Goal: Task Accomplishment & Management: Manage account settings

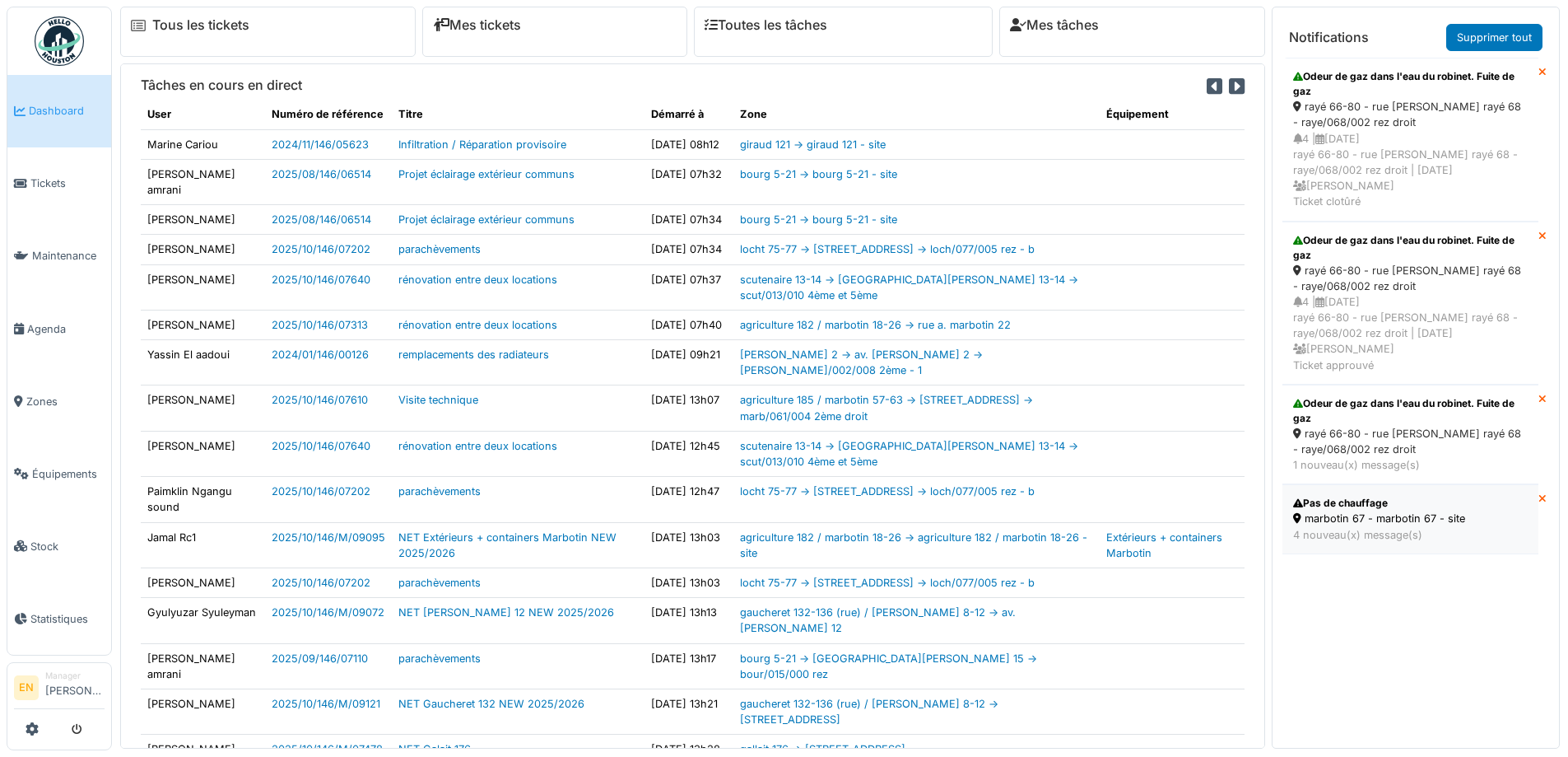
click at [1394, 522] on div "marbotin 67 - marbotin 67 - site" at bounding box center [1410, 519] width 234 height 16
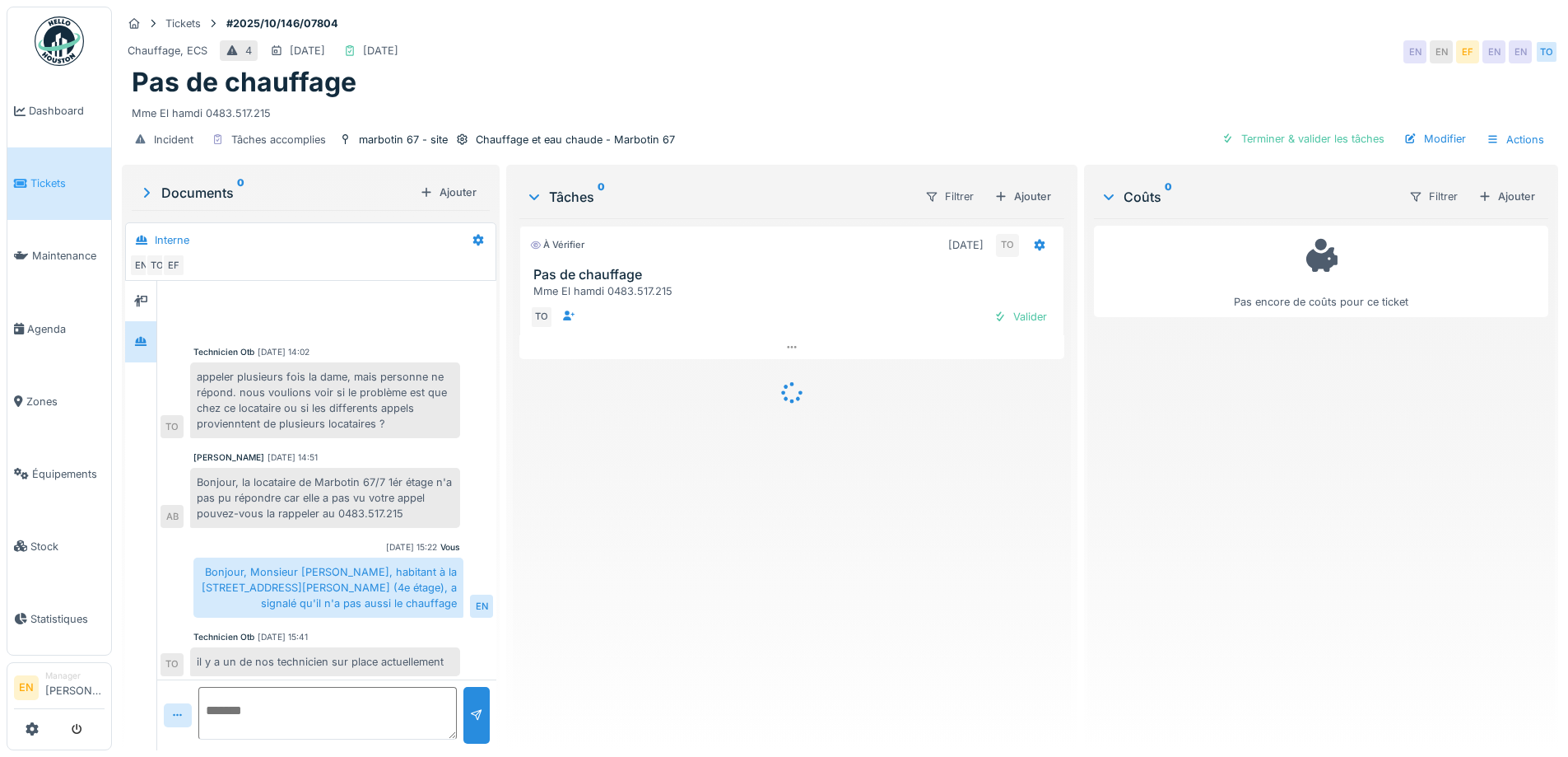
scroll to position [416, 0]
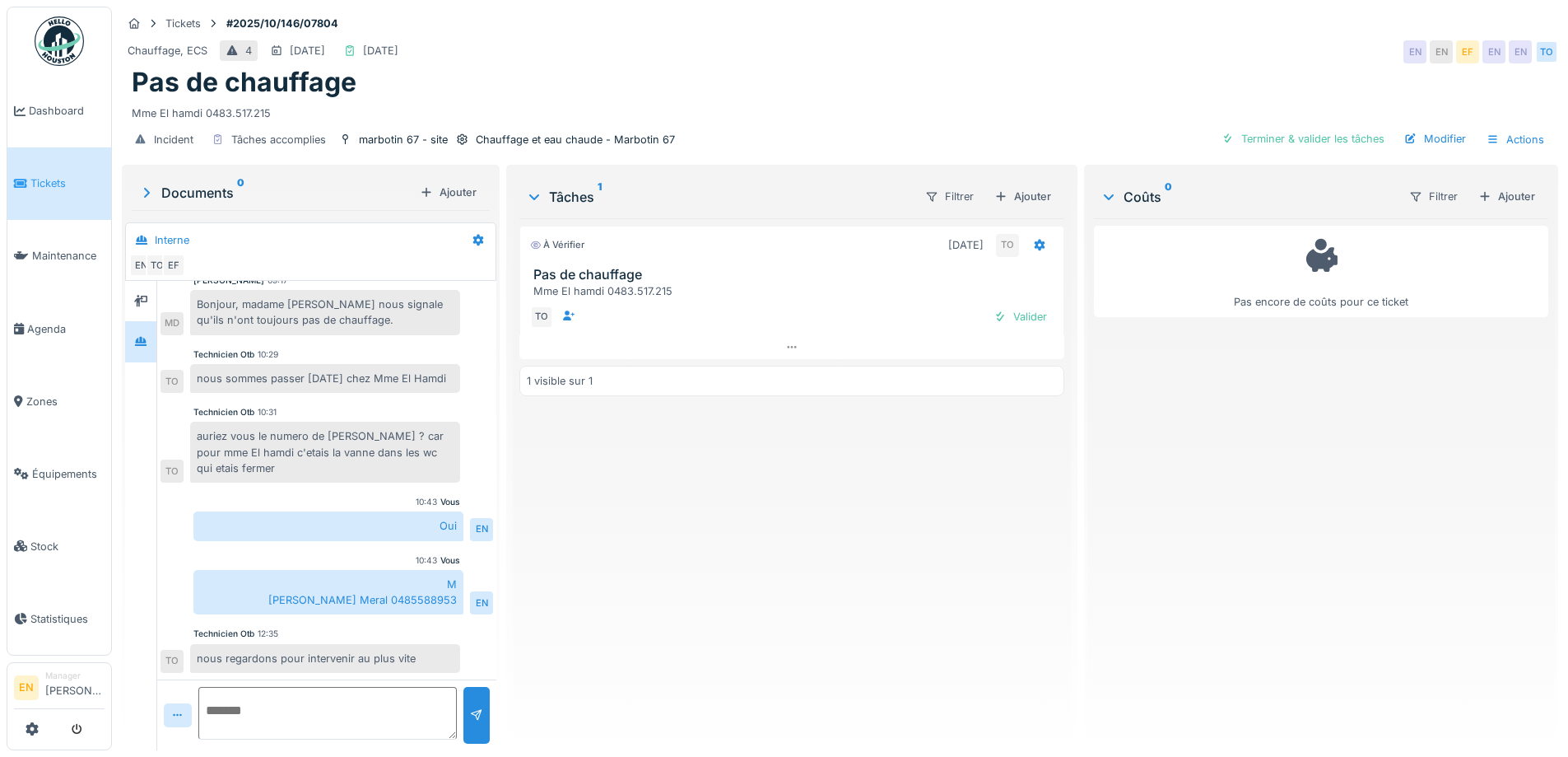
click at [952, 82] on div "Pas de chauffage" at bounding box center [840, 81] width 1417 height 31
click at [721, 609] on div "À vérifier 08/10/2025 TO Pas de chauffage Mme El hamdi 0483.517.215 TO Valider …" at bounding box center [792, 478] width 544 height 519
click at [793, 563] on div "À vérifier 08/10/2025 TO Pas de chauffage Mme El hamdi 0483.517.215 TO Valider …" at bounding box center [792, 478] width 544 height 519
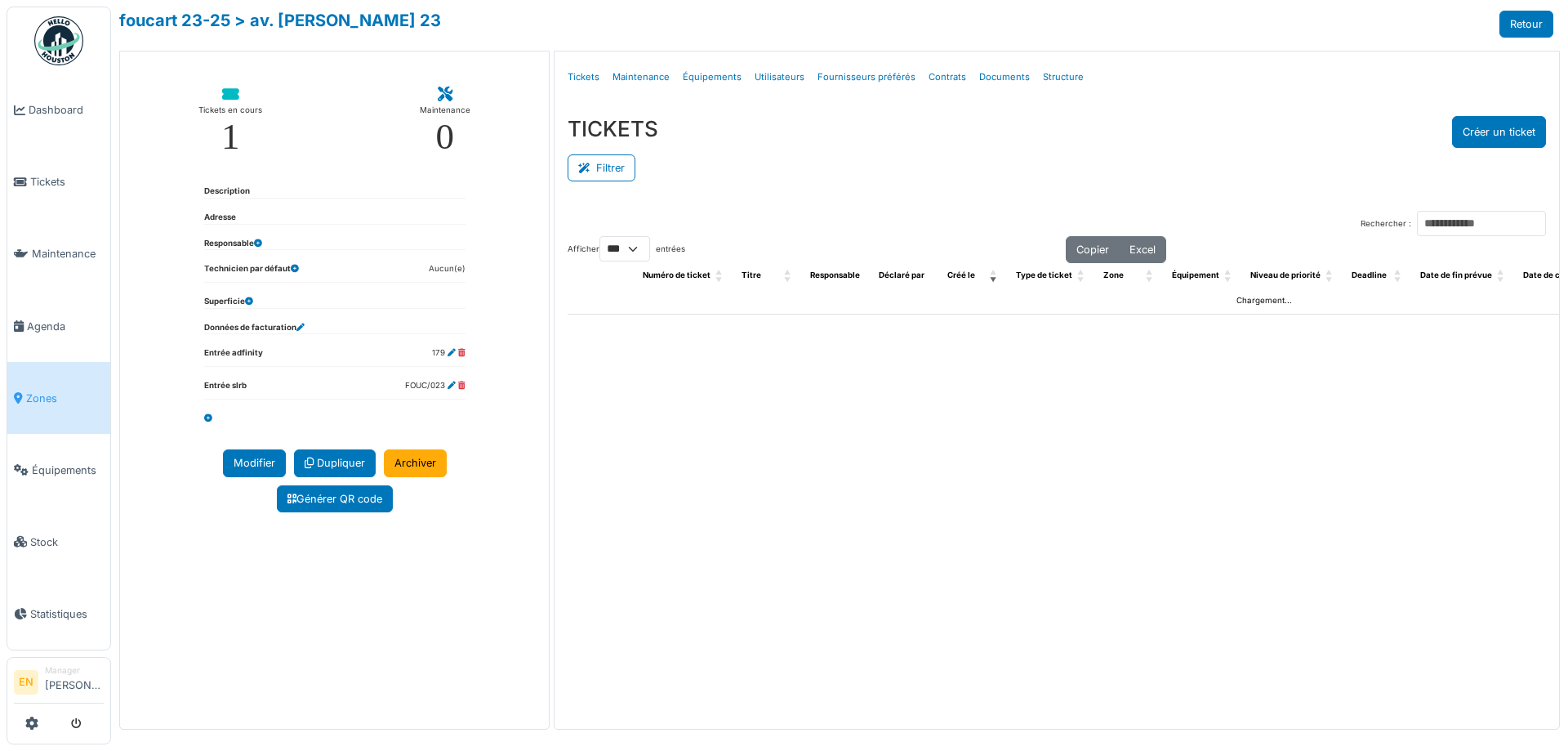
select select "***"
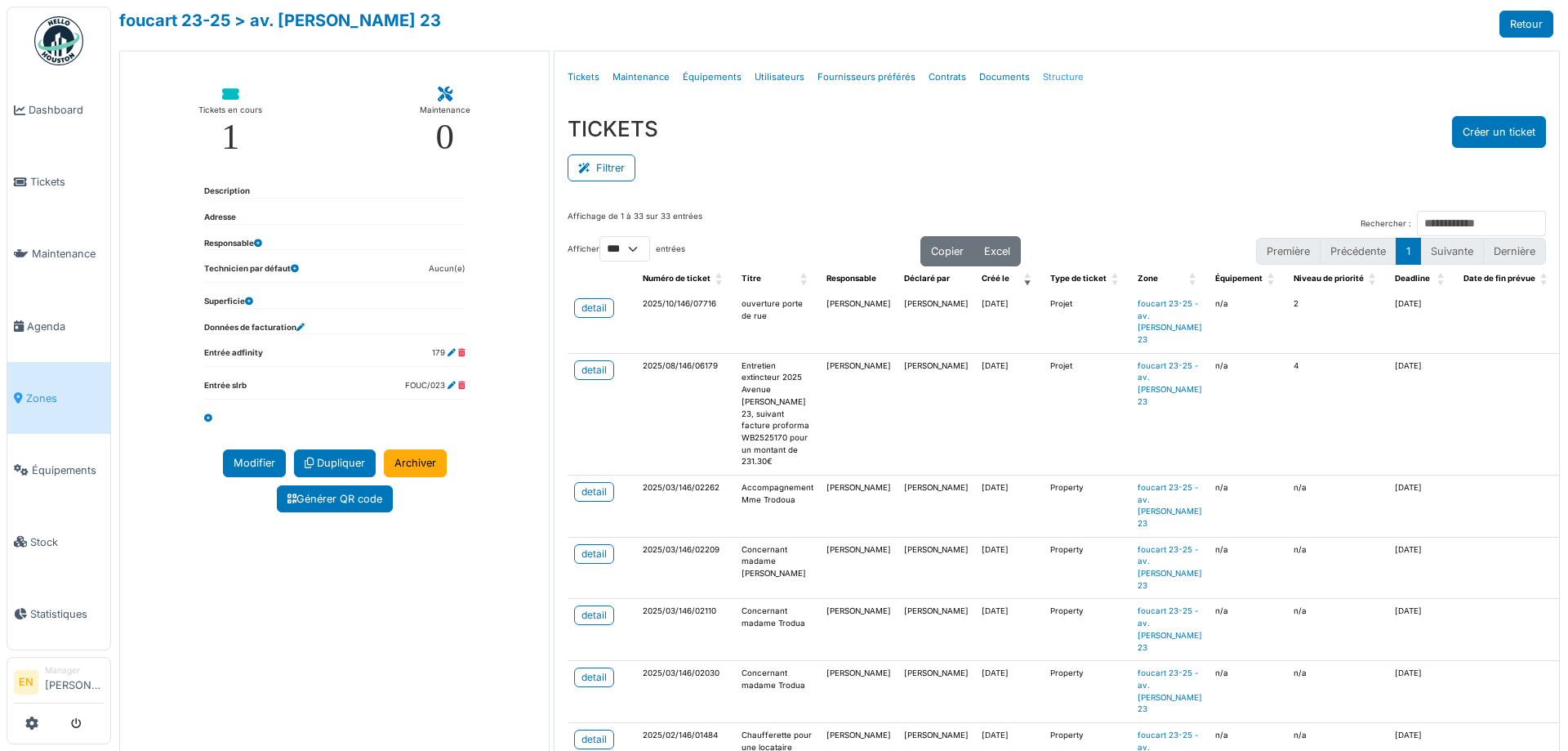
click at [1051, 81] on link "Structure" at bounding box center [1063, 77] width 53 height 39
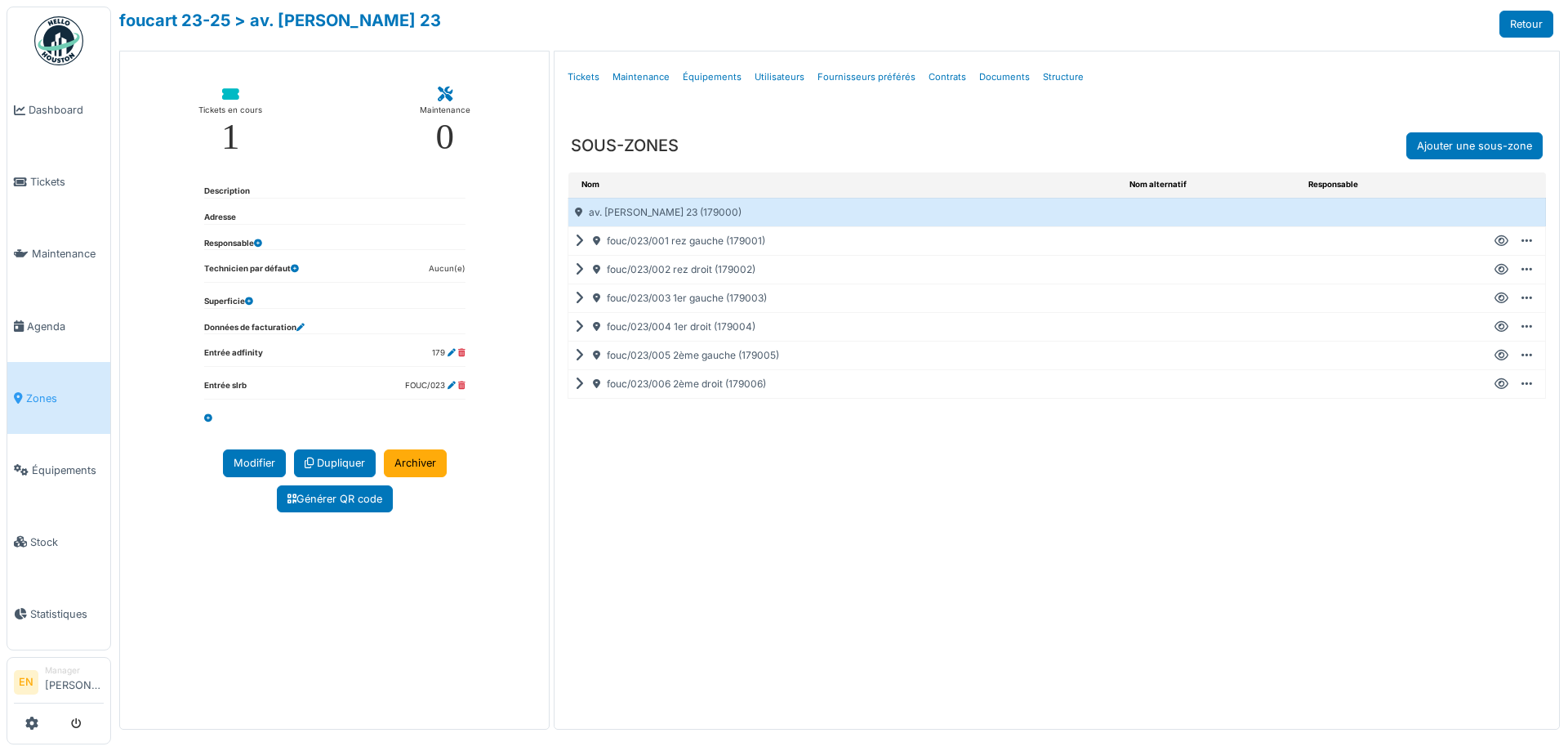
click at [1503, 355] on icon at bounding box center [1502, 355] width 14 height 1
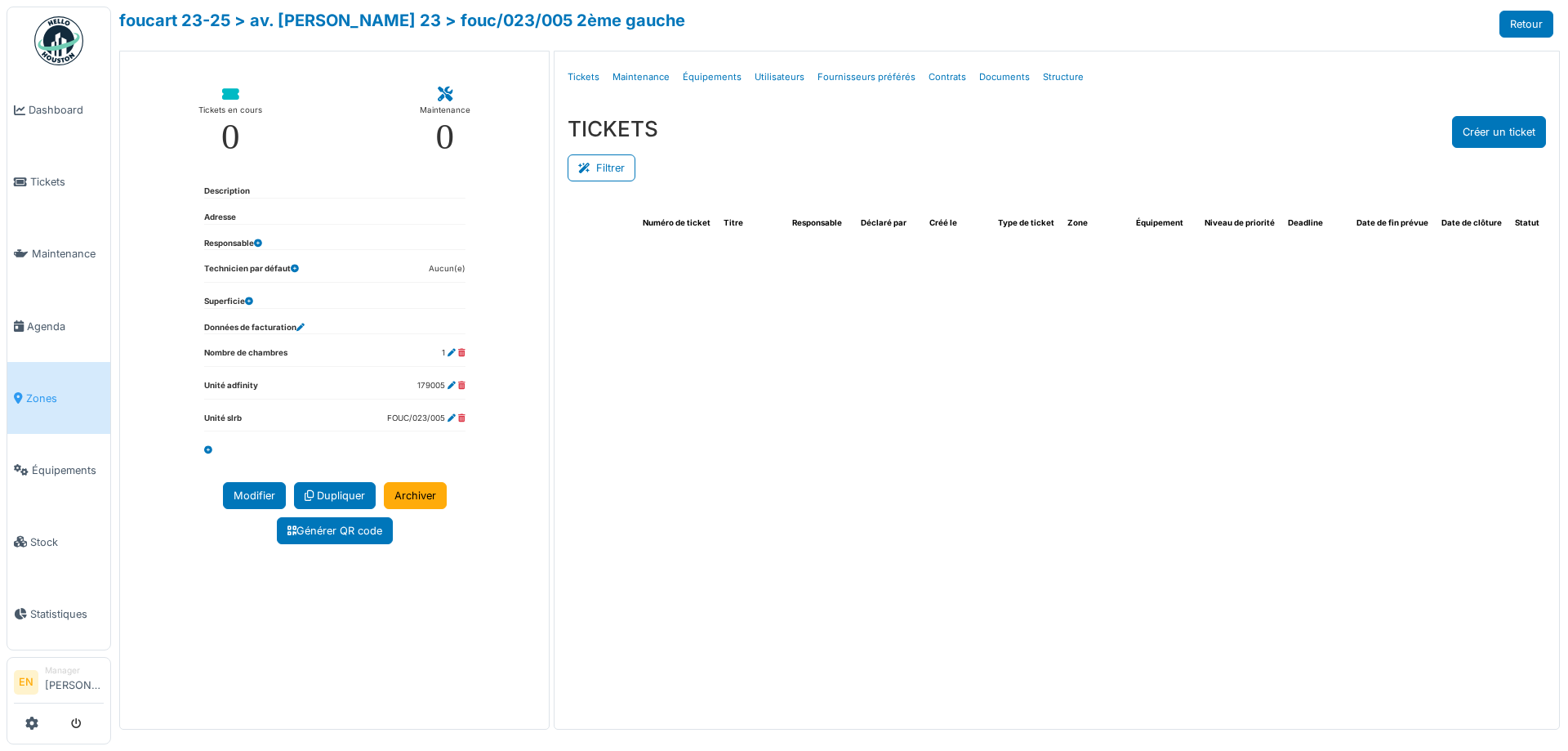
select select "***"
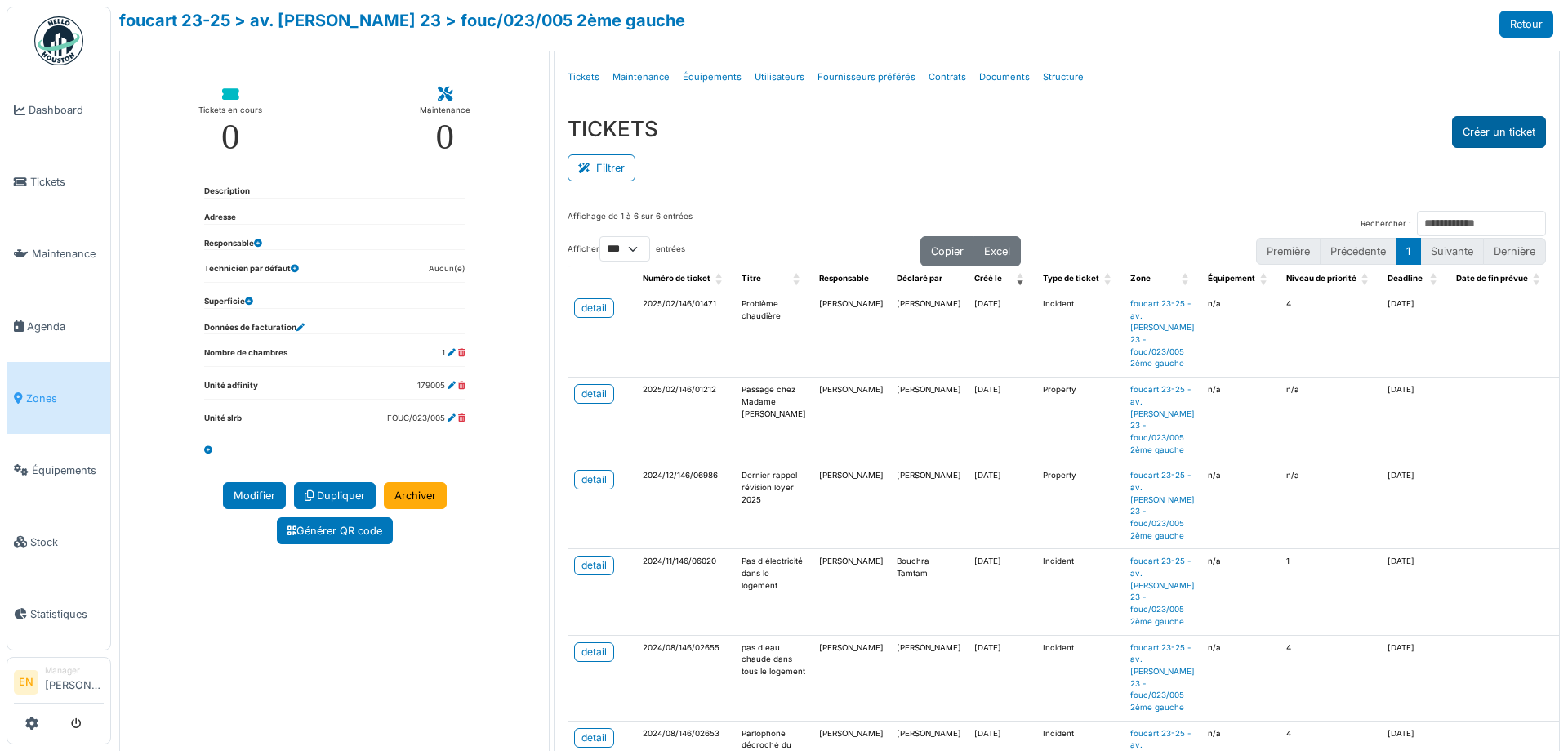
click at [1467, 129] on button "Créer un ticket" at bounding box center [1499, 132] width 94 height 32
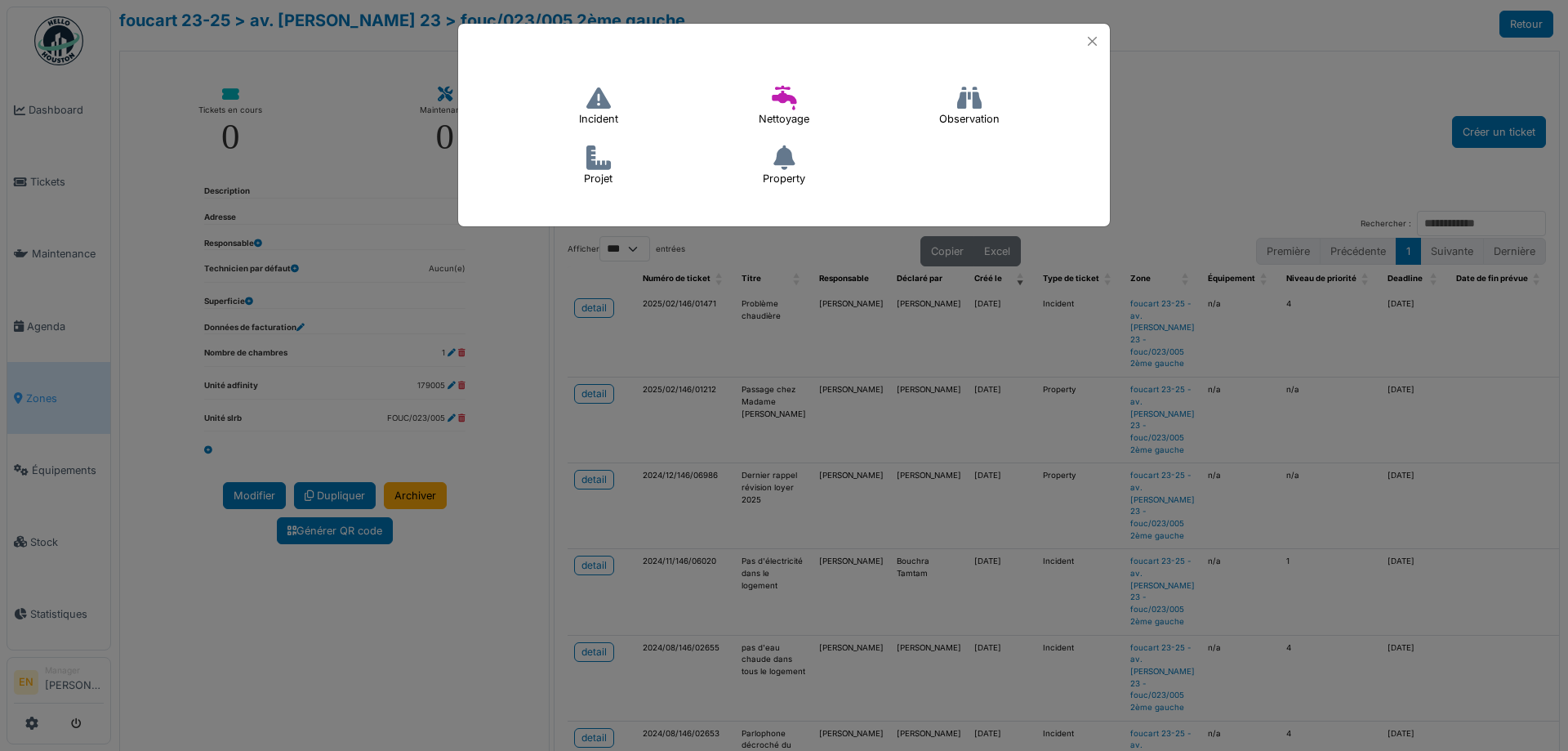
click at [602, 104] on icon at bounding box center [599, 98] width 25 height 25
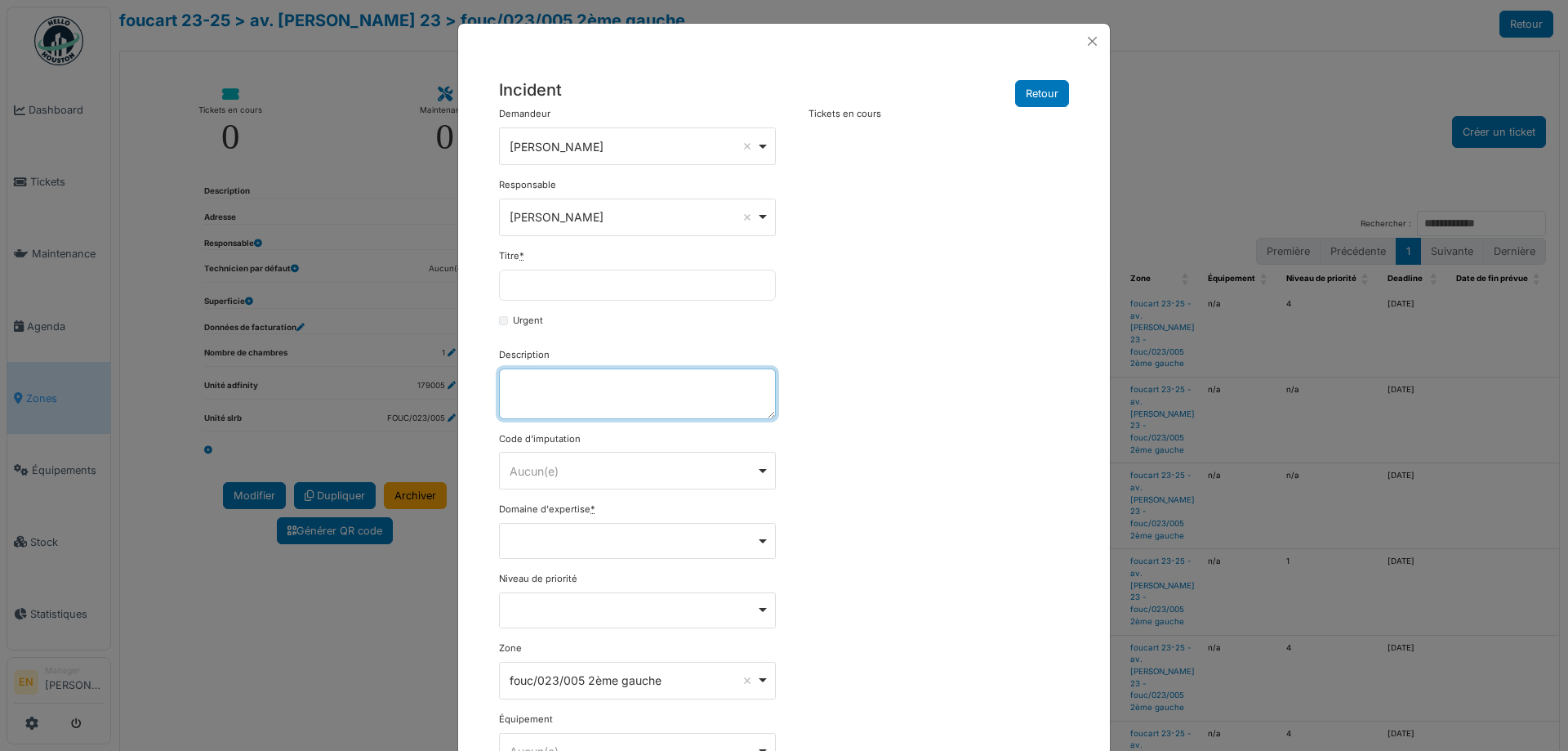
click at [574, 391] on textarea "Description" at bounding box center [638, 394] width 277 height 51
paste textarea "**********"
click at [507, 381] on textarea "**********" at bounding box center [638, 394] width 277 height 51
type textarea "**********"
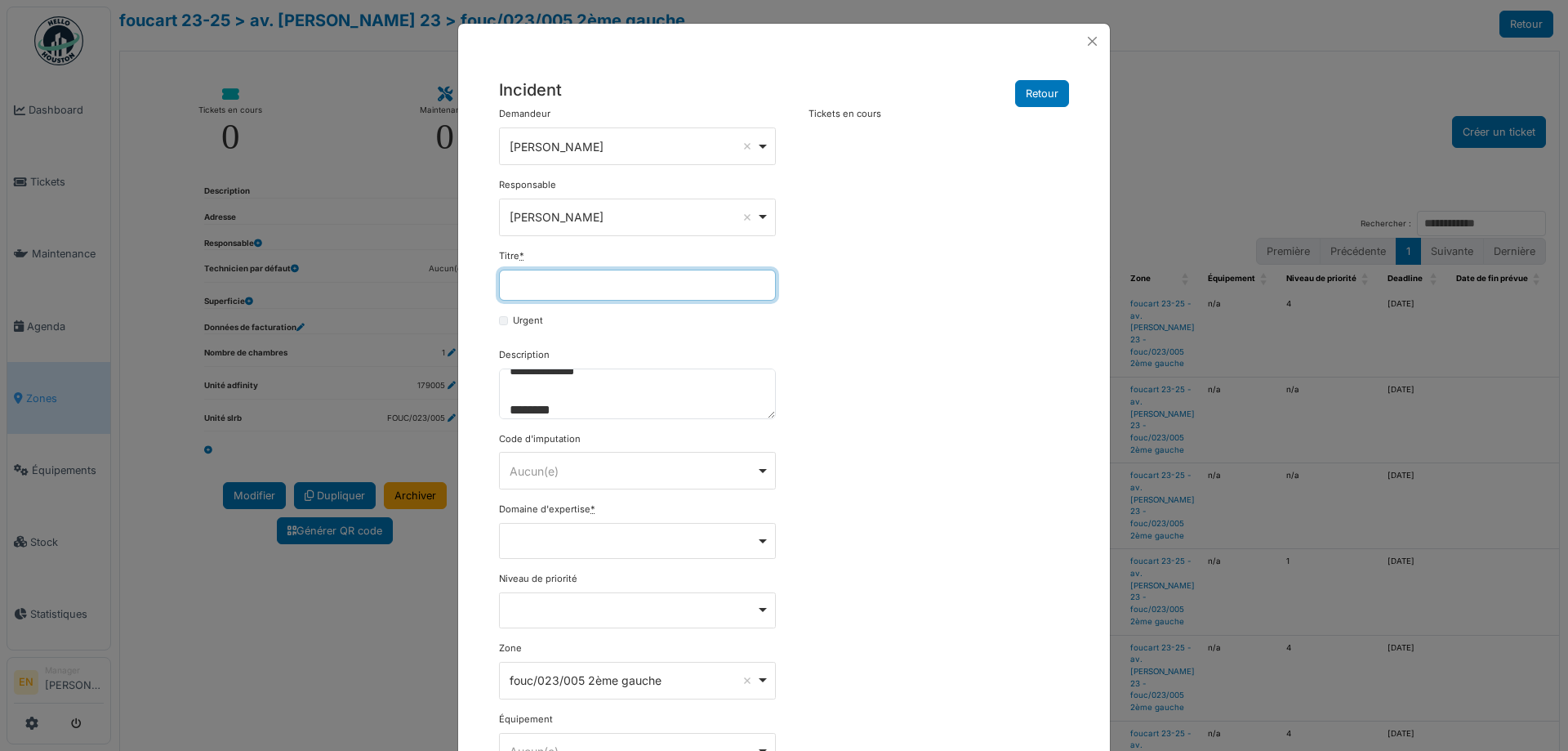
click at [599, 287] on input "Titre *" at bounding box center [638, 284] width 277 height 31
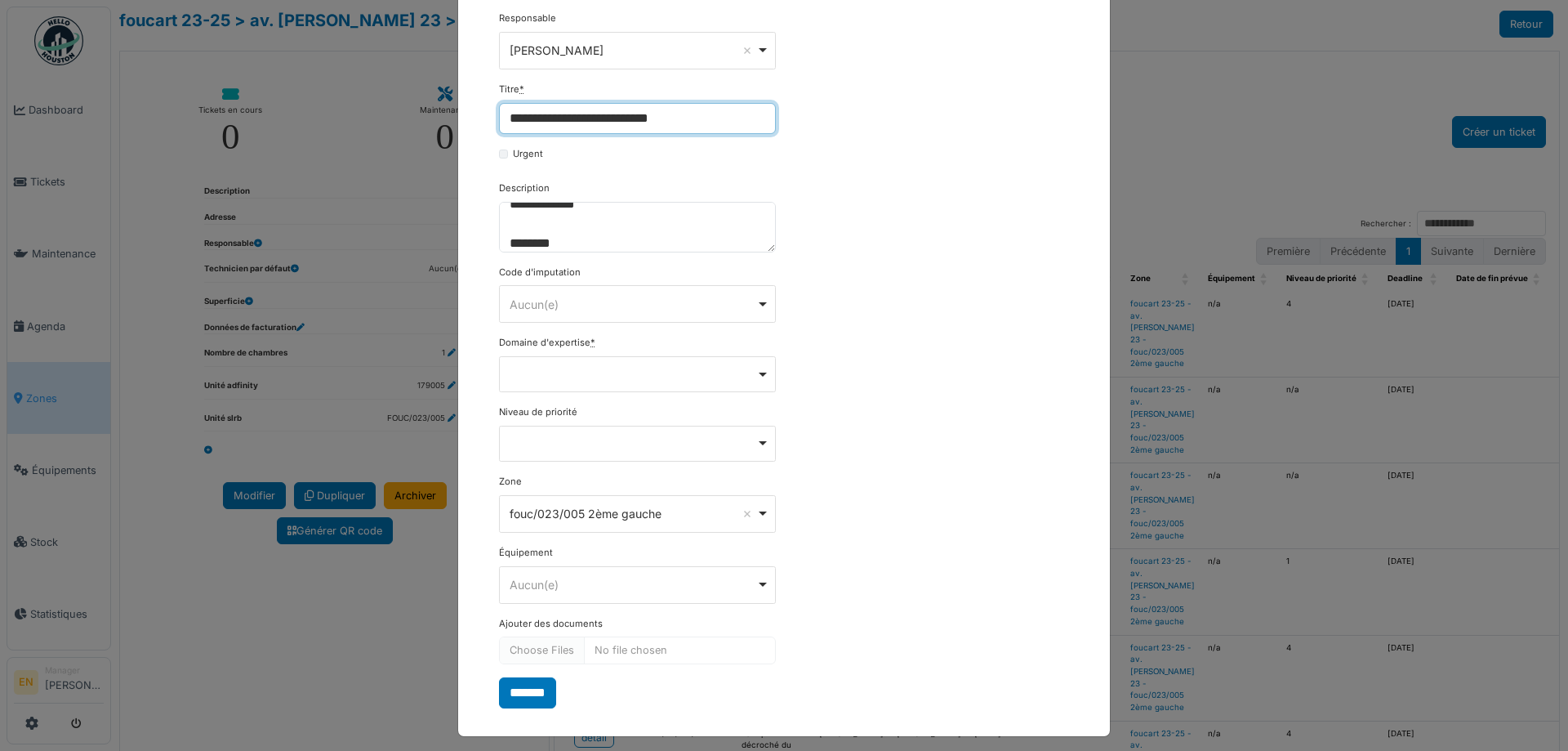
scroll to position [175, 0]
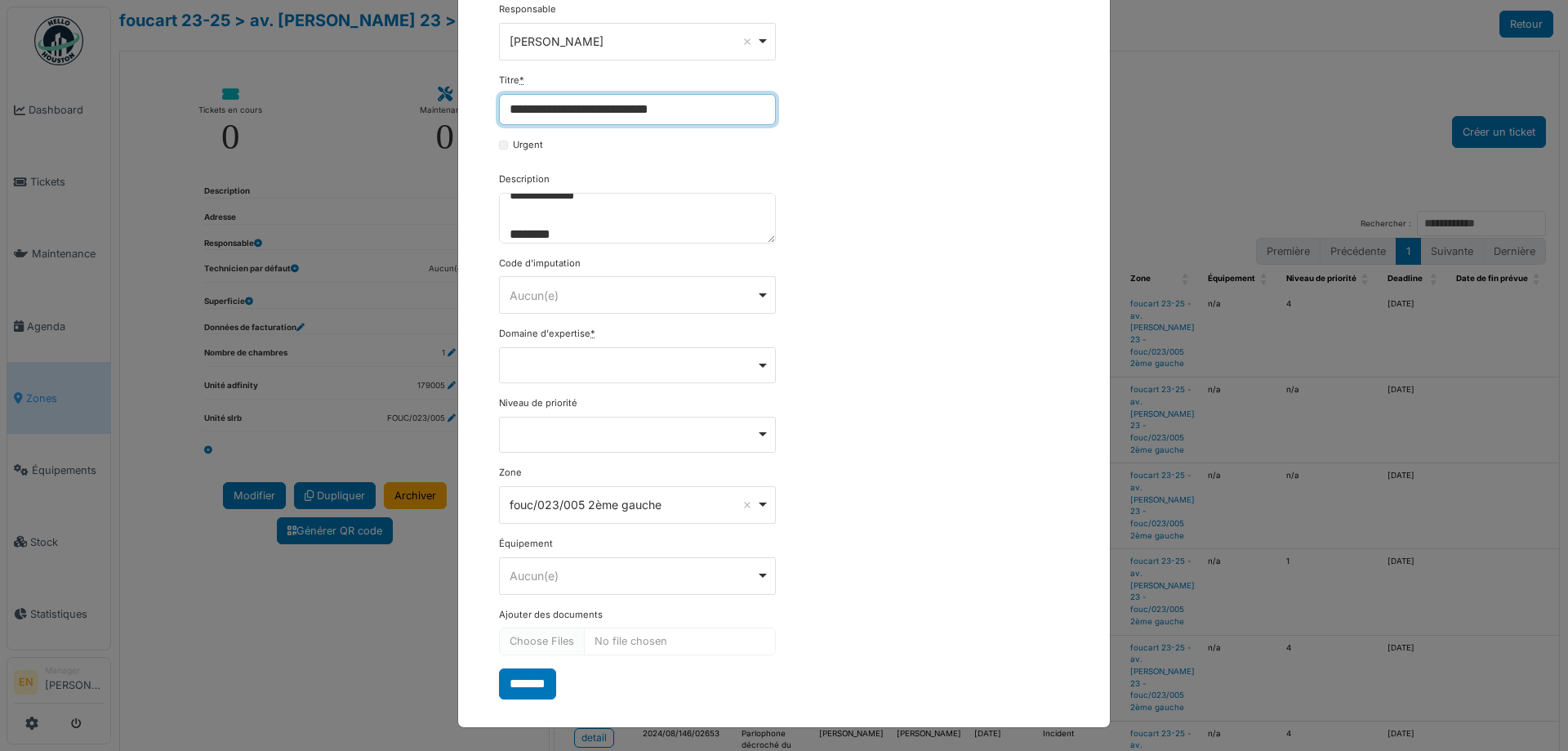
click at [760, 365] on div "Remove item" at bounding box center [638, 364] width 263 height 6
type input "**********"
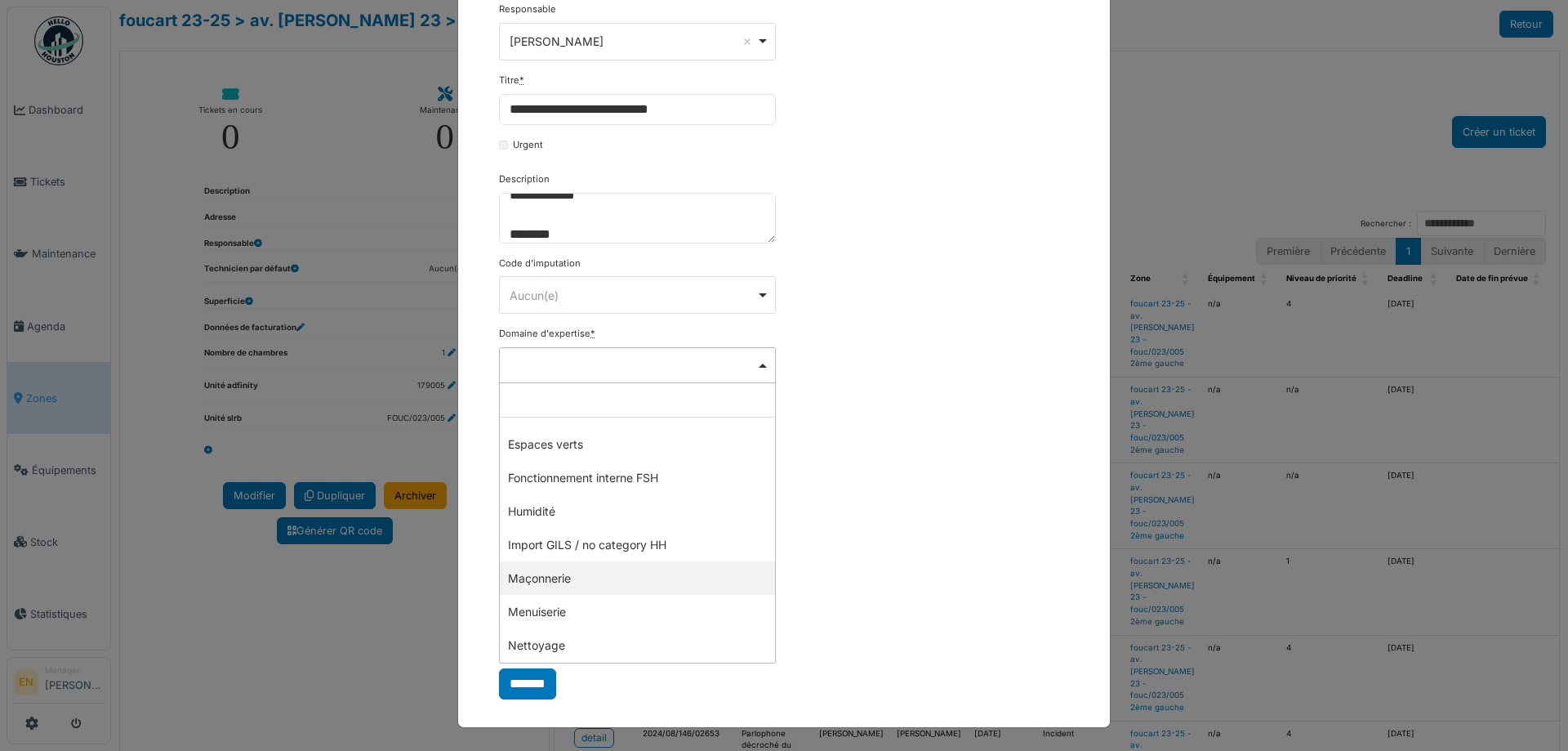
scroll to position [245, 0]
select select "***"
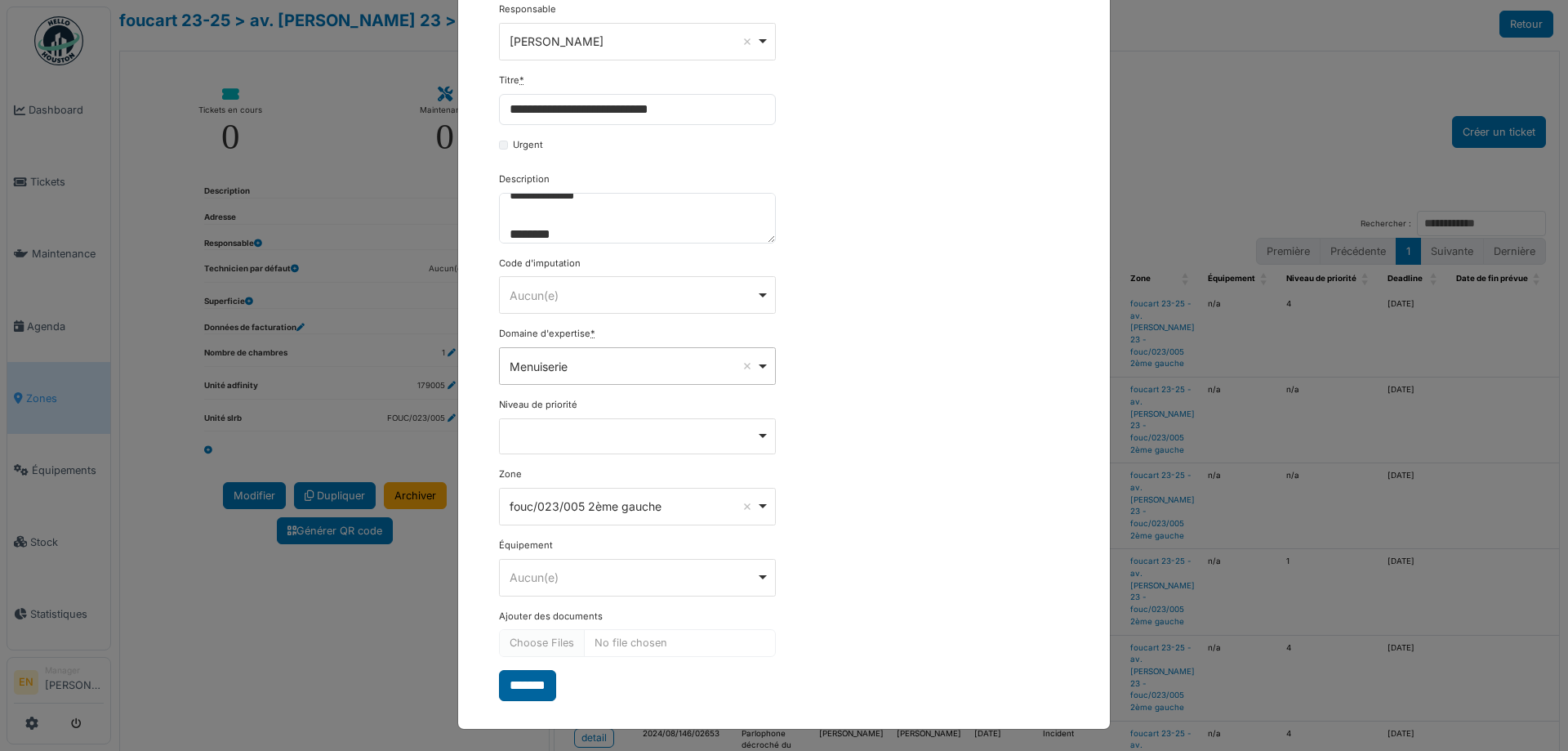
click at [524, 693] on input "*******" at bounding box center [527, 685] width 57 height 31
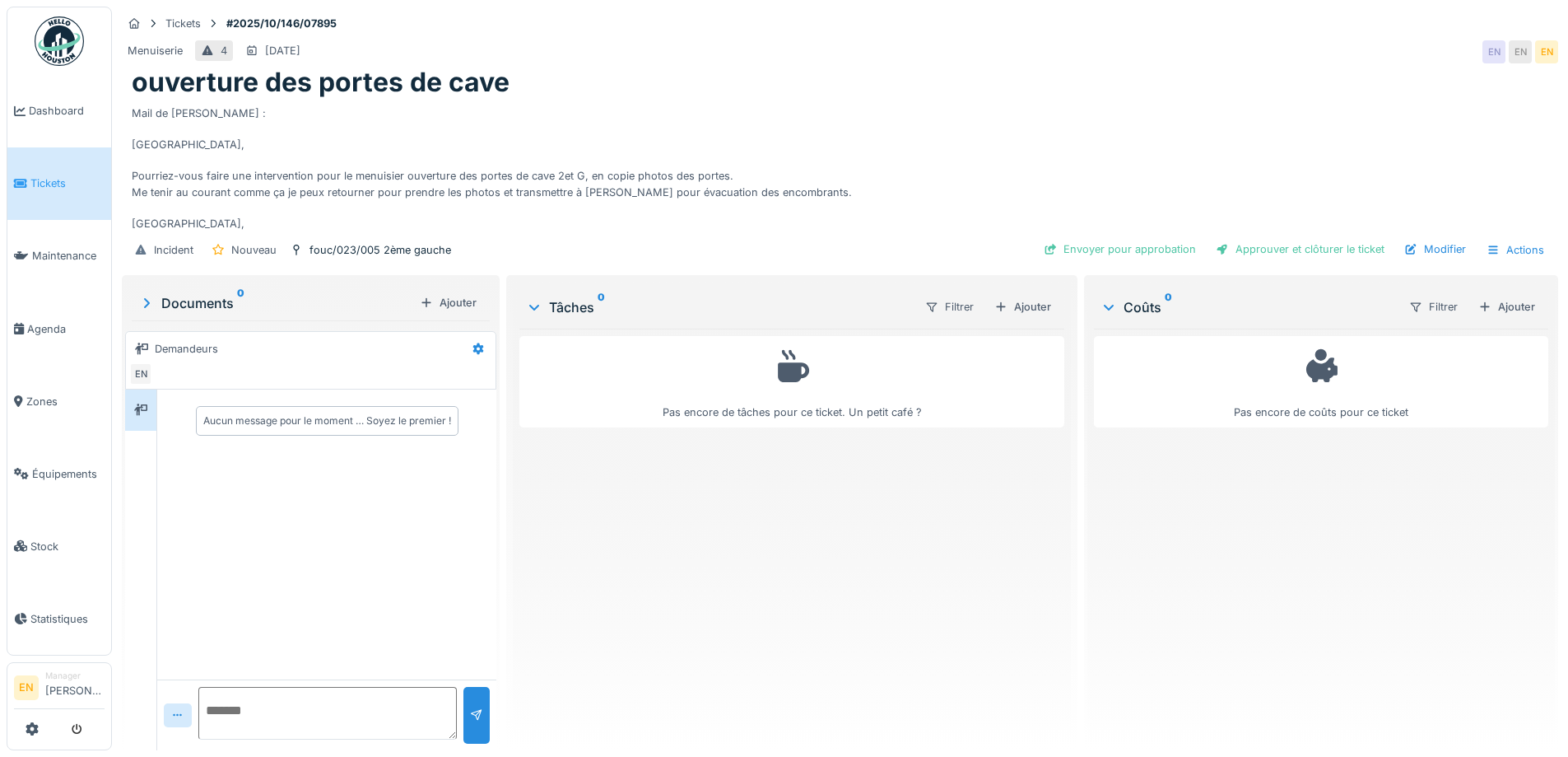
click at [831, 579] on div "Pas encore de tâches pour ce ticket. Un petit café ?" at bounding box center [792, 533] width 544 height 409
click at [918, 178] on div "Mail de Jan : Bonjour, Pourriez-vous faire une intervention pour le menuisier o…" at bounding box center [840, 165] width 1417 height 134
click at [1062, 104] on div "Mail de Jan : Bonjour, Pourriez-vous faire une intervention pour le menuisier o…" at bounding box center [840, 165] width 1417 height 134
click at [1408, 238] on div "Modifier" at bounding box center [1435, 249] width 75 height 22
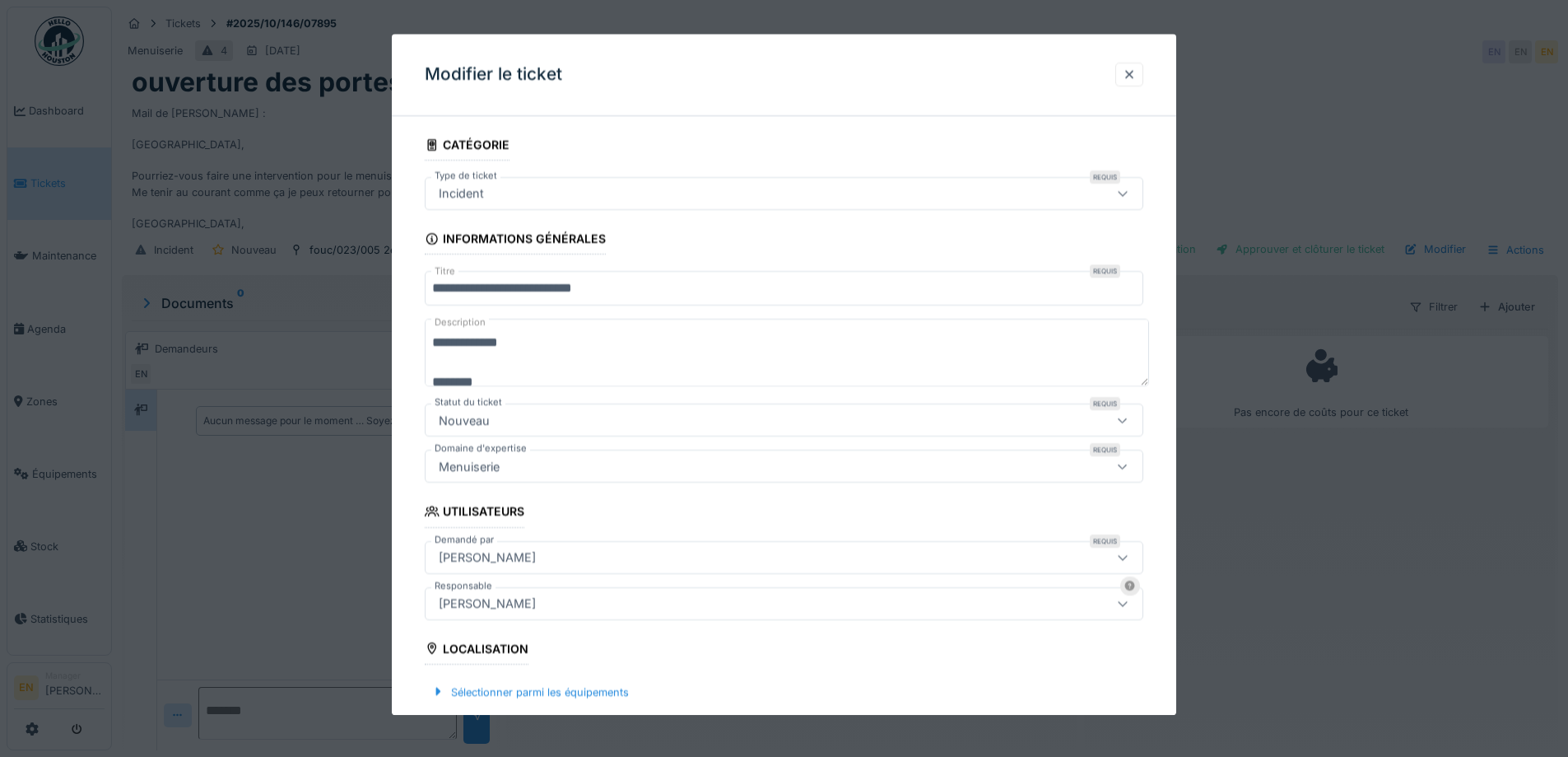
click at [442, 287] on input "**********" at bounding box center [784, 288] width 719 height 34
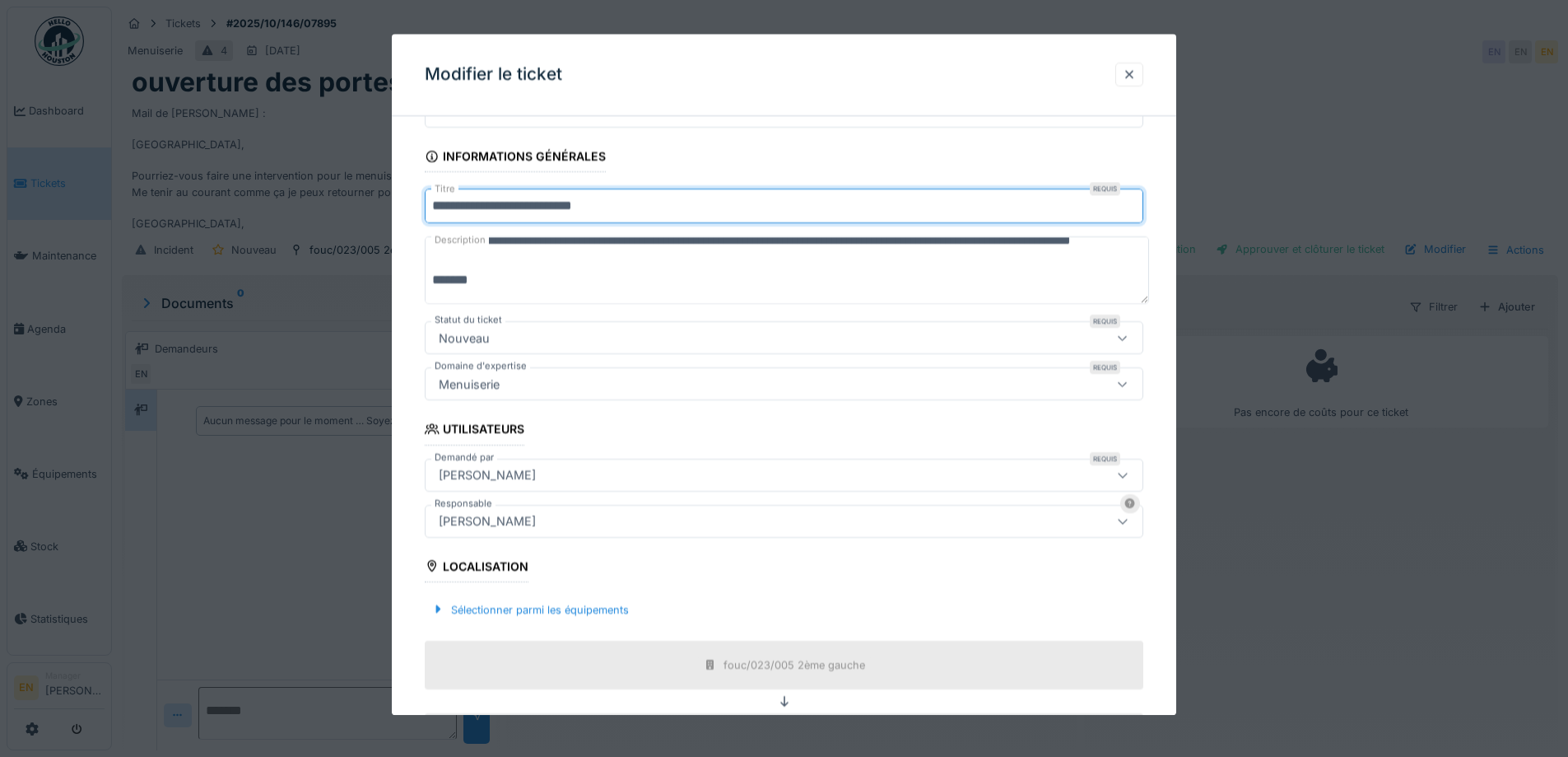
scroll to position [66, 0]
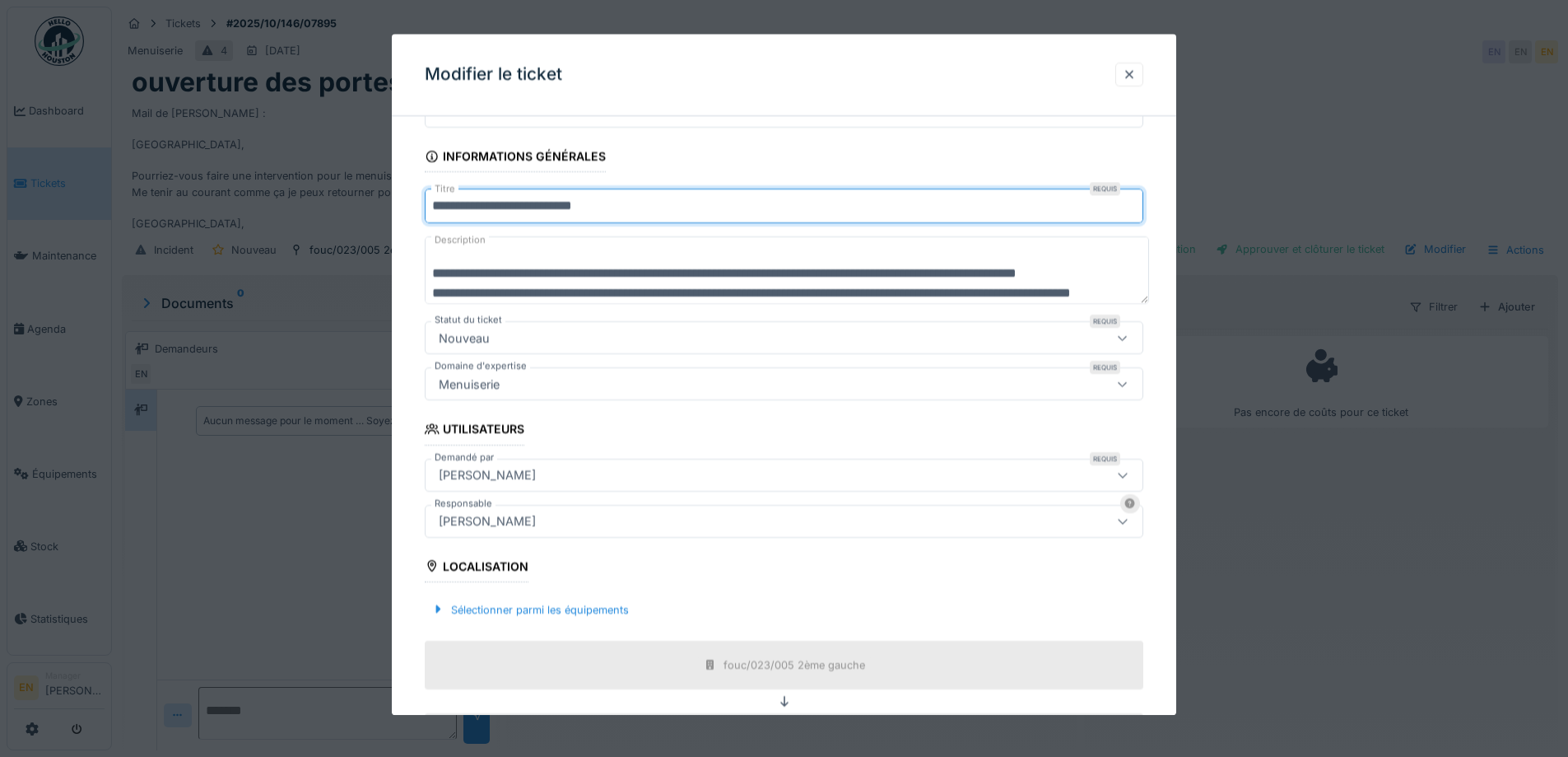
click at [651, 214] on input "**********" at bounding box center [784, 206] width 719 height 34
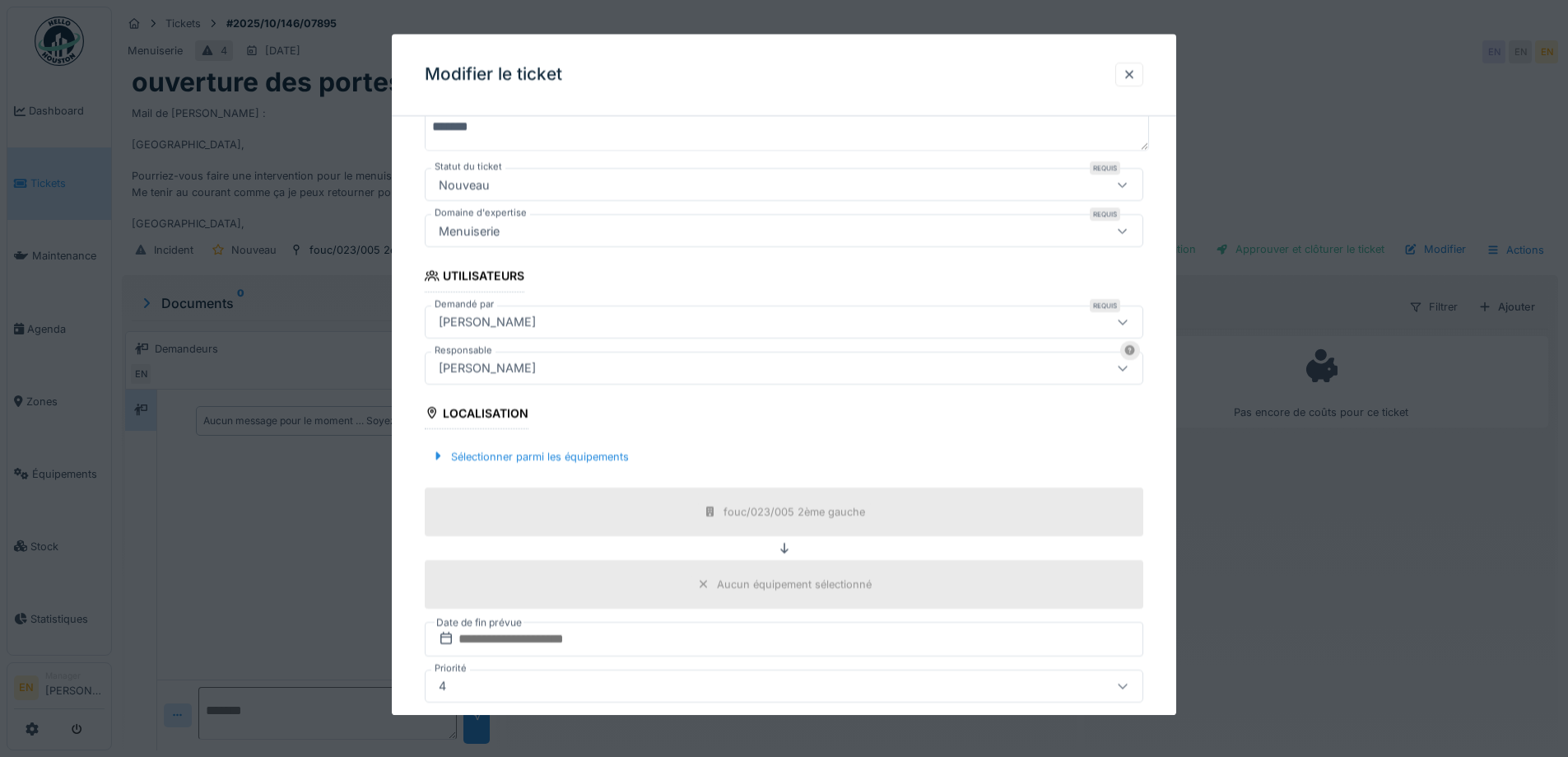
scroll to position [444, 0]
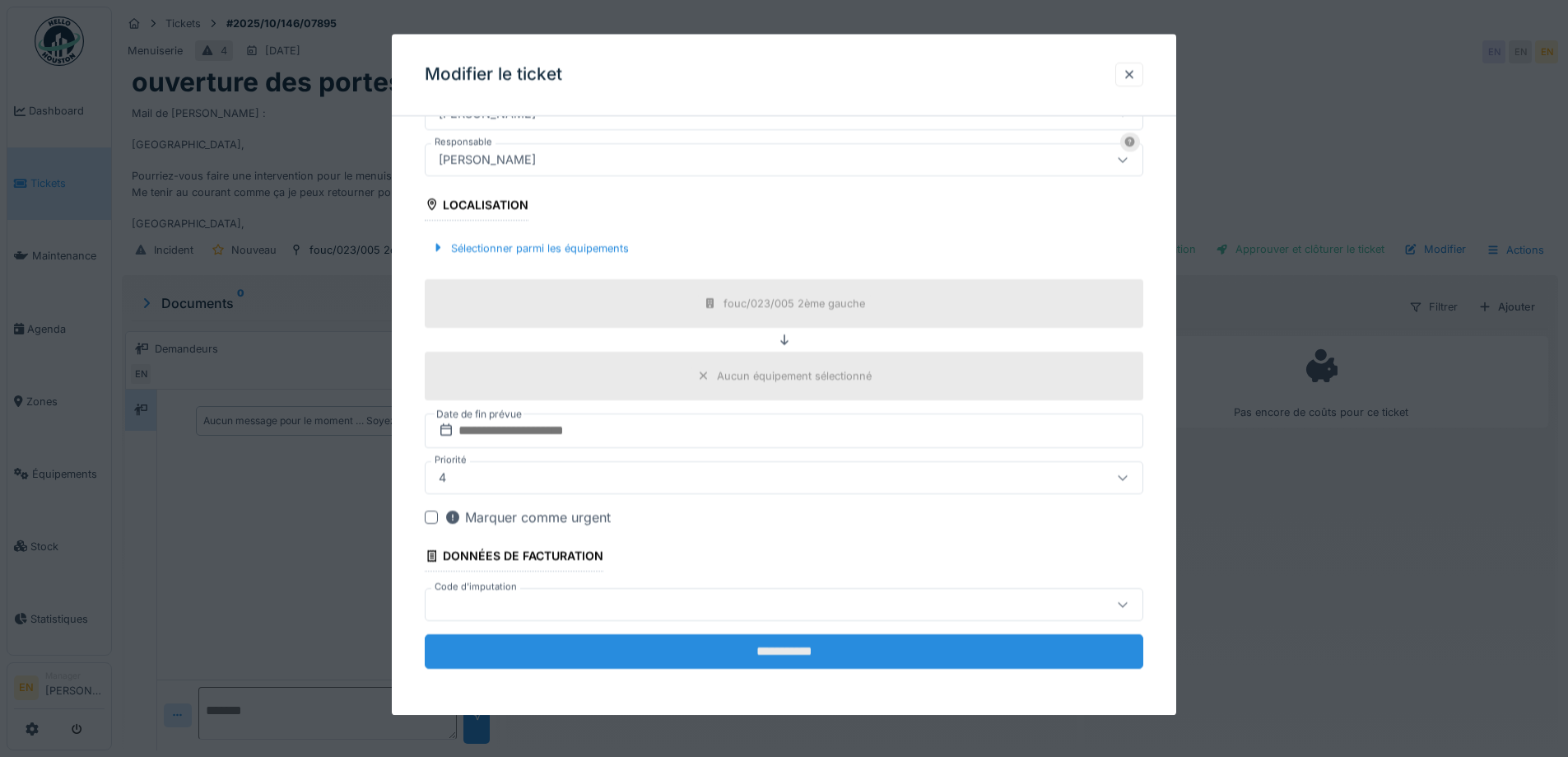
type input "**********"
click at [763, 654] on input "**********" at bounding box center [784, 651] width 719 height 34
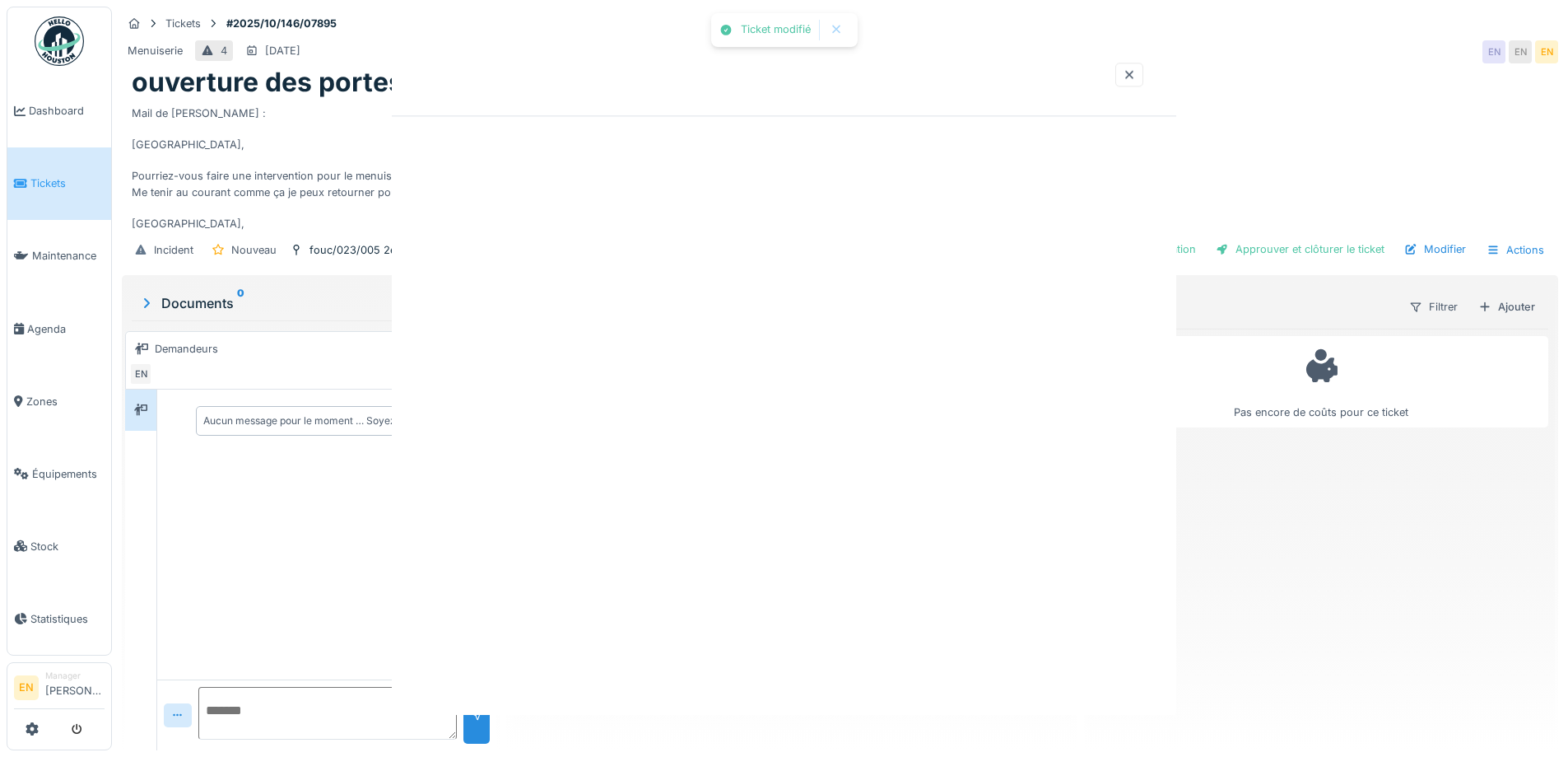
scroll to position [0, 0]
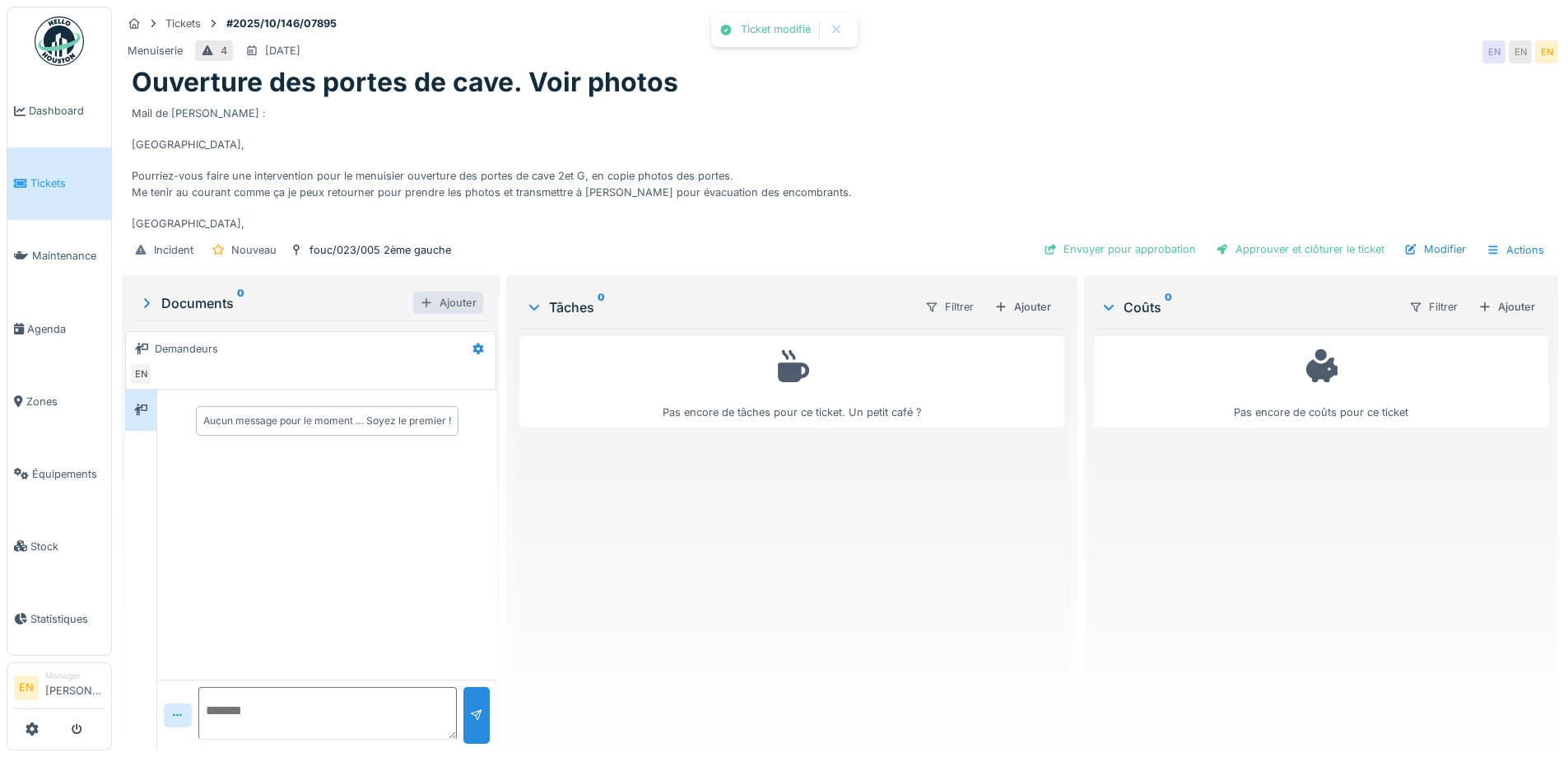
click at [446, 292] on div "Ajouter" at bounding box center [448, 302] width 70 height 22
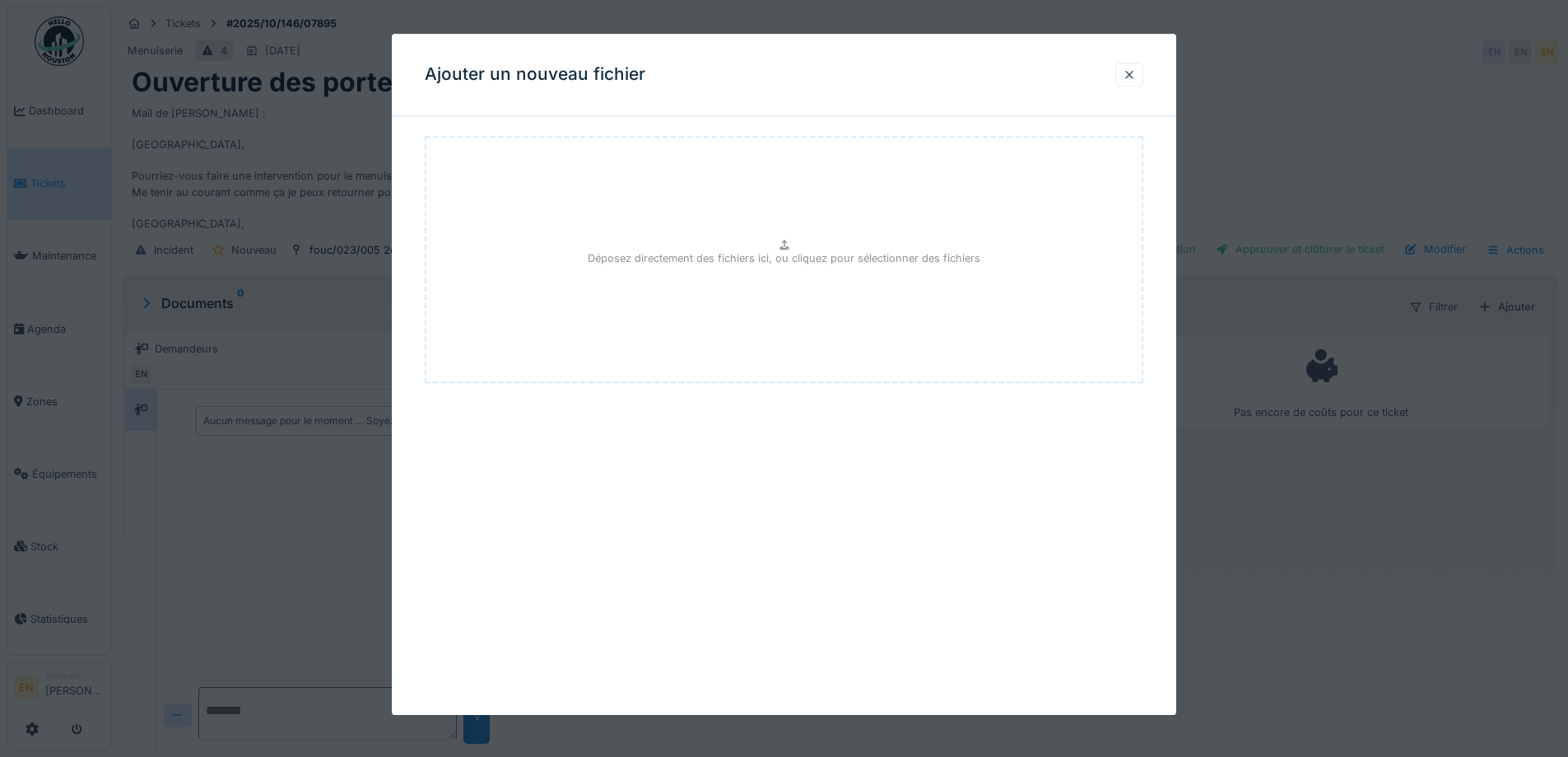
click at [791, 247] on icon at bounding box center [784, 245] width 13 height 11
type input "**********"
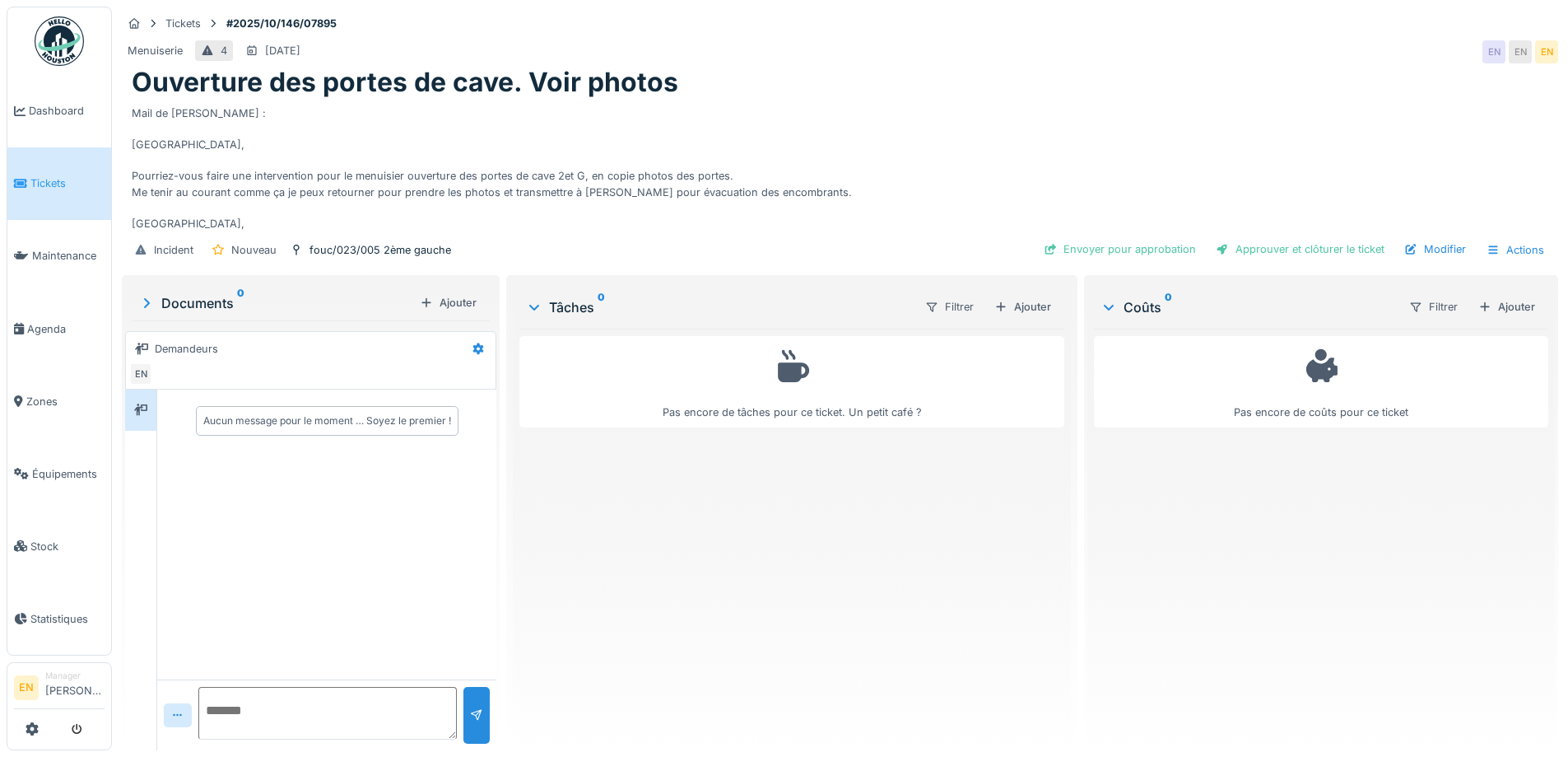
click at [203, 294] on div "Documents 0" at bounding box center [275, 303] width 275 height 19
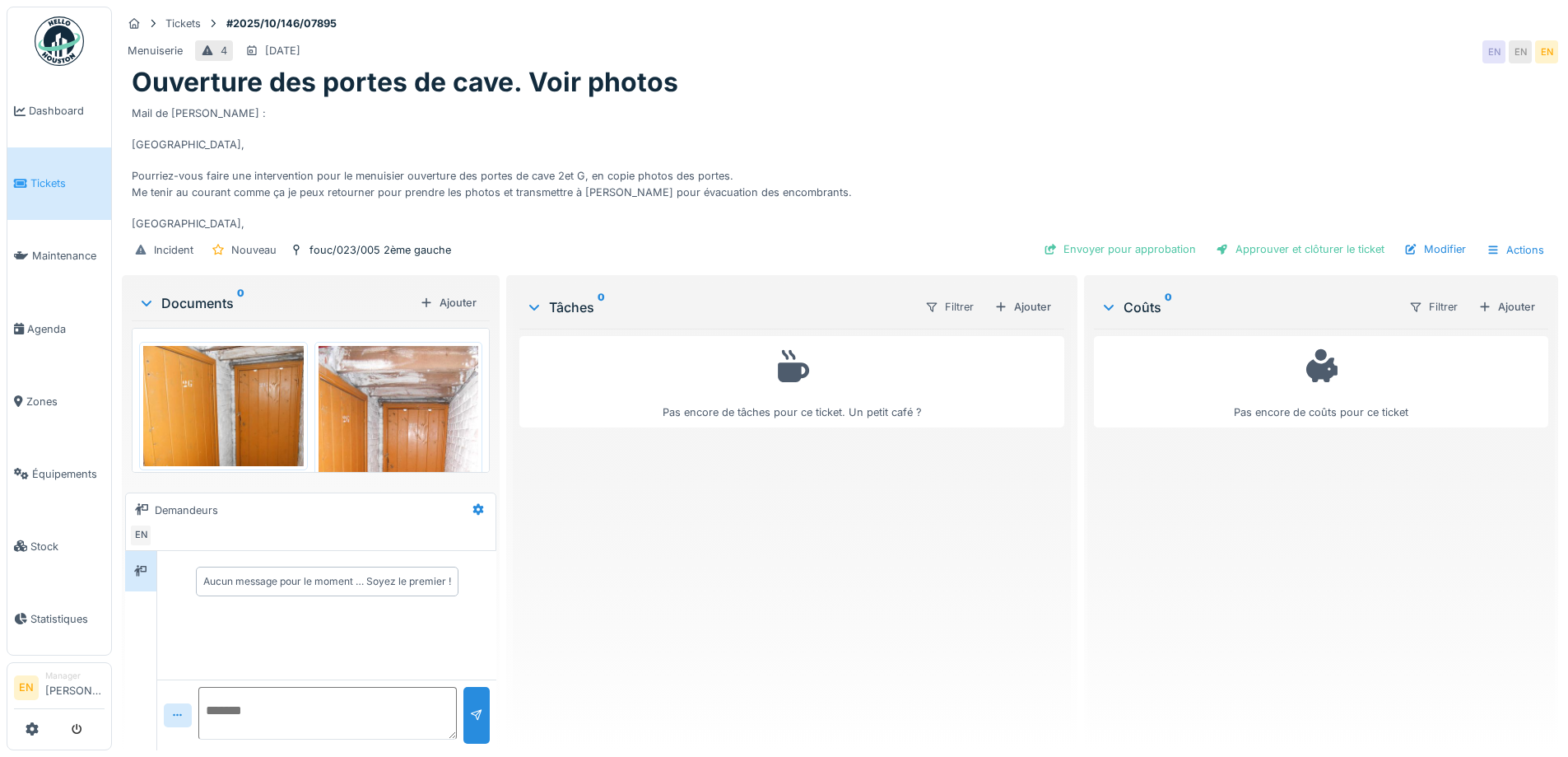
click at [1055, 111] on div "Mail de Jan : Bonjour, Pourriez-vous faire une intervention pour le menuisier o…" at bounding box center [840, 165] width 1417 height 134
click at [681, 582] on div "Pas encore de tâches pour ce ticket. Un petit café ?" at bounding box center [792, 533] width 544 height 409
click at [571, 646] on div "Pas encore de tâches pour ce ticket. Un petit café ?" at bounding box center [792, 533] width 544 height 409
click at [704, 638] on div "Pas encore de tâches pour ce ticket. Un petit café ?" at bounding box center [792, 533] width 544 height 409
click at [139, 568] on div at bounding box center [141, 570] width 25 height 20
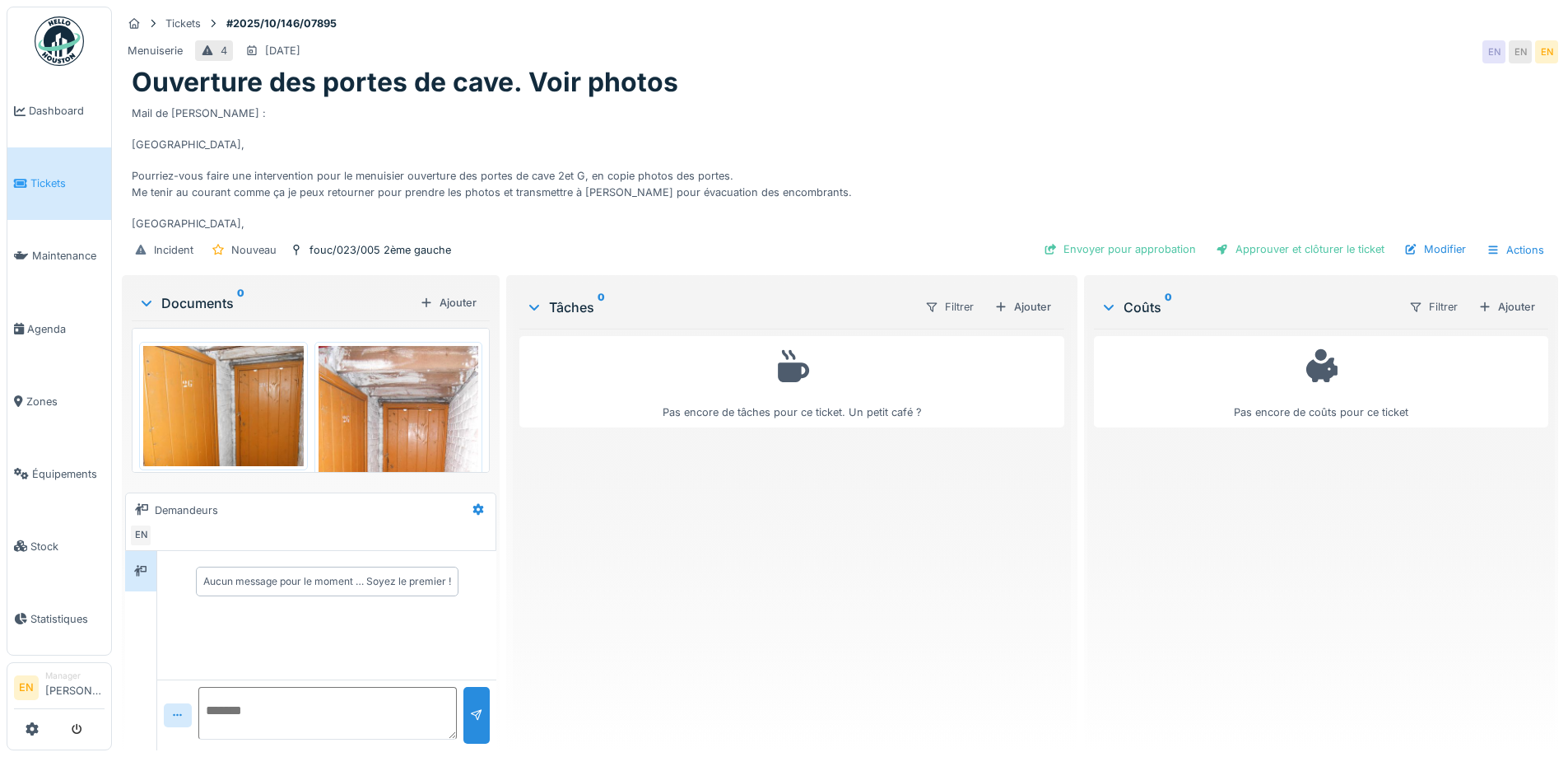
click at [742, 583] on div "Pas encore de tâches pour ce ticket. Un petit café ?" at bounding box center [792, 533] width 544 height 409
click at [742, 571] on div "Pas encore de tâches pour ce ticket. Un petit café ?" at bounding box center [792, 533] width 544 height 409
click at [866, 130] on div "Mail de Jan : Bonjour, Pourriez-vous faire une intervention pour le menuisier o…" at bounding box center [840, 165] width 1417 height 134
click at [835, 156] on div "Mail de Jan : Bonjour, Pourriez-vous faire une intervention pour le menuisier o…" at bounding box center [840, 165] width 1417 height 134
click at [979, 625] on div "Pas encore de tâches pour ce ticket. Un petit café ?" at bounding box center [792, 533] width 544 height 409
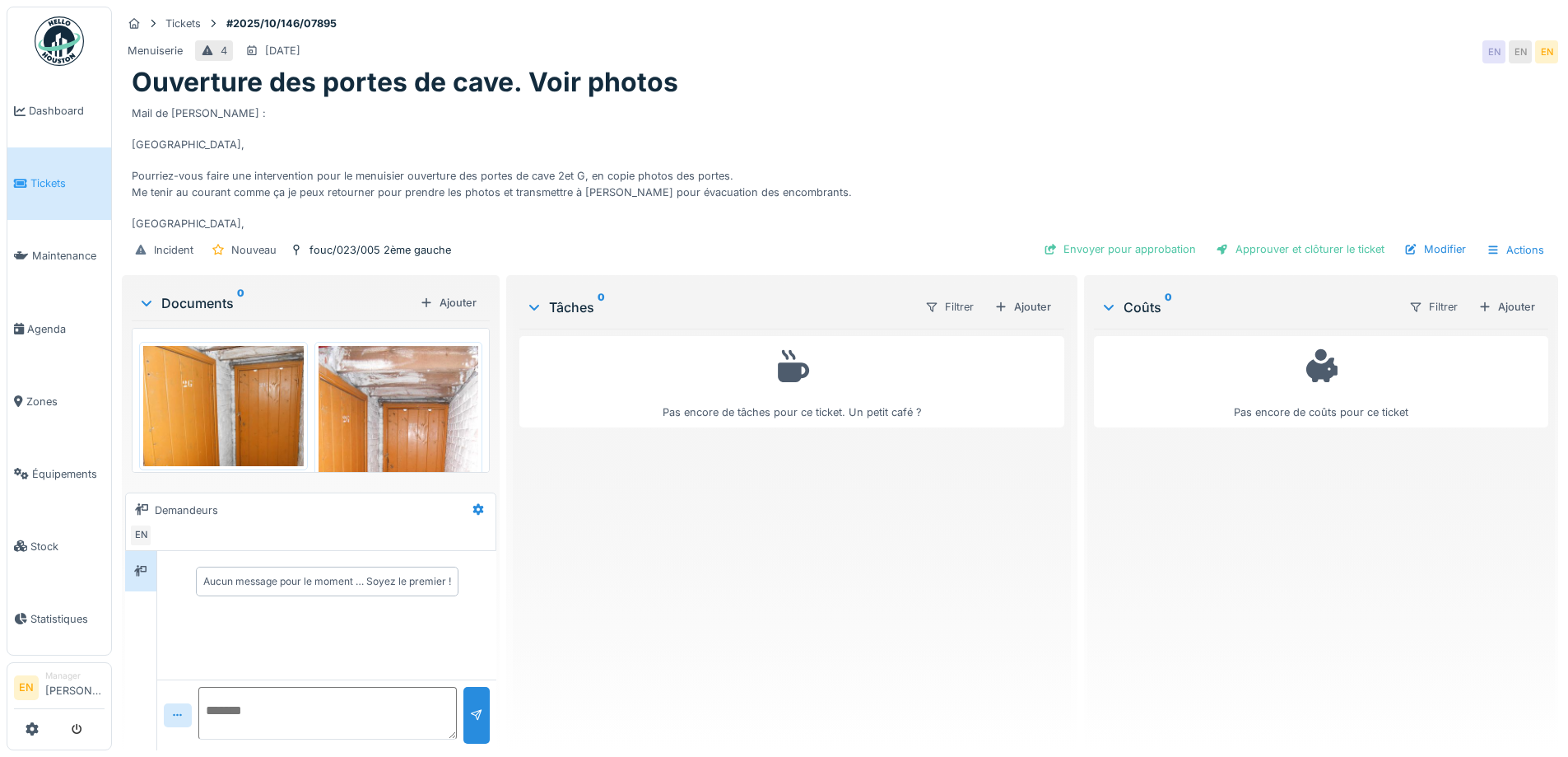
click at [970, 608] on div "Pas encore de tâches pour ce ticket. Un petit café ?" at bounding box center [792, 533] width 544 height 409
click at [967, 606] on div "Pas encore de tâches pour ce ticket. Un petit café ?" at bounding box center [792, 533] width 544 height 409
click at [1025, 295] on div "Ajouter" at bounding box center [1023, 306] width 70 height 22
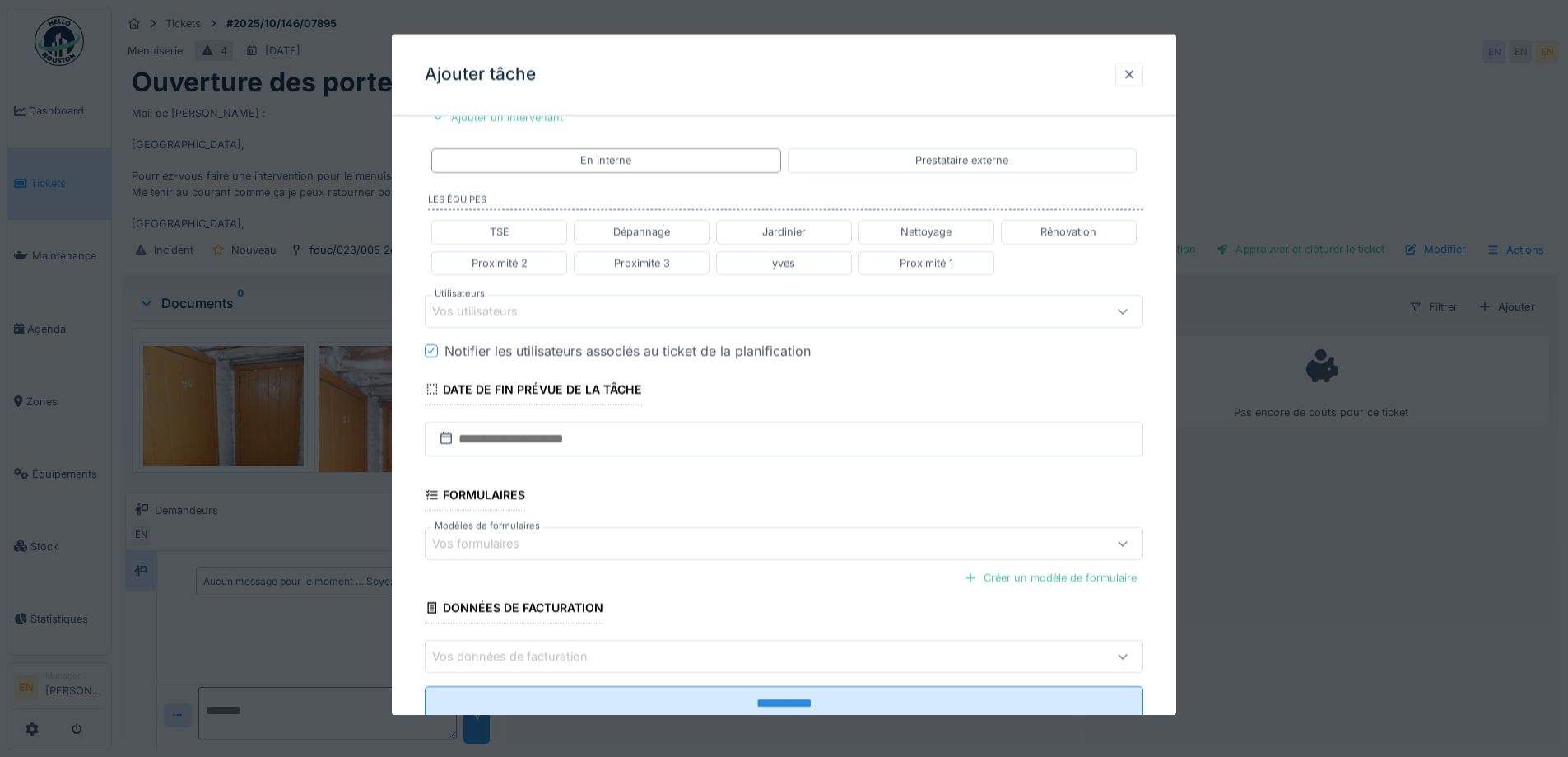
scroll to position [376, 0]
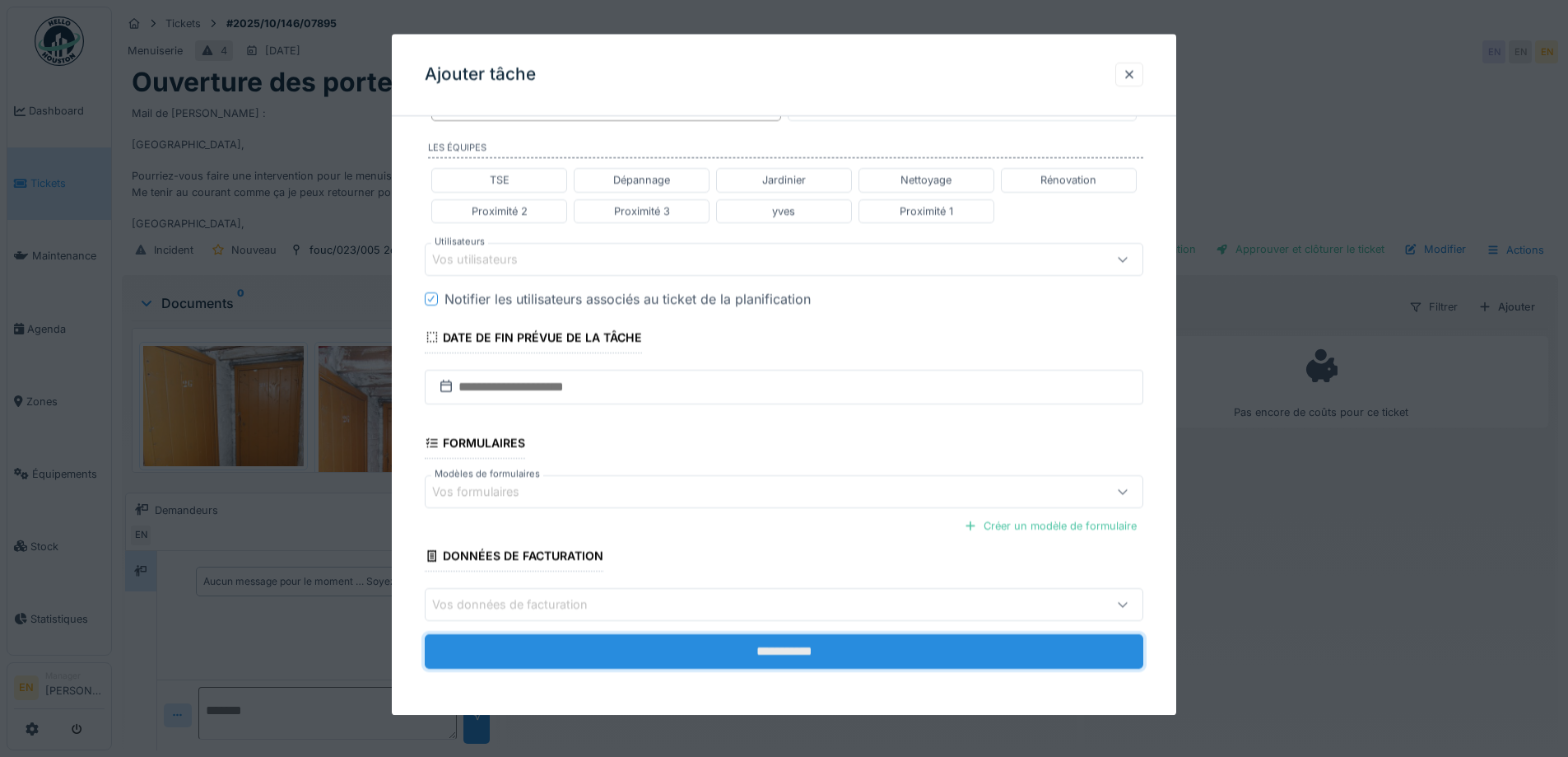
click at [772, 656] on input "**********" at bounding box center [784, 652] width 719 height 34
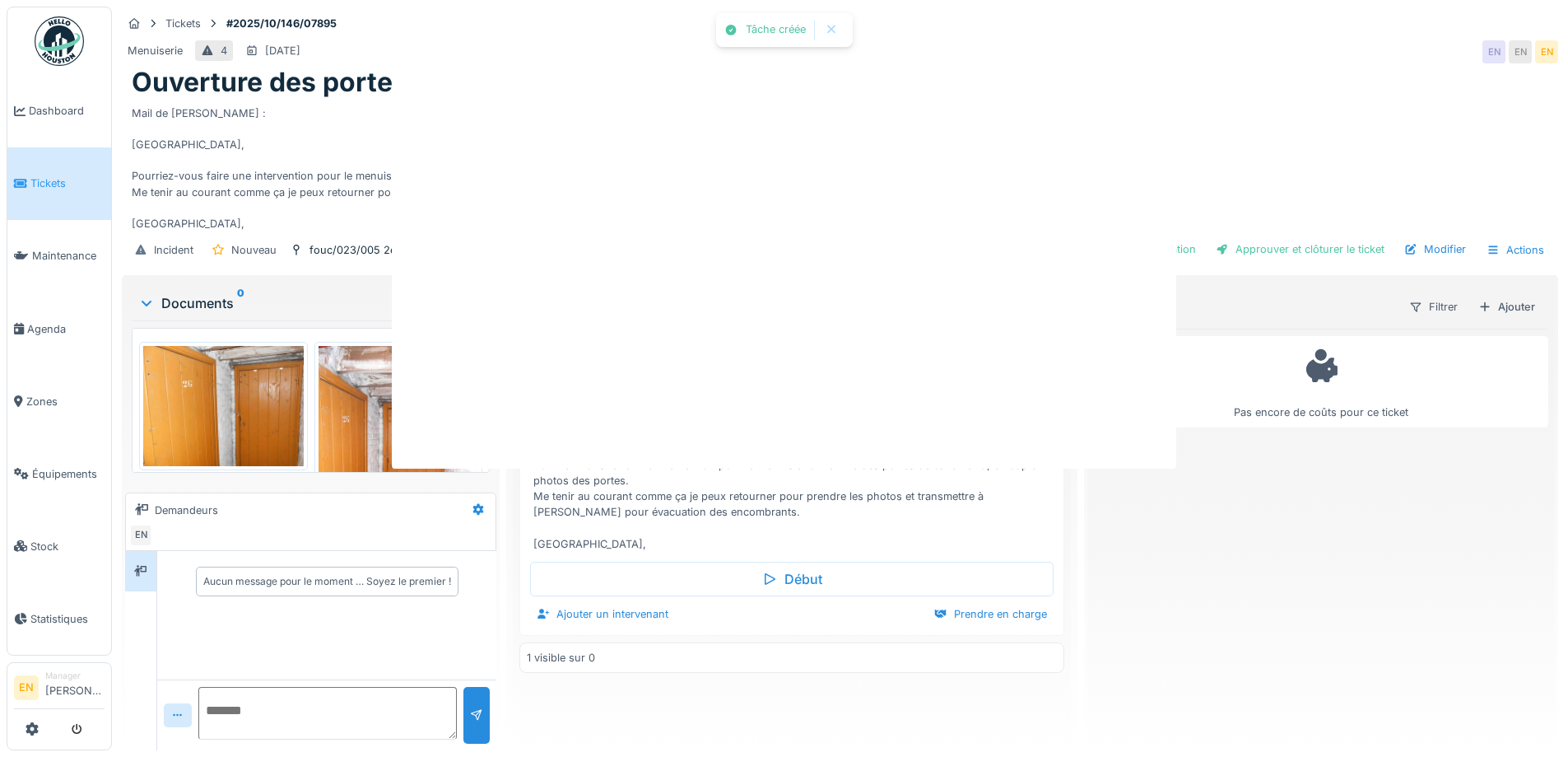
scroll to position [0, 0]
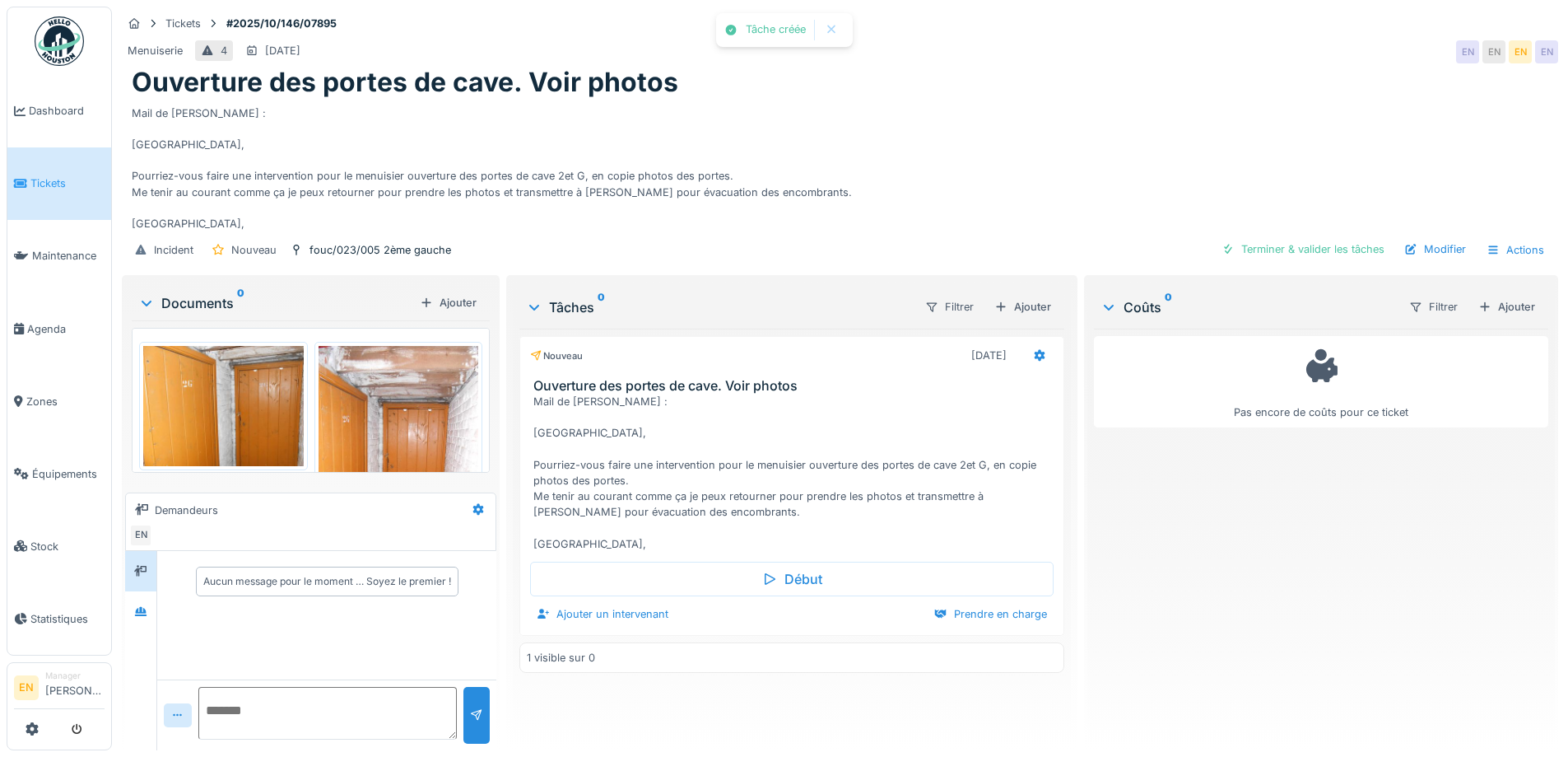
drag, startPoint x: 1261, startPoint y: 516, endPoint x: 1253, endPoint y: 516, distance: 8.0
click at [1256, 516] on div "Pas encore de coûts pour ce ticket" at bounding box center [1321, 533] width 454 height 409
click at [860, 135] on div "Mail de Jan : Bonjour, Pourriez-vous faire une intervention pour le menuisier o…" at bounding box center [840, 165] width 1417 height 134
click at [880, 178] on div "Mail de Jan : Bonjour, Pourriez-vous faire une intervention pour le menuisier o…" at bounding box center [840, 165] width 1417 height 134
click at [1036, 350] on icon at bounding box center [1039, 356] width 11 height 11
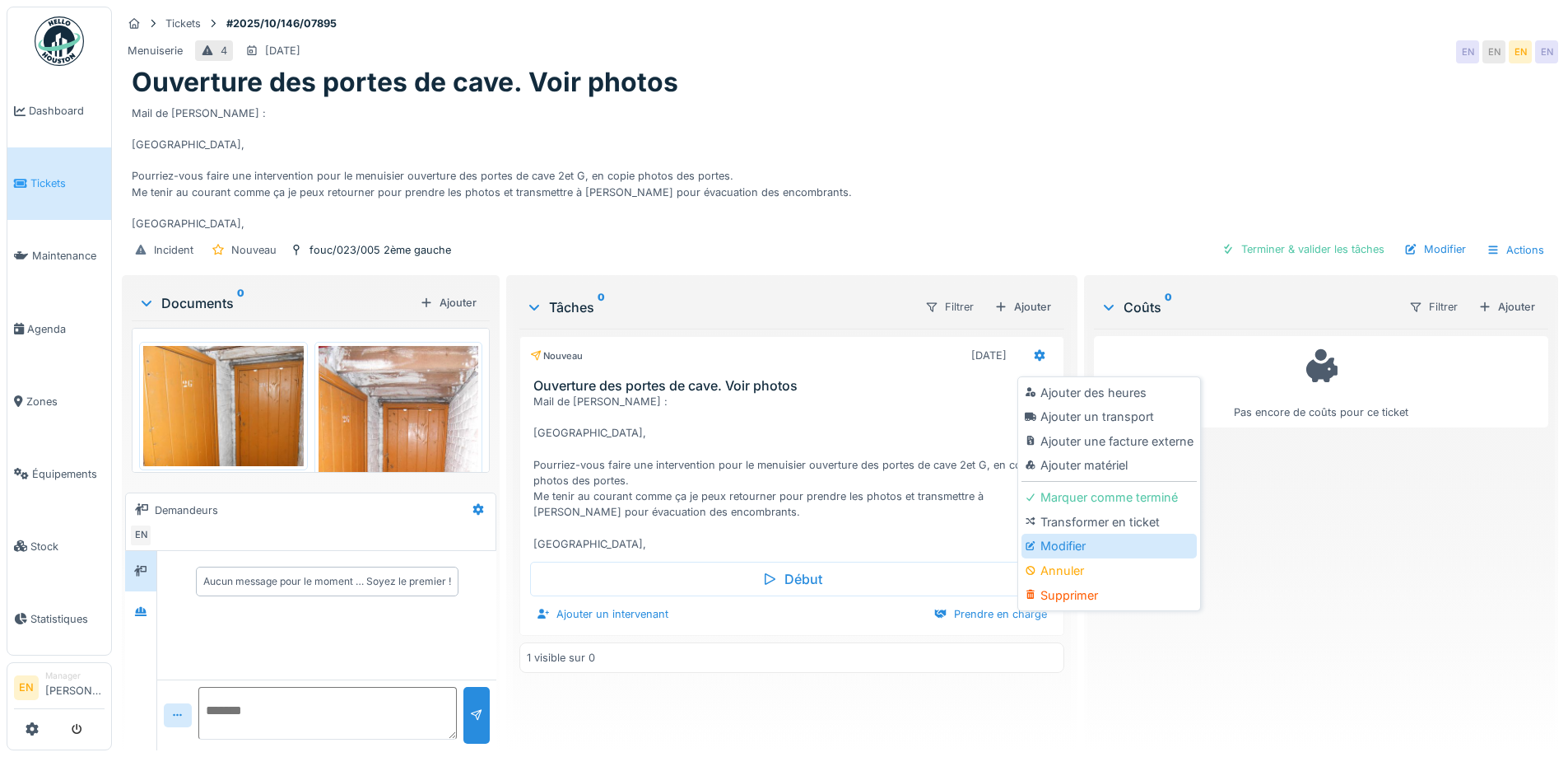
click at [1051, 534] on div "Modifier" at bounding box center [1109, 547] width 175 height 25
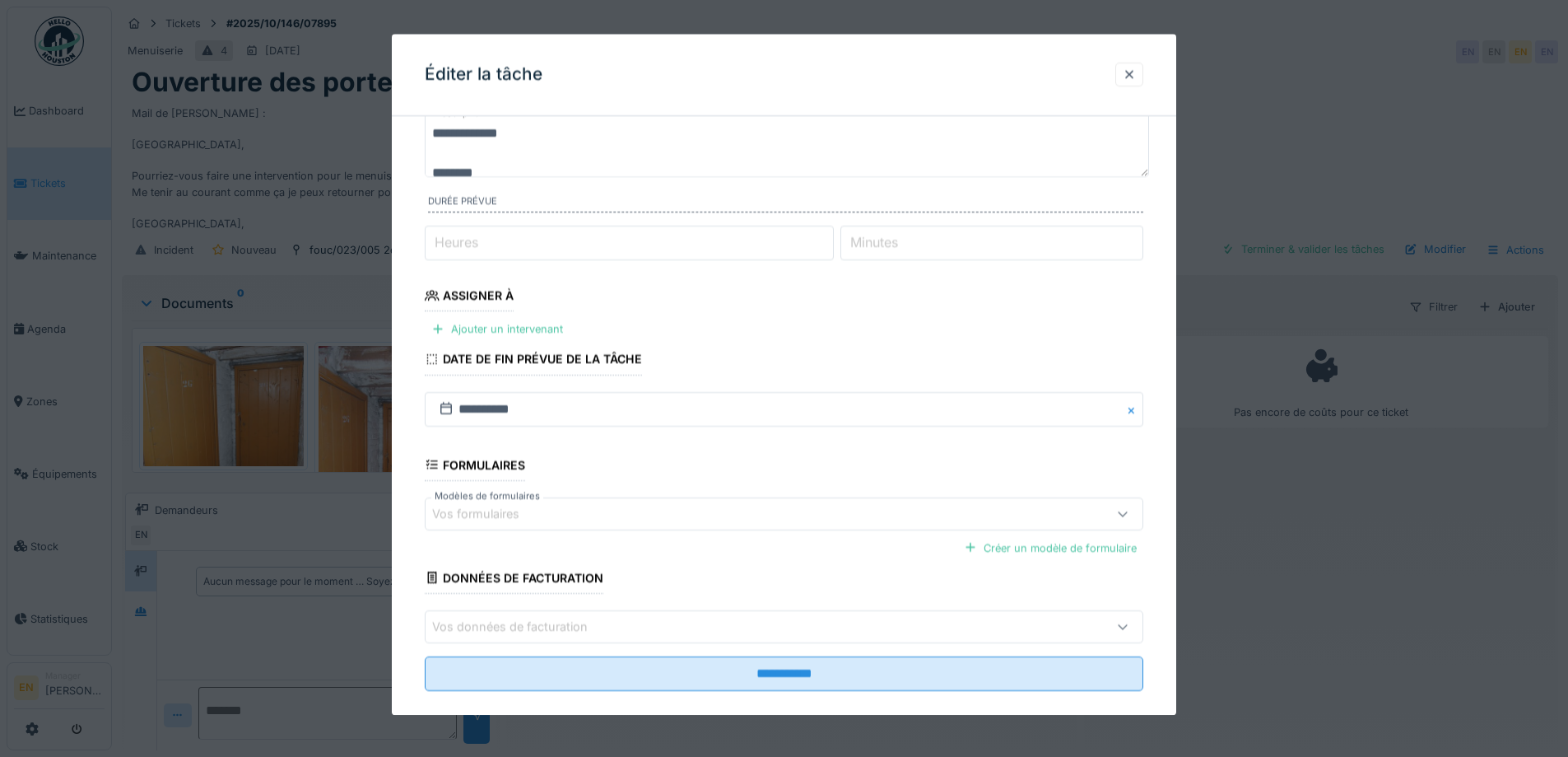
scroll to position [134, 0]
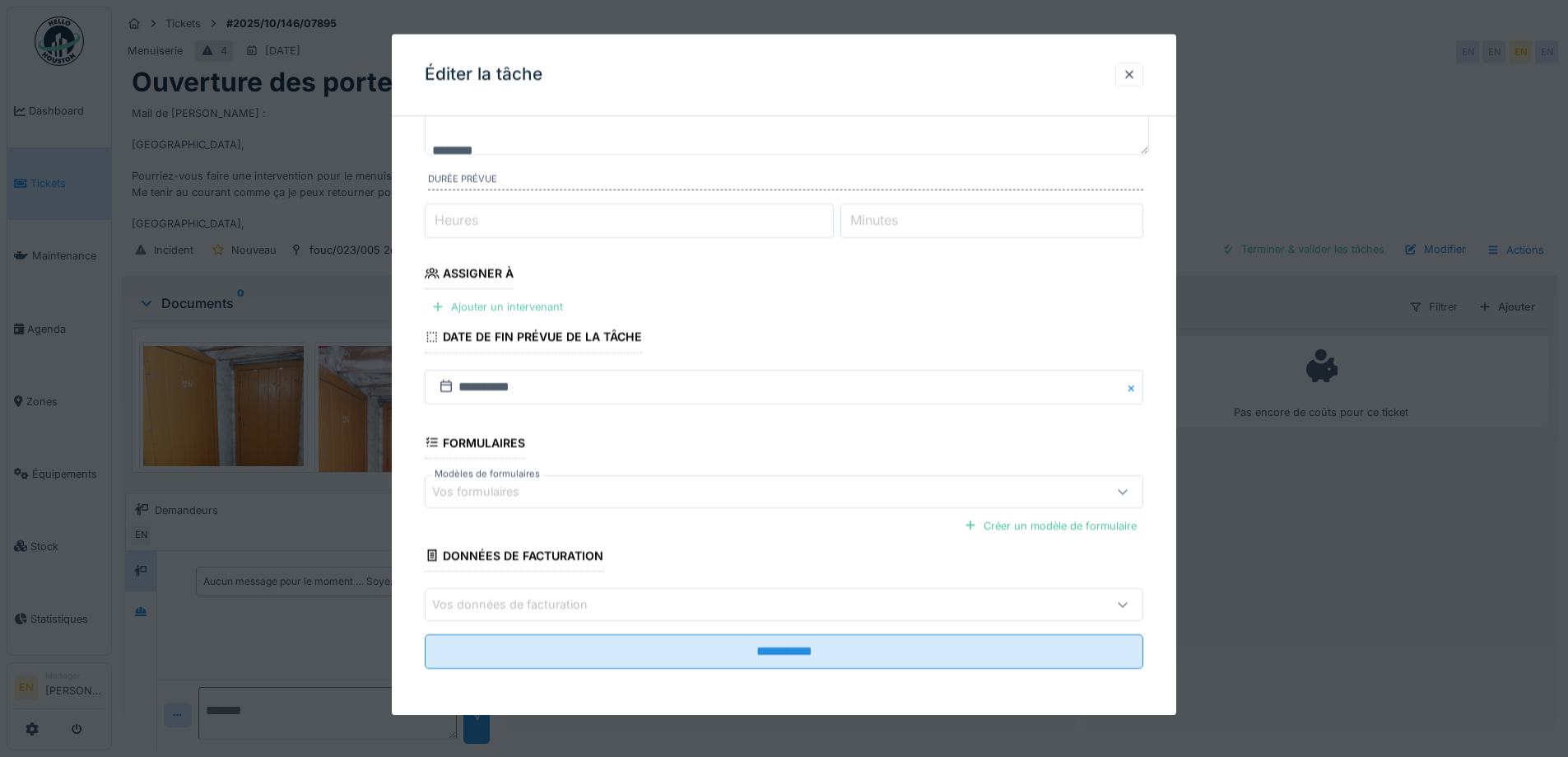
click at [511, 308] on div "Ajouter un intervenant" at bounding box center [498, 307] width 145 height 22
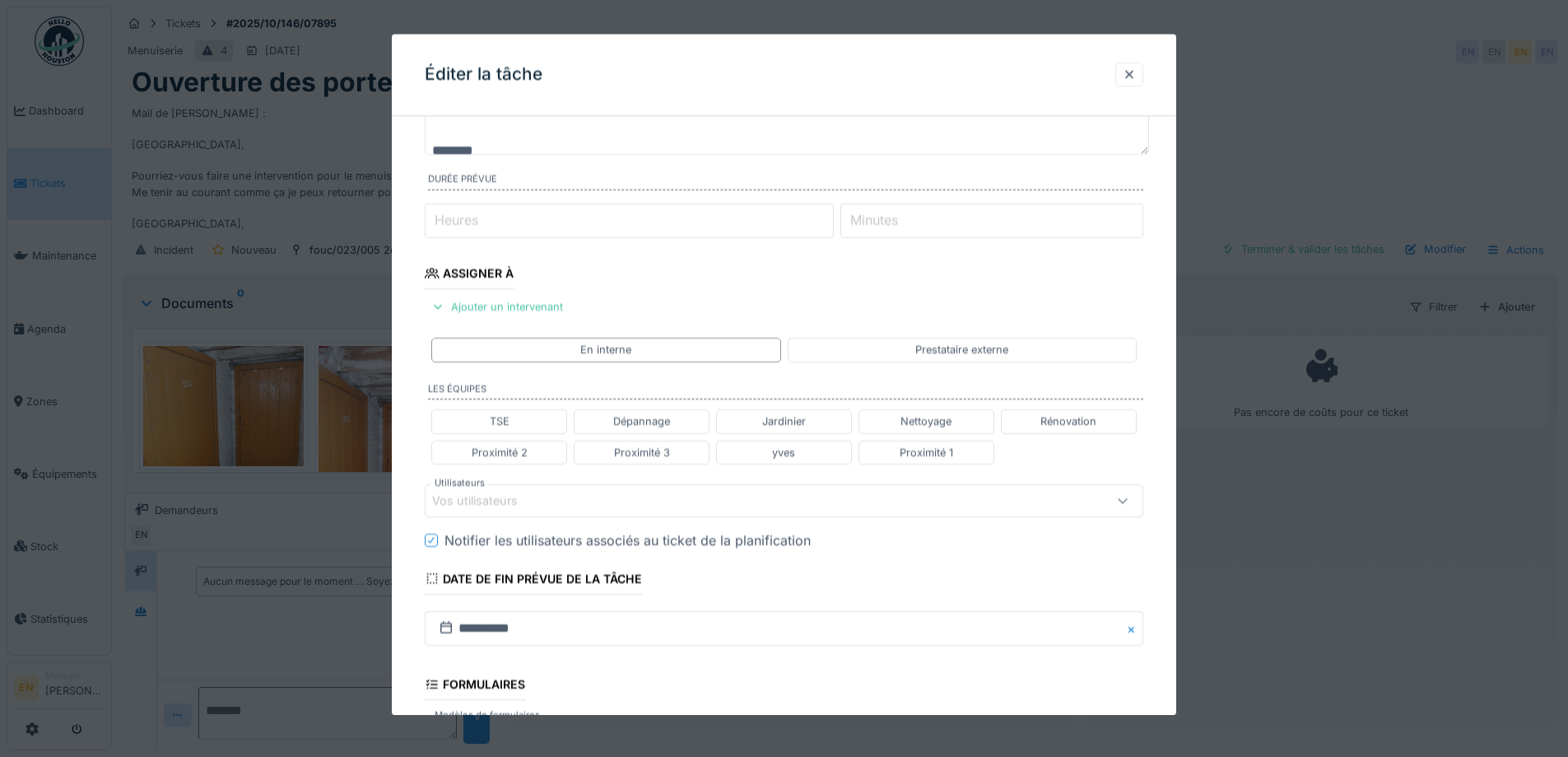
type input "*"
click at [833, 218] on input "*" at bounding box center [629, 220] width 409 height 34
click at [531, 503] on div "Vos utilisateurs" at bounding box center [486, 501] width 109 height 18
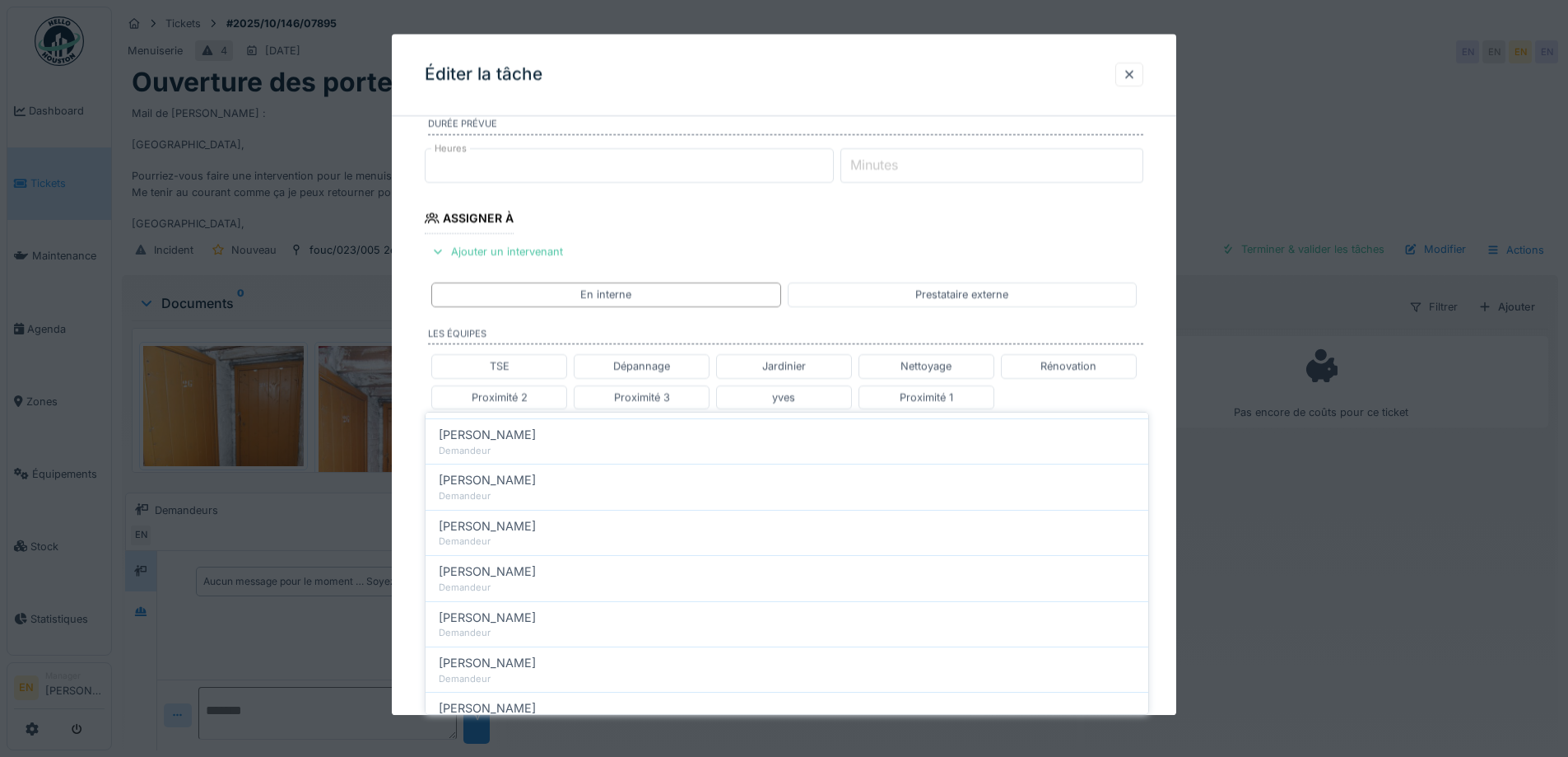
scroll to position [260, 0]
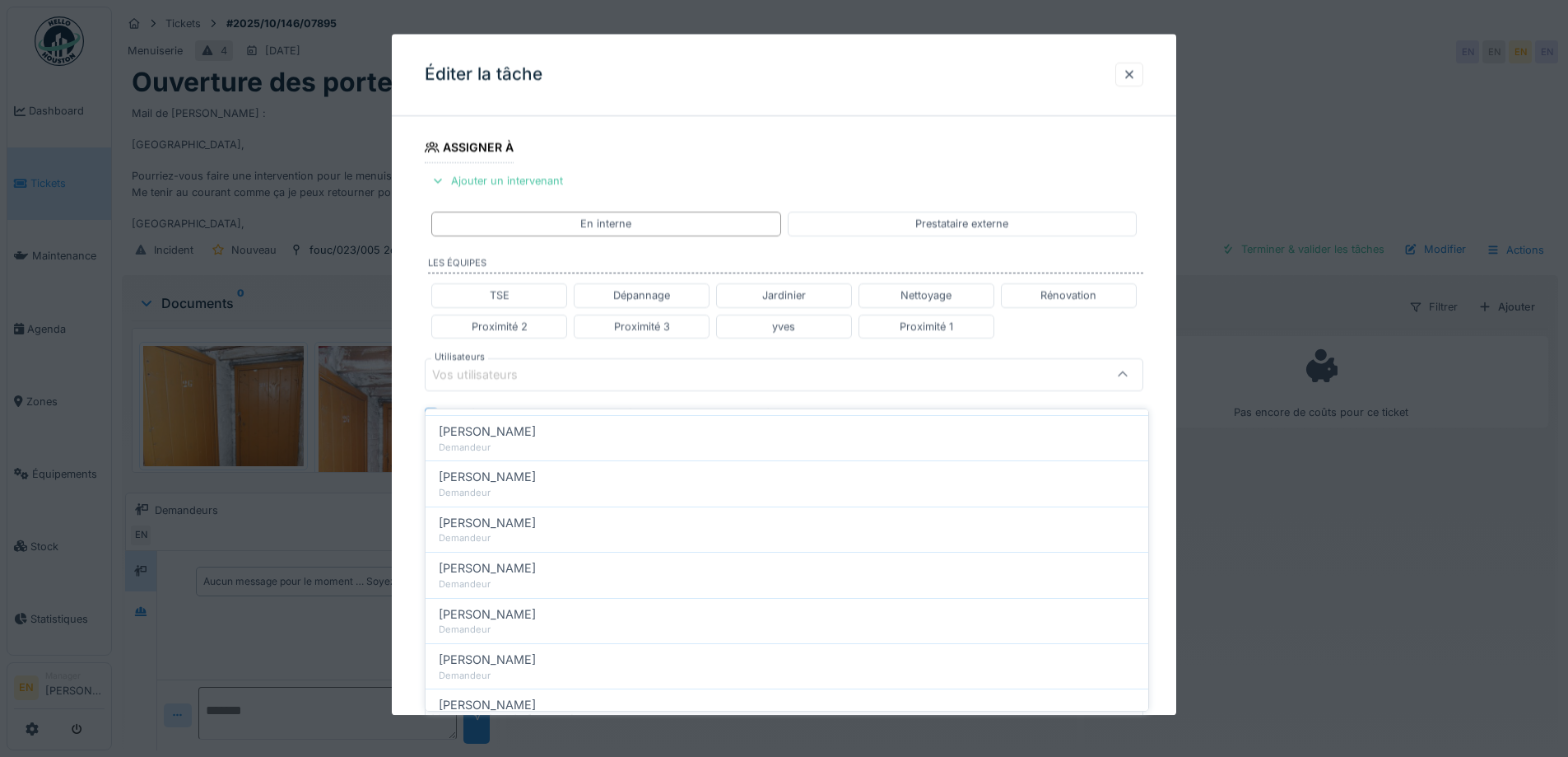
click at [1171, 509] on div "**********" at bounding box center [784, 349] width 785 height 961
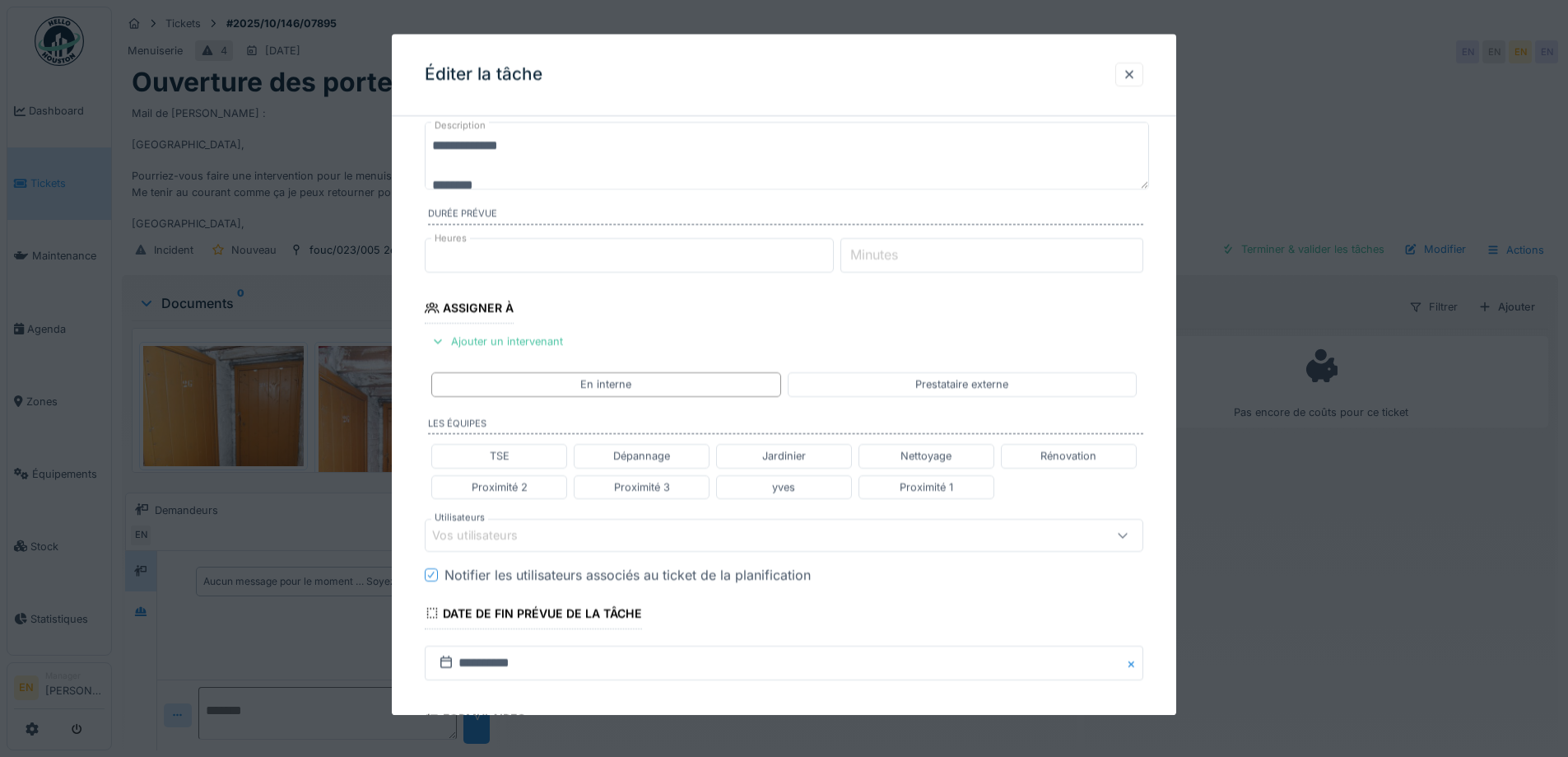
scroll to position [96, 0]
click at [539, 535] on div "Vos utilisateurs" at bounding box center [486, 539] width 109 height 18
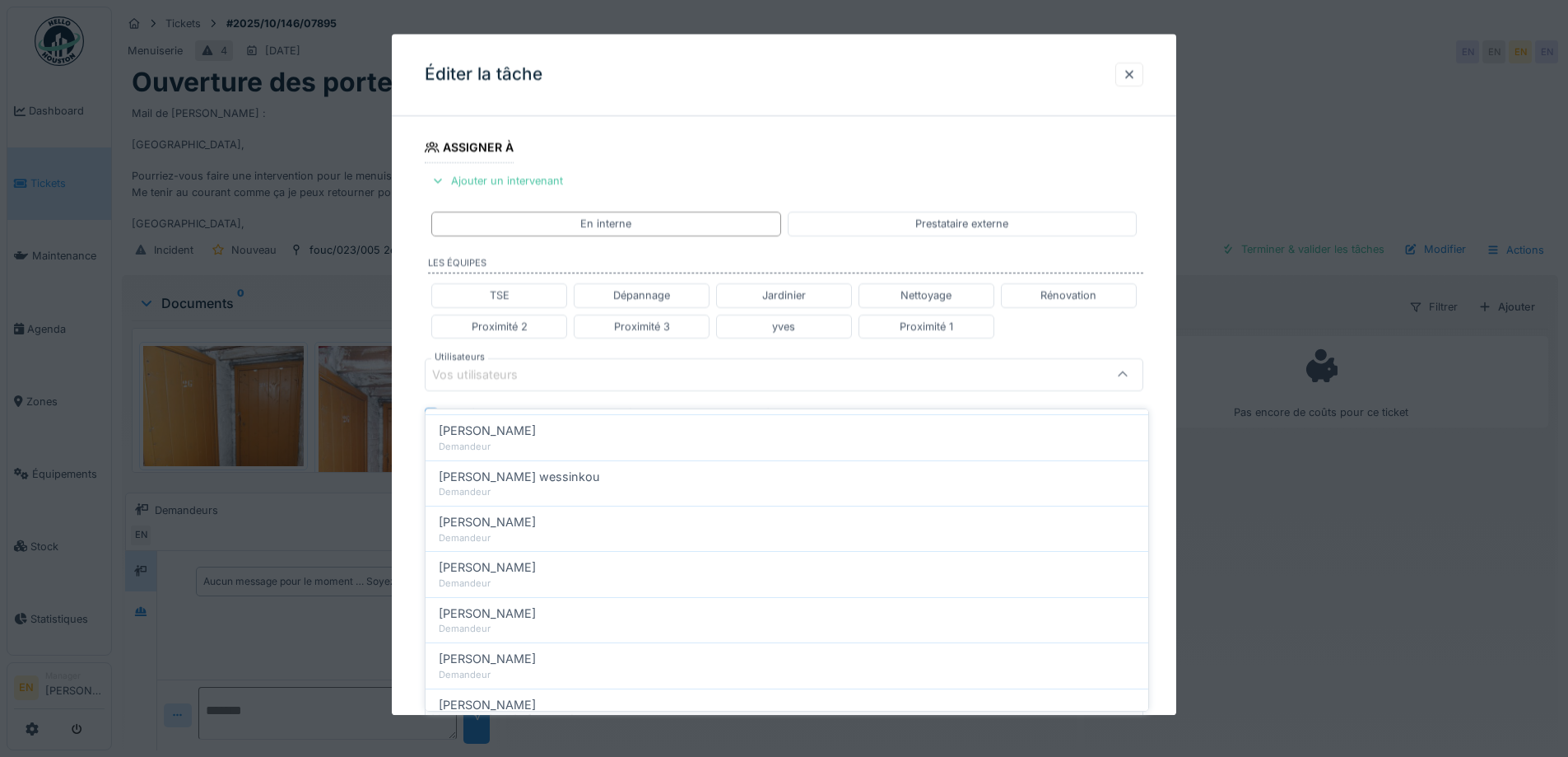
scroll to position [237, 0]
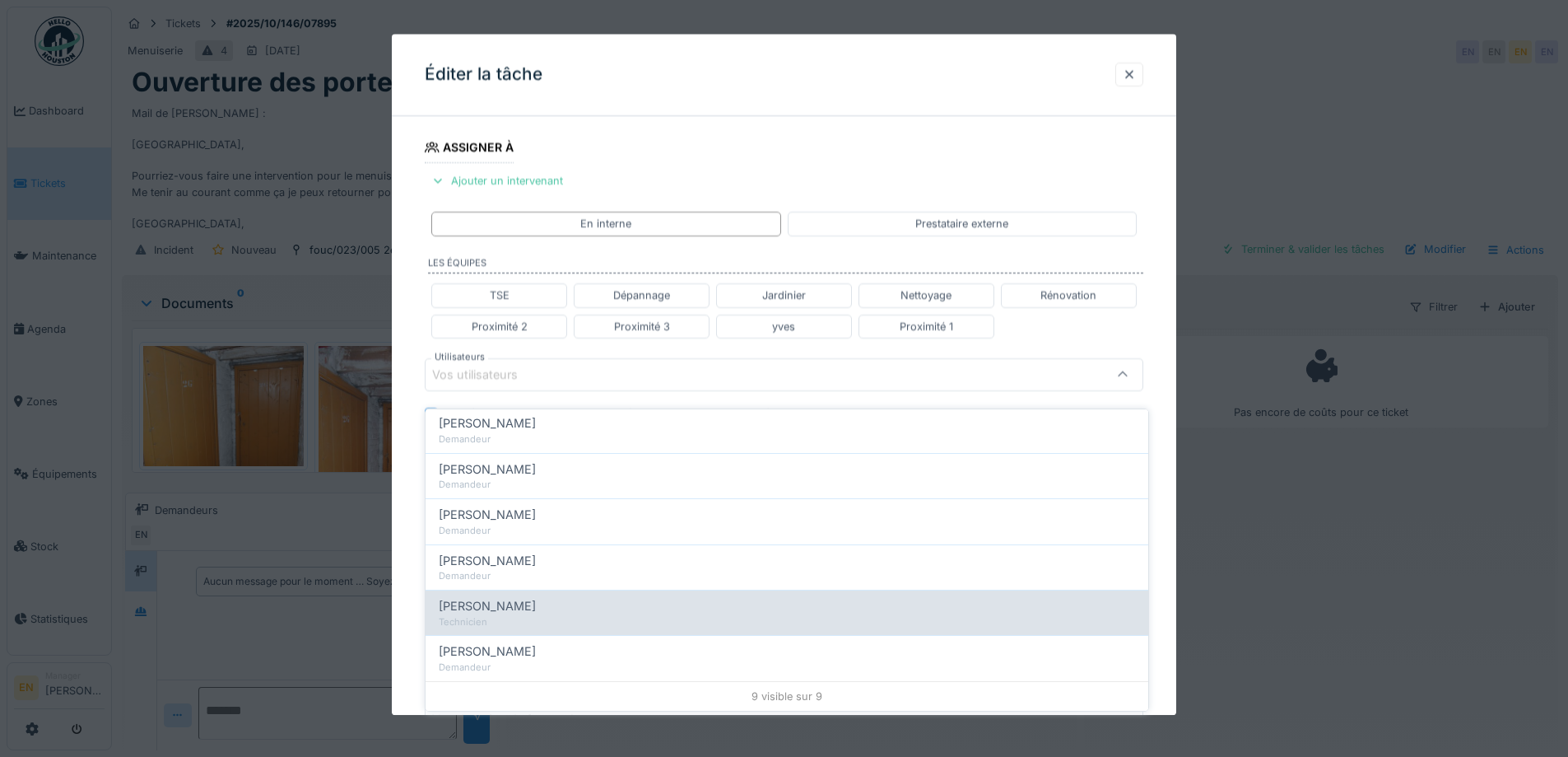
type input "****"
click at [499, 597] on span "[PERSON_NAME]" at bounding box center [487, 606] width 97 height 18
type input "****"
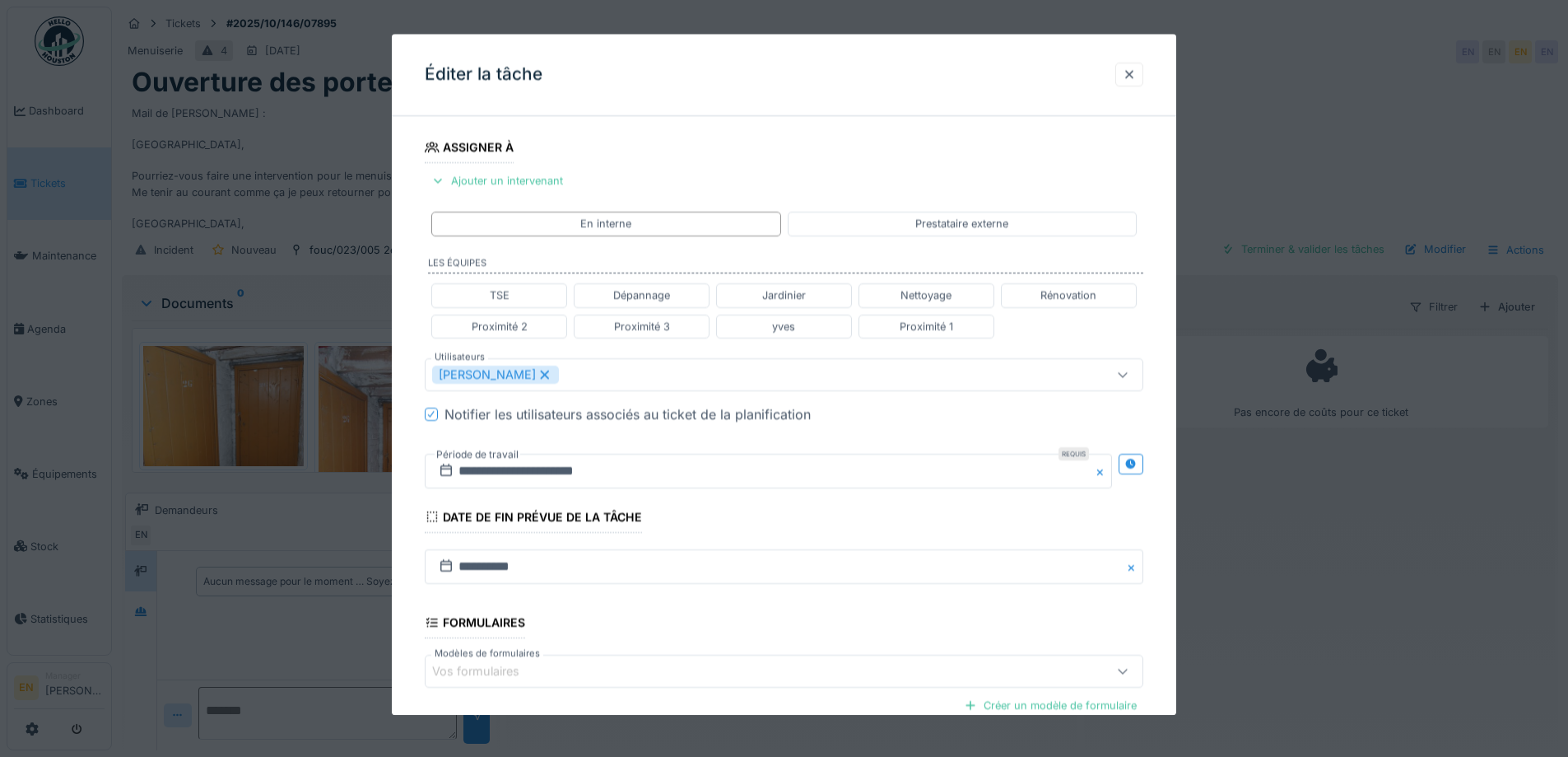
click at [1187, 553] on div at bounding box center [784, 378] width 1568 height 757
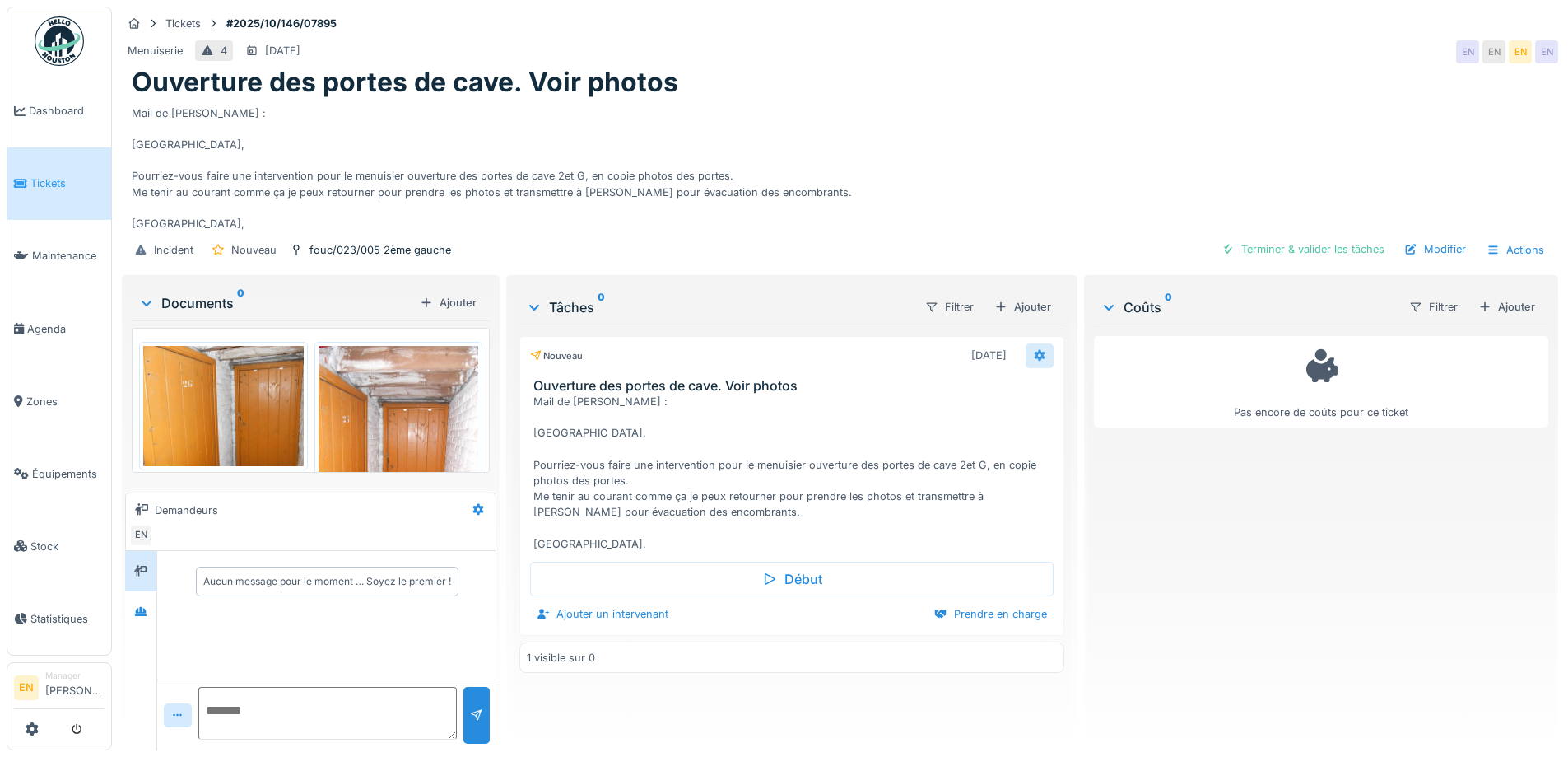
click at [1034, 350] on icon at bounding box center [1039, 356] width 11 height 11
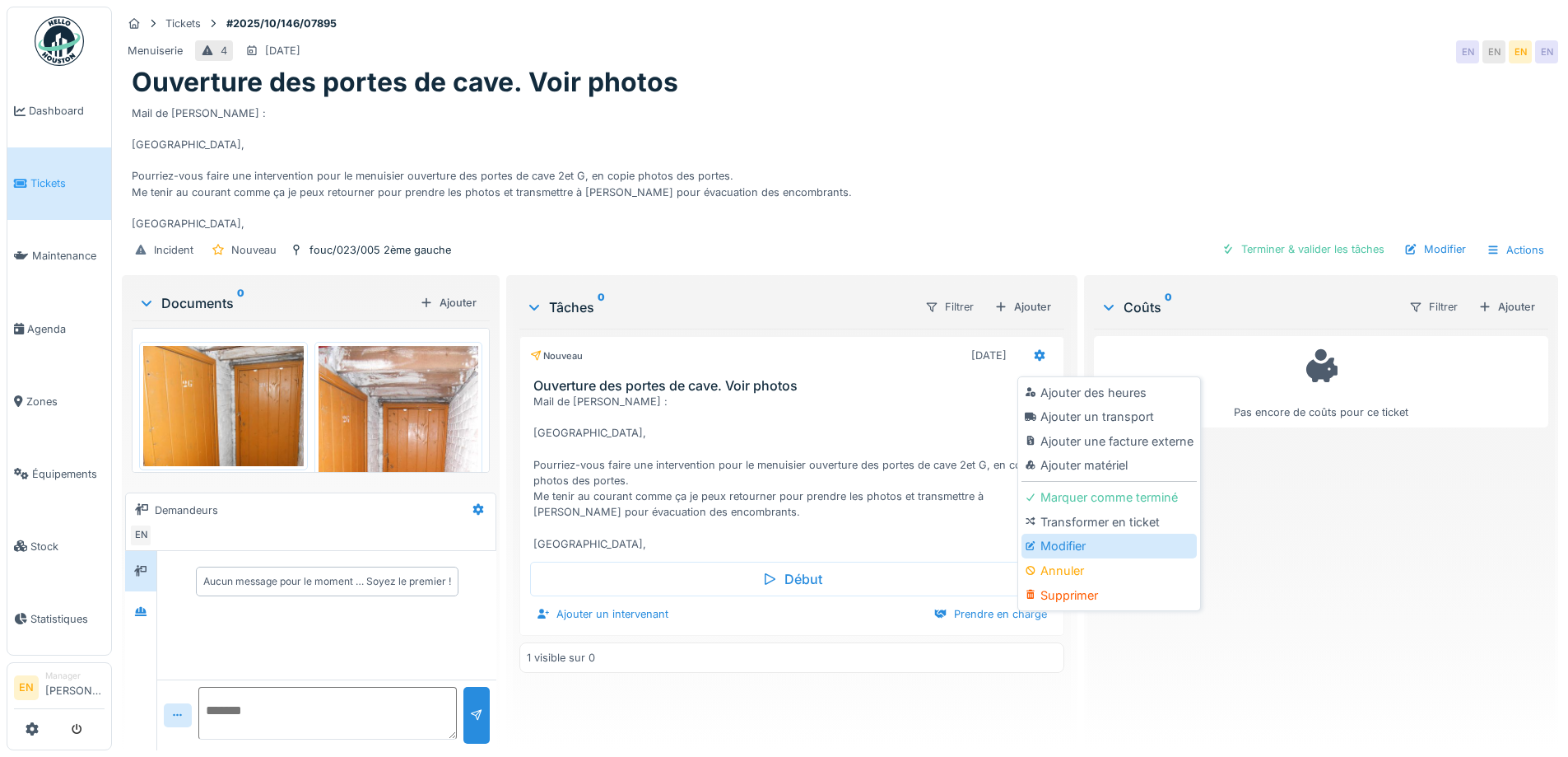
click at [1074, 534] on div "Modifier" at bounding box center [1109, 547] width 175 height 25
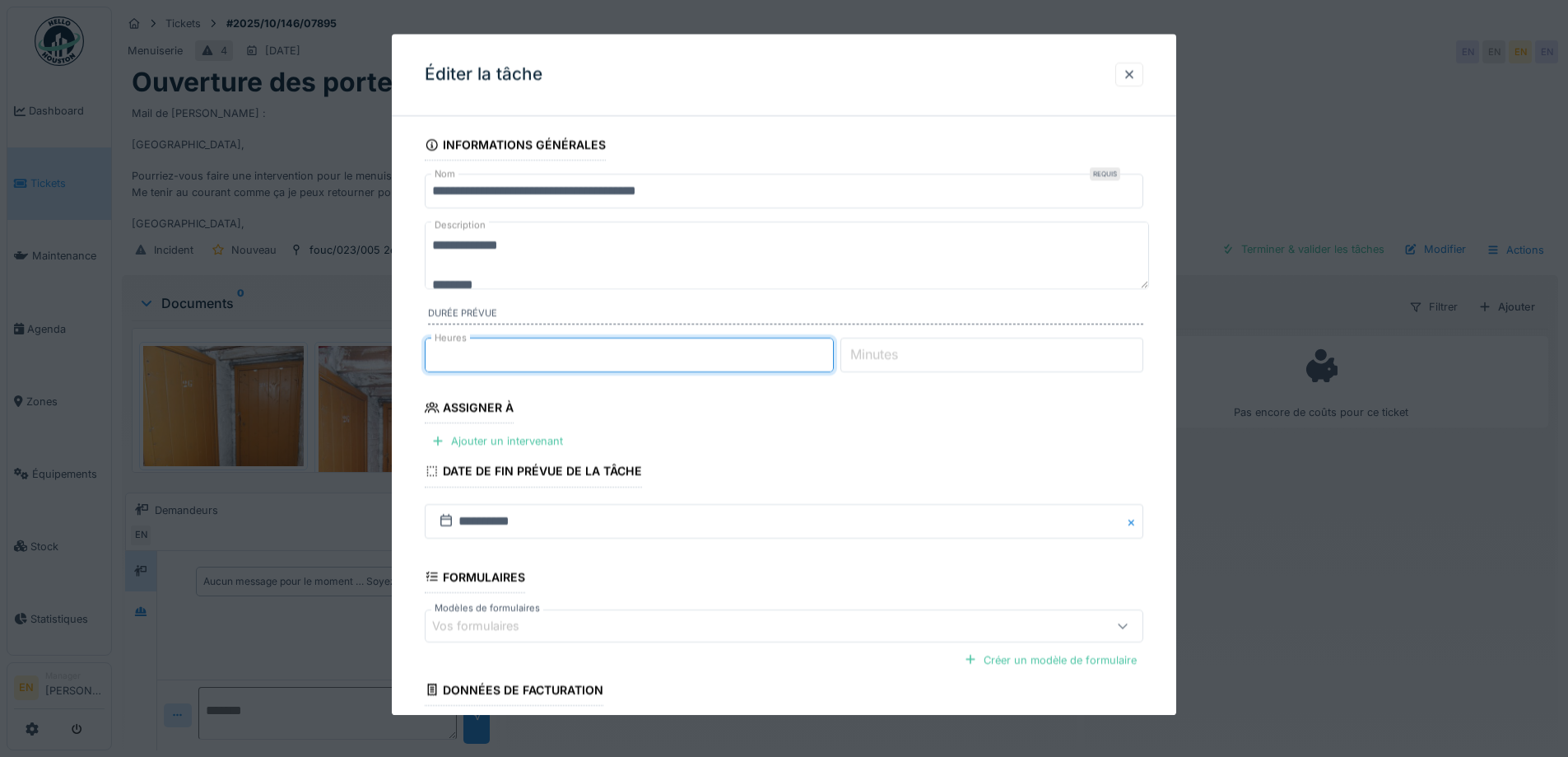
type input "*"
click at [833, 352] on input "*" at bounding box center [629, 355] width 409 height 34
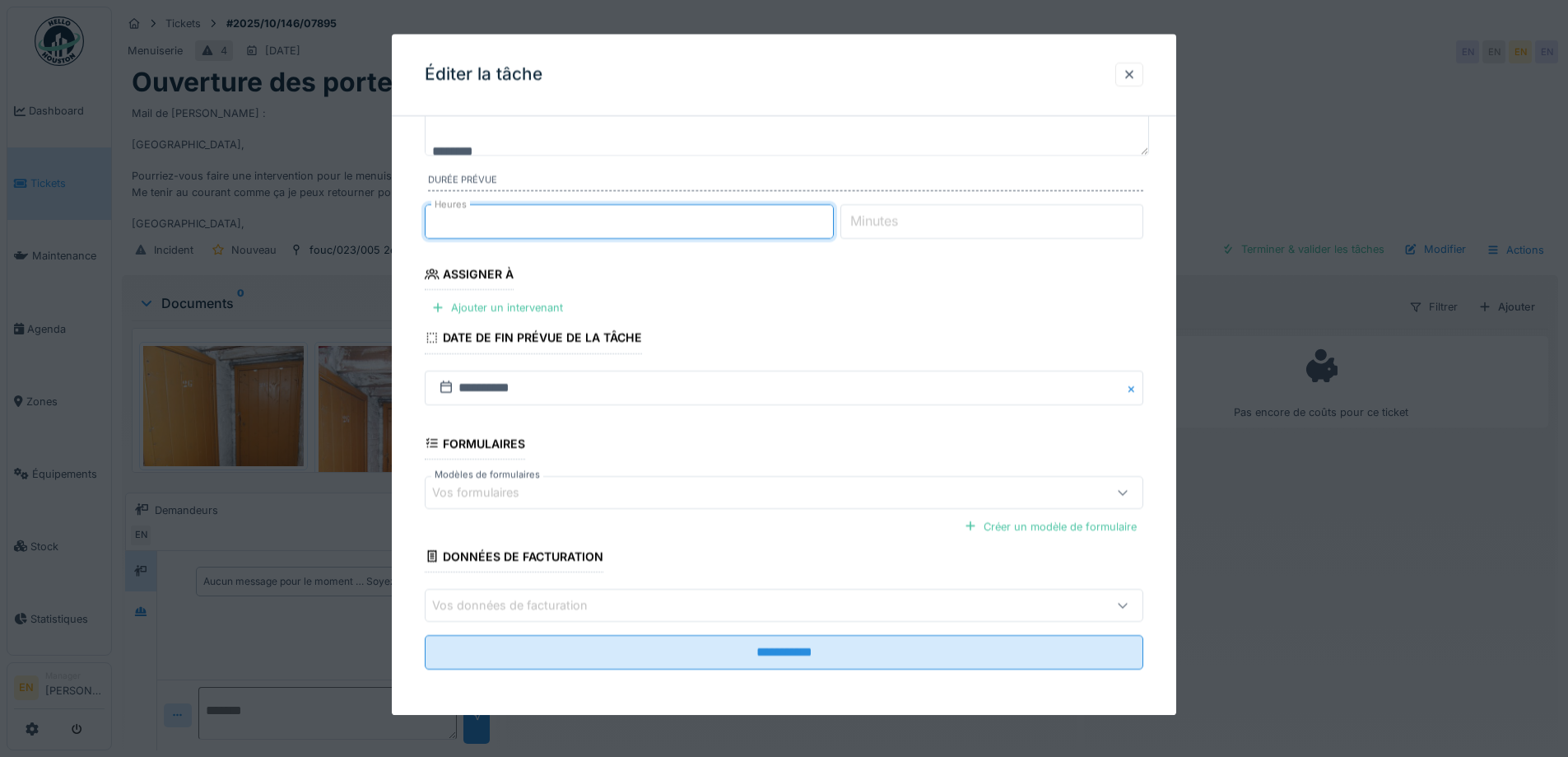
scroll to position [134, 0]
click at [539, 307] on div "Ajouter un intervenant" at bounding box center [498, 307] width 145 height 22
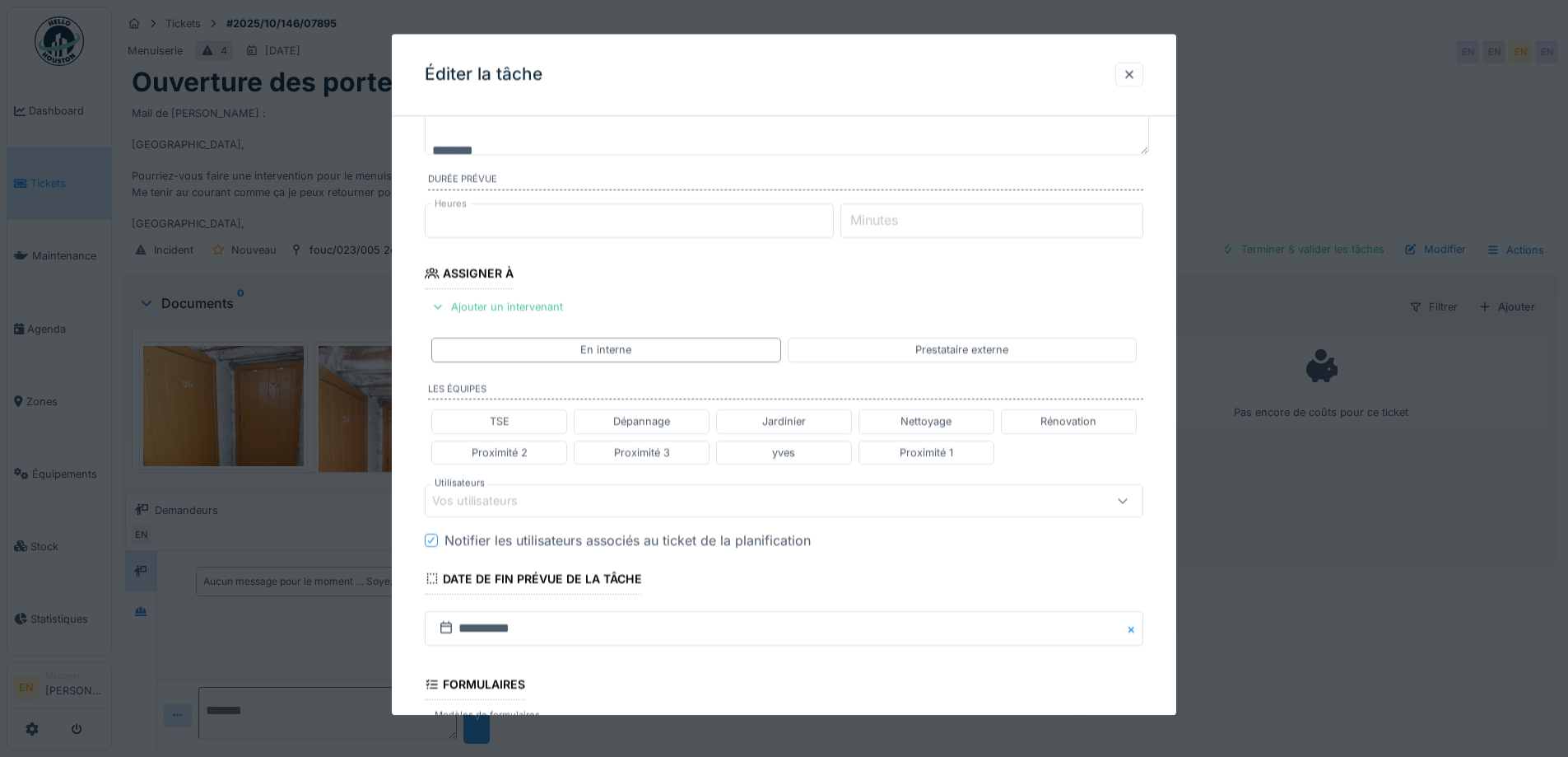
click at [558, 508] on div "Vos utilisateurs" at bounding box center [742, 501] width 620 height 18
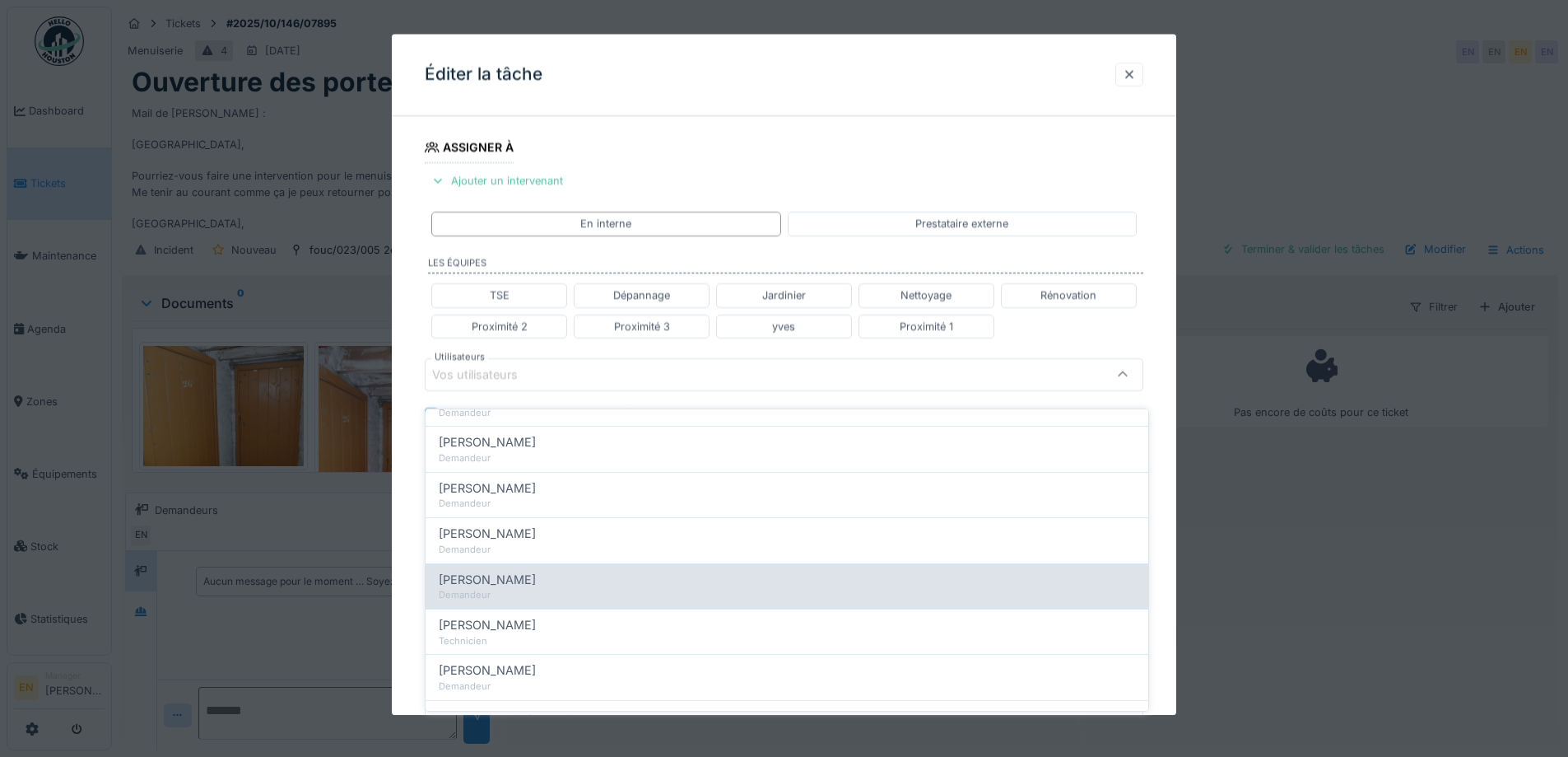
scroll to position [237, 0]
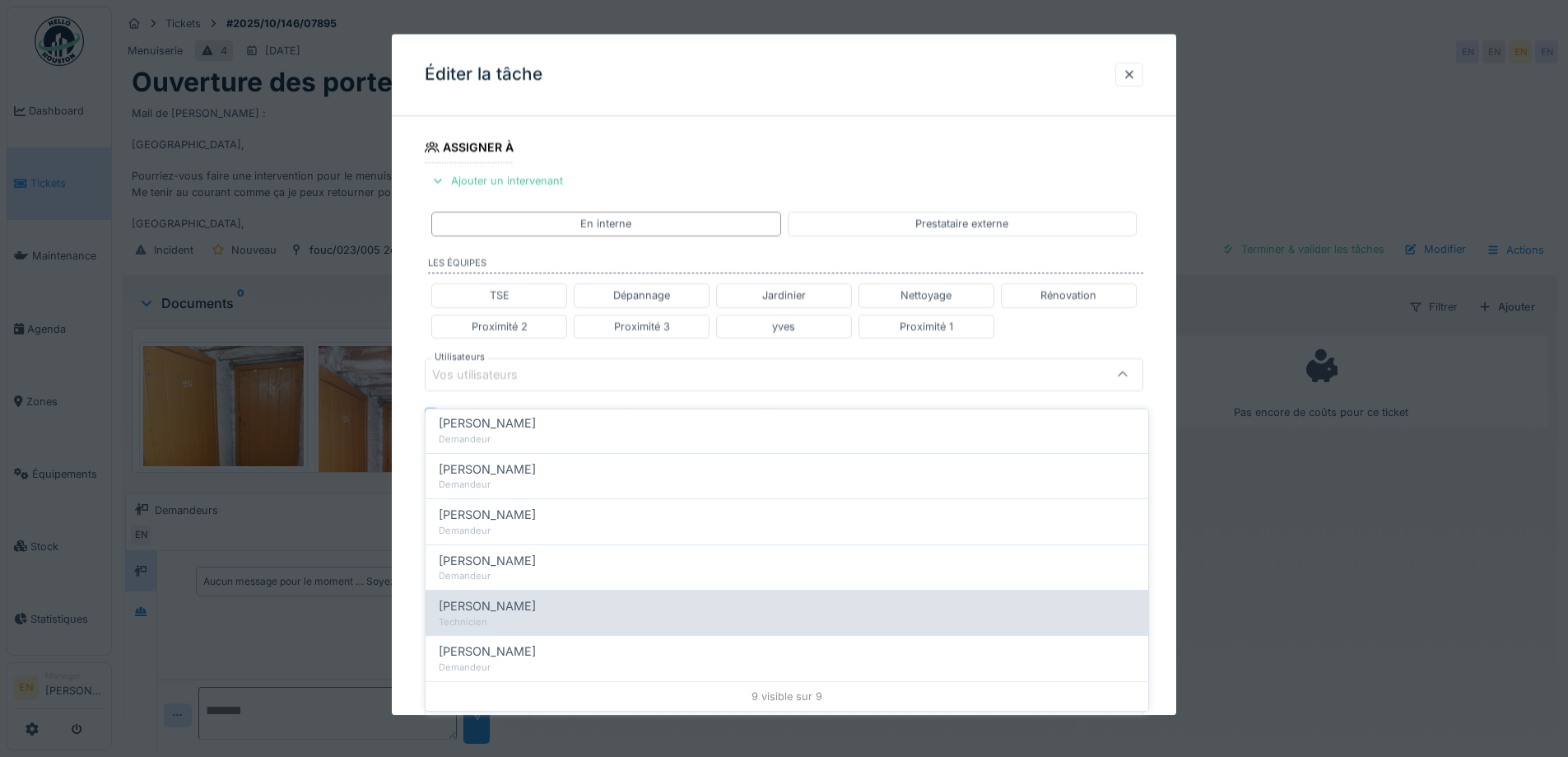
type input "******"
click at [504, 600] on div "Paul Baton" at bounding box center [787, 606] width 696 height 18
type input "****"
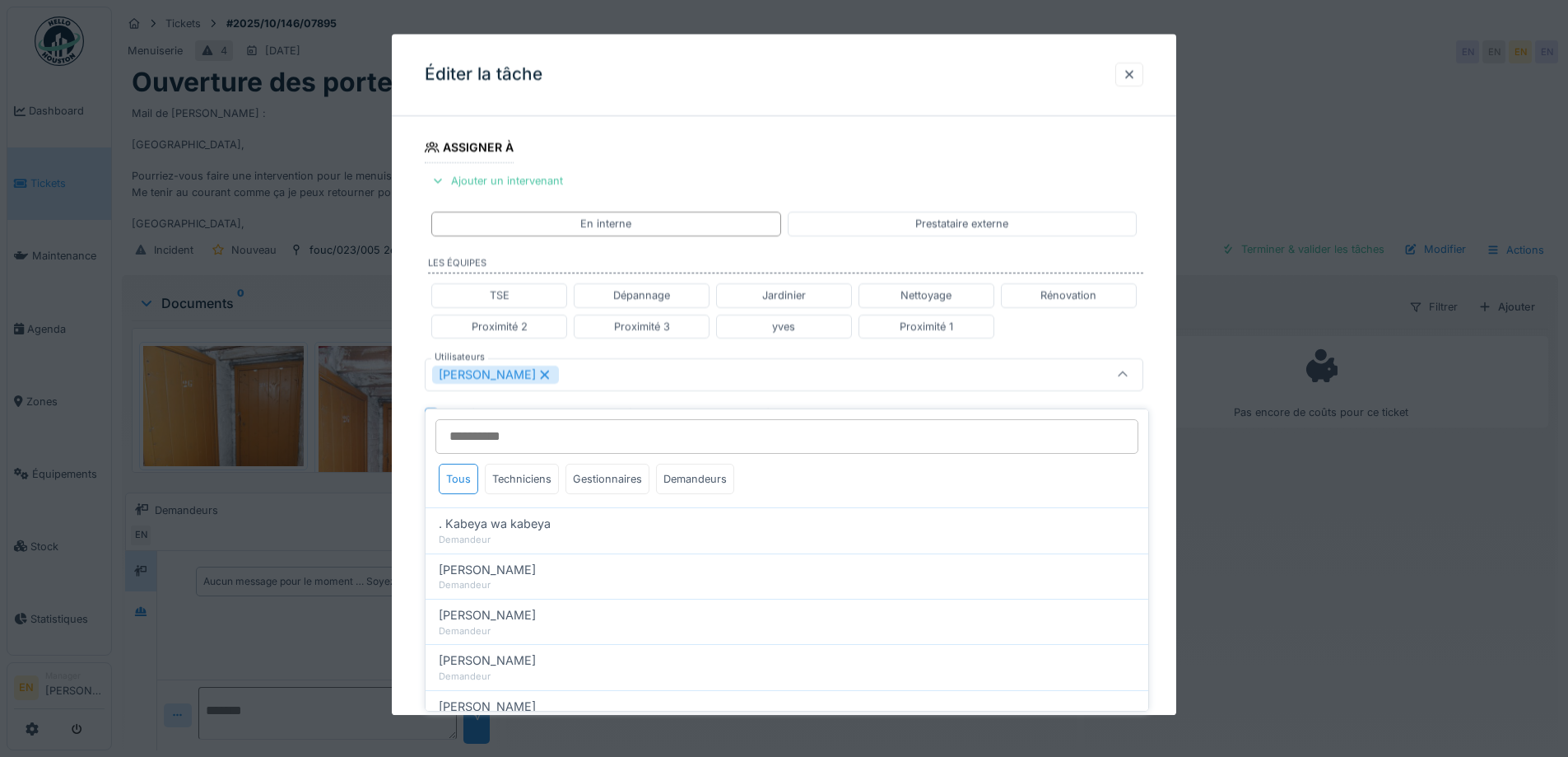
click at [1169, 507] on div "**********" at bounding box center [784, 382] width 785 height 1026
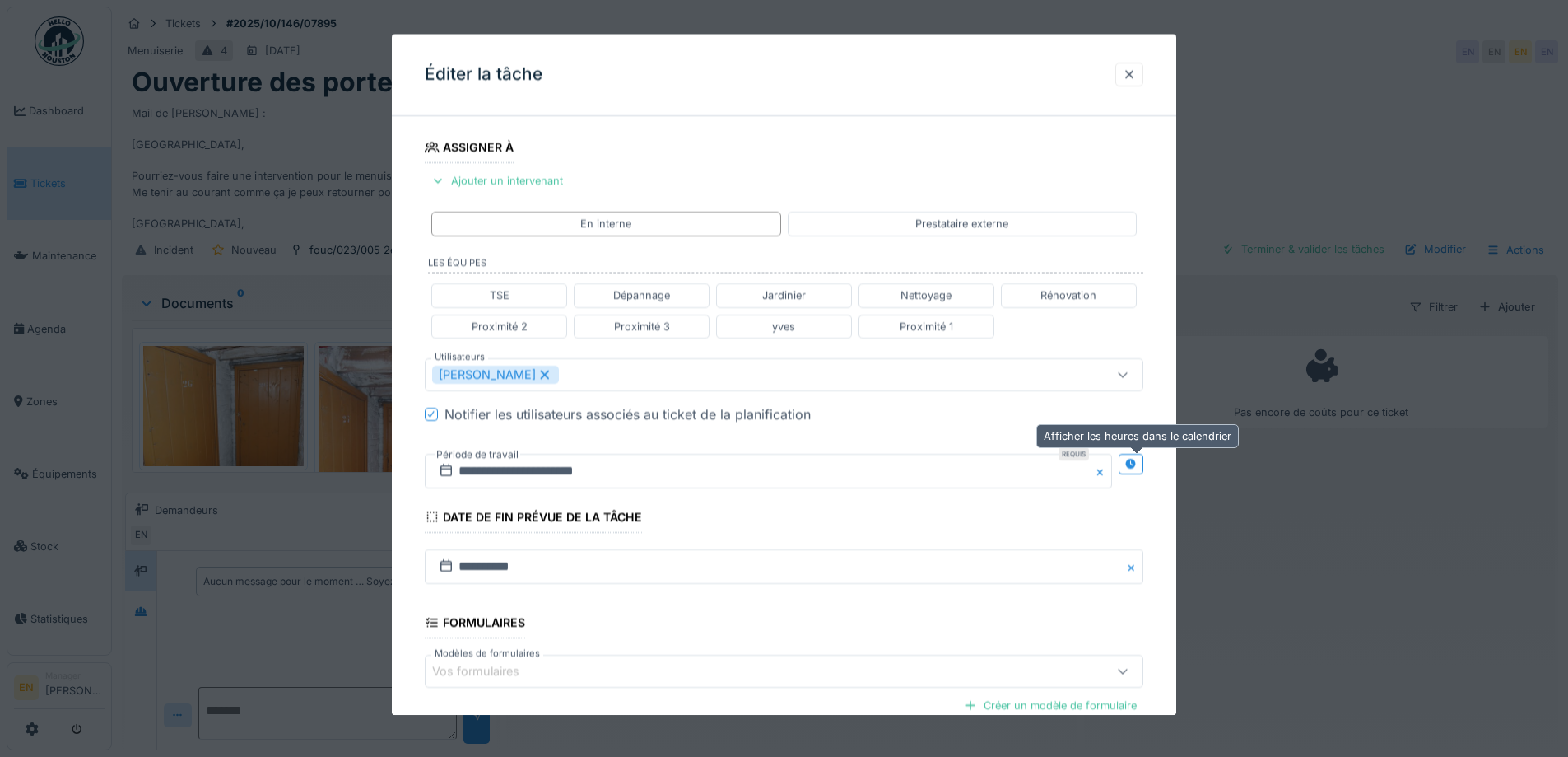
click at [1138, 471] on div at bounding box center [1130, 464] width 13 height 16
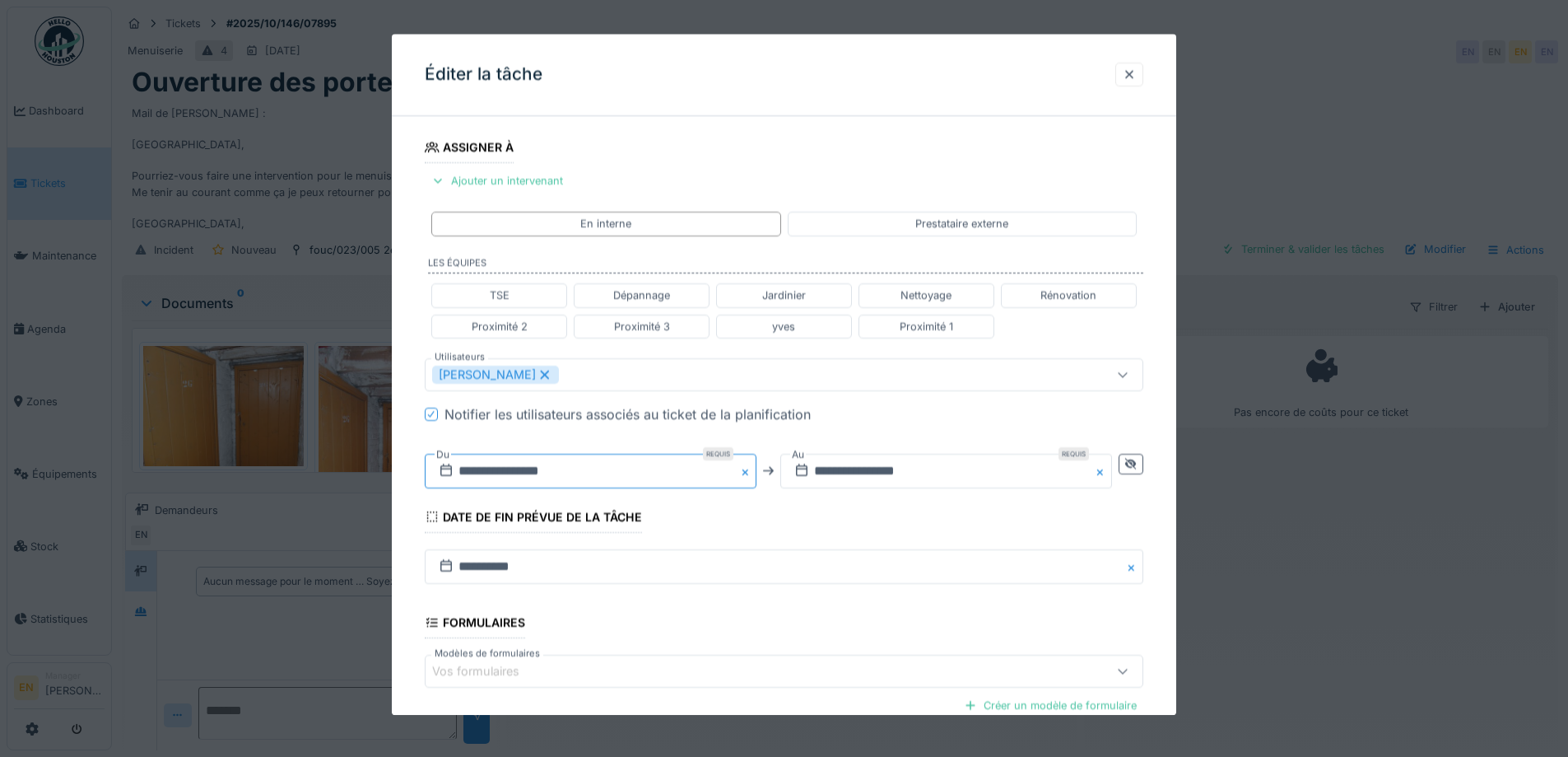
click at [522, 470] on input "**********" at bounding box center [590, 470] width 331 height 34
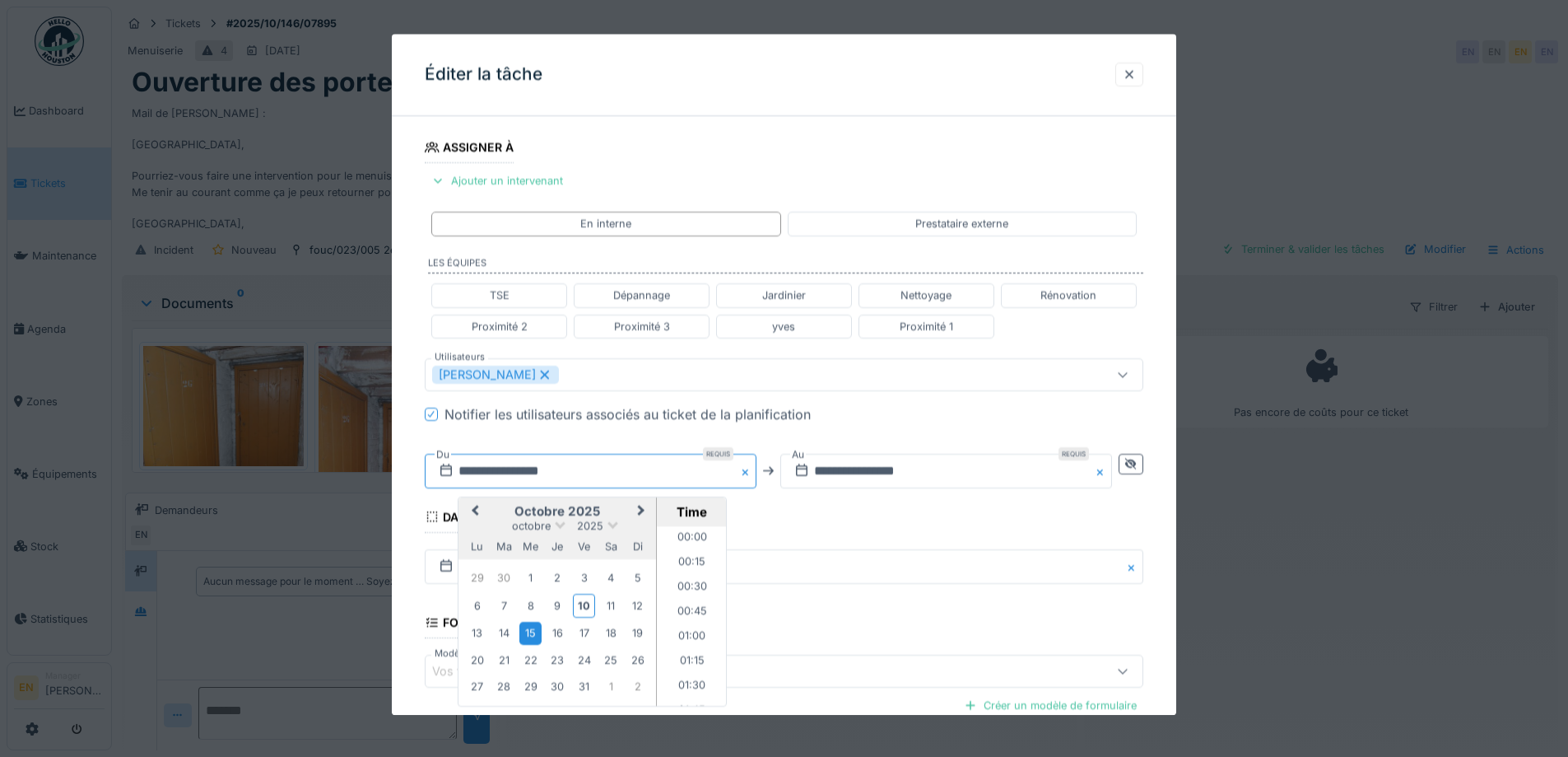
scroll to position [615, 0]
click at [506, 636] on div "14" at bounding box center [504, 633] width 22 height 22
click at [683, 543] on li "13:00" at bounding box center [691, 550] width 70 height 25
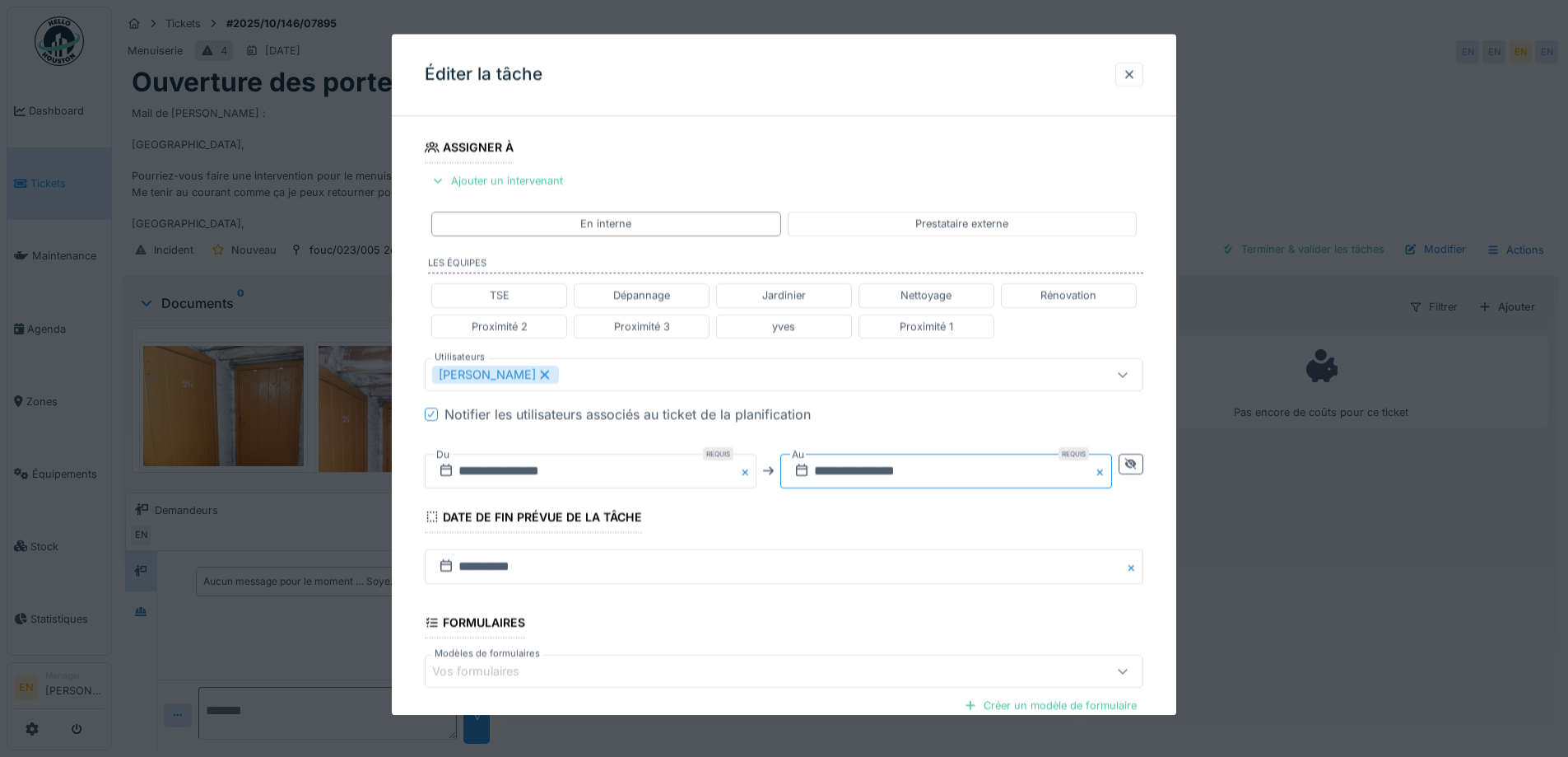
click at [899, 468] on input "**********" at bounding box center [946, 470] width 331 height 34
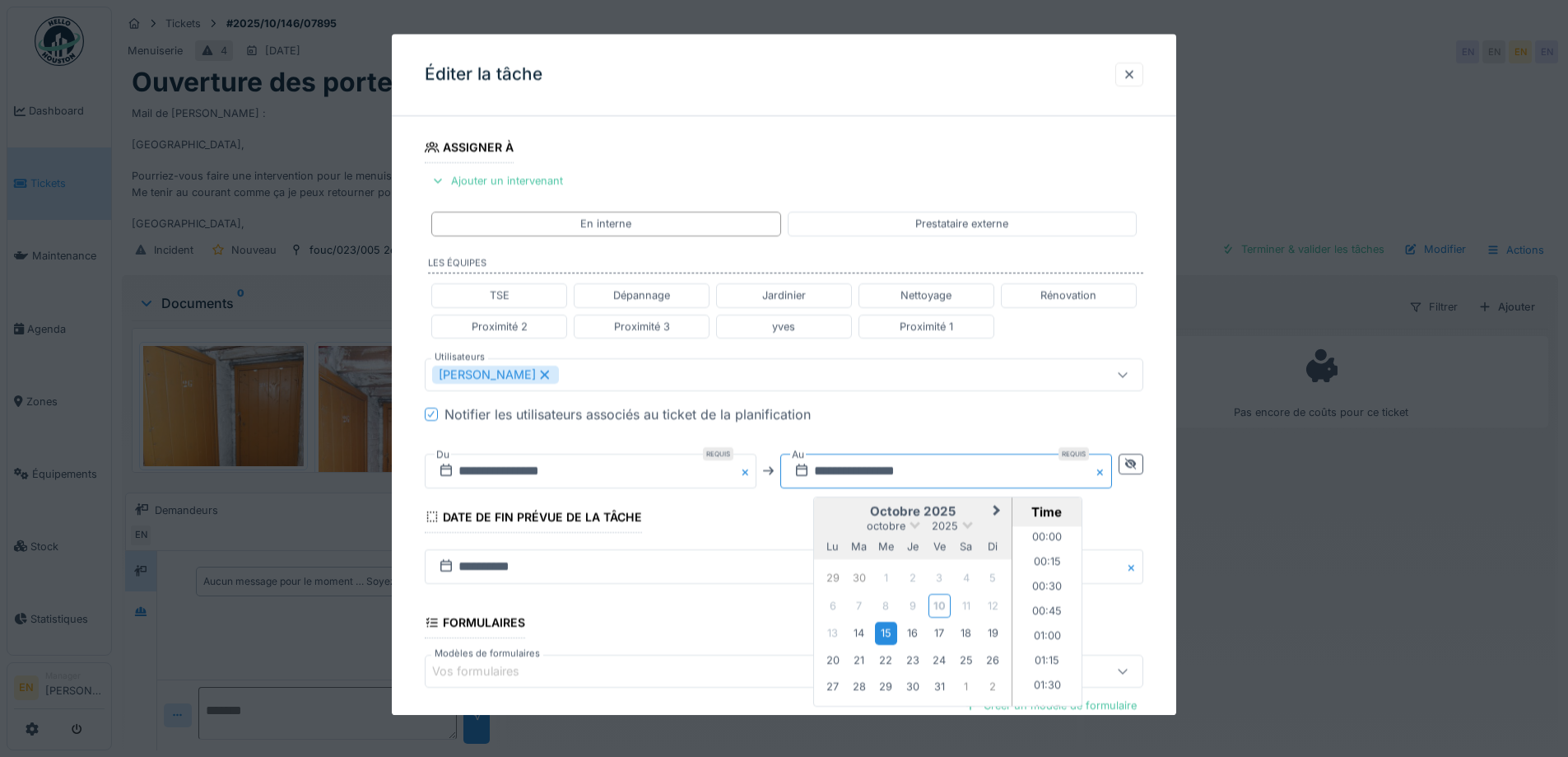
scroll to position [2193, 0]
click at [867, 636] on div "14" at bounding box center [858, 633] width 22 height 22
click at [1056, 547] on li "14:00" at bounding box center [1047, 554] width 70 height 25
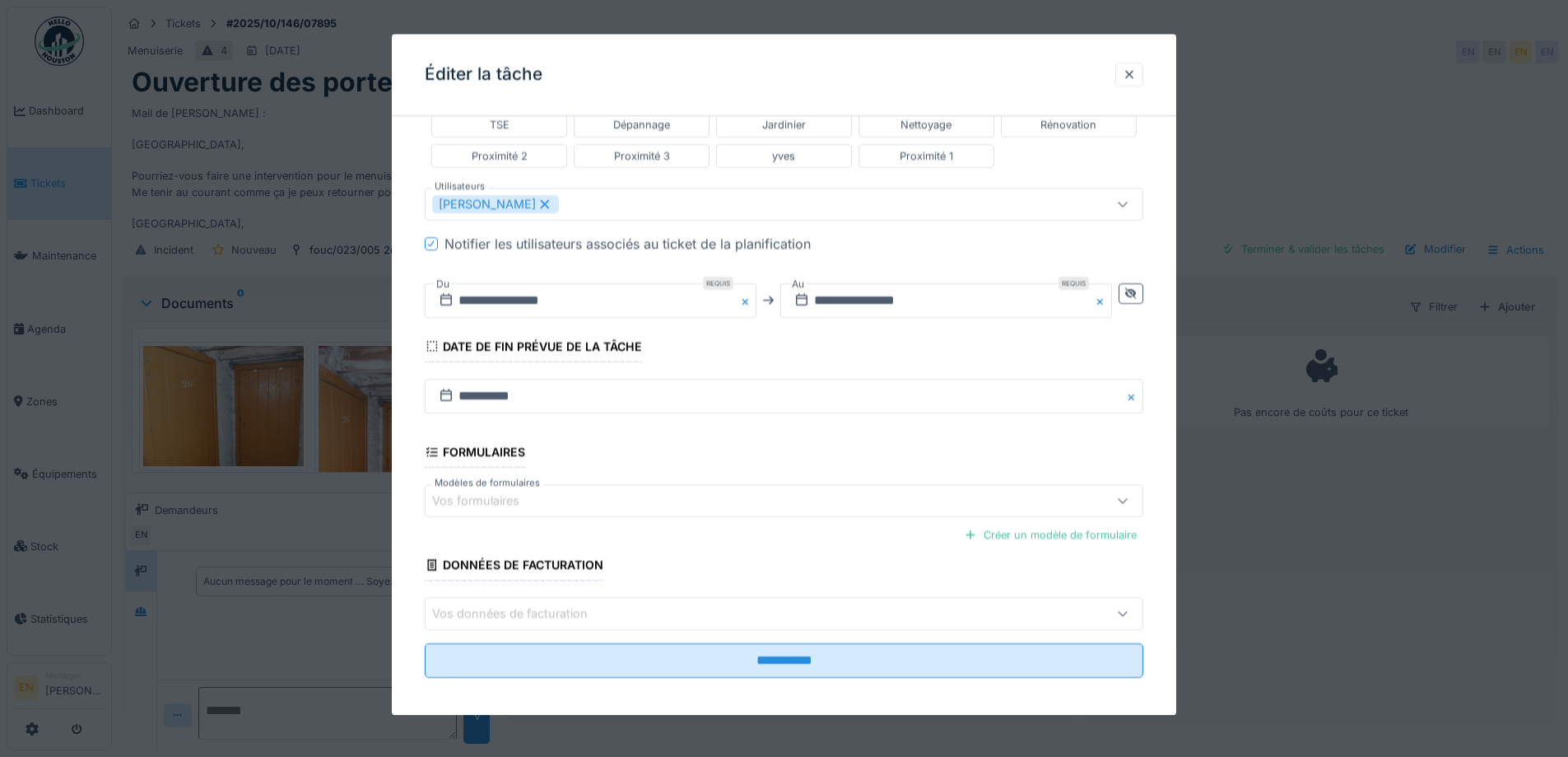
scroll to position [440, 0]
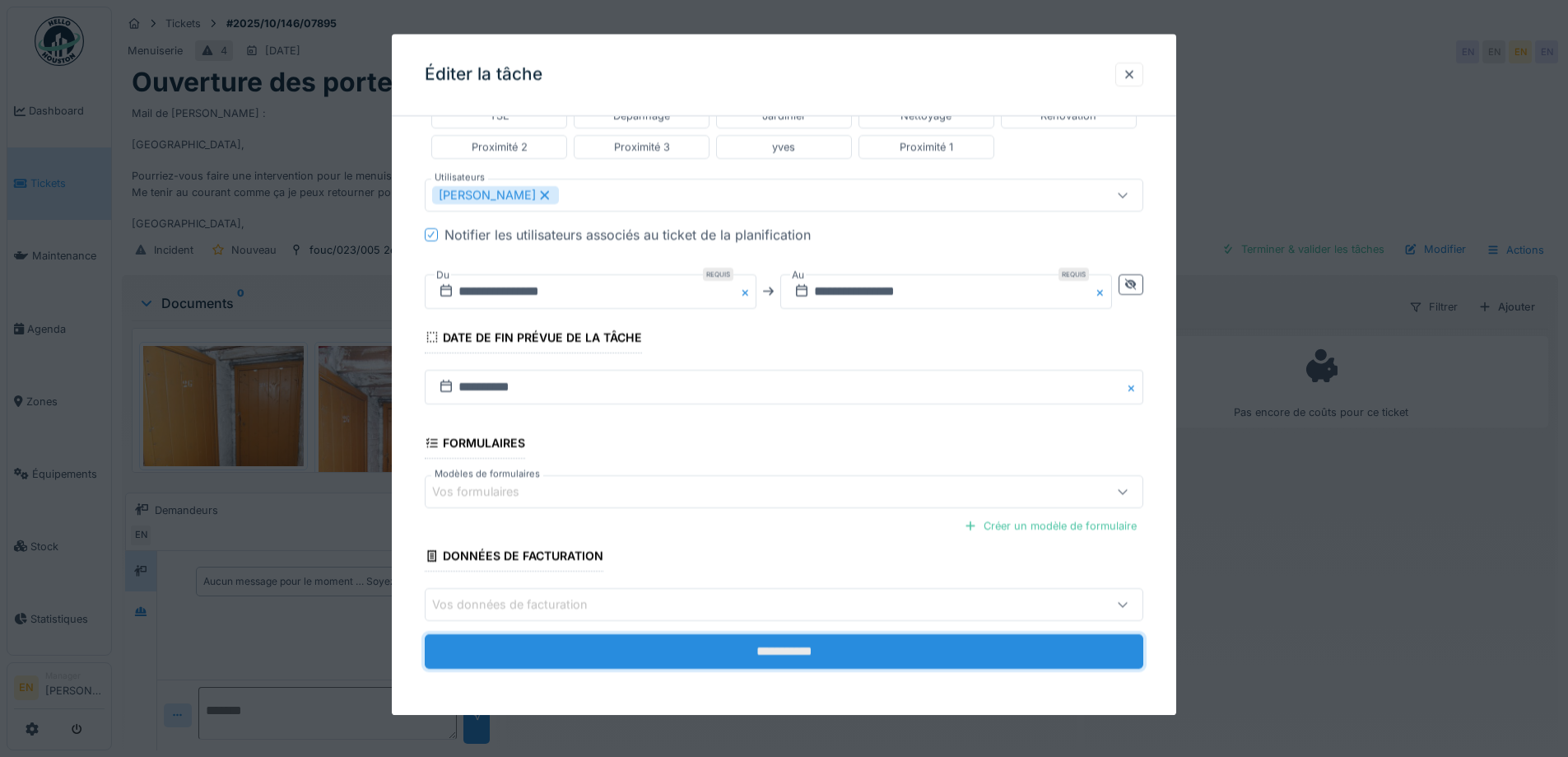
click at [799, 652] on input "**********" at bounding box center [784, 652] width 719 height 34
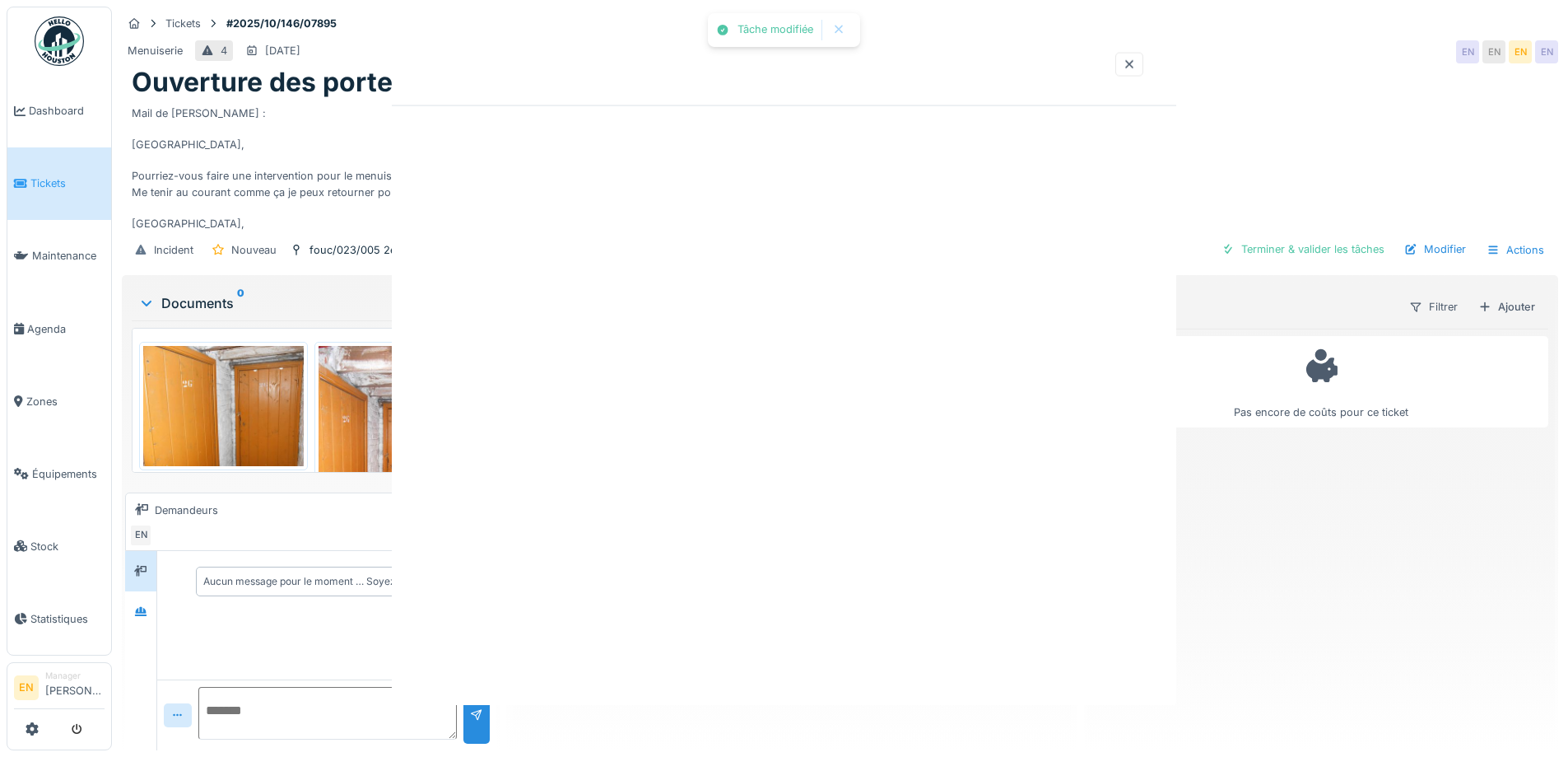
scroll to position [0, 0]
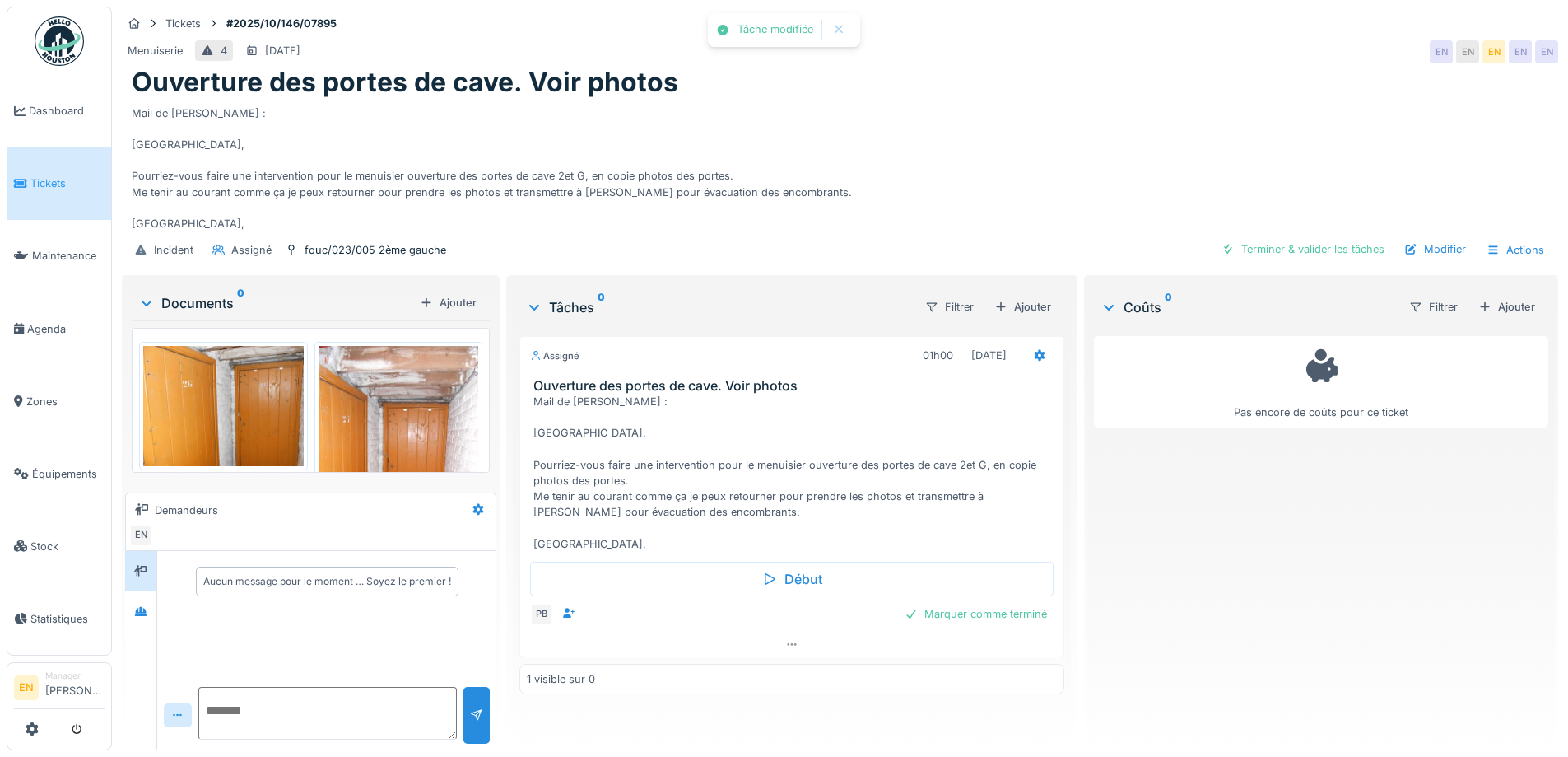
click at [1094, 592] on div "Pas encore de coûts pour ce ticket" at bounding box center [1321, 533] width 454 height 409
click at [1098, 161] on div "Mail de Jan : Bonjour, Pourriez-vous faire une intervention pour le menuisier o…" at bounding box center [840, 165] width 1417 height 134
click at [1090, 159] on div "Mail de Jan : Bonjour, Pourriez-vous faire une intervention pour le menuisier o…" at bounding box center [840, 165] width 1417 height 134
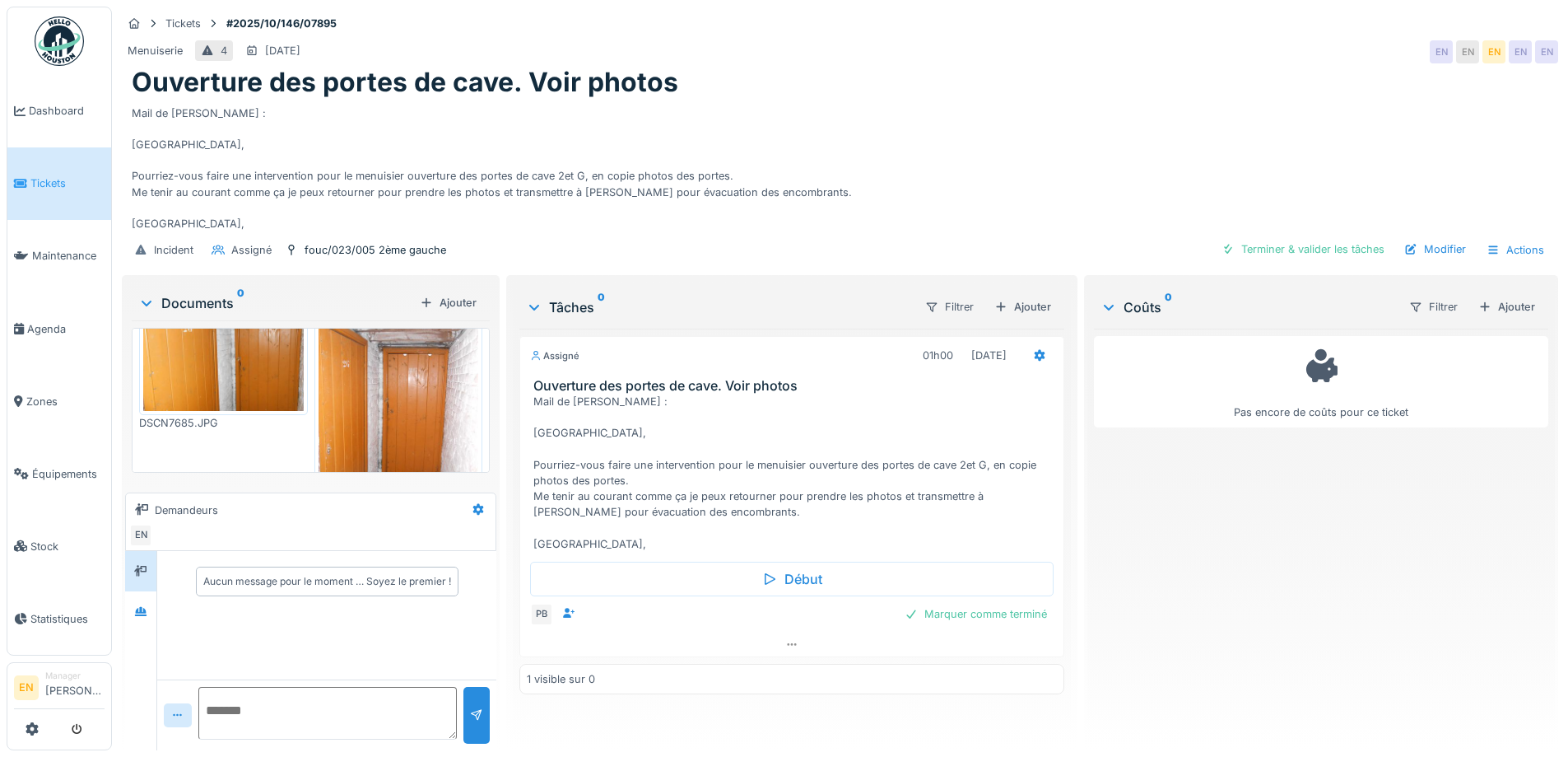
scroll to position [111, 0]
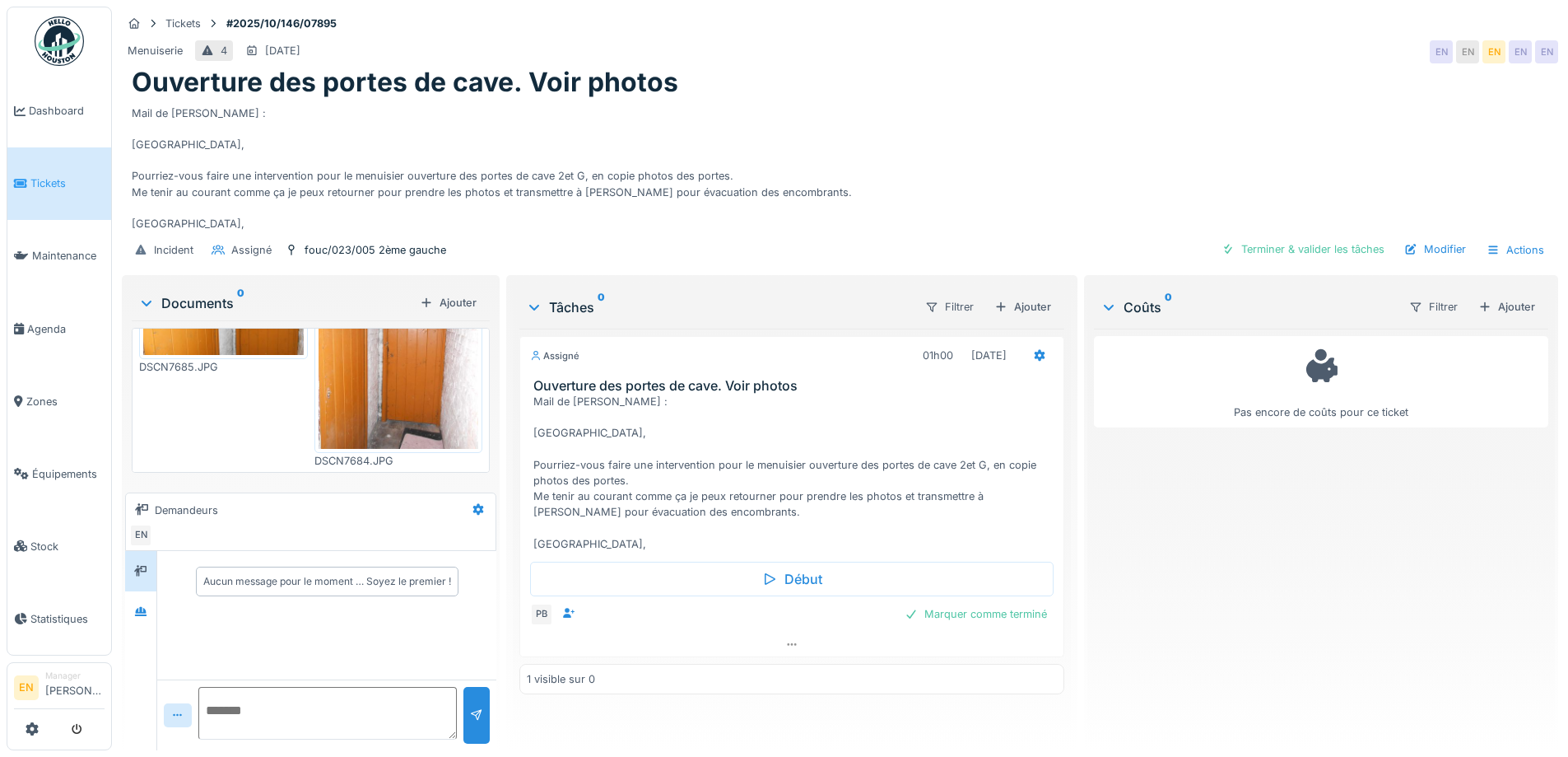
click at [1024, 138] on div "Mail de Jan : Bonjour, Pourriez-vous faire une intervention pour le menuisier o…" at bounding box center [840, 165] width 1417 height 134
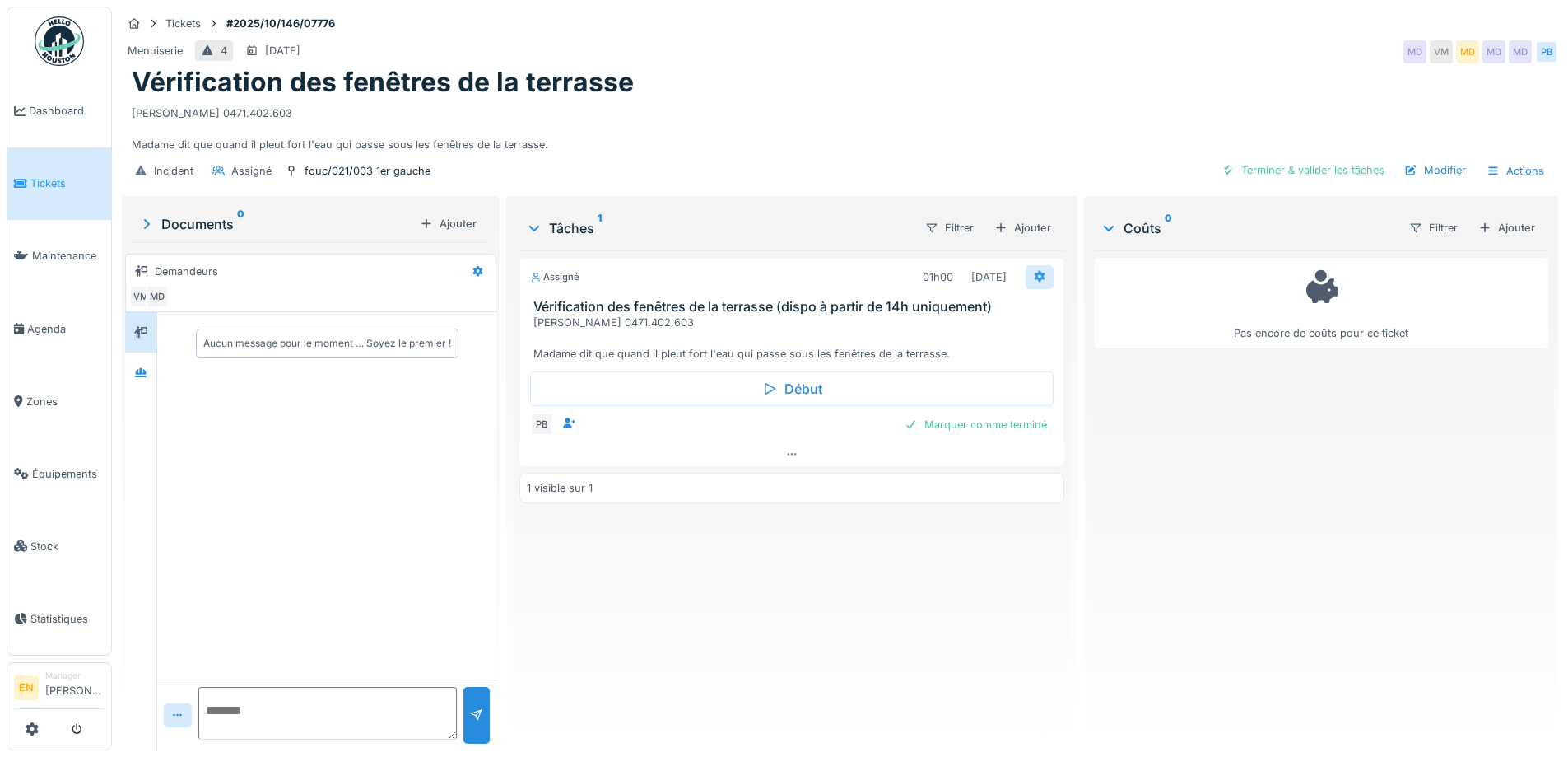
click at [1033, 282] on icon at bounding box center [1039, 276] width 13 height 11
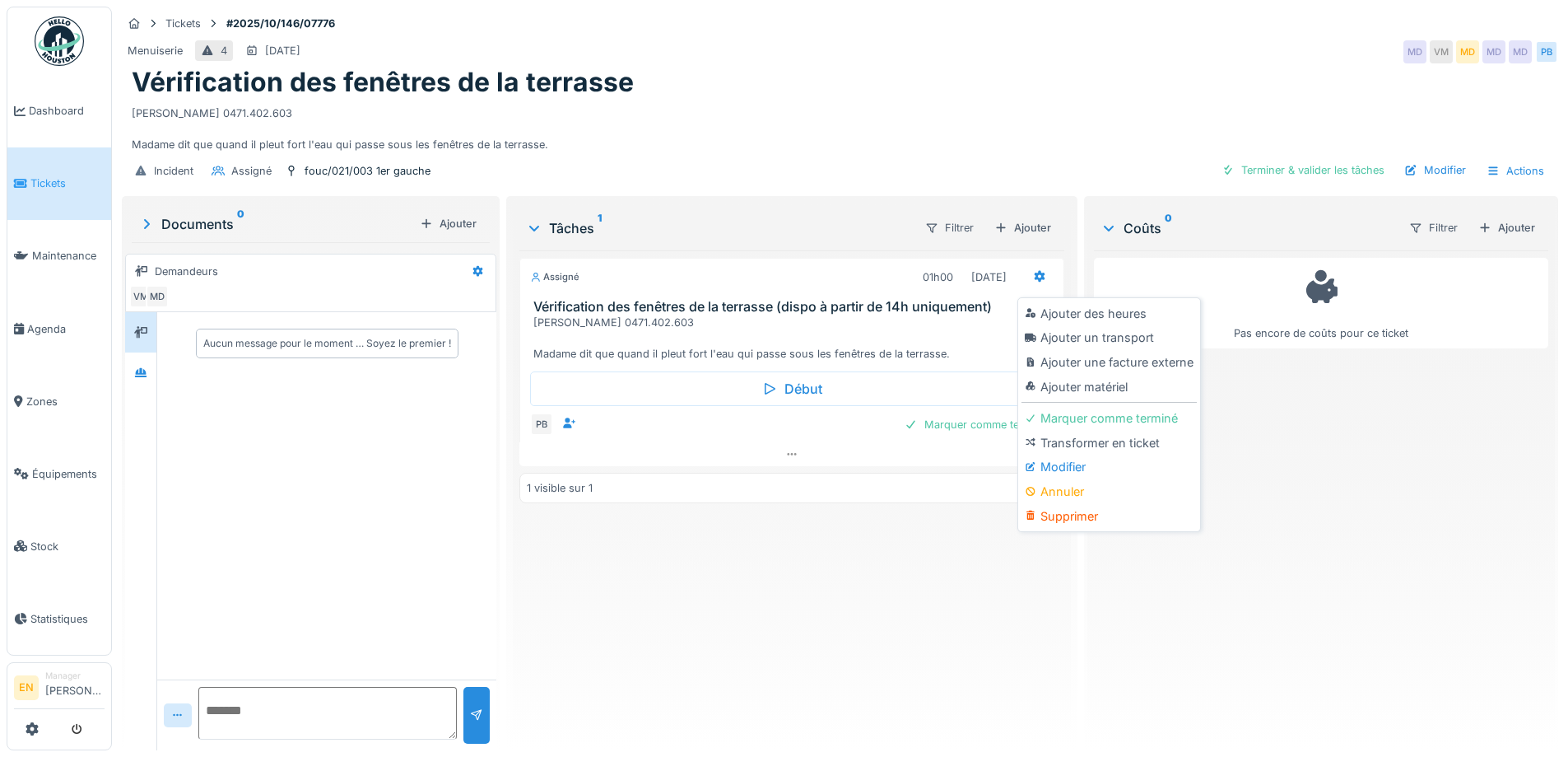
click at [1062, 470] on div "Modifier" at bounding box center [1109, 467] width 175 height 25
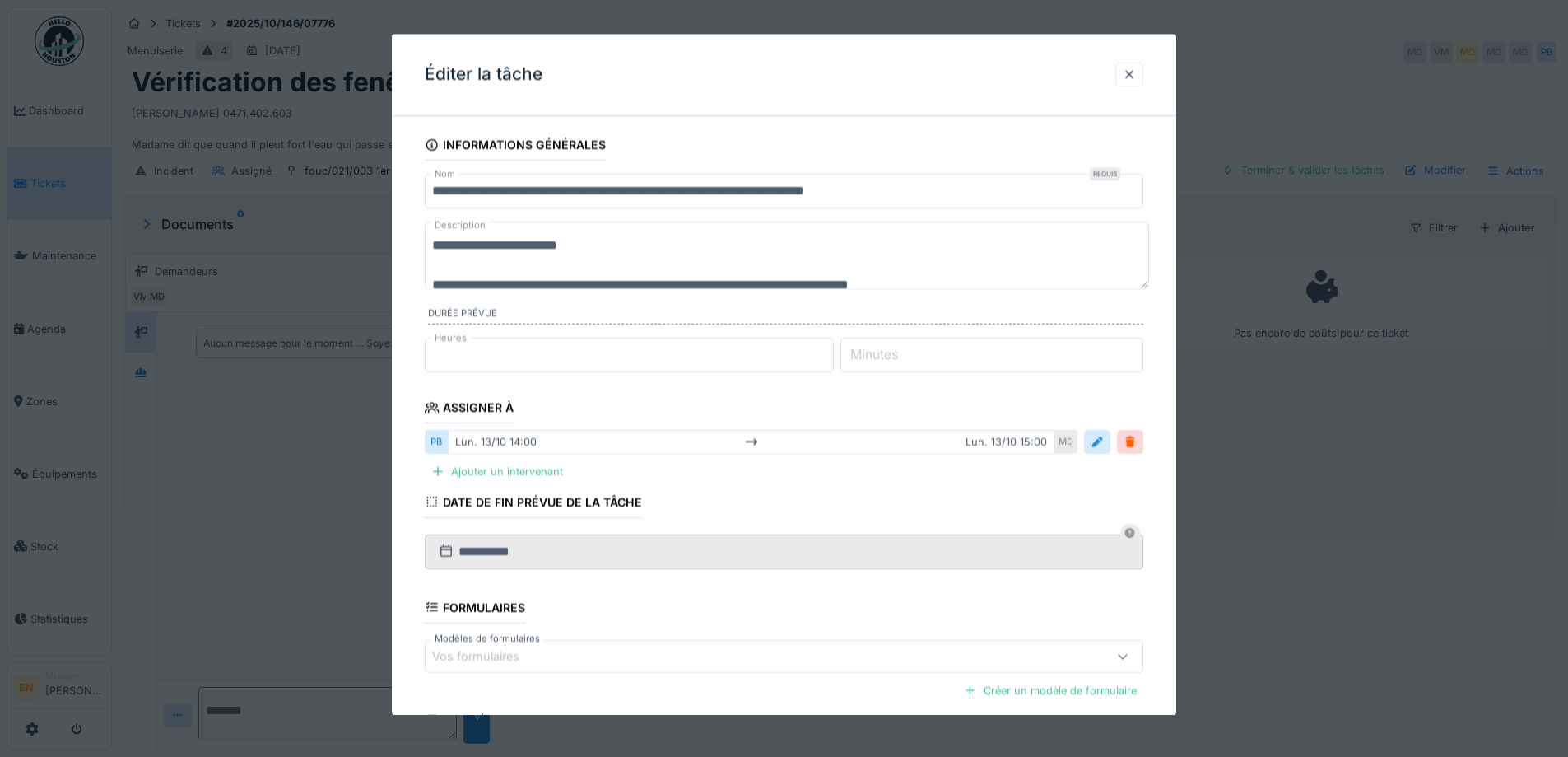
type input "*"
click at [832, 362] on input "*" at bounding box center [629, 355] width 409 height 34
click at [1140, 348] on input "**" at bounding box center [992, 355] width 303 height 34
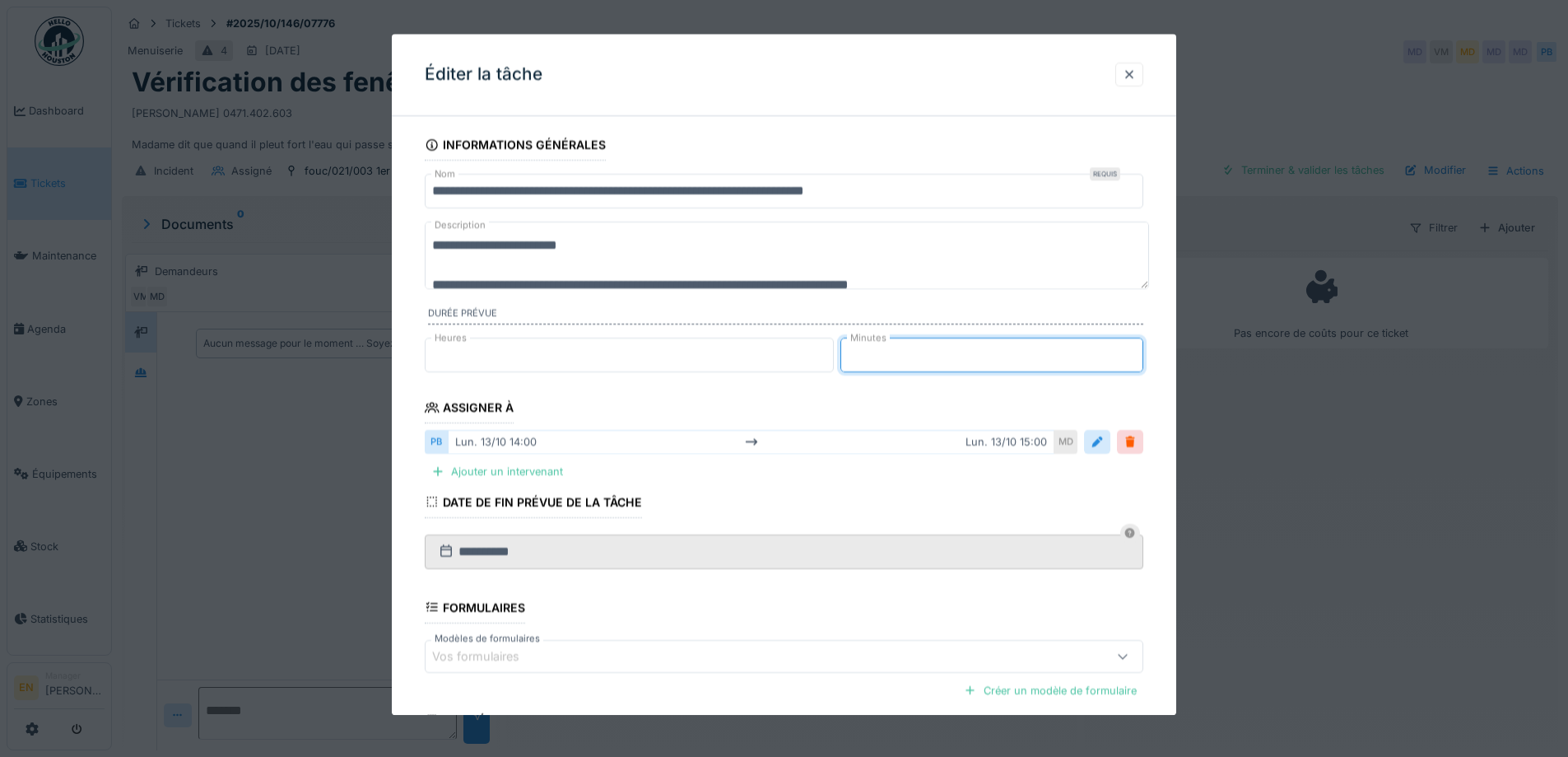
click at [1140, 348] on input "**" at bounding box center [992, 355] width 303 height 34
type input "**"
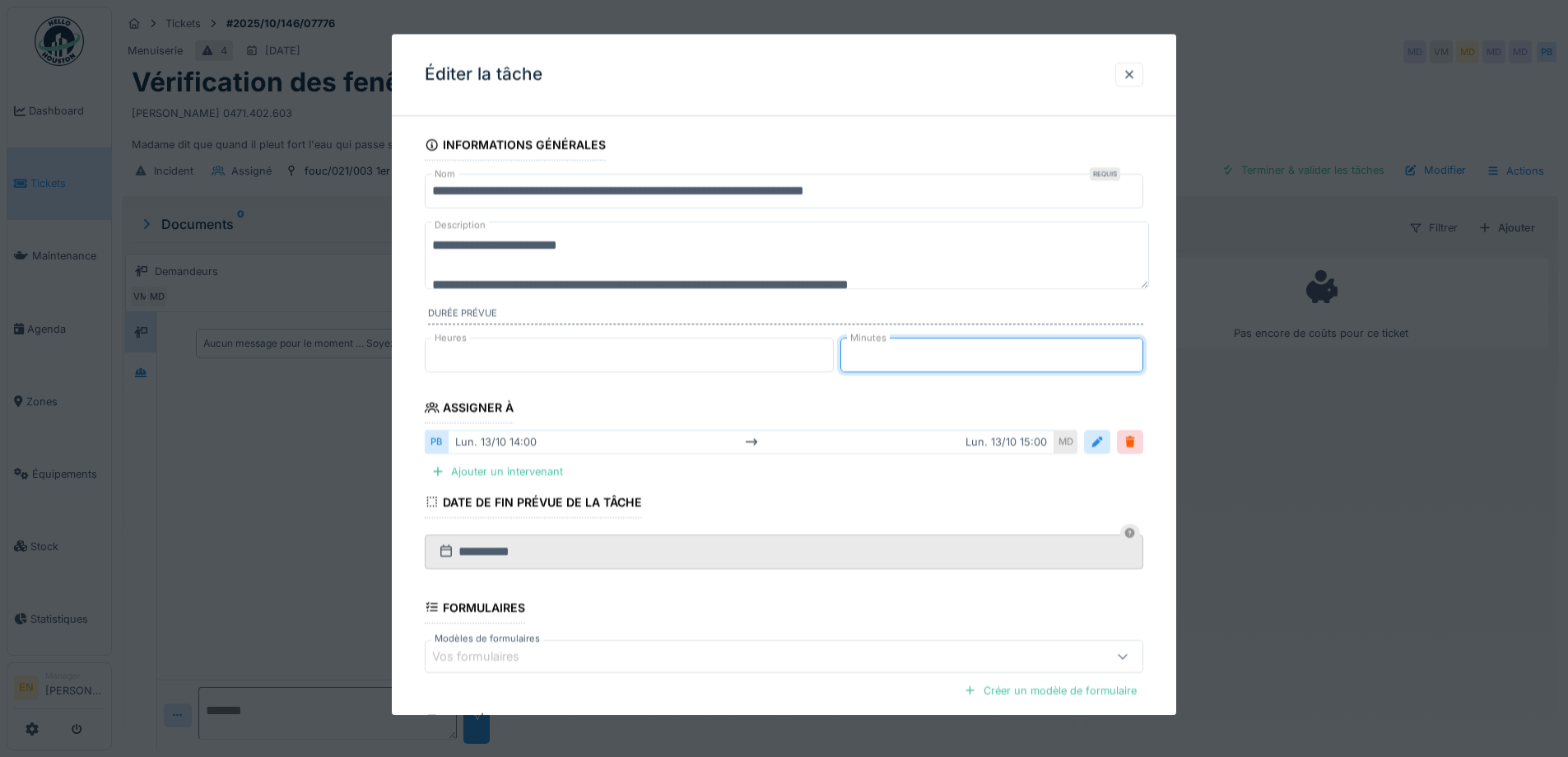
click at [1140, 348] on input "**" at bounding box center [992, 355] width 303 height 34
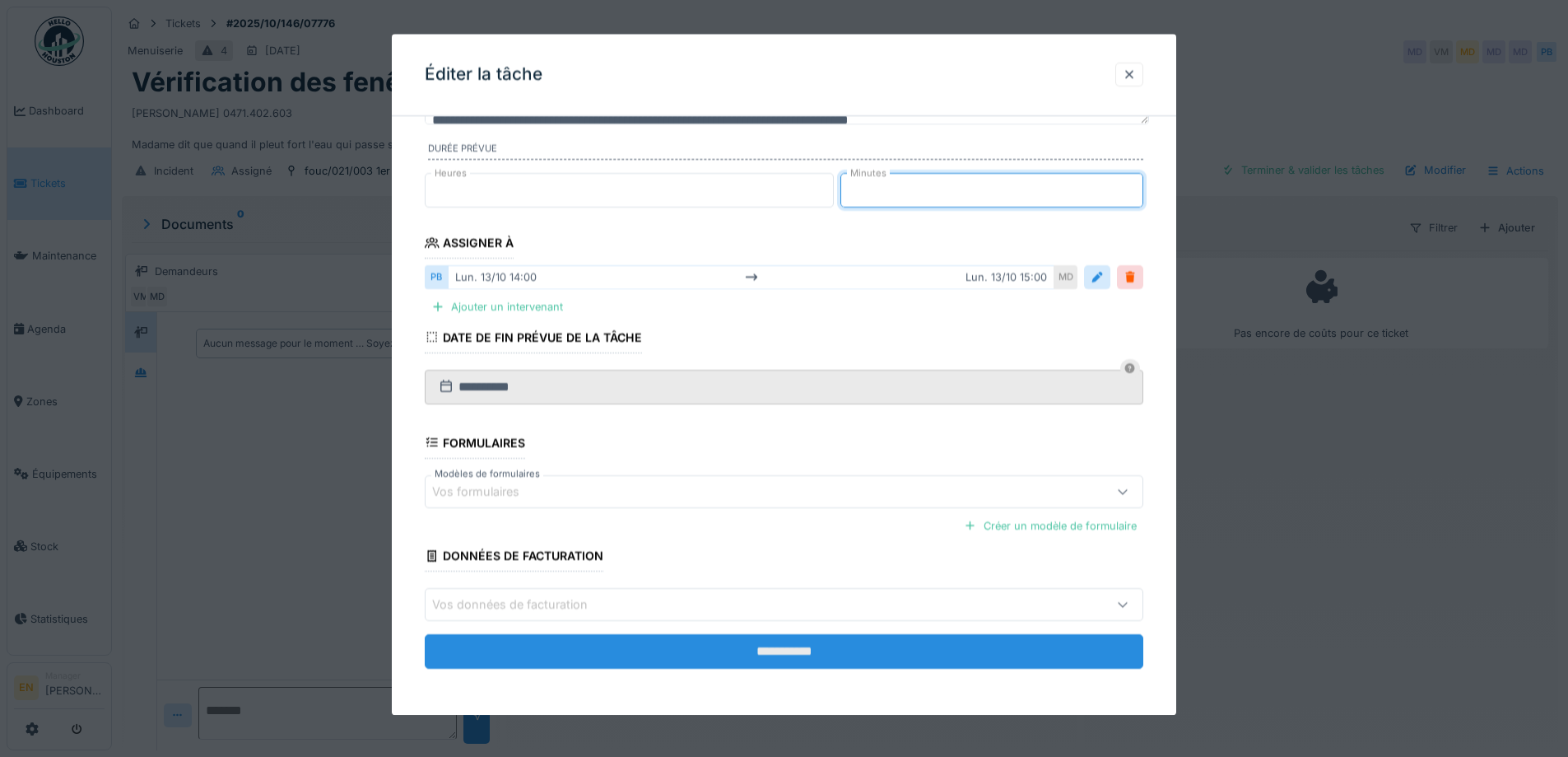
click at [778, 647] on input "**********" at bounding box center [784, 651] width 719 height 34
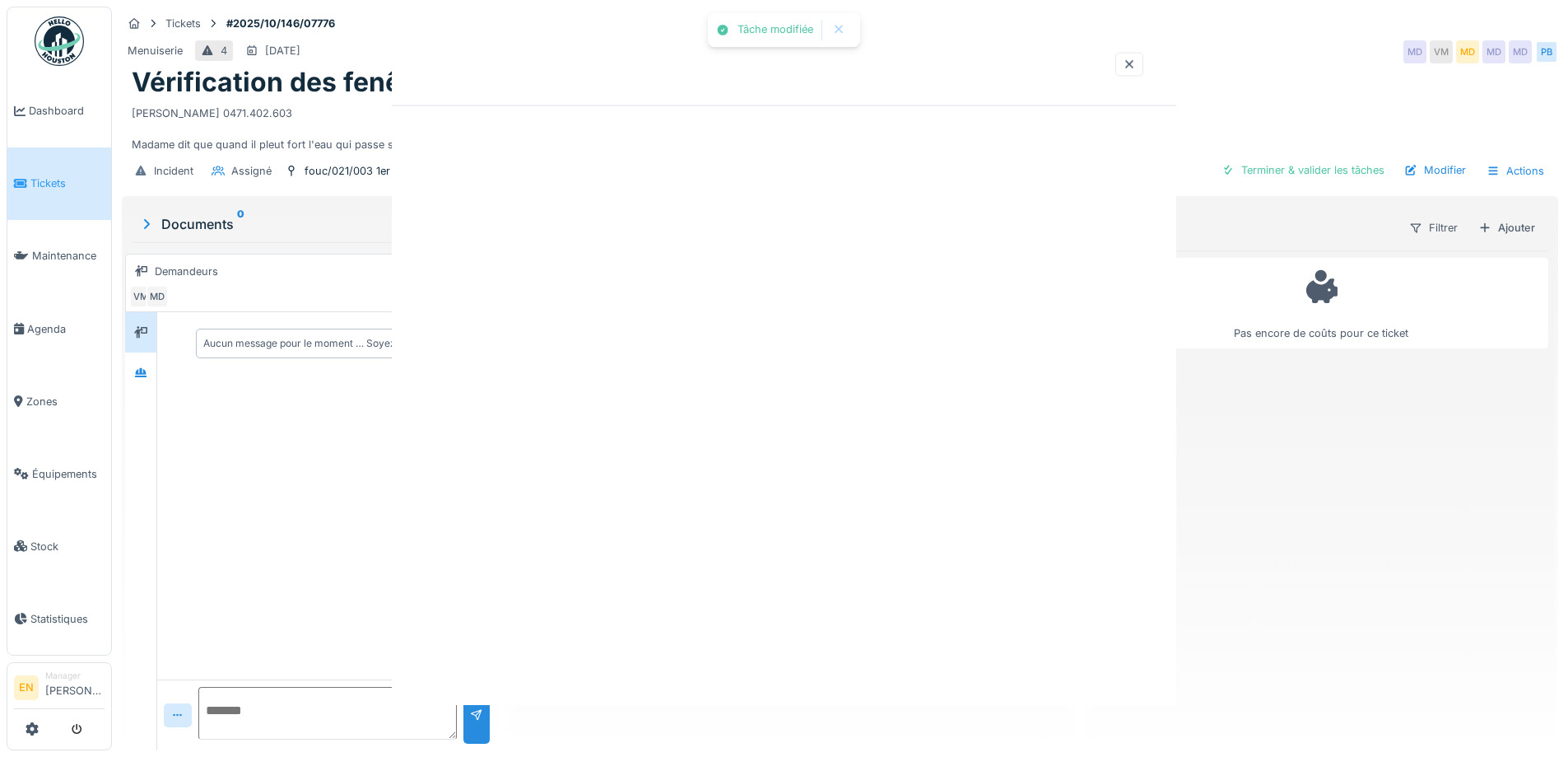
scroll to position [0, 0]
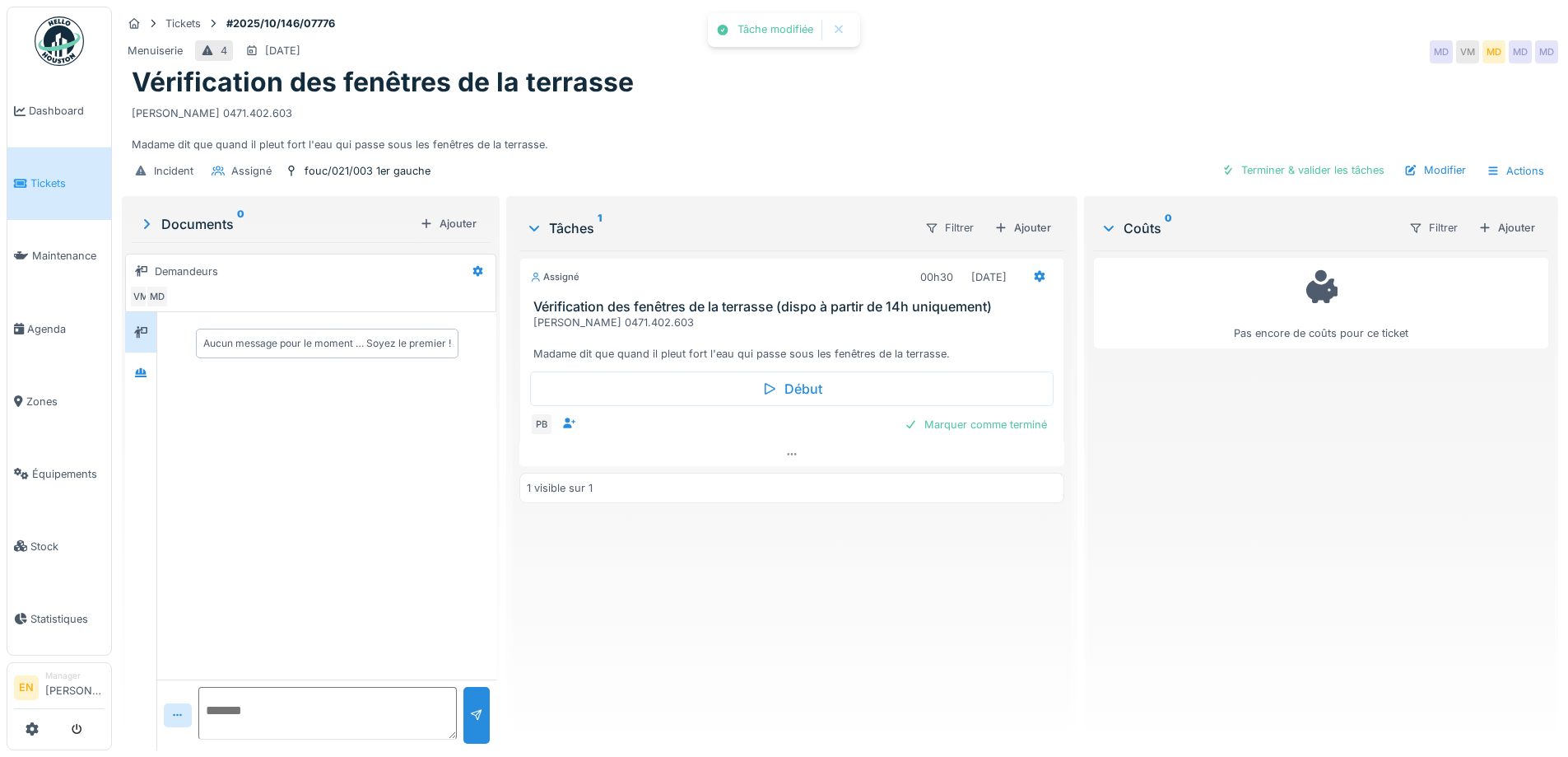
click at [778, 638] on div "Assigné 00h30 13/10/2025 Vérification des fenêtres de la terrasse (dispo à part…" at bounding box center [792, 493] width 544 height 486
click at [948, 80] on div "Vérification des fenêtres de la terrasse" at bounding box center [840, 81] width 1417 height 31
click at [935, 63] on div "Menuiserie 4 12/10/2025 MD VM MD MD MD" at bounding box center [840, 52] width 1436 height 30
click at [1033, 276] on icon at bounding box center [1039, 276] width 13 height 11
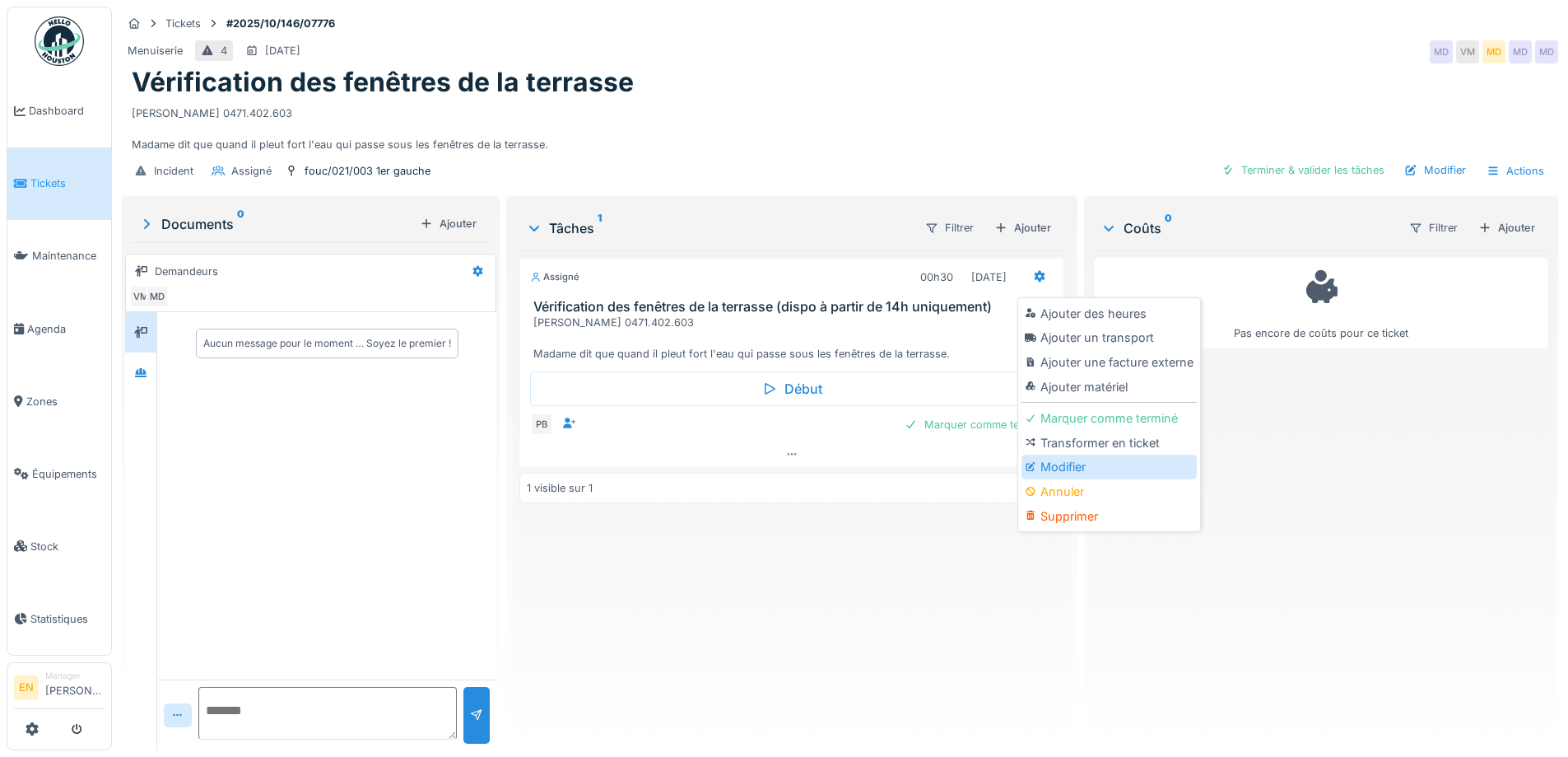
click at [1050, 464] on div "Modifier" at bounding box center [1109, 467] width 175 height 25
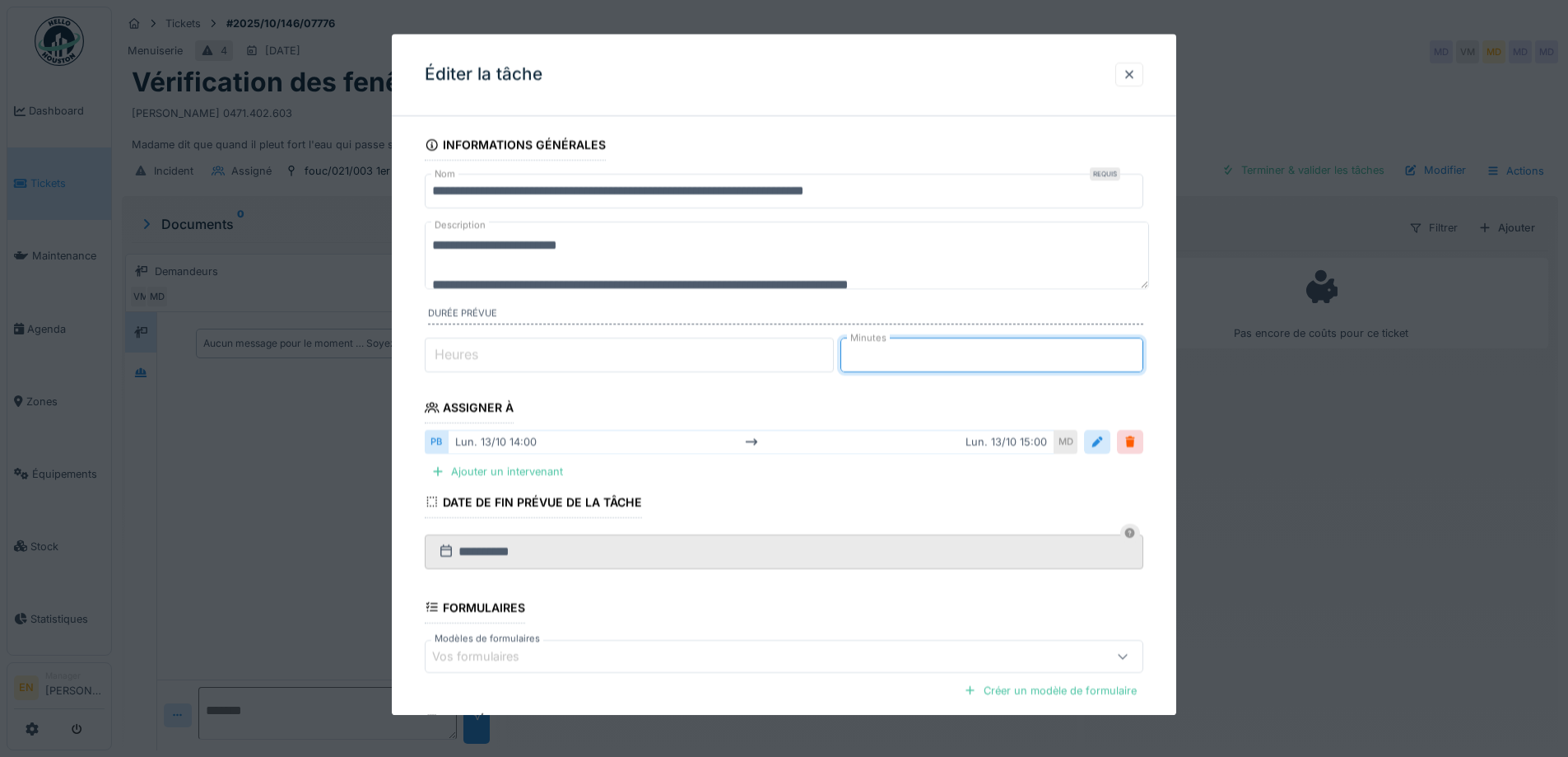
drag, startPoint x: 954, startPoint y: 351, endPoint x: 704, endPoint y: 369, distance: 250.6
click at [704, 369] on div "Heures * Minutes **" at bounding box center [784, 355] width 719 height 34
click at [727, 339] on input "*" at bounding box center [629, 355] width 409 height 34
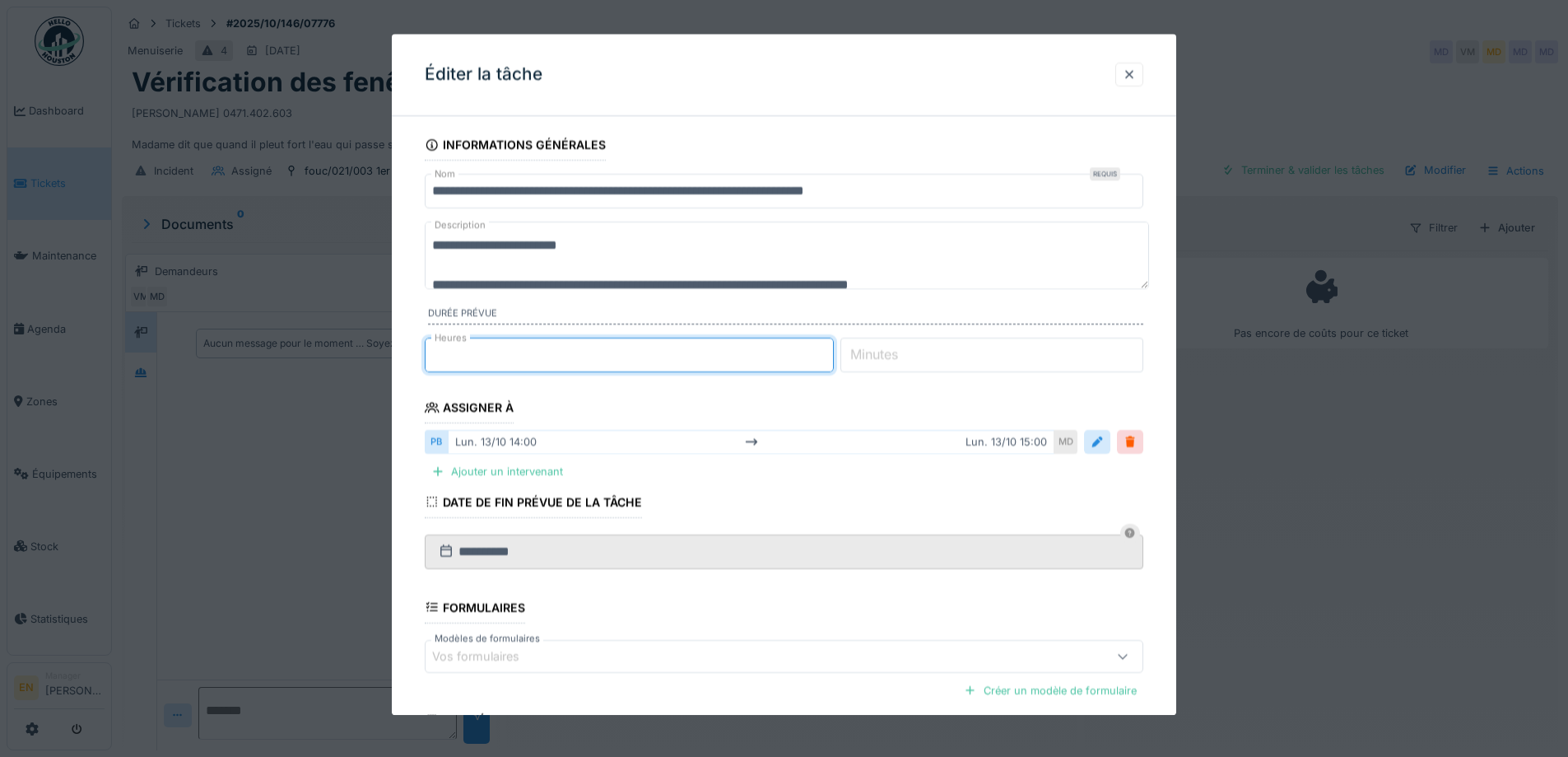
type input "*"
click at [834, 349] on input "*" at bounding box center [629, 355] width 409 height 34
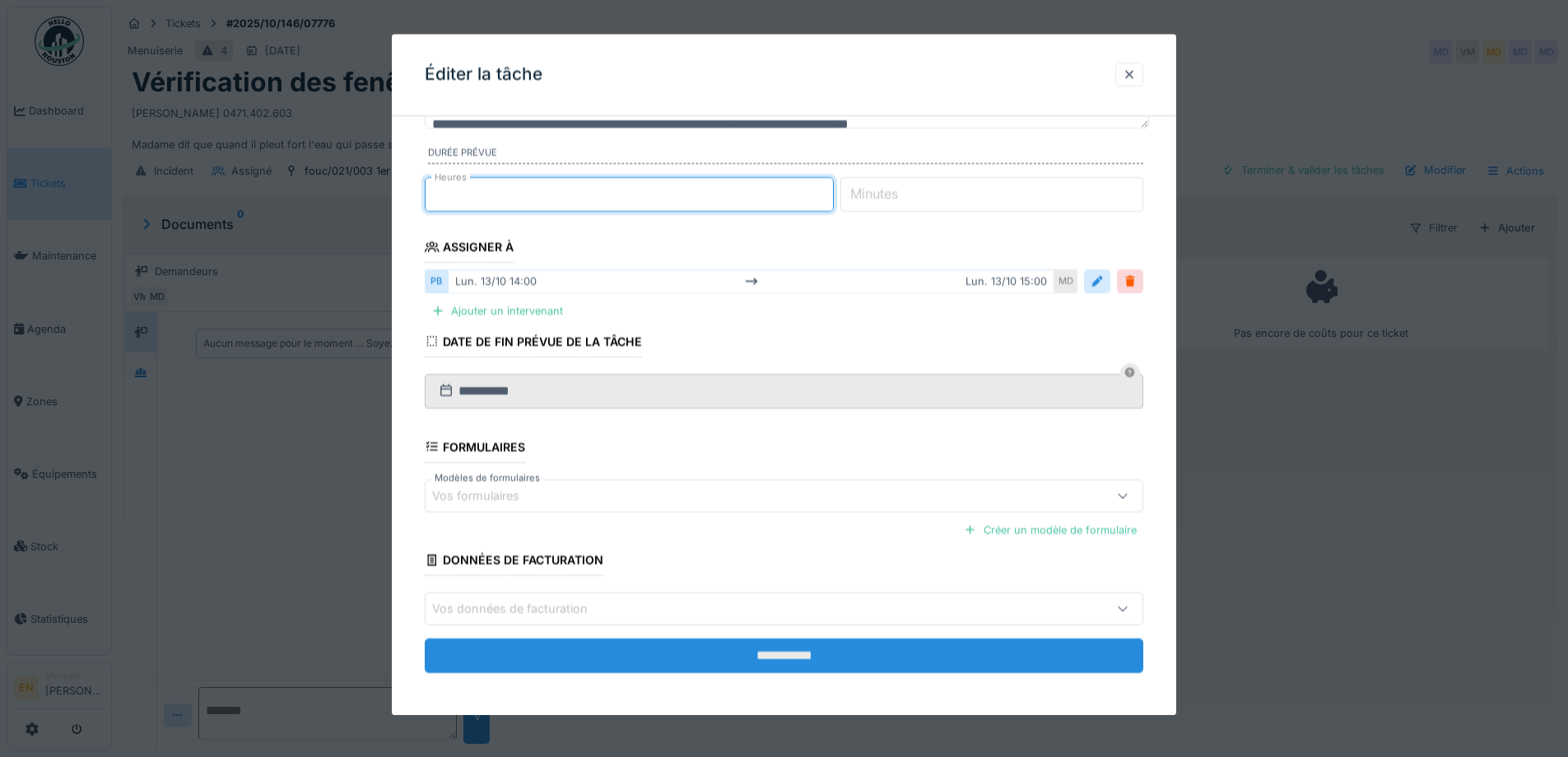
scroll to position [164, 0]
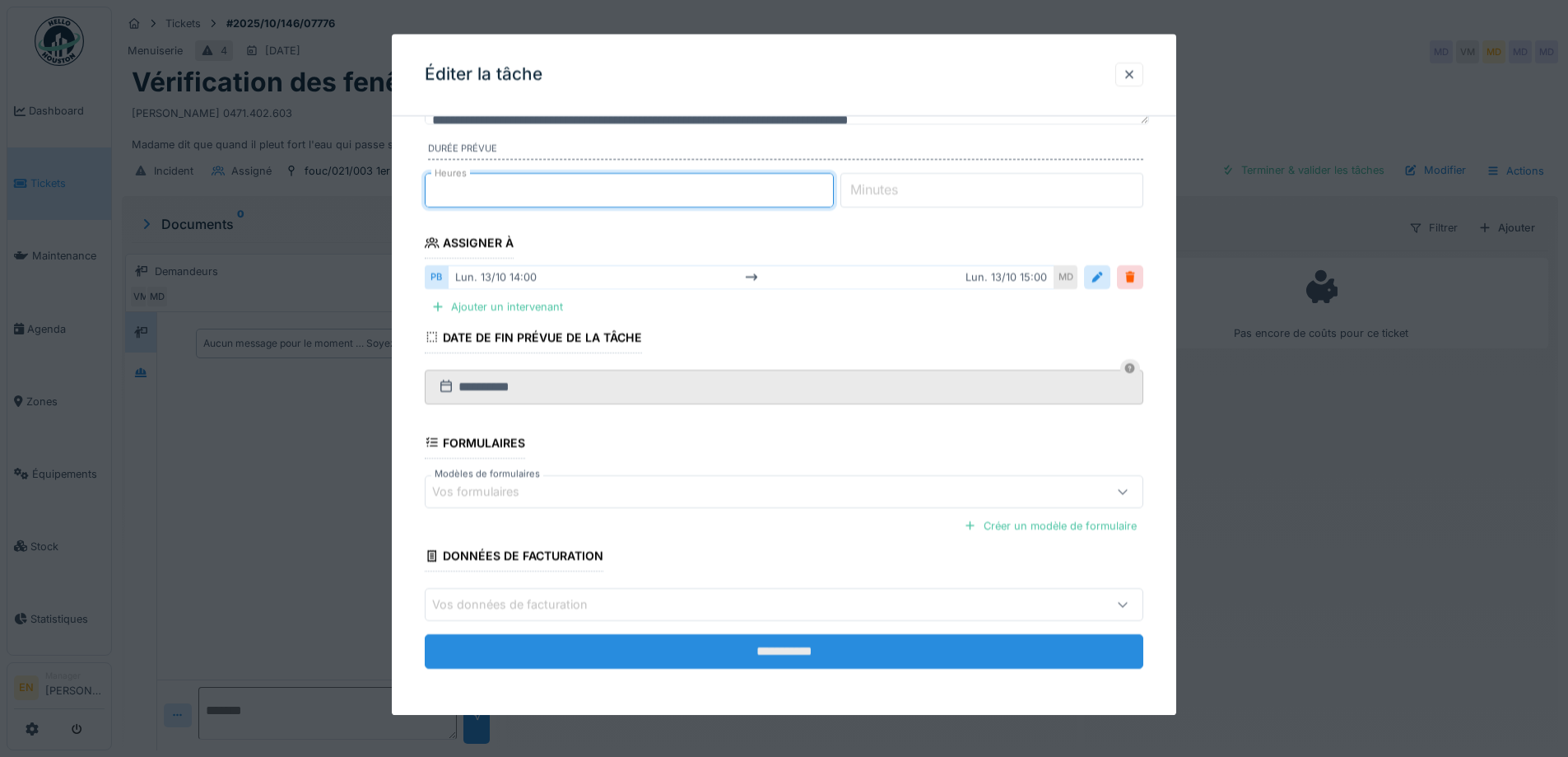
click at [787, 654] on input "**********" at bounding box center [784, 651] width 719 height 34
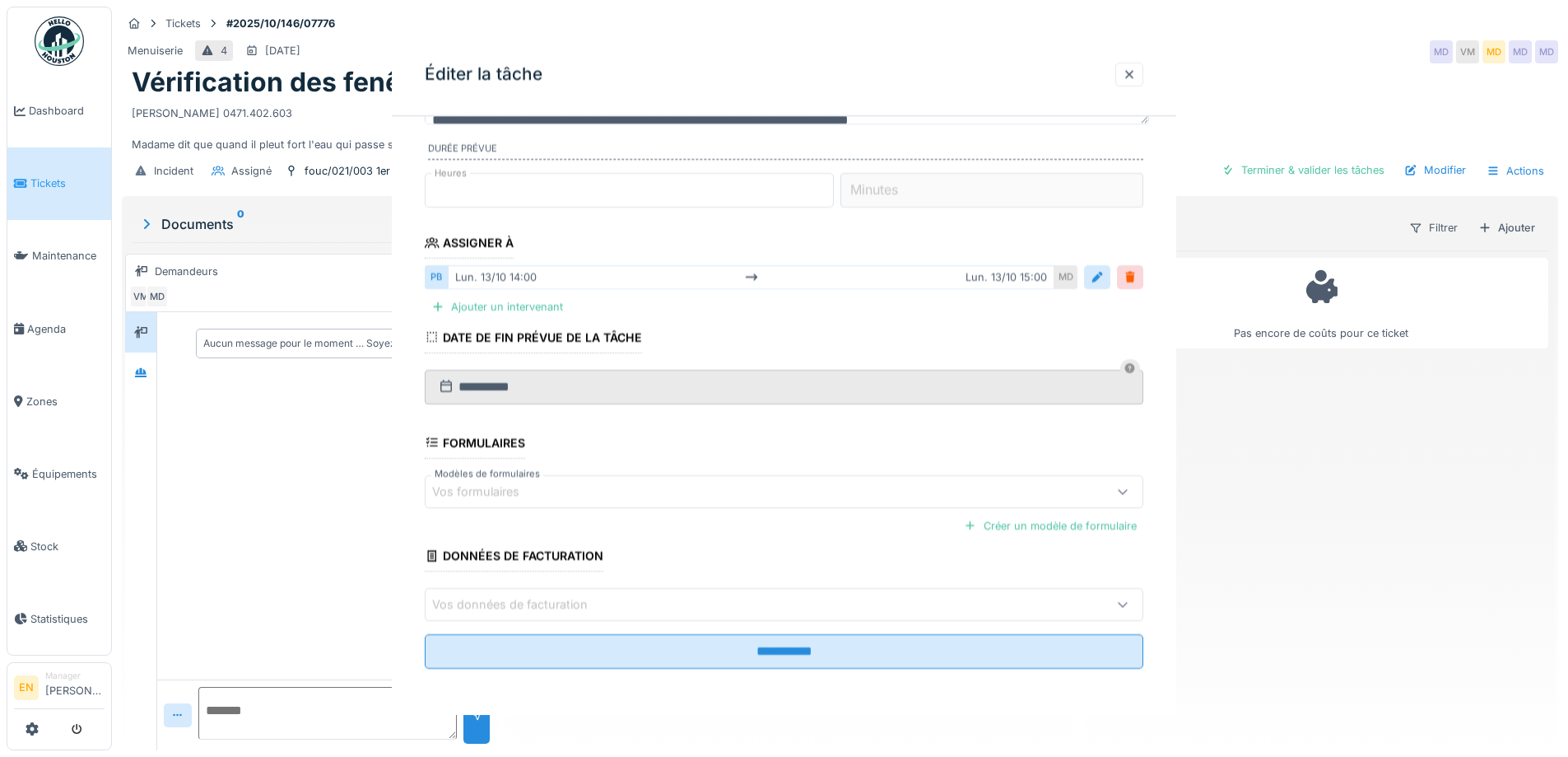
scroll to position [0, 0]
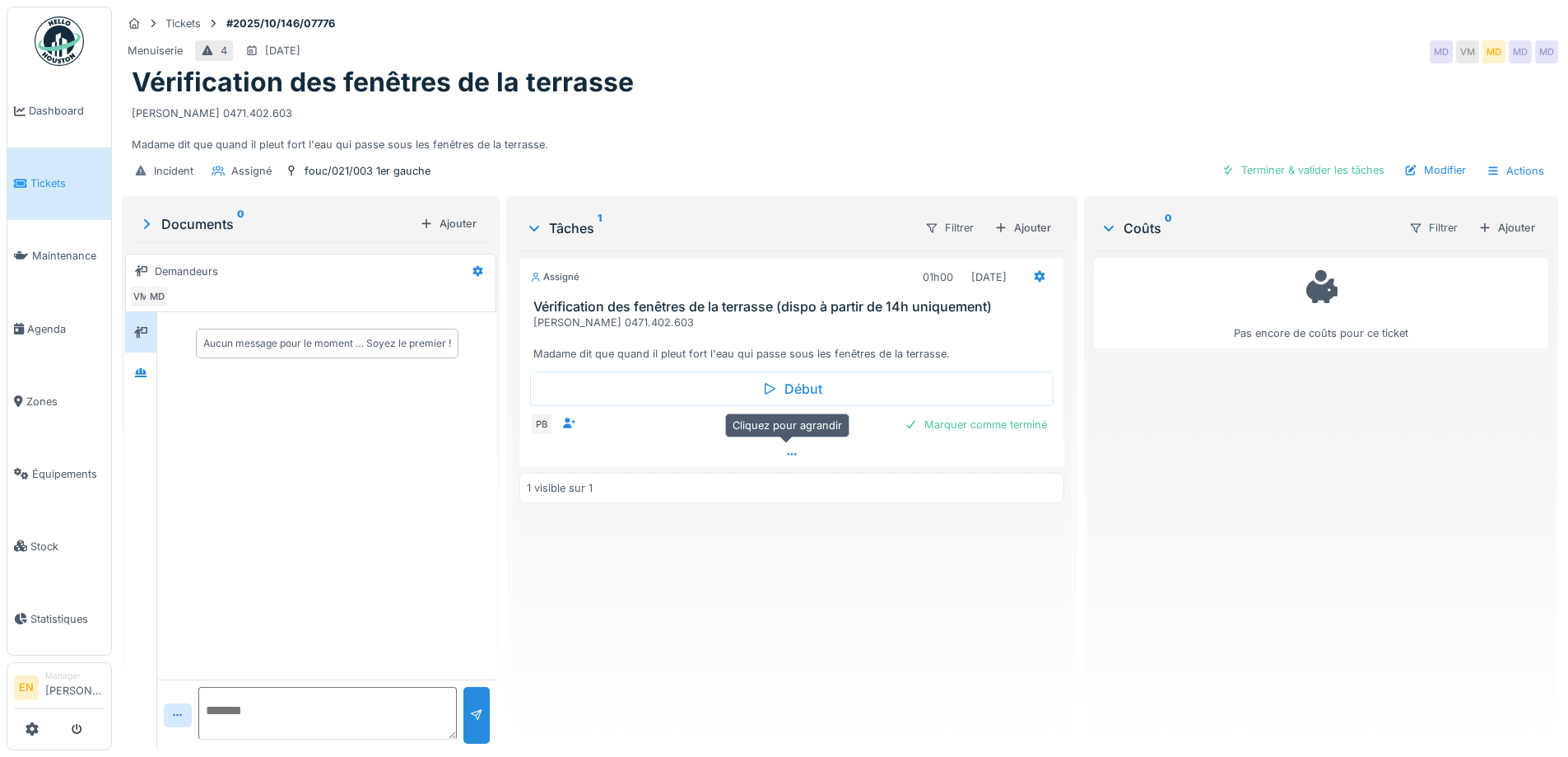
click at [787, 453] on icon at bounding box center [792, 455] width 13 height 11
click at [1233, 448] on div "Pas encore de coûts pour ce ticket" at bounding box center [1321, 493] width 454 height 486
click at [901, 66] on div "Vérification des fenêtres de la terrasse" at bounding box center [840, 81] width 1417 height 31
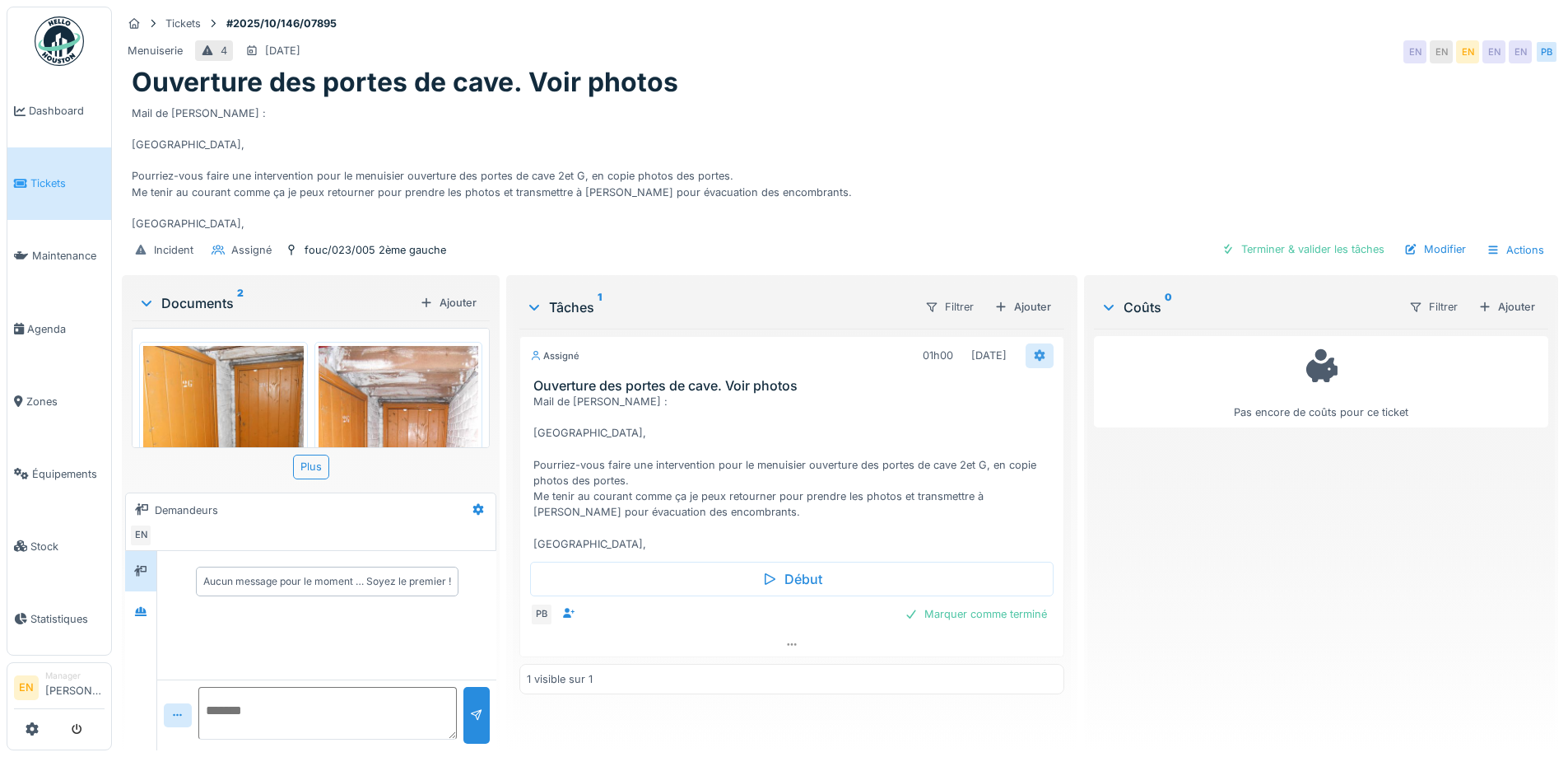
click at [1033, 356] on icon at bounding box center [1039, 356] width 13 height 11
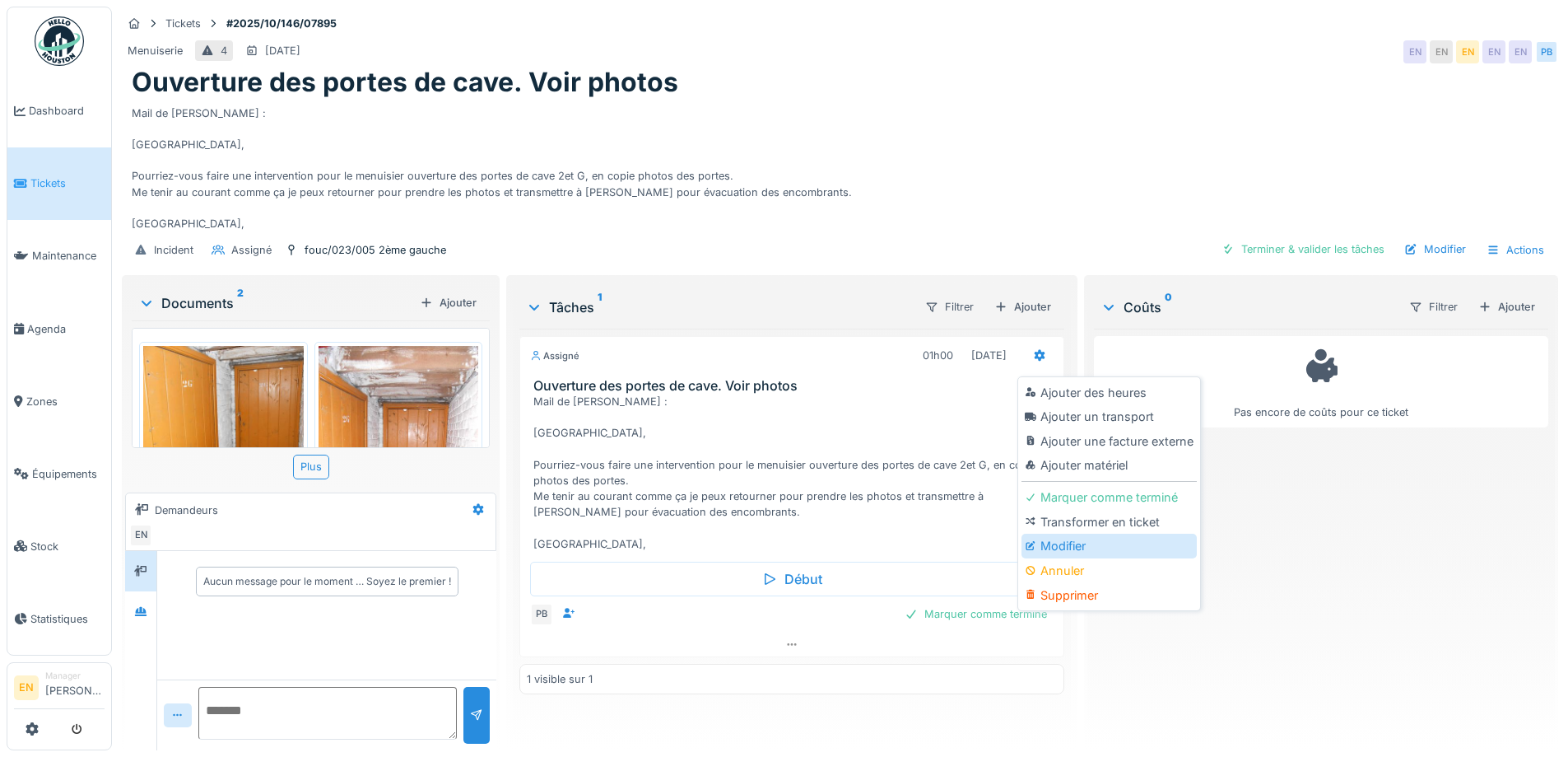
click at [1039, 543] on div "Modifier" at bounding box center [1109, 547] width 175 height 25
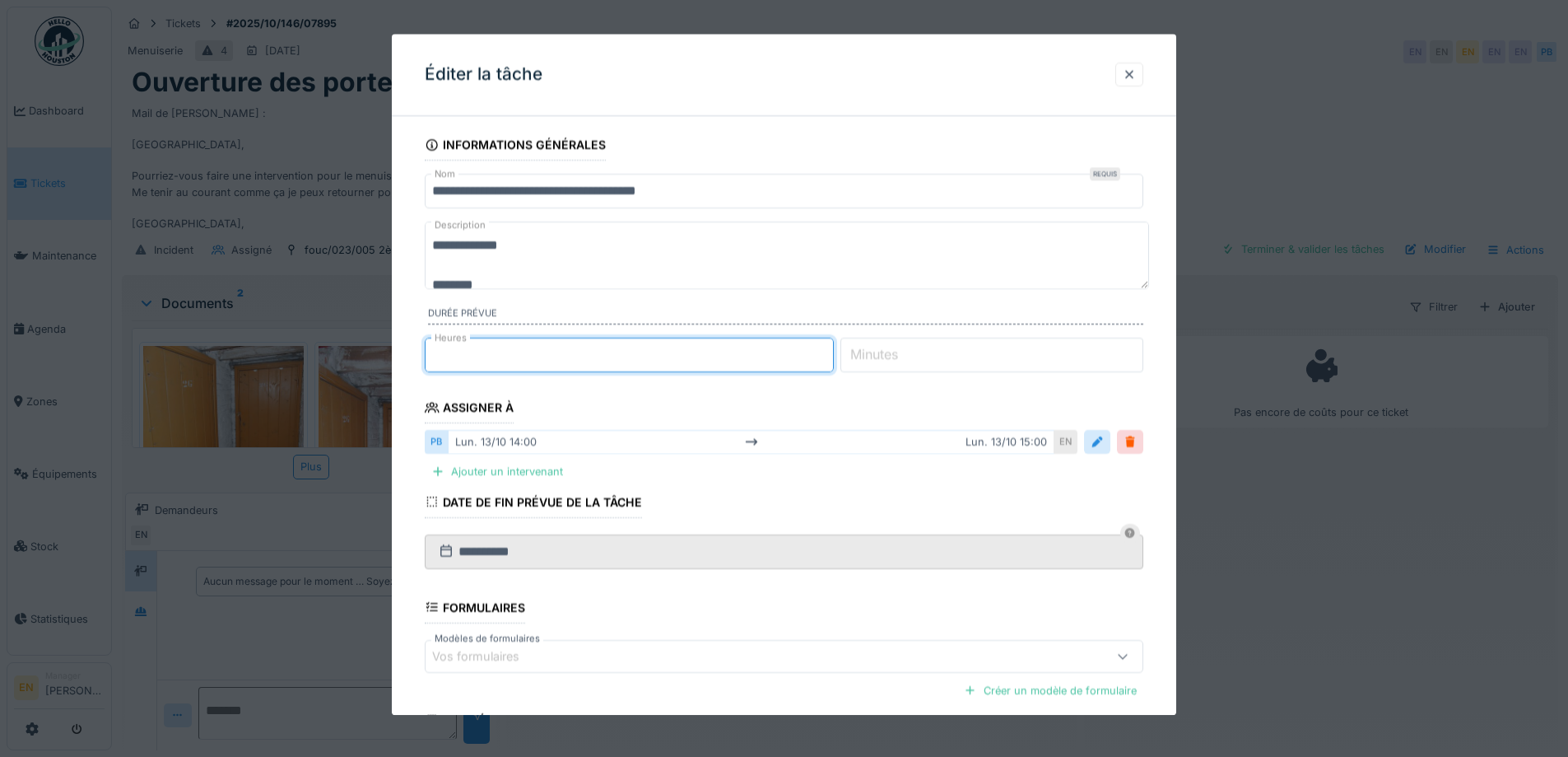
type input "*"
click at [833, 360] on input "*" at bounding box center [629, 355] width 409 height 34
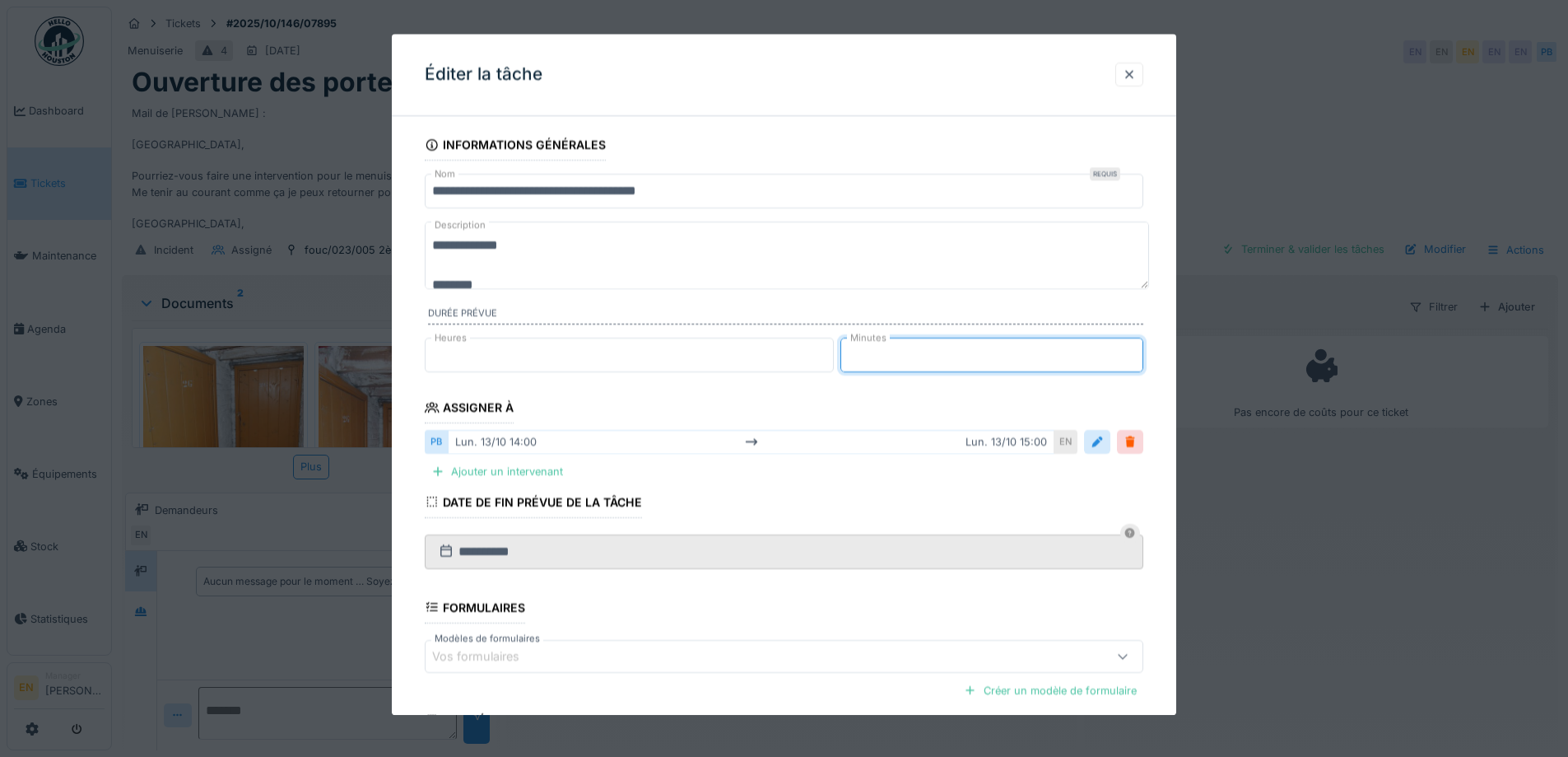
click at [1136, 350] on input "**" at bounding box center [992, 355] width 303 height 34
type input "**"
click at [1136, 350] on input "**" at bounding box center [992, 355] width 303 height 34
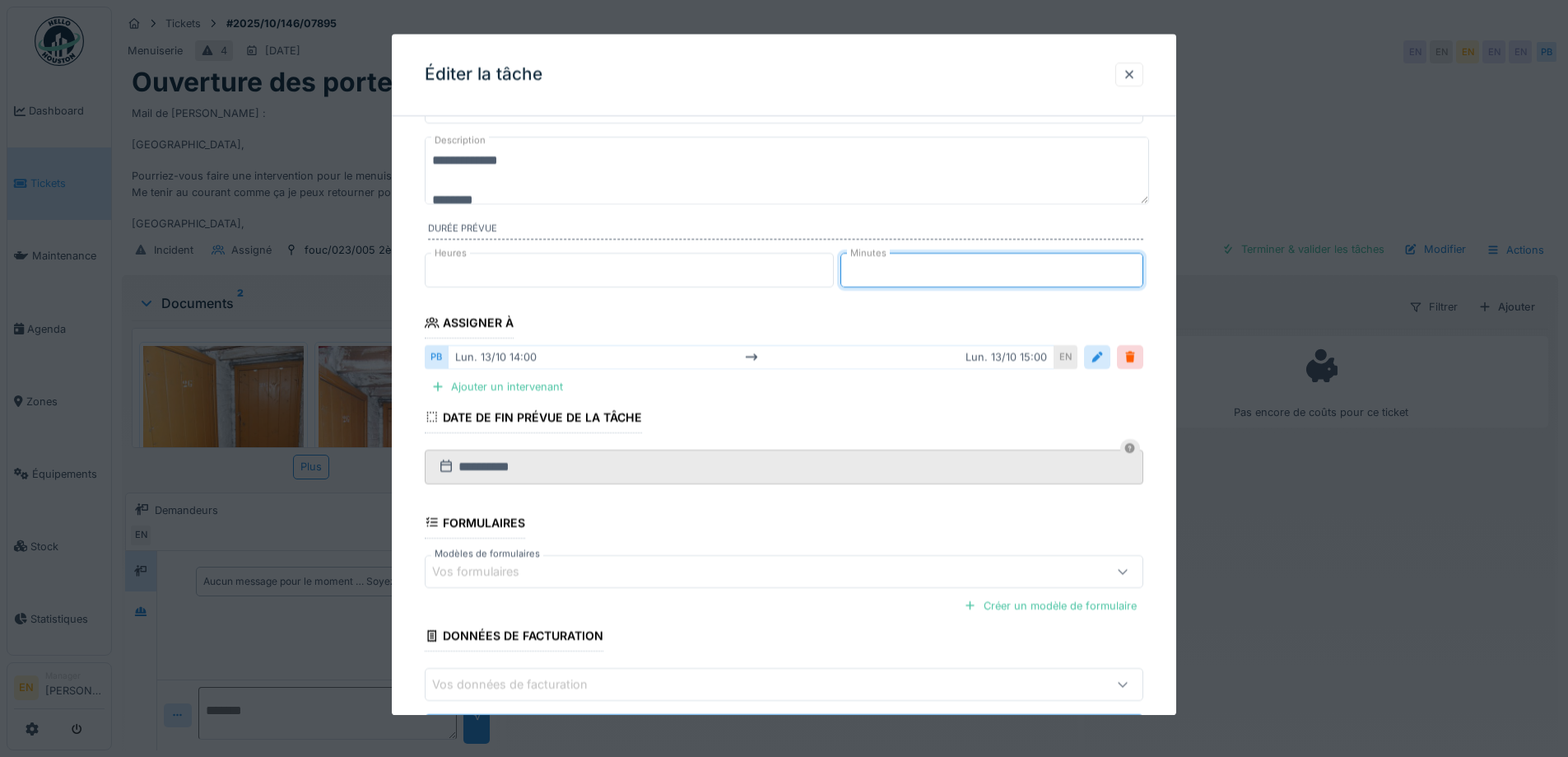
scroll to position [164, 0]
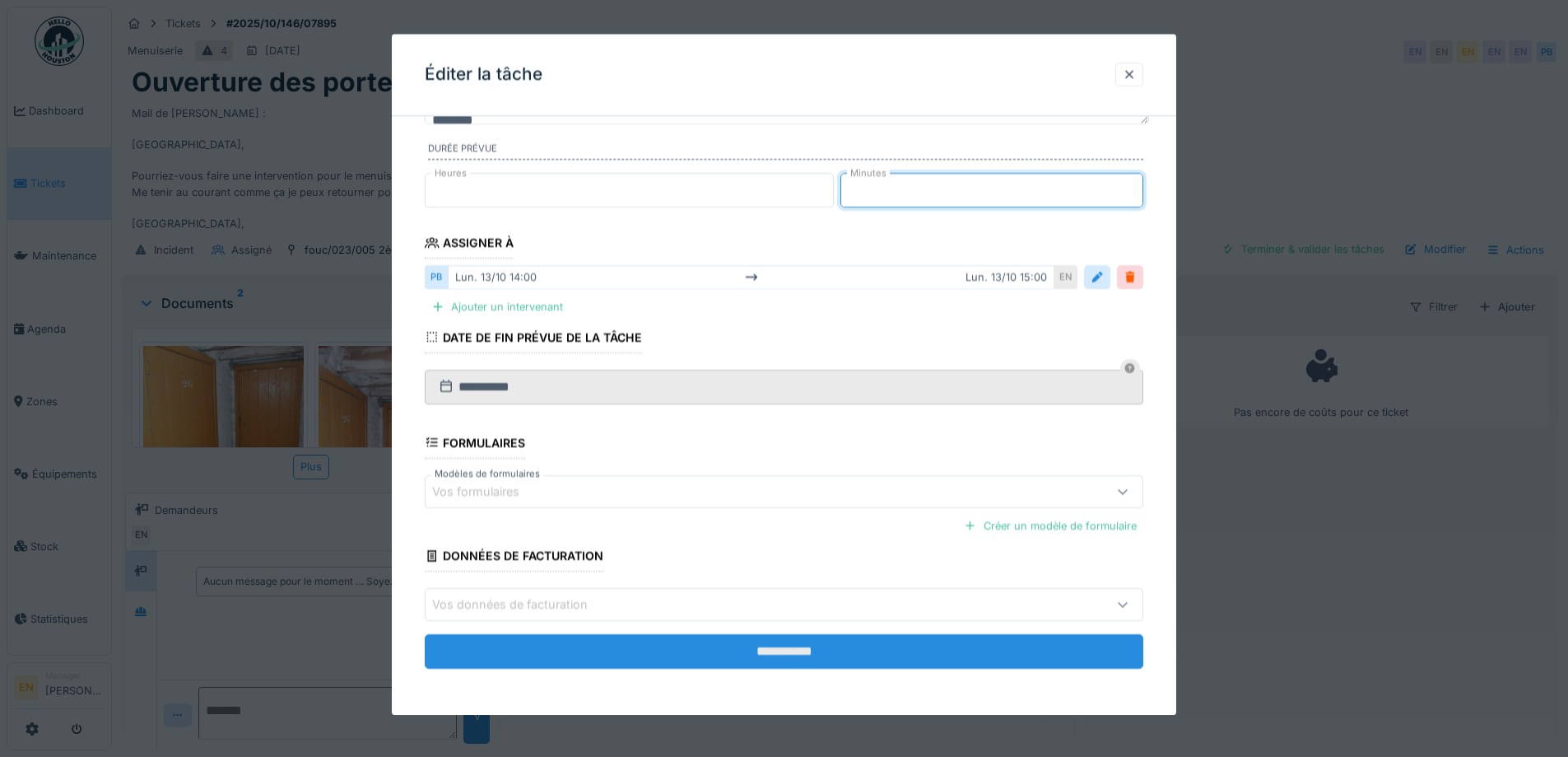
click at [798, 648] on input "**********" at bounding box center [784, 651] width 719 height 34
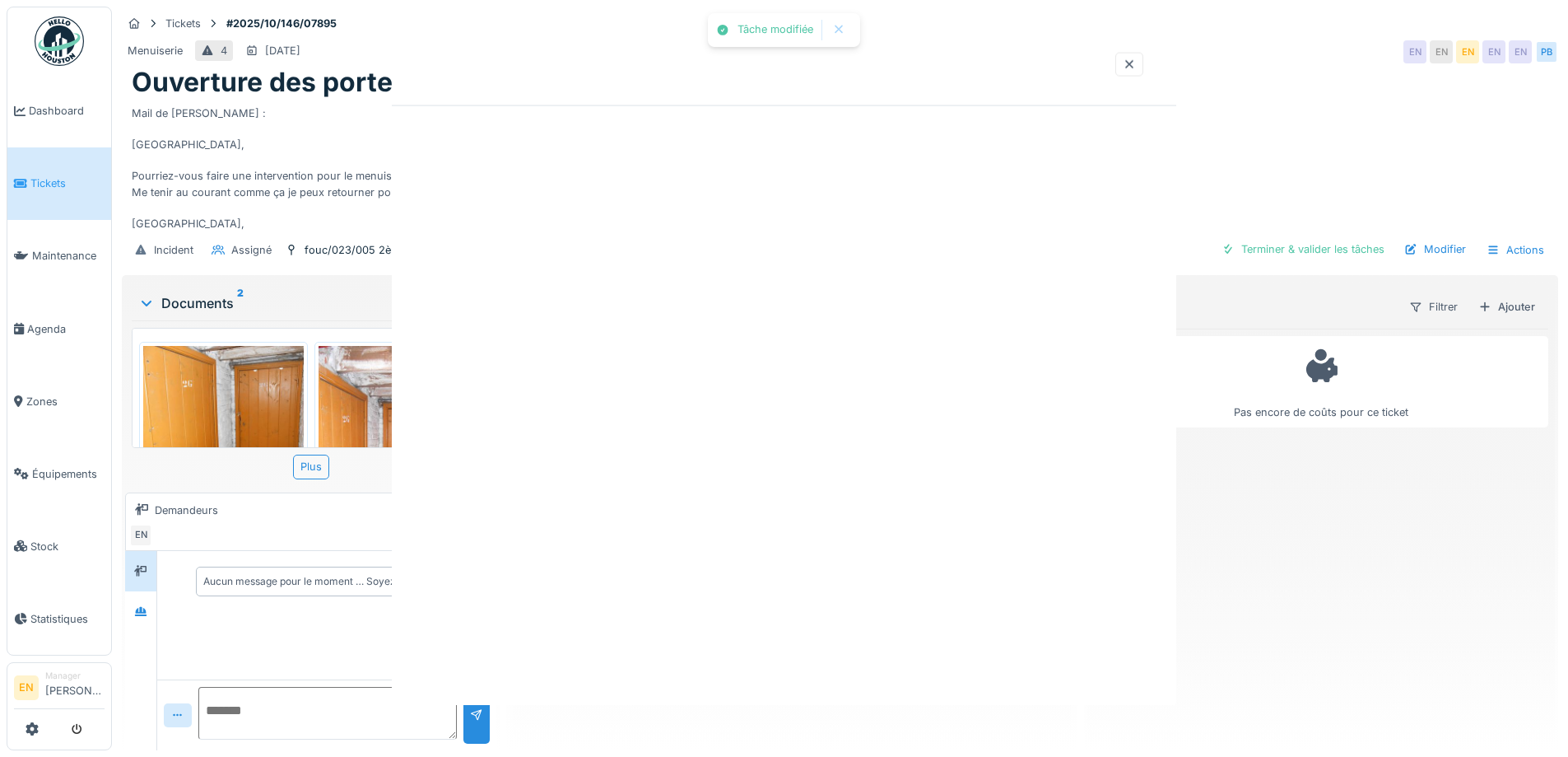
scroll to position [0, 0]
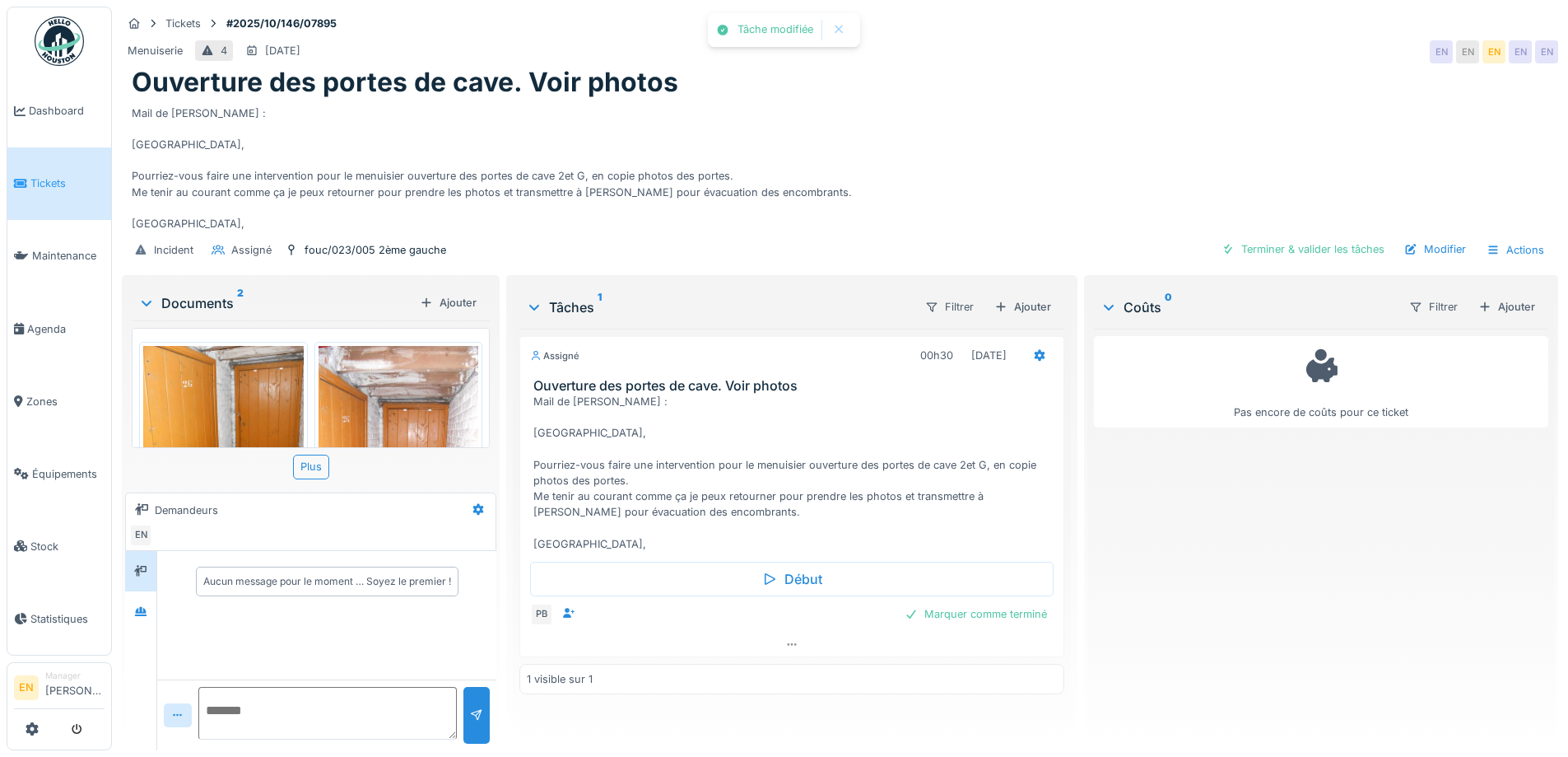
click at [902, 202] on div "Mail de [PERSON_NAME] : [GEOGRAPHIC_DATA], Pourriez-vous faire une intervention…" at bounding box center [840, 165] width 1417 height 134
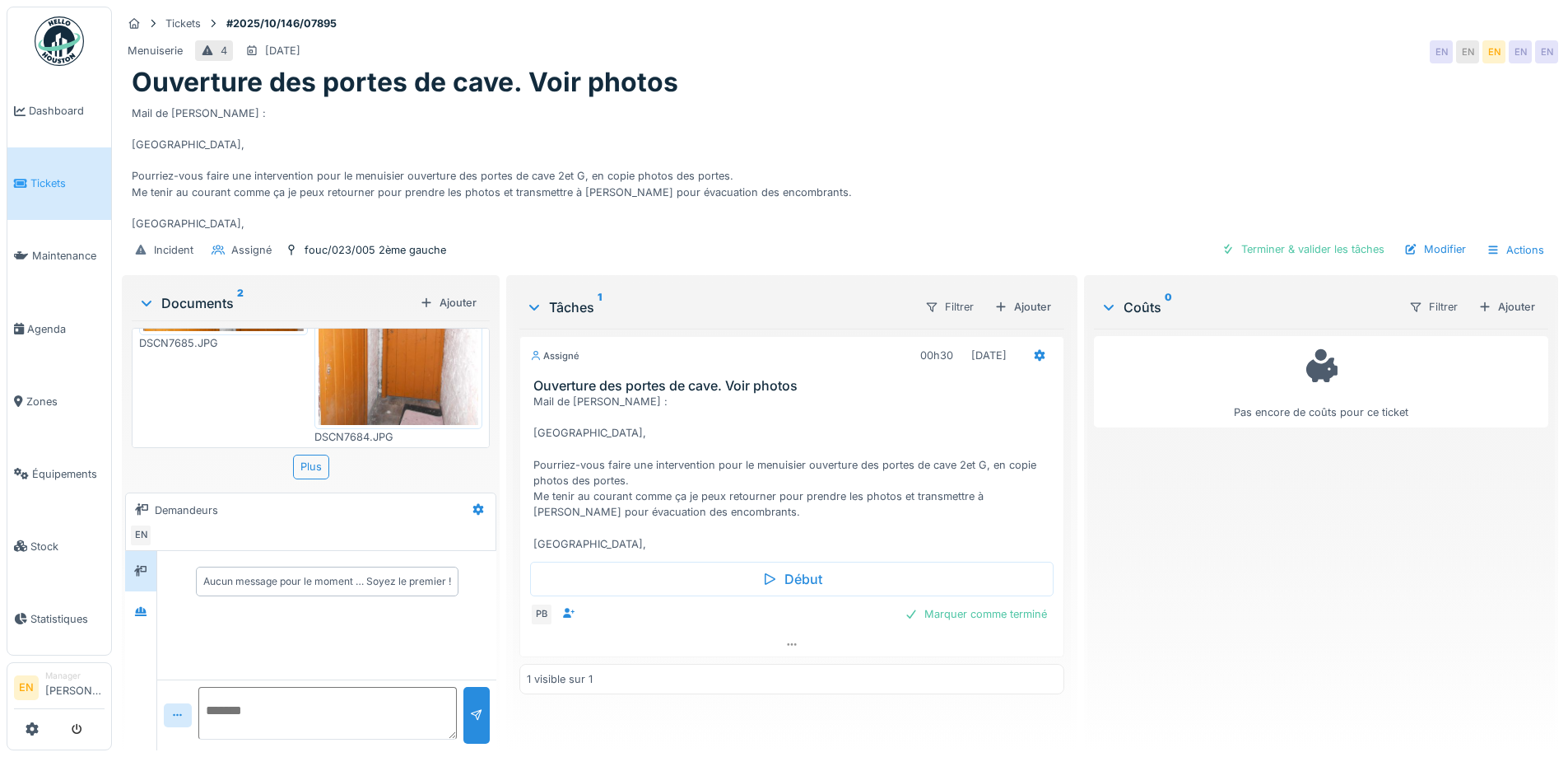
scroll to position [12, 0]
click at [1014, 179] on div "Mail de [PERSON_NAME] : [GEOGRAPHIC_DATA], Pourriez-vous faire une intervention…" at bounding box center [840, 165] width 1417 height 134
click at [1202, 547] on div "Pas encore de coûts pour ce ticket" at bounding box center [1321, 533] width 454 height 409
click at [1188, 504] on div "Pas encore de coûts pour ce ticket" at bounding box center [1321, 533] width 454 height 409
click at [752, 198] on div "Mail de [PERSON_NAME] : [GEOGRAPHIC_DATA], Pourriez-vous faire une intervention…" at bounding box center [840, 165] width 1417 height 134
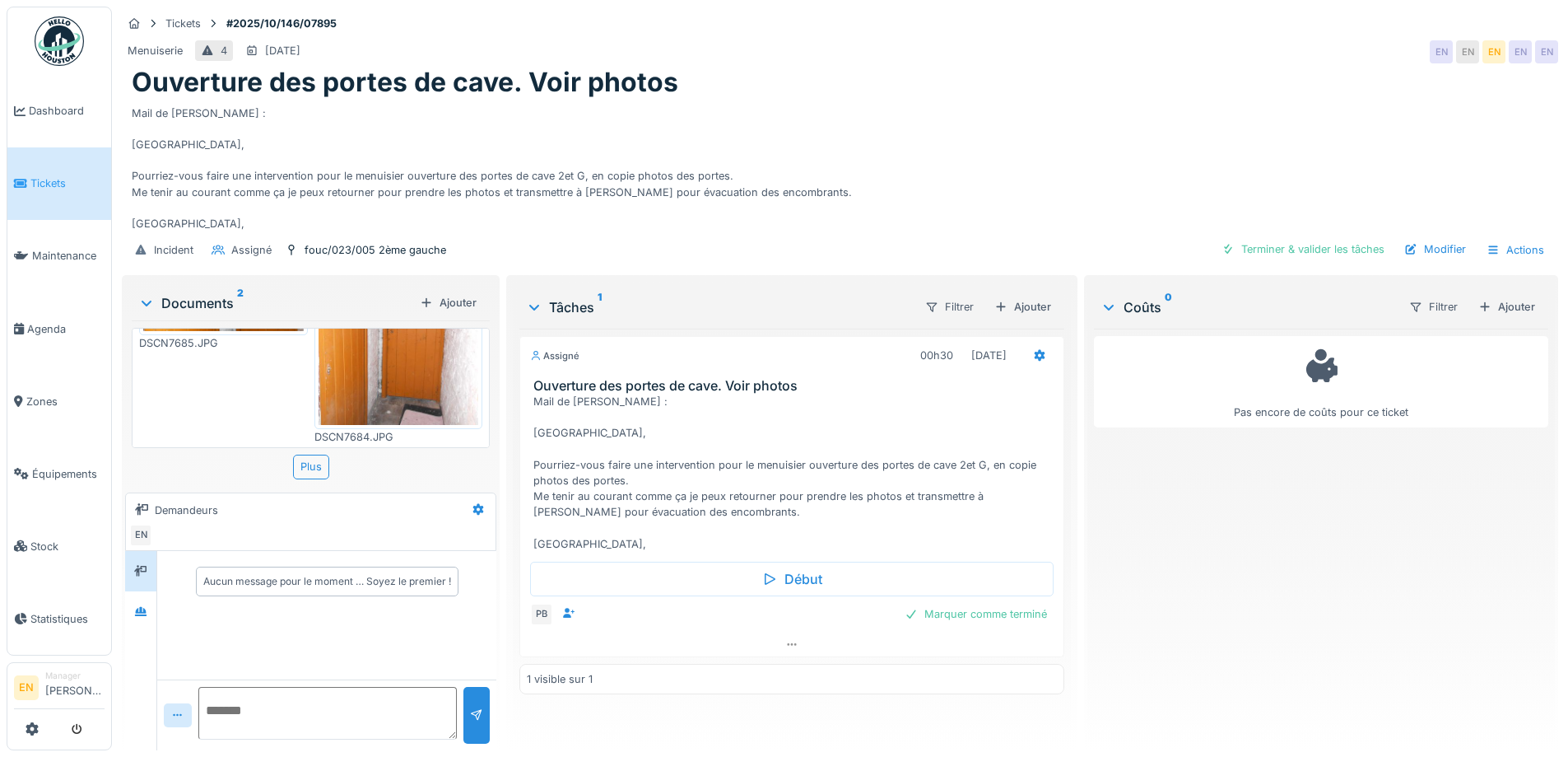
scroll to position [0, 0]
click at [1048, 159] on div "Mail de [PERSON_NAME] : [GEOGRAPHIC_DATA], Pourriez-vous faire une intervention…" at bounding box center [840, 165] width 1417 height 134
click at [969, 169] on div "Mail de [PERSON_NAME] : [GEOGRAPHIC_DATA], Pourriez-vous faire une intervention…" at bounding box center [840, 165] width 1417 height 134
click at [819, 103] on div "Mail de [PERSON_NAME] : [GEOGRAPHIC_DATA], Pourriez-vous faire une intervention…" at bounding box center [840, 165] width 1417 height 134
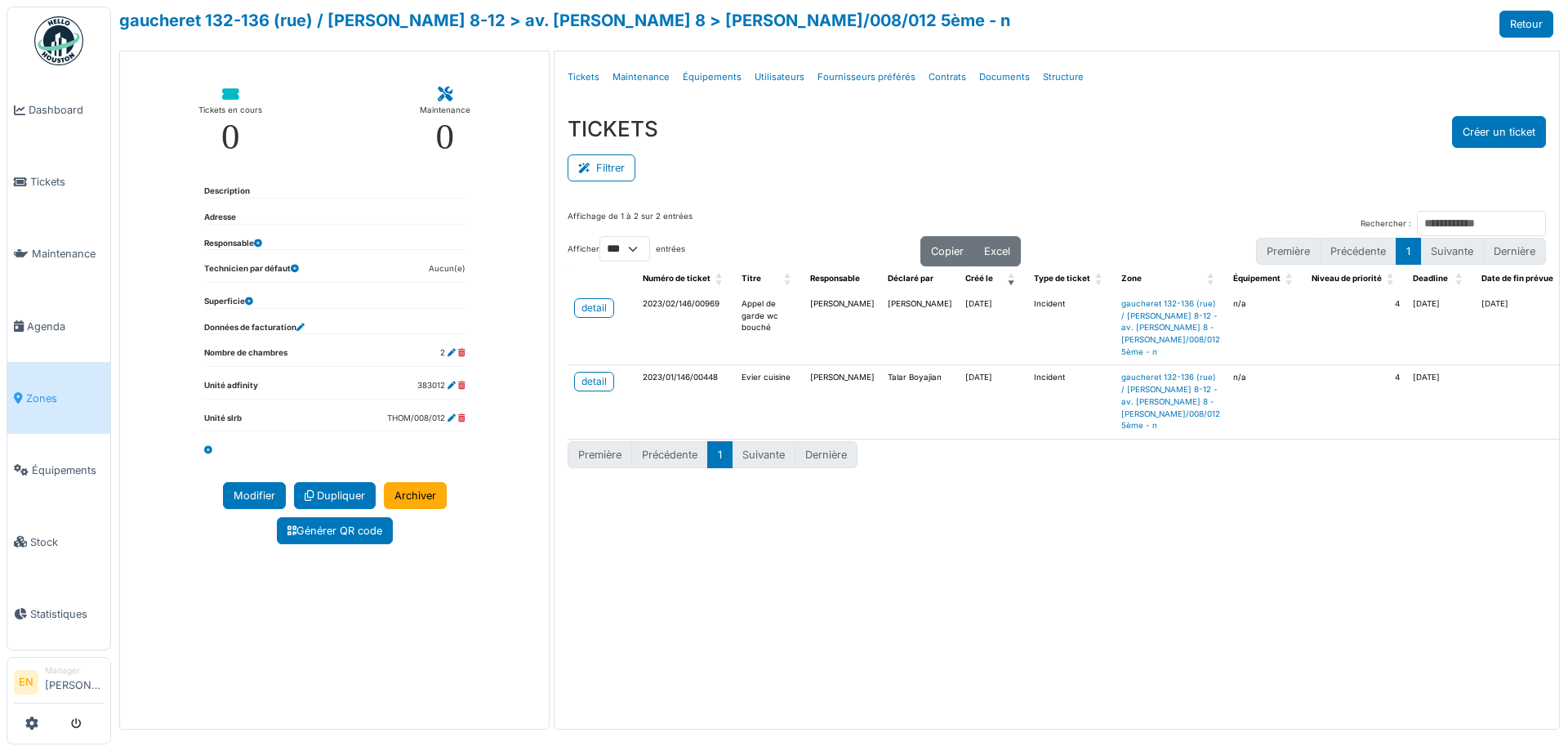
select select "***"
click at [1170, 120] on div "TICKETS Créer un ticket" at bounding box center [1057, 132] width 979 height 32
drag, startPoint x: 1227, startPoint y: 118, endPoint x: 1205, endPoint y: 109, distance: 23.8
click at [1223, 118] on div "TICKETS Créer un ticket" at bounding box center [1057, 132] width 979 height 32
drag, startPoint x: 1182, startPoint y: 122, endPoint x: 1048, endPoint y: 204, distance: 157.1
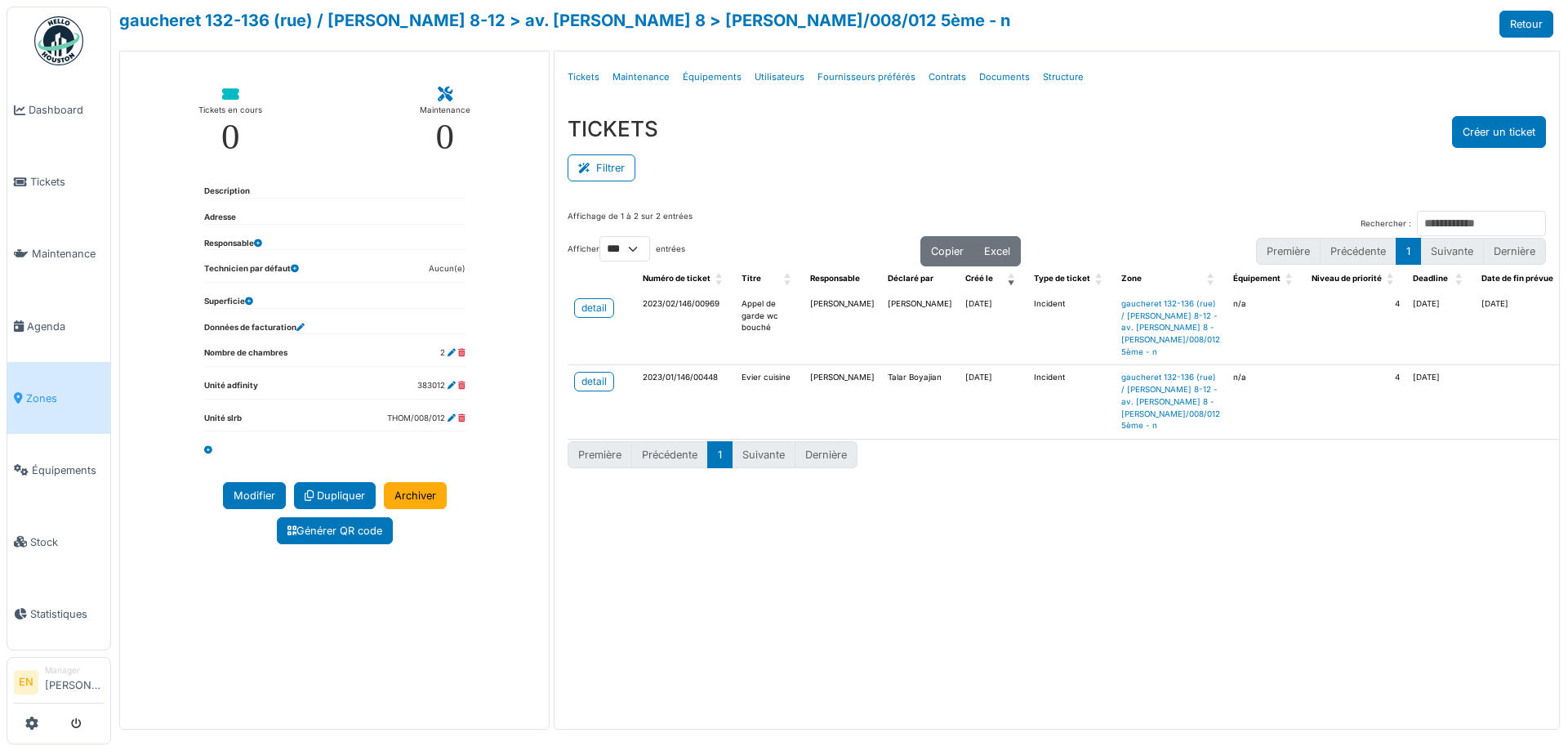
click at [1182, 125] on div "TICKETS Créer un ticket" at bounding box center [1057, 132] width 979 height 32
click at [944, 146] on div "TICKETS Créer un ticket" at bounding box center [1057, 132] width 979 height 32
click at [929, 148] on div "Filtrer" at bounding box center [1057, 167] width 979 height 37
click at [889, 151] on div "Filtrer" at bounding box center [1057, 167] width 979 height 37
click at [866, 147] on div "TICKETS Créer un ticket" at bounding box center [1057, 132] width 979 height 32
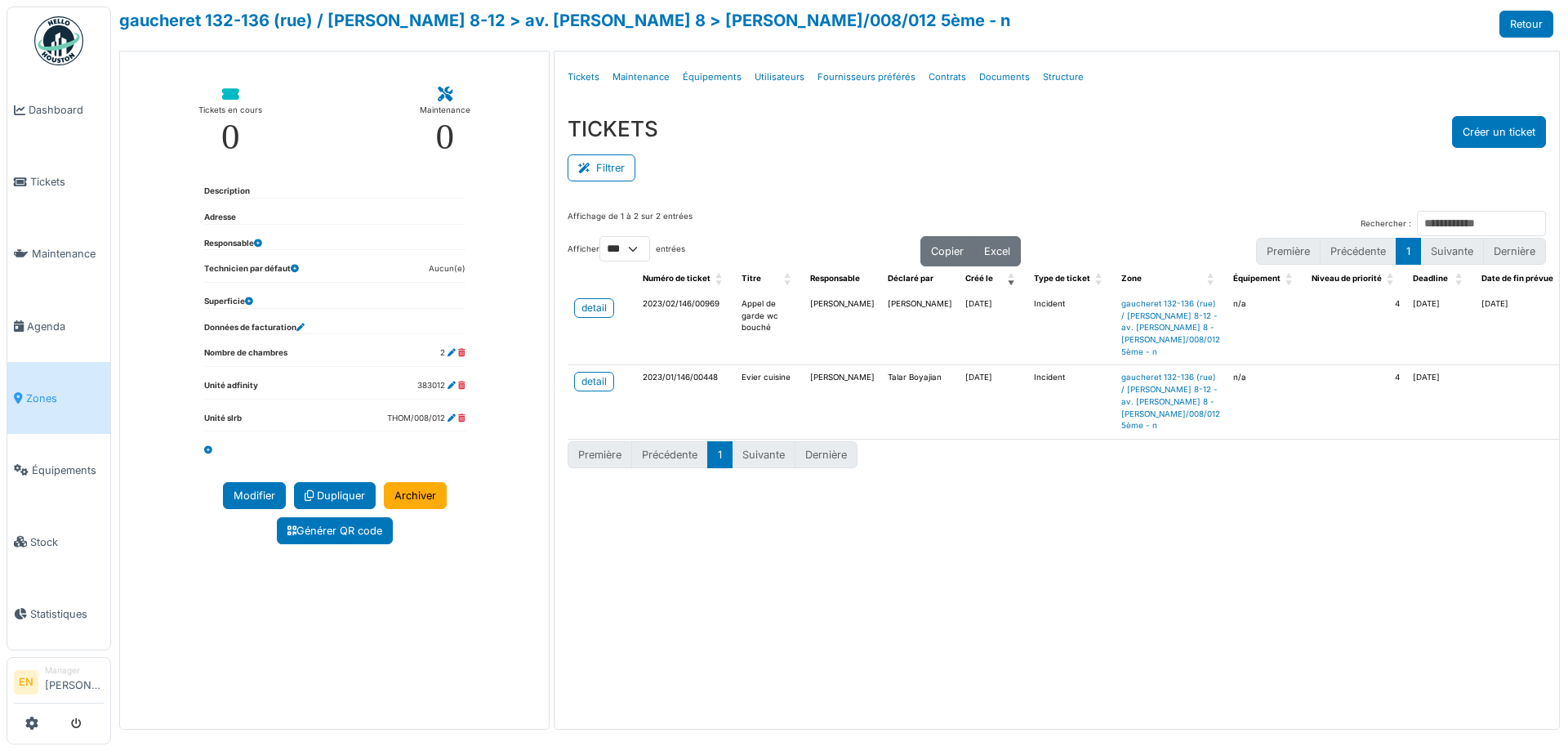
click at [850, 156] on div "Filtrer" at bounding box center [1057, 167] width 979 height 37
click at [832, 129] on div "TICKETS Créer un ticket" at bounding box center [1057, 132] width 979 height 32
click at [866, 133] on div "TICKETS Créer un ticket" at bounding box center [1057, 132] width 979 height 32
click at [889, 161] on div "Filtrer" at bounding box center [1057, 167] width 979 height 37
drag, startPoint x: 891, startPoint y: 164, endPoint x: 905, endPoint y: 174, distance: 17.2
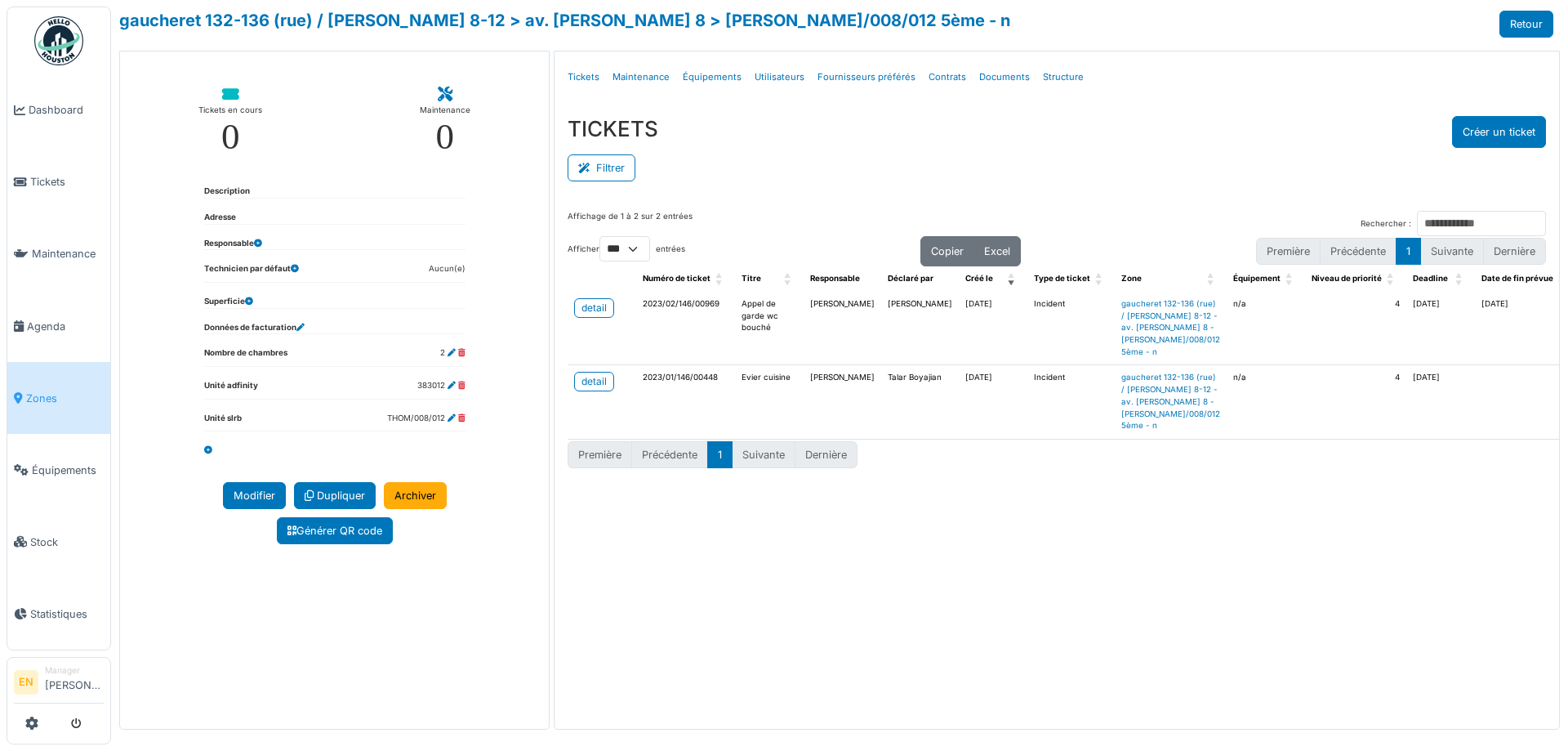
click at [895, 174] on div "Filtrer" at bounding box center [1057, 167] width 979 height 37
click at [1343, 161] on div "Filtrer" at bounding box center [1057, 167] width 979 height 37
click at [1213, 136] on div "TICKETS Créer un ticket" at bounding box center [1057, 132] width 979 height 32
click at [996, 18] on div "gaucheret 132-136 (rue) / thomas 8-12 > av. p. thomas 8 > thom/008/012 5ème - n…" at bounding box center [837, 24] width 1435 height 27
click at [1006, 28] on div "gaucheret 132-136 (rue) / thomas 8-12 > av. p. thomas 8 > thom/008/012 5ème - n…" at bounding box center [837, 24] width 1435 height 27
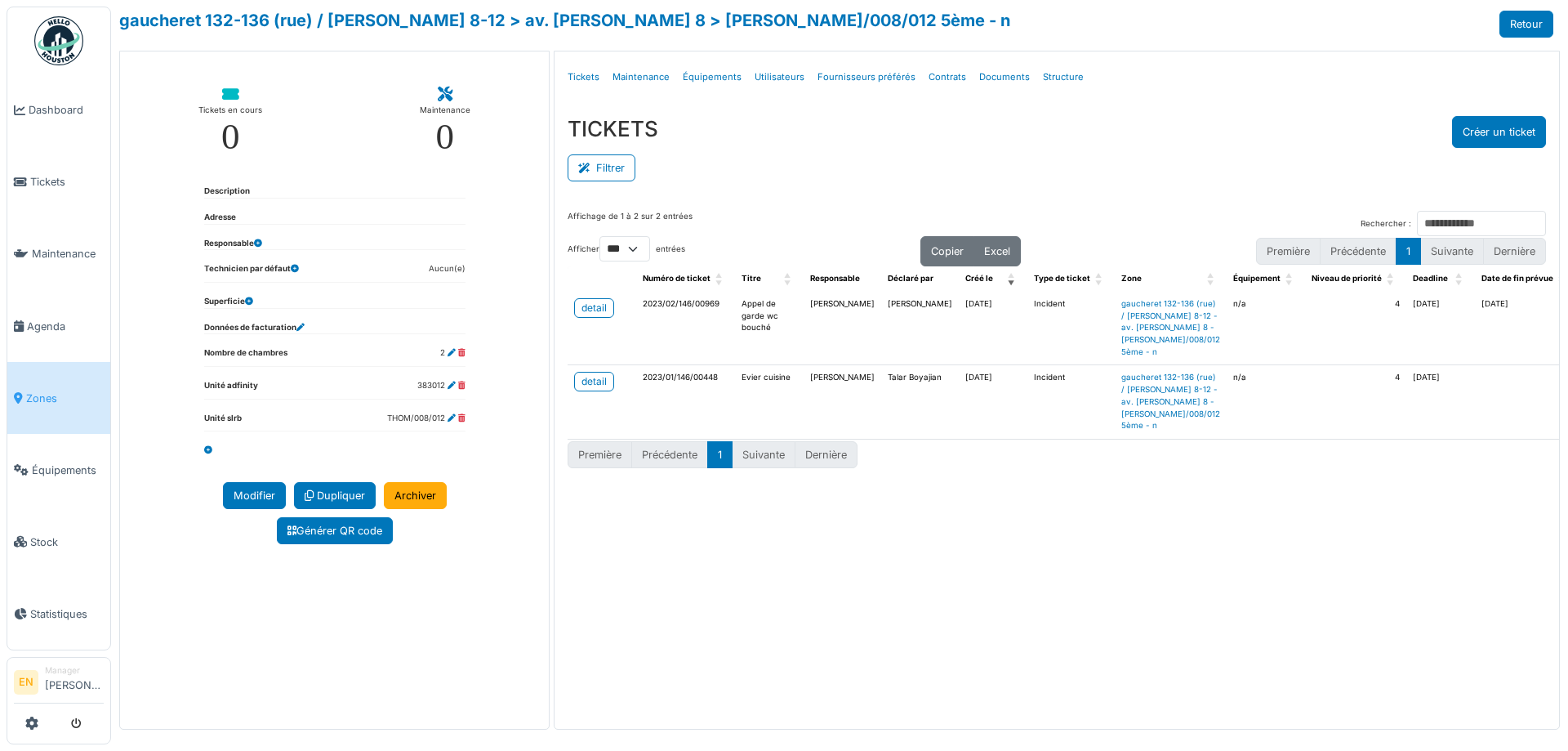
click at [1205, 161] on div "Filtrer" at bounding box center [1057, 167] width 979 height 37
click at [834, 191] on div "TICKETS Créer un ticket Filtrer Responsable **** Tous Remove item Tous Ahmed Be…" at bounding box center [1057, 150] width 1005 height 95
drag, startPoint x: 836, startPoint y: 186, endPoint x: 852, endPoint y: 209, distance: 28.0
click at [839, 197] on div "TICKETS Créer un ticket Filtrer Responsable **** Tous Remove item Tous Ahmed Be…" at bounding box center [1057, 150] width 1005 height 95
click at [1198, 73] on ul "Détails Tickets Maintenance Équipements Utilisateurs Fournisseurs préférés Cont…" at bounding box center [1057, 77] width 992 height 39
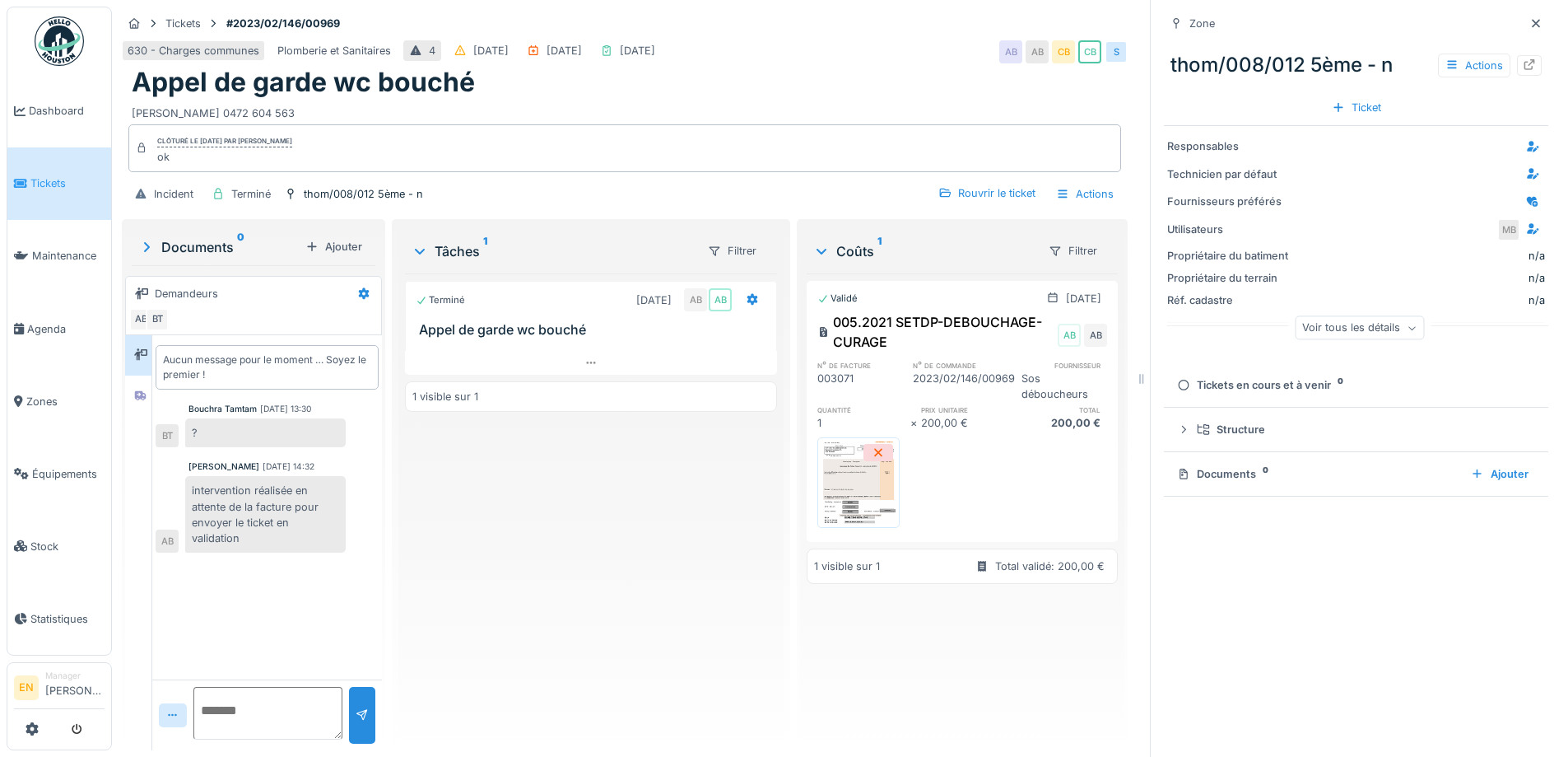
click at [925, 57] on div "630 - Charges communes [GEOGRAPHIC_DATA] et Sanitaires 4 [DATE] [DATE] [DATE] A…" at bounding box center [625, 52] width 1006 height 30
click at [1530, 26] on icon at bounding box center [1536, 23] width 13 height 11
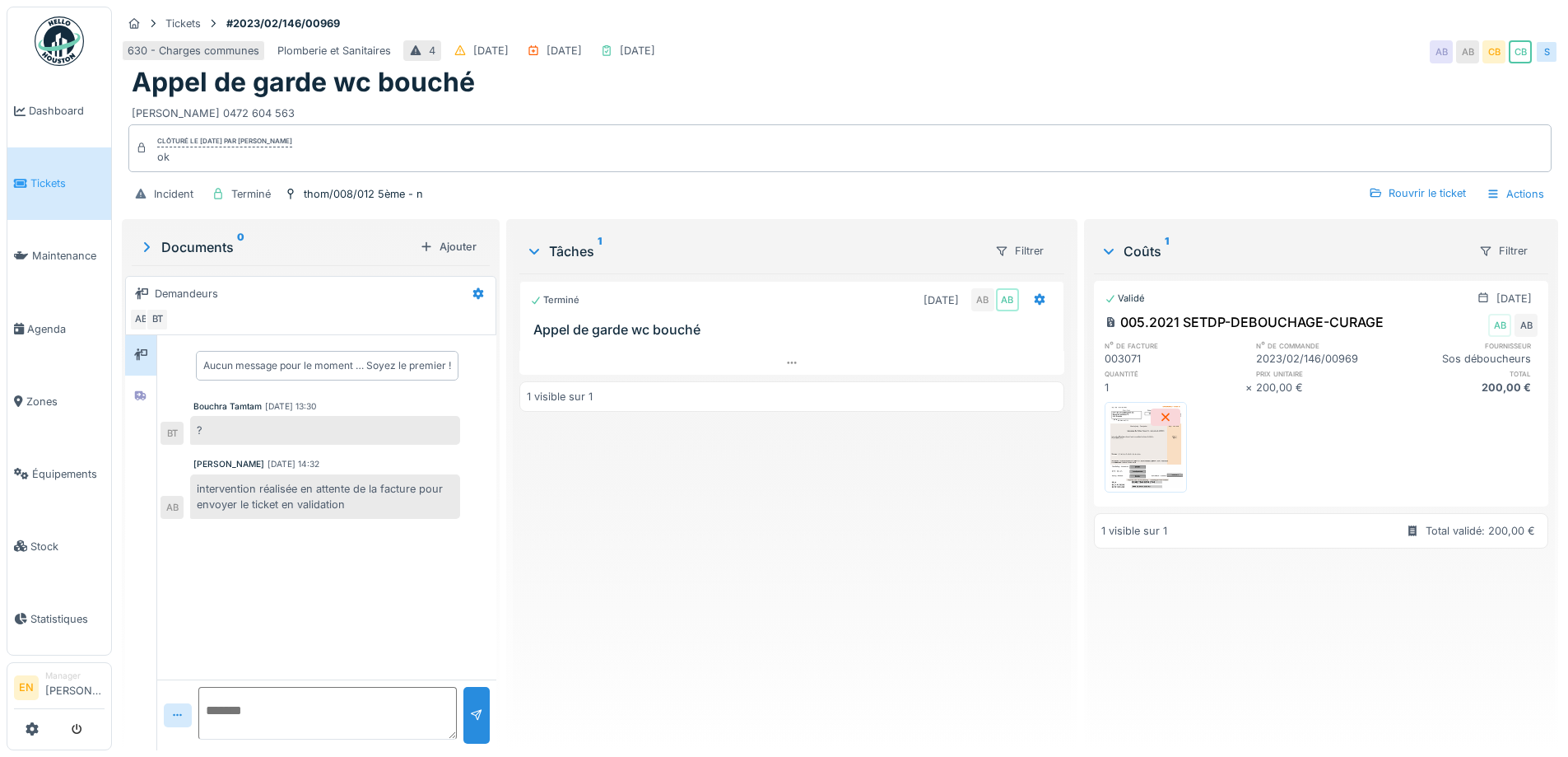
click at [681, 550] on div "Terminé [DATE] AB AB Appel de garde wc bouché 1 visible sur 1" at bounding box center [792, 505] width 544 height 463
click at [943, 60] on div "630 - Charges communes [GEOGRAPHIC_DATA] et Sanitaires 4 [DATE] [DATE] [DATE] A…" at bounding box center [840, 52] width 1436 height 30
drag, startPoint x: 662, startPoint y: 587, endPoint x: 680, endPoint y: 586, distance: 18.0
click at [664, 587] on div "Terminé [DATE] AB AB Appel de garde wc bouché 1 visible sur 1" at bounding box center [792, 505] width 544 height 463
click at [681, 562] on div "Terminé [DATE] AB AB Appel de garde wc bouché 1 visible sur 1" at bounding box center [792, 505] width 544 height 463
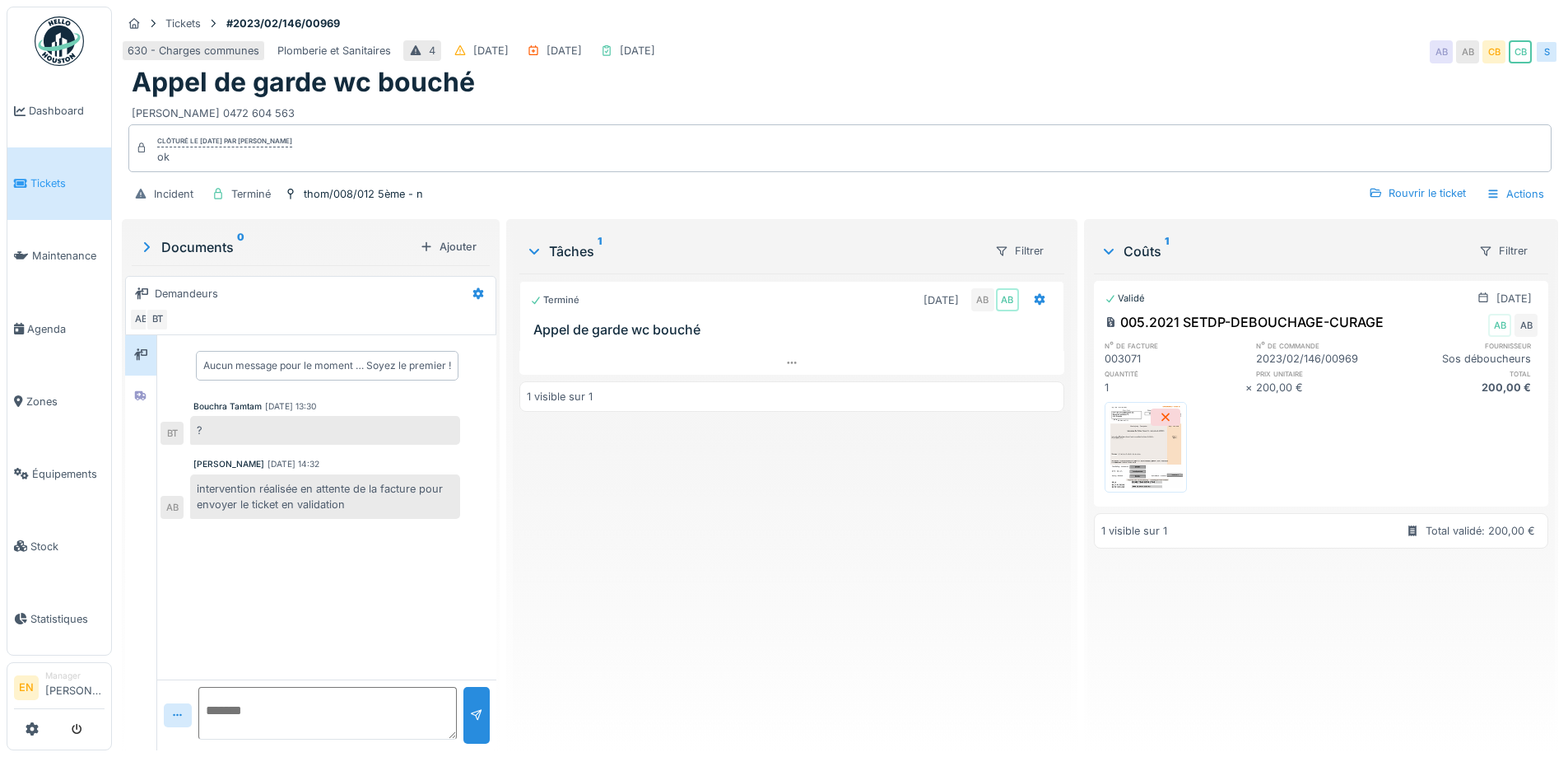
click at [694, 545] on div "Terminé [DATE] AB AB Appel de garde wc bouché 1 visible sur 1" at bounding box center [792, 505] width 544 height 463
click at [862, 93] on div "Appel de garde wc bouché" at bounding box center [840, 81] width 1417 height 31
click at [1209, 37] on div "630 - Charges communes [GEOGRAPHIC_DATA] et Sanitaires 4 [DATE] [DATE] [DATE] A…" at bounding box center [840, 52] width 1436 height 30
drag, startPoint x: 1229, startPoint y: 23, endPoint x: 1245, endPoint y: 23, distance: 16.0
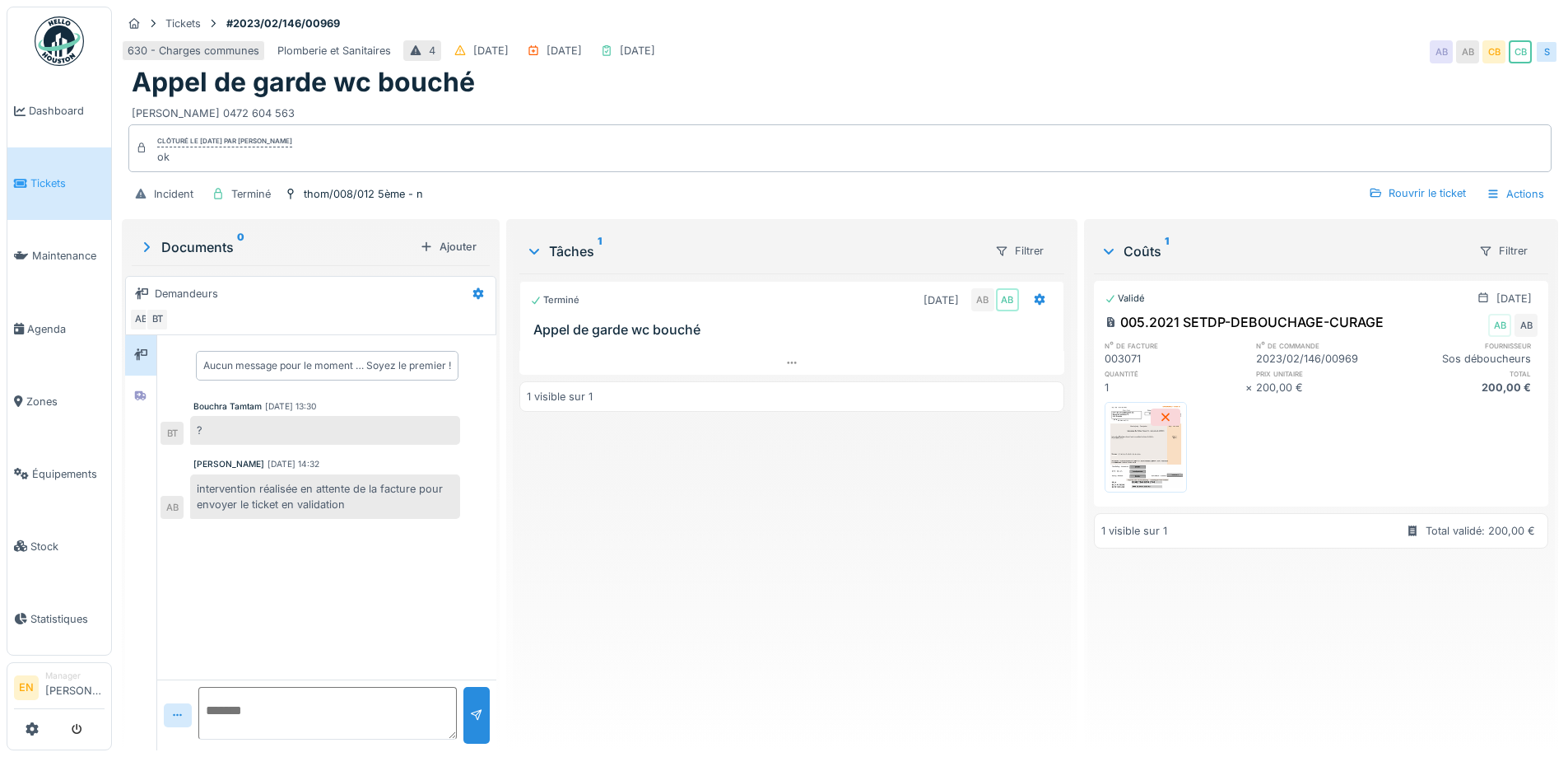
click at [1229, 25] on div "Tickets #2023/02/146/00969 630 - Charges communes [GEOGRAPHIC_DATA] et Sanitair…" at bounding box center [840, 111] width 1443 height 210
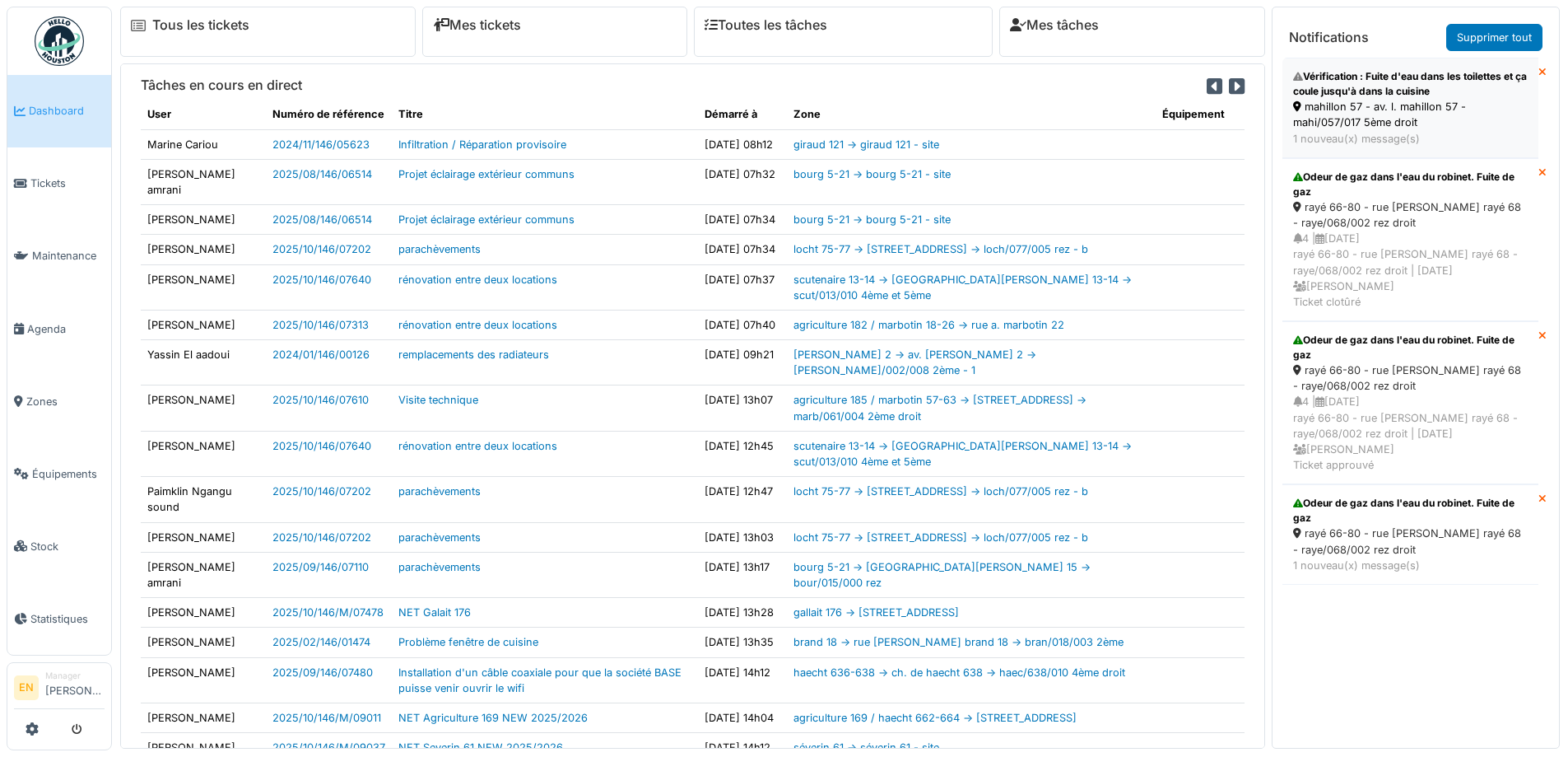
click at [1359, 85] on div "Vérification : Fuite d'eau dans les toilettes et ça coule jusqu'à dans la cuisi…" at bounding box center [1410, 84] width 234 height 30
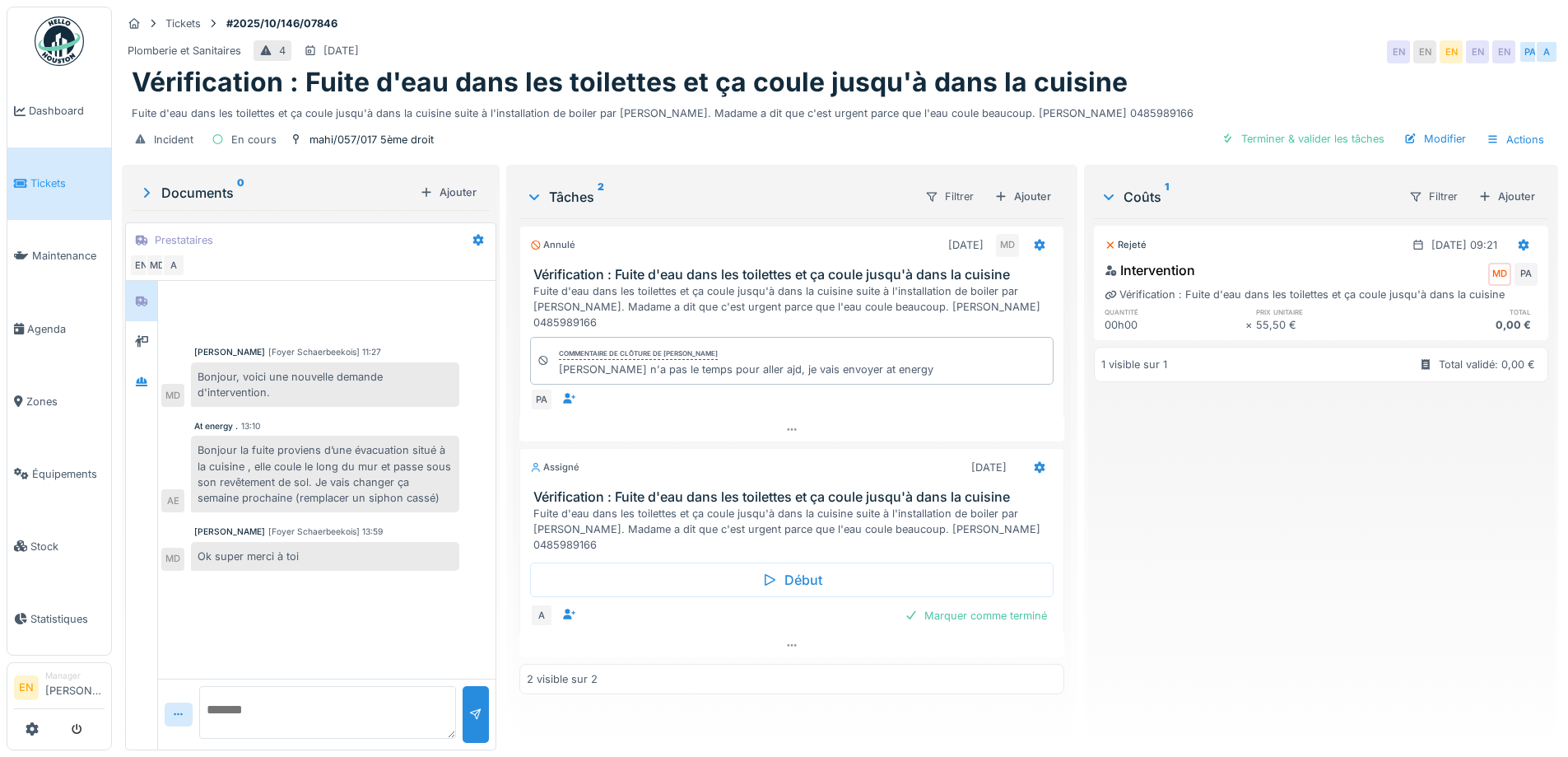
click at [1223, 62] on div "Plomberie et Sanitaires 4 [DATE] EN EN EN EN EN PA A" at bounding box center [840, 52] width 1436 height 30
drag, startPoint x: 1144, startPoint y: 488, endPoint x: 933, endPoint y: 516, distance: 212.8
click at [1144, 490] on div "Rejeté [DATE] 09:21 Intervention MD PA Vérification : Fuite d'eau dans les toil…" at bounding box center [1321, 478] width 454 height 519
click at [796, 633] on div at bounding box center [792, 645] width 544 height 24
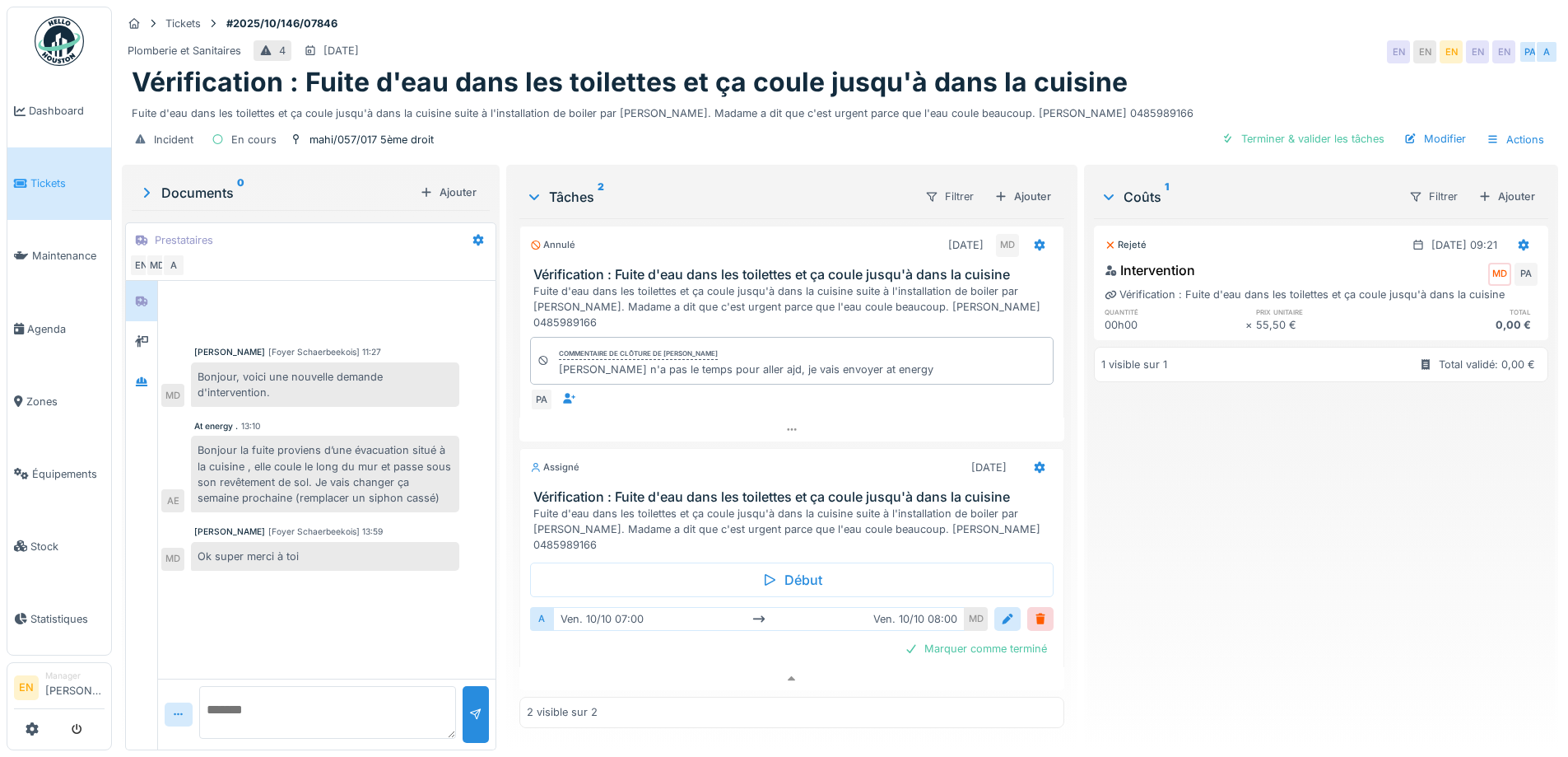
click at [1174, 608] on div "Rejeté 10/10/2025 @ 09:21 Intervention MD PA Vérification : Fuite d'eau dans le…" at bounding box center [1321, 478] width 454 height 519
click at [352, 613] on div "Mouad Dakir [Foyer Schaerbeekois] 11:27 Bonjour, voici une nouvelle demande d'i…" at bounding box center [327, 480] width 338 height 398
click at [386, 610] on div "Mouad Dakir [Foyer Schaerbeekois] 11:27 Bonjour, voici une nouvelle demande d'i…" at bounding box center [327, 480] width 338 height 398
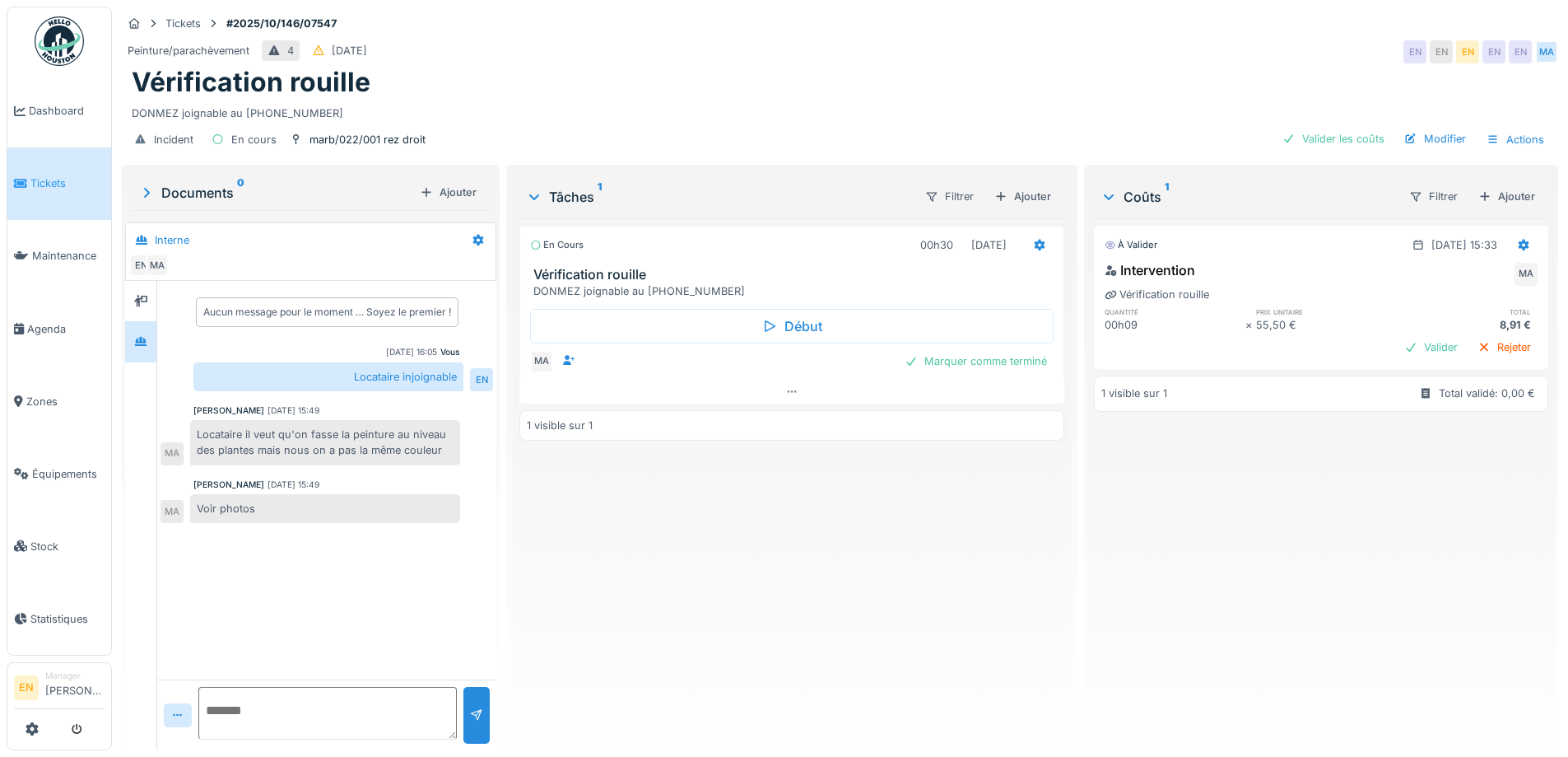
click at [1039, 49] on div "Peinture/parachèvement 4 04/10/2025 EN EN EN EN EN MA" at bounding box center [840, 52] width 1436 height 30
click at [1179, 41] on div "Peinture/parachèvement 4 04/10/2025 EN EN EN EN EN MA" at bounding box center [840, 52] width 1436 height 30
click at [873, 553] on div "En cours 00h30 01/10/2025 Vérification rouille DONMEZ joignable au 0485.94.75.2…" at bounding box center [792, 478] width 544 height 519
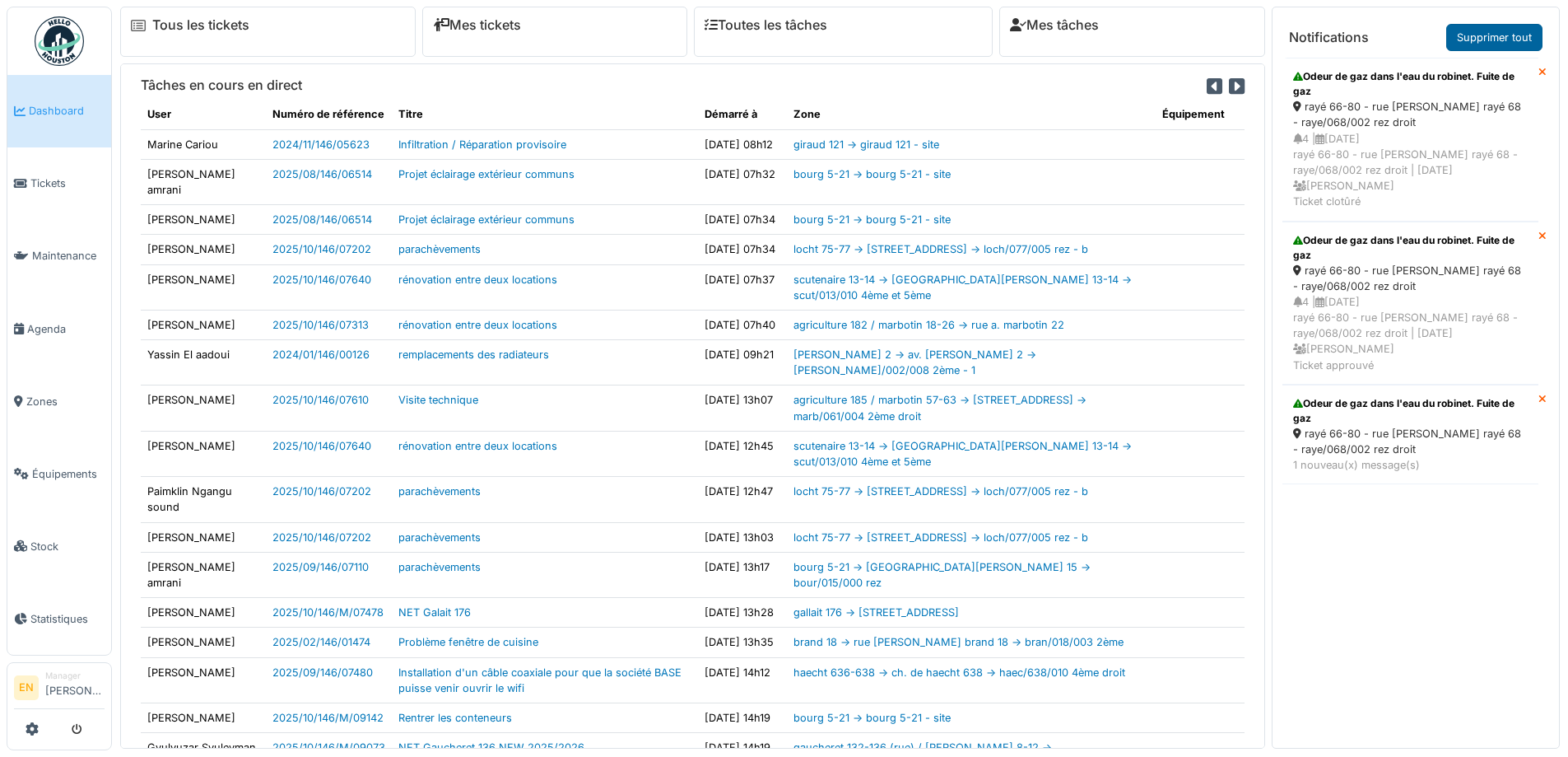
click at [1519, 37] on link "Supprimer tout" at bounding box center [1495, 37] width 96 height 27
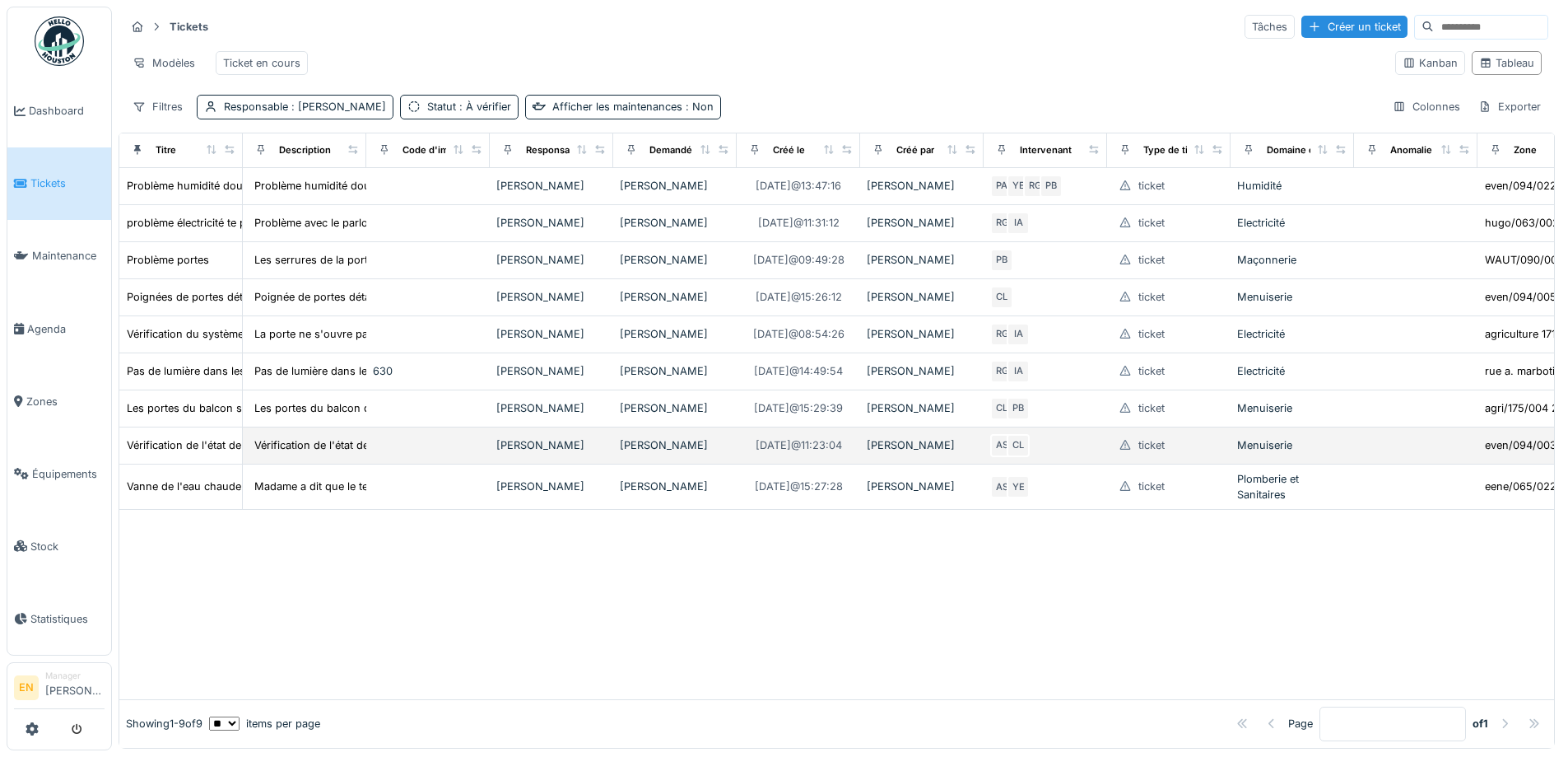
scroll to position [11, 0]
click at [202, 453] on div "Vérification de l'état de l'évier robinet et l'armoire" at bounding box center [249, 446] width 246 height 16
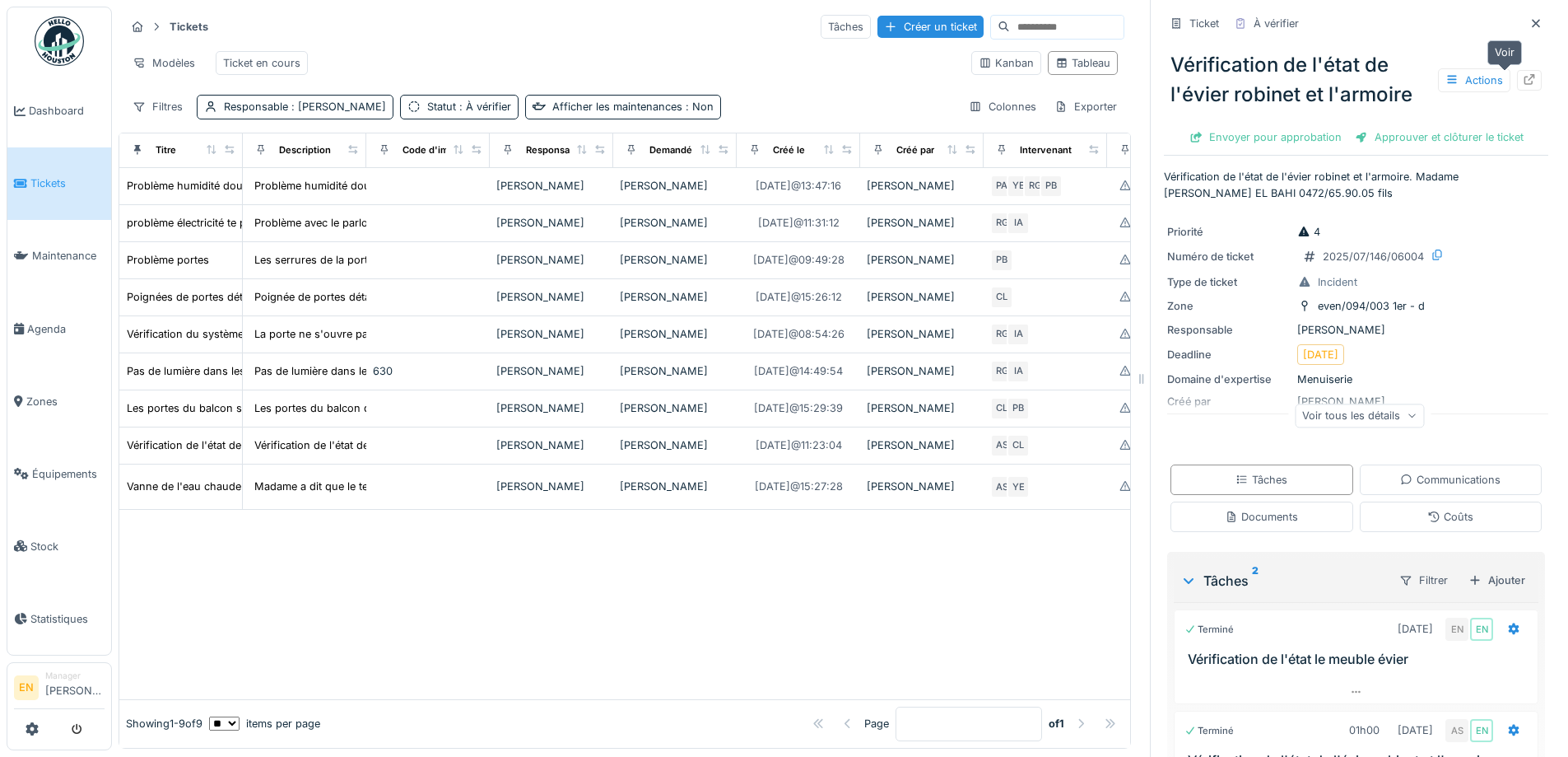
click at [1523, 74] on icon at bounding box center [1529, 80] width 13 height 11
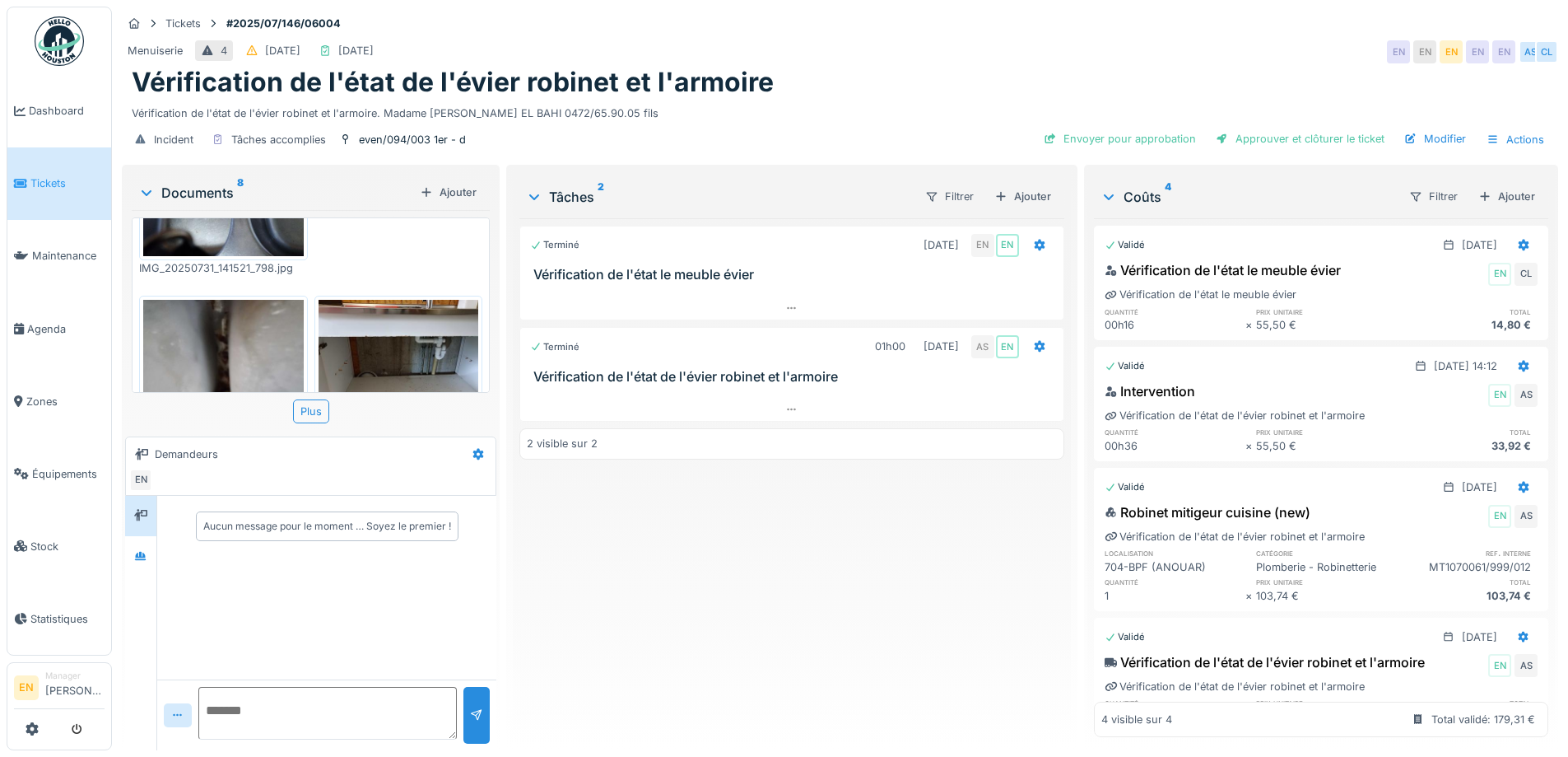
scroll to position [554, 0]
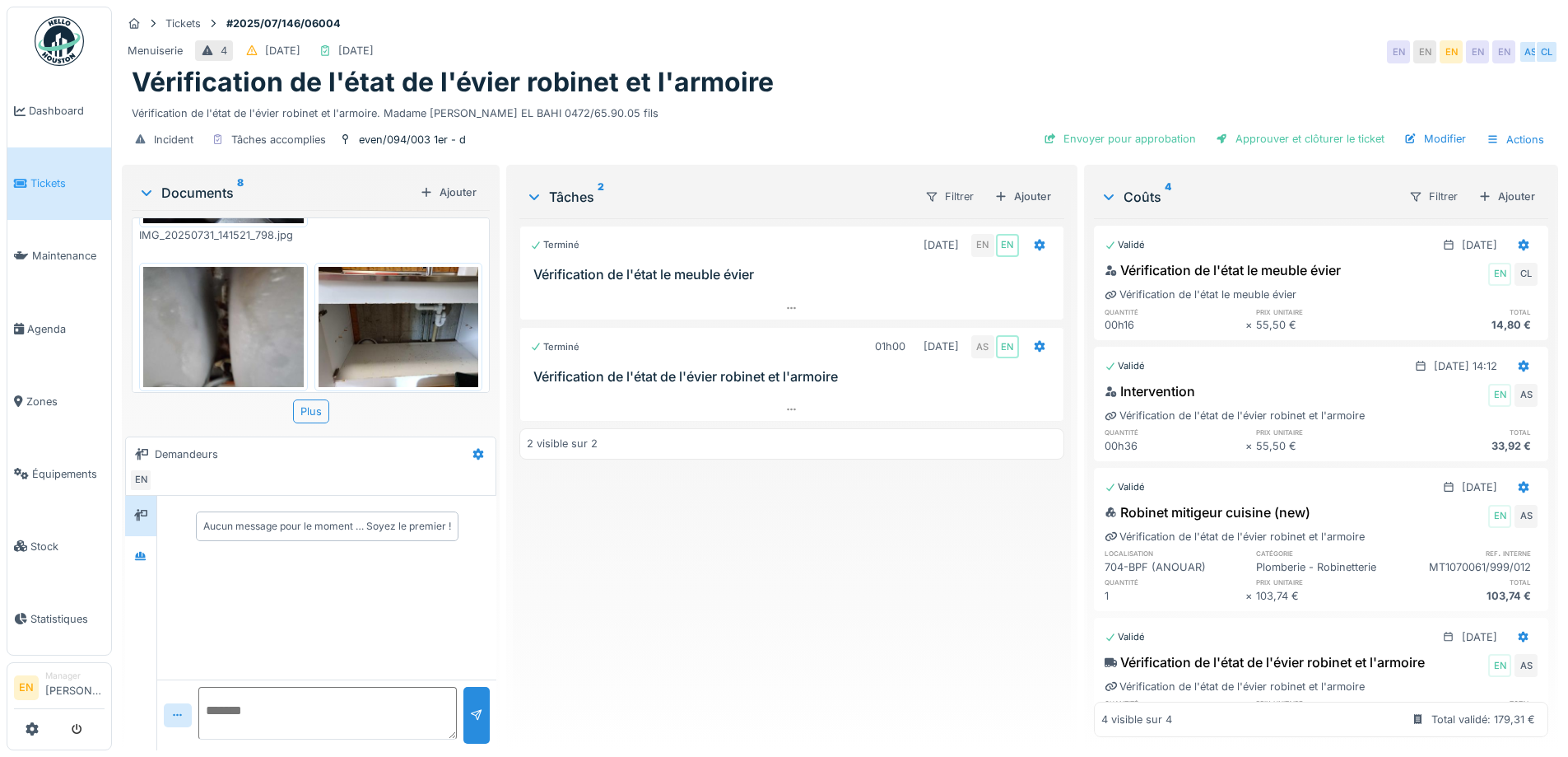
click at [837, 121] on div "Incident Tâches accomplies even/094/003 1er - d Envoyer pour approbation Approu…" at bounding box center [840, 140] width 1436 height 37
drag, startPoint x: 838, startPoint y: 41, endPoint x: 394, endPoint y: 349, distance: 540.4
click at [836, 46] on div "Menuiserie 4 30/07/2025 25/08/2025 EN EN EN EN EN AS CL" at bounding box center [840, 52] width 1436 height 30
drag, startPoint x: 1126, startPoint y: 73, endPoint x: 1229, endPoint y: 1, distance: 125.7
click at [1129, 67] on div "Vérification de l'état de l'évier robinet et l'armoire" at bounding box center [840, 81] width 1417 height 31
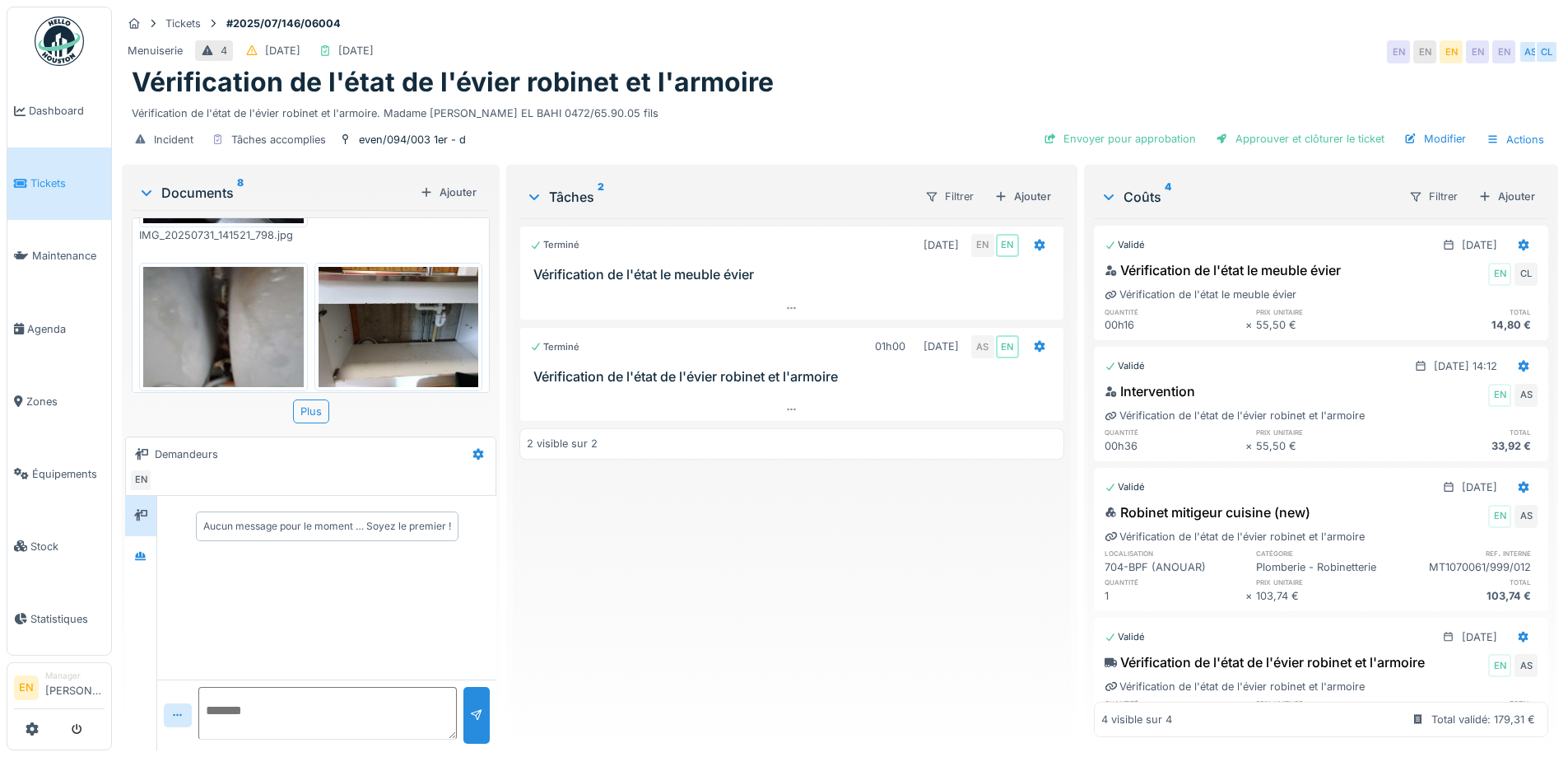
drag, startPoint x: 1023, startPoint y: 43, endPoint x: 1220, endPoint y: 6, distance: 200.4
click at [1054, 46] on div "Menuiserie 4 30/07/2025 25/08/2025 EN EN EN EN EN AS CL" at bounding box center [840, 52] width 1436 height 30
click at [1161, 59] on div "Menuiserie 4 30/07/2025 25/08/2025 EN EN EN EN EN AS CL" at bounding box center [840, 52] width 1436 height 30
click at [1201, 49] on div "Menuiserie 4 30/07/2025 25/08/2025 EN EN EN EN EN AS CL" at bounding box center [840, 52] width 1436 height 30
click at [886, 570] on div "Terminé 14/08/2025 EN EN Vérification de l'état le meuble évier Terminé 01h00 3…" at bounding box center [792, 478] width 544 height 519
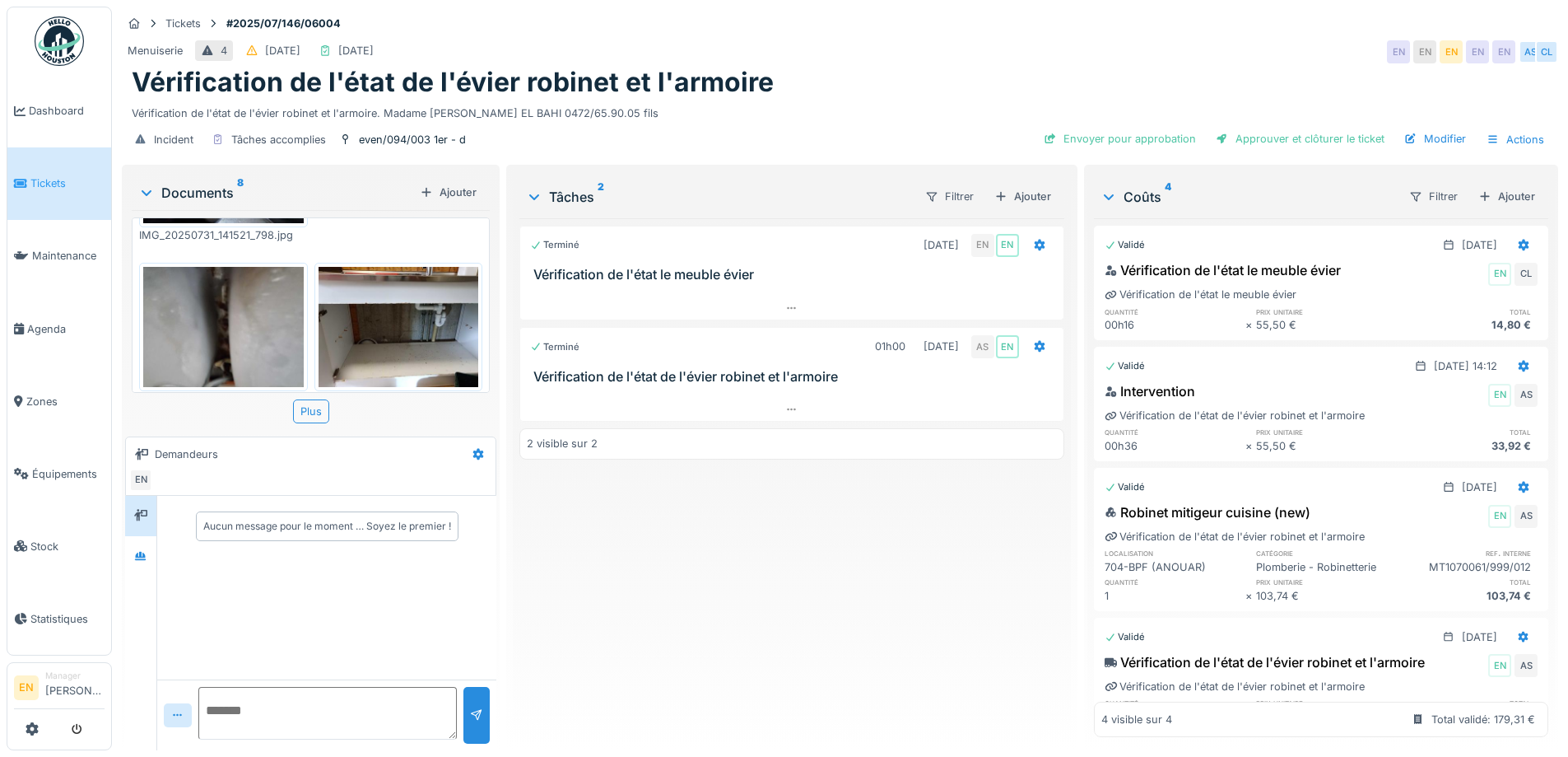
click at [970, 83] on div "Vérification de l'état de l'évier robinet et l'armoire" at bounding box center [840, 81] width 1417 height 31
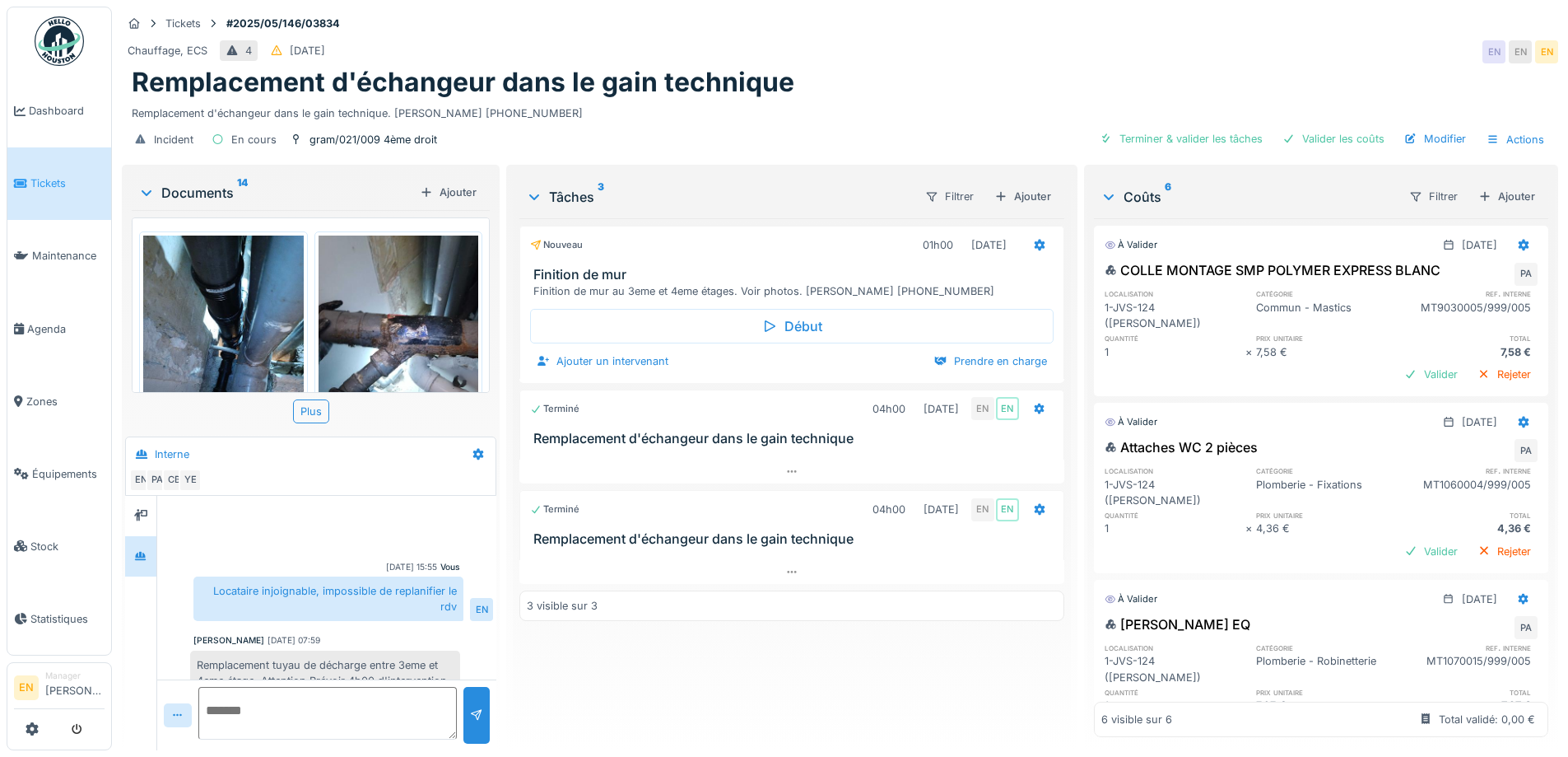
click at [1071, 31] on div "Tickets #2025/05/146/03834" at bounding box center [840, 23] width 1436 height 20
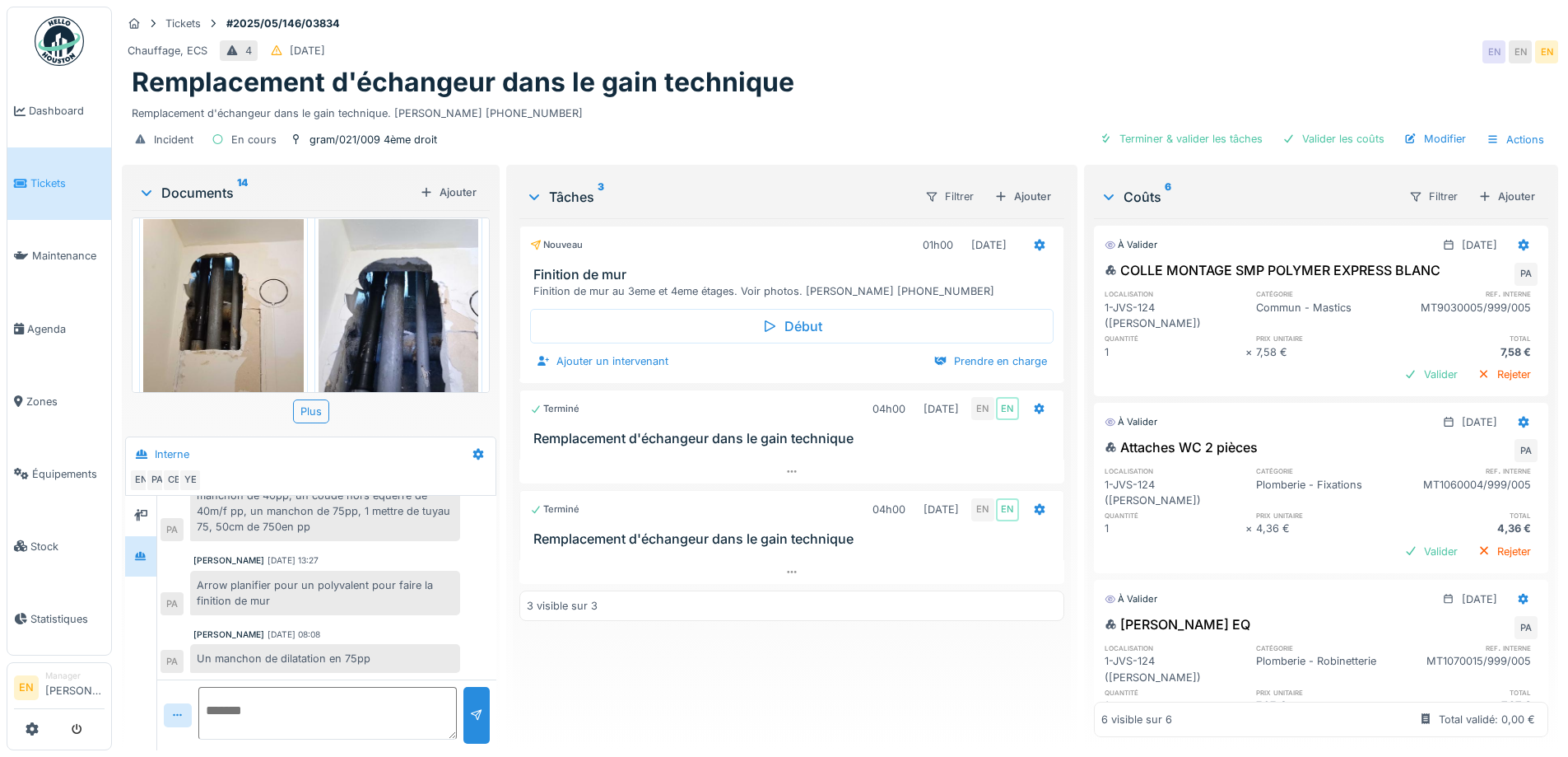
click at [751, 669] on div "Nouveau 01h00 [DATE] Finition de mur Finition de mur au 3eme et 4eme étages. Vo…" at bounding box center [792, 478] width 544 height 519
click at [687, 678] on div "Nouveau 01h00 [DATE] Finition de mur Finition de mur au 3eme et 4eme étages. Vo…" at bounding box center [792, 478] width 544 height 519
click at [1048, 56] on div "Chauffage, ECS 4 [DATE] EN EN EN" at bounding box center [840, 52] width 1436 height 30
click at [717, 699] on div "Nouveau 01h00 [DATE] Finition de mur Finition de mur au 3eme et 4eme étages. Vo…" at bounding box center [792, 478] width 544 height 519
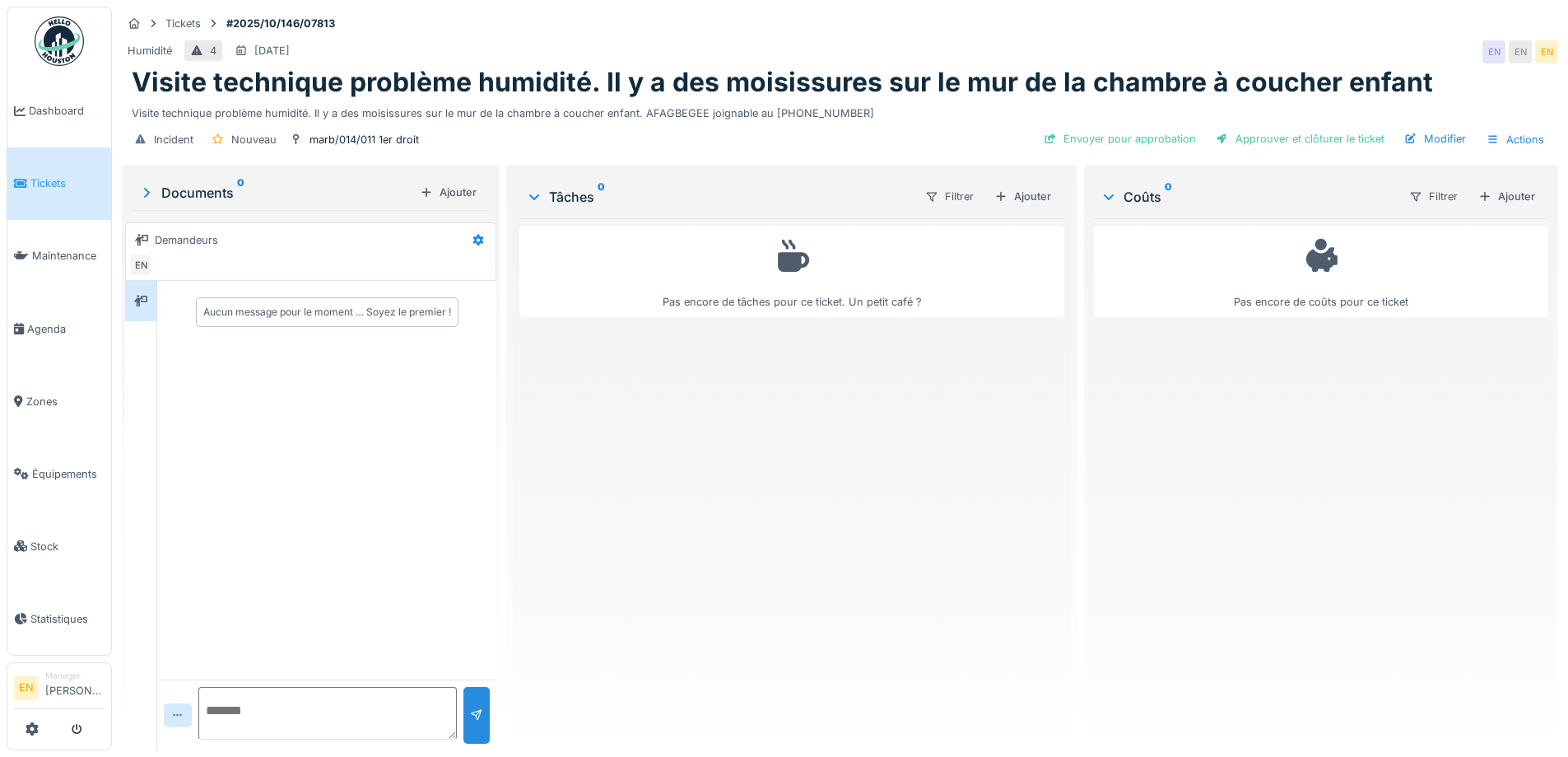
click at [885, 424] on div "Pas encore de tâches pour ce ticket. Un petit café ?" at bounding box center [792, 478] width 544 height 519
click at [801, 458] on div "Pas encore de tâches pour ce ticket. Un petit café ?" at bounding box center [792, 478] width 544 height 519
click at [901, 449] on div "Pas encore de tâches pour ce ticket. Un petit café ?" at bounding box center [792, 478] width 544 height 519
click at [873, 531] on div "Pas encore de tâches pour ce ticket. Un petit café ?" at bounding box center [792, 478] width 544 height 519
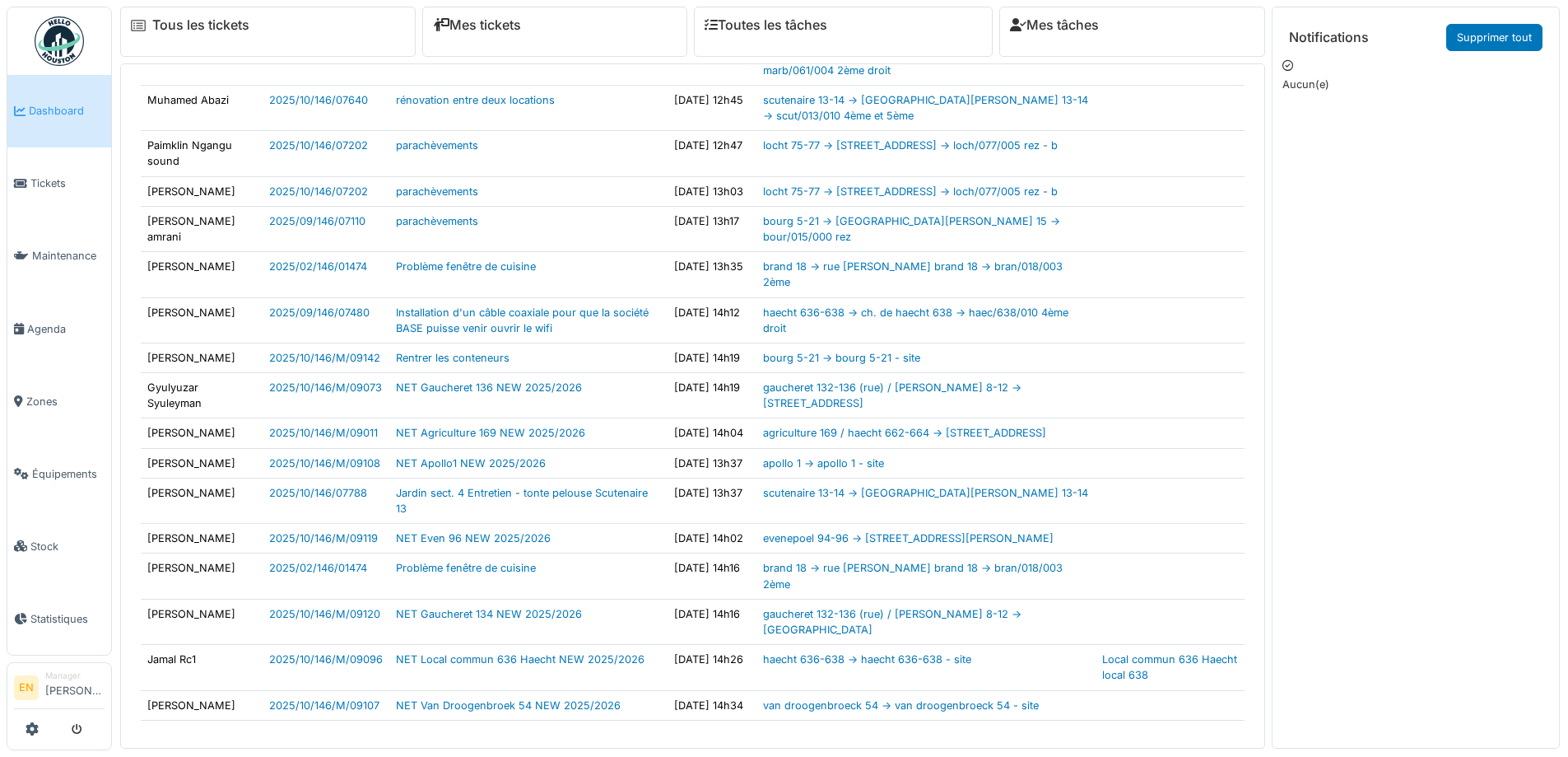
scroll to position [528, 0]
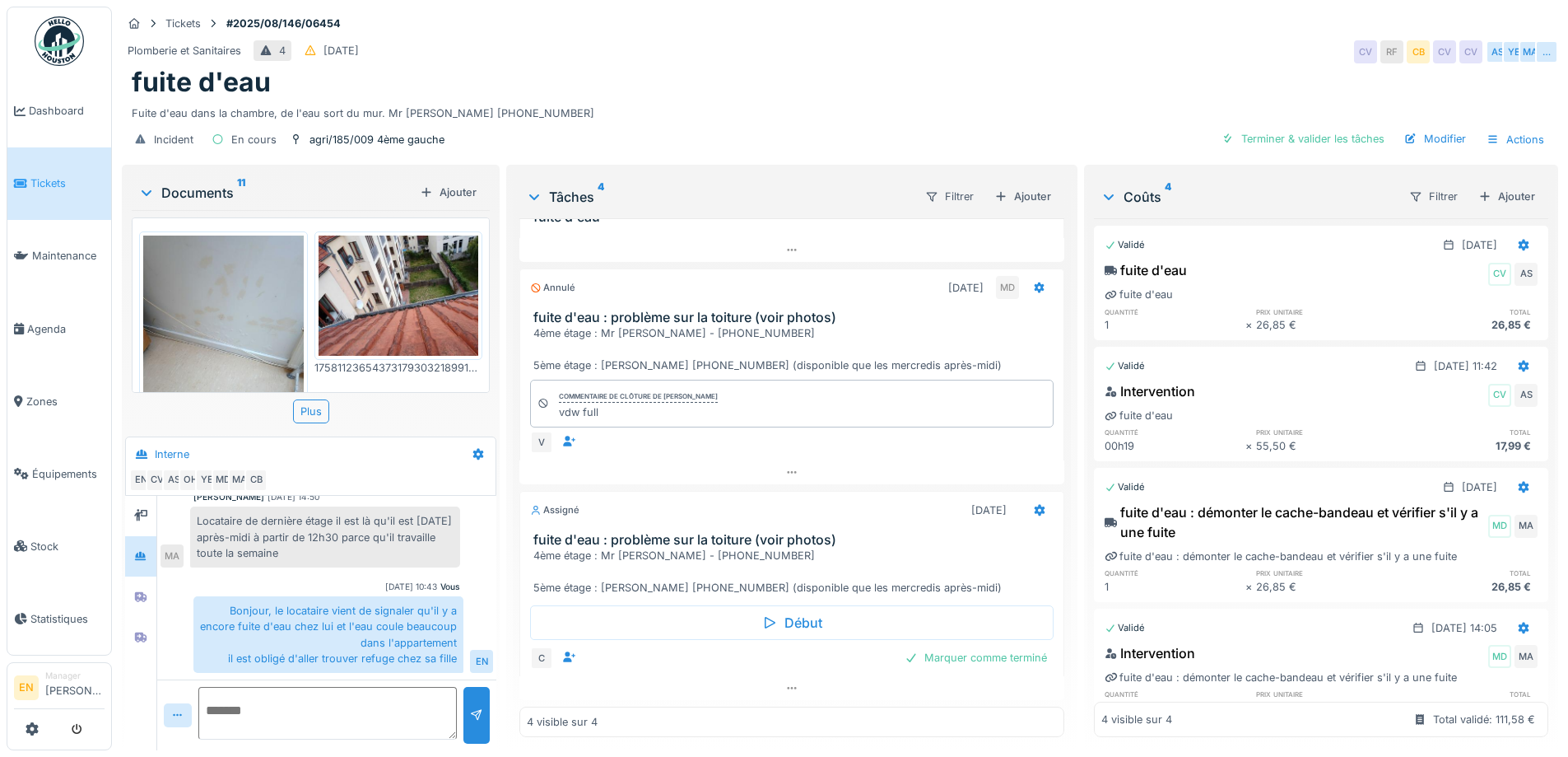
scroll to position [12, 0]
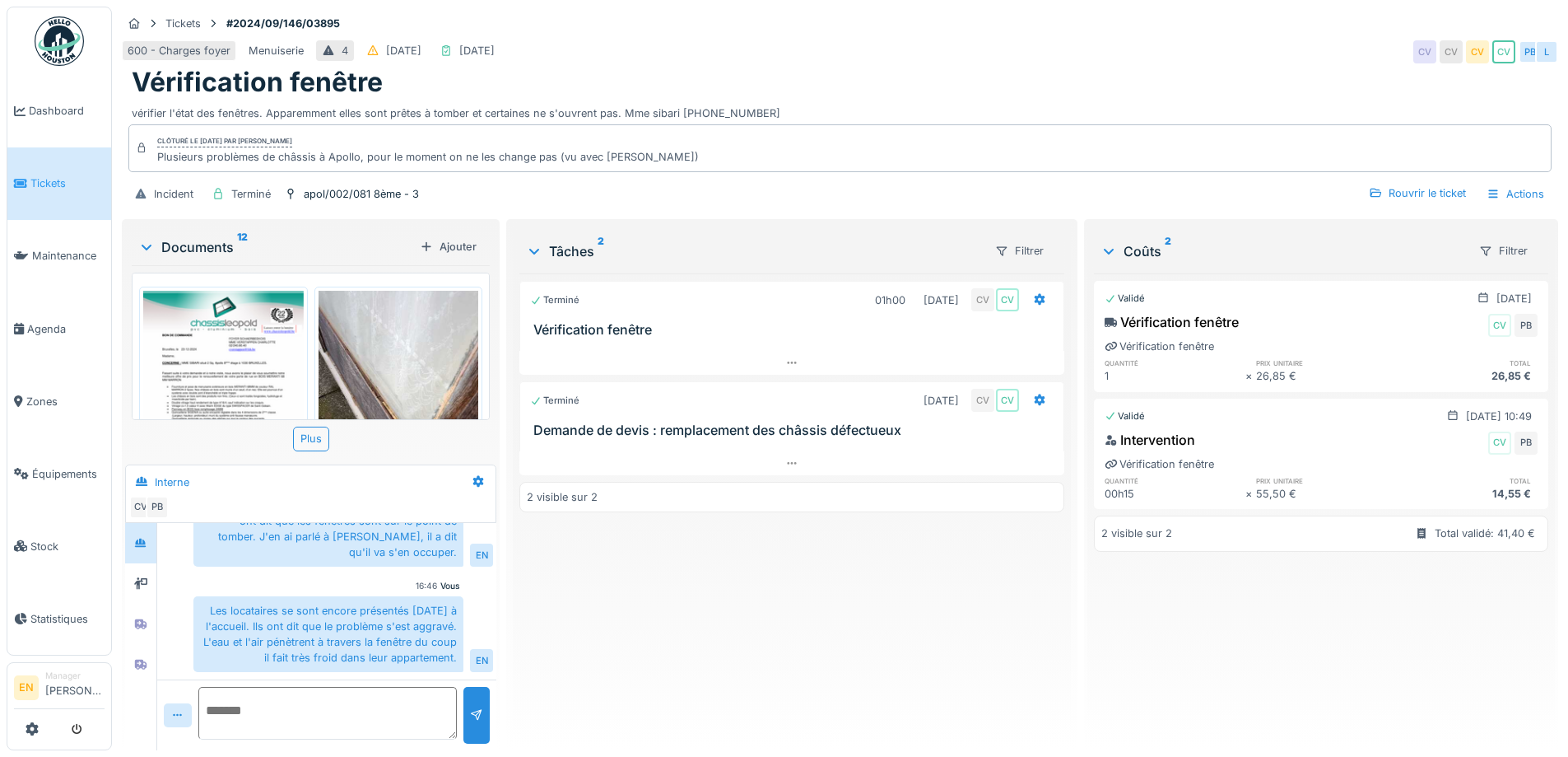
scroll to position [546, 0]
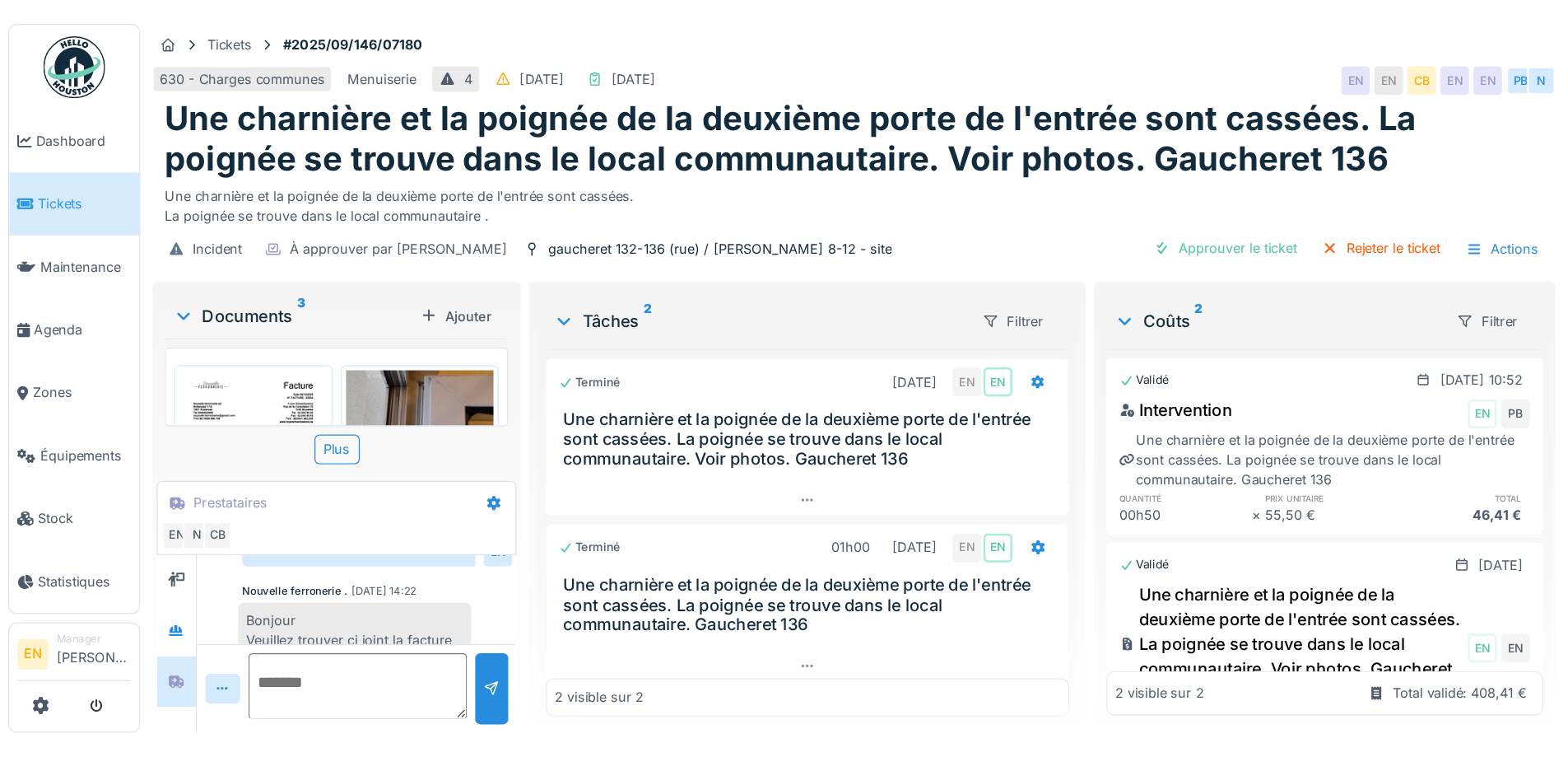
scroll to position [136, 0]
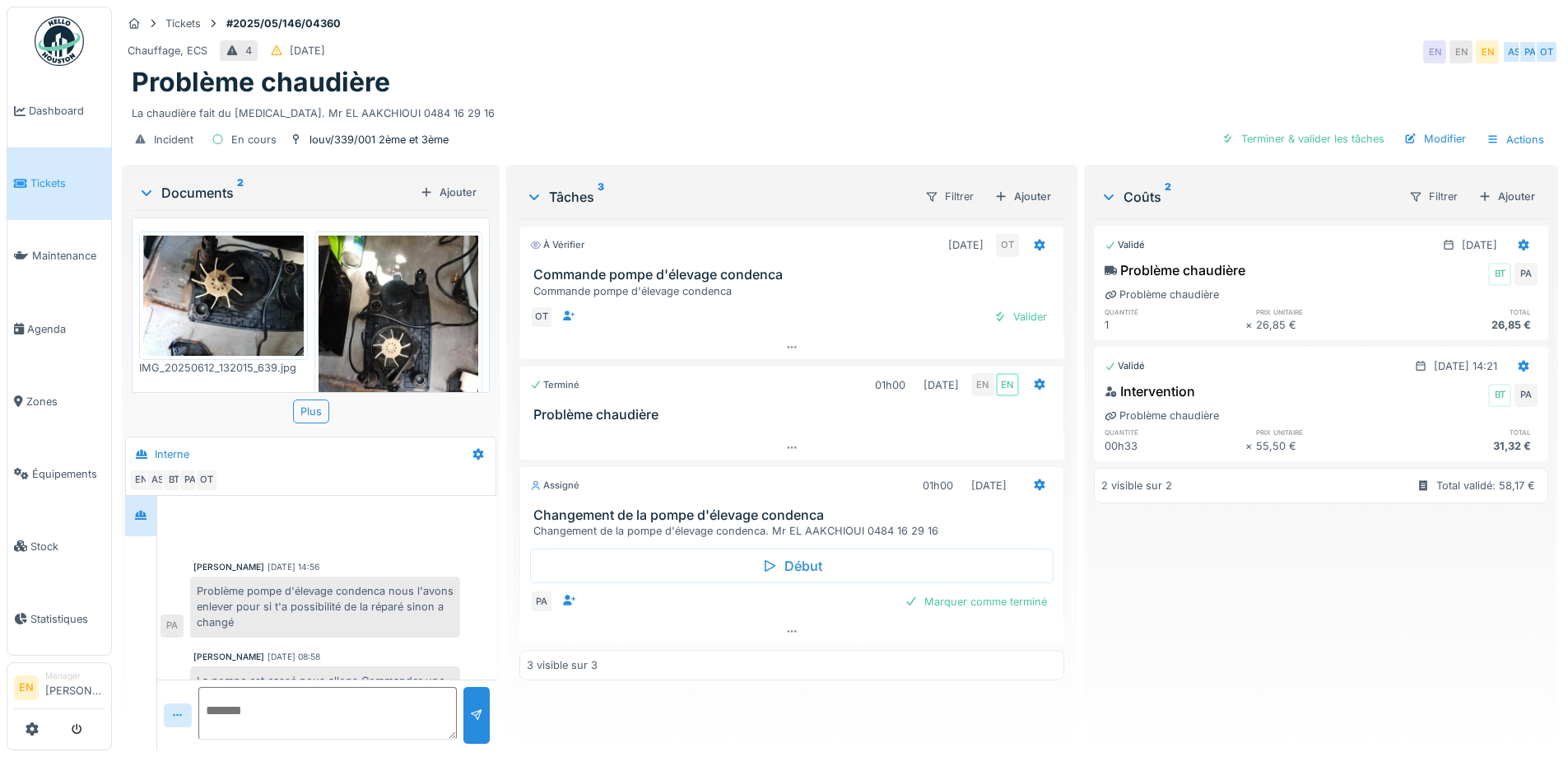
scroll to position [154, 0]
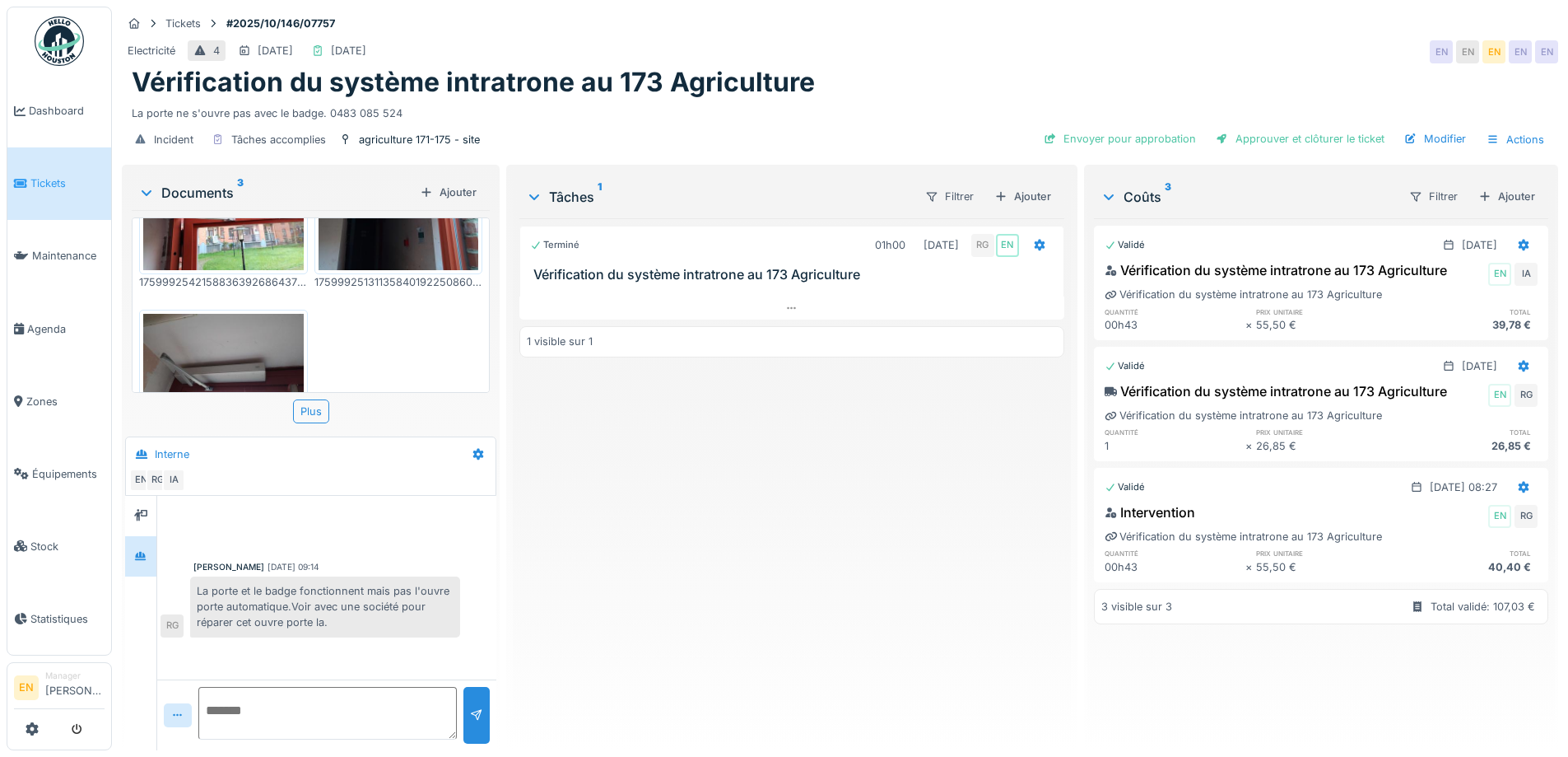
scroll to position [238, 0]
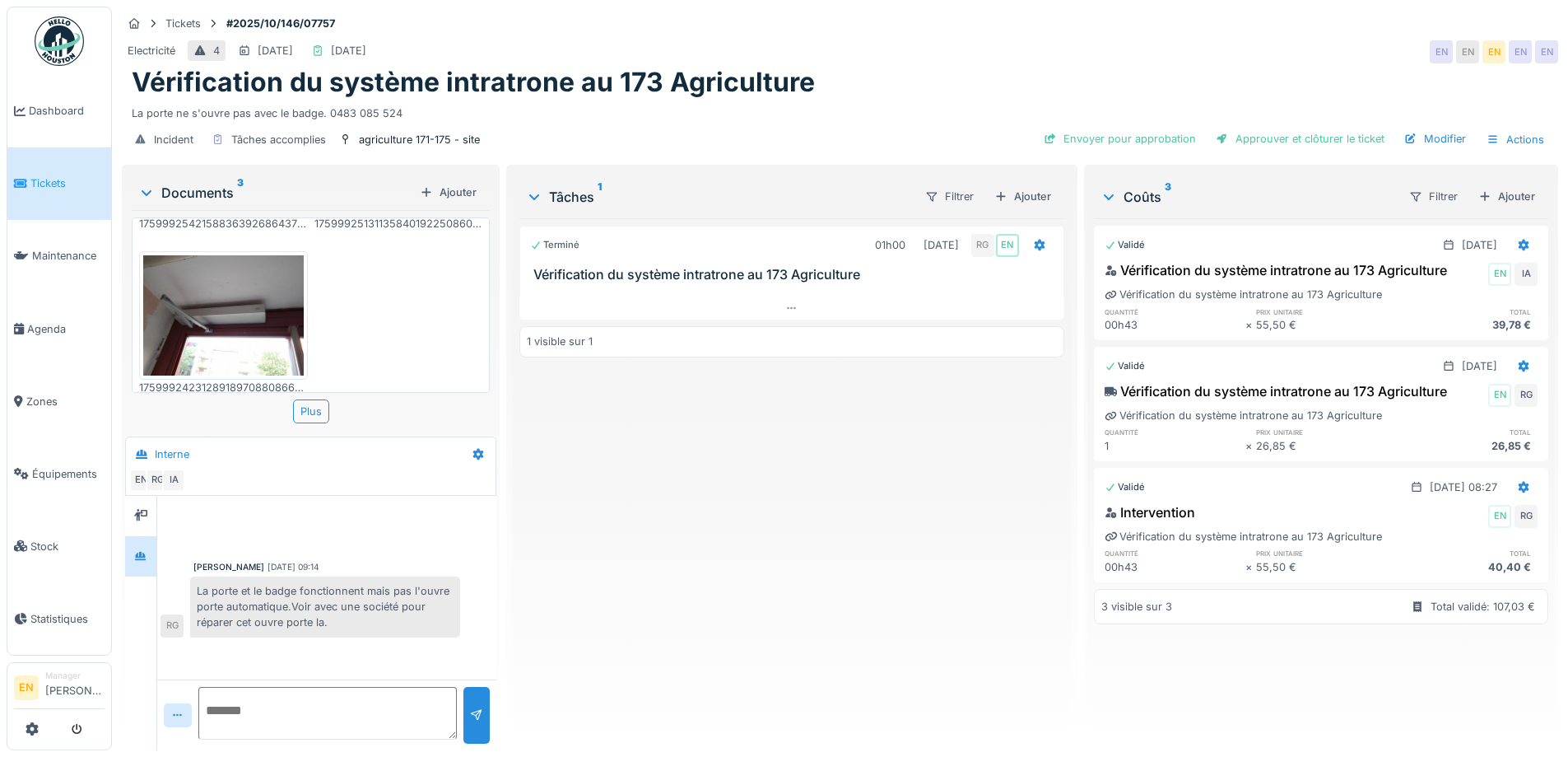
click at [1078, 13] on div "Tickets #2025/10/146/07757" at bounding box center [840, 23] width 1436 height 20
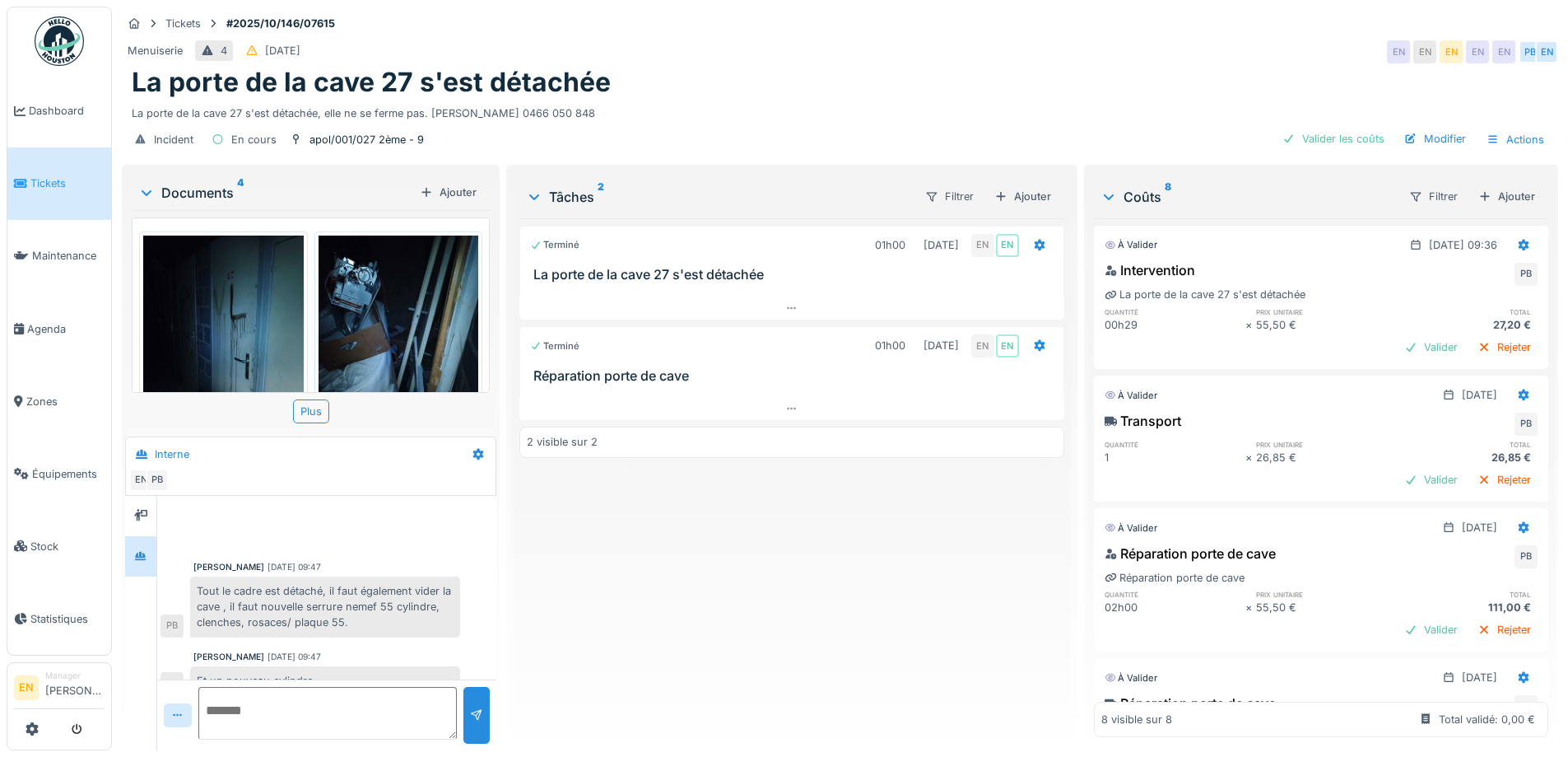
scroll to position [838, 0]
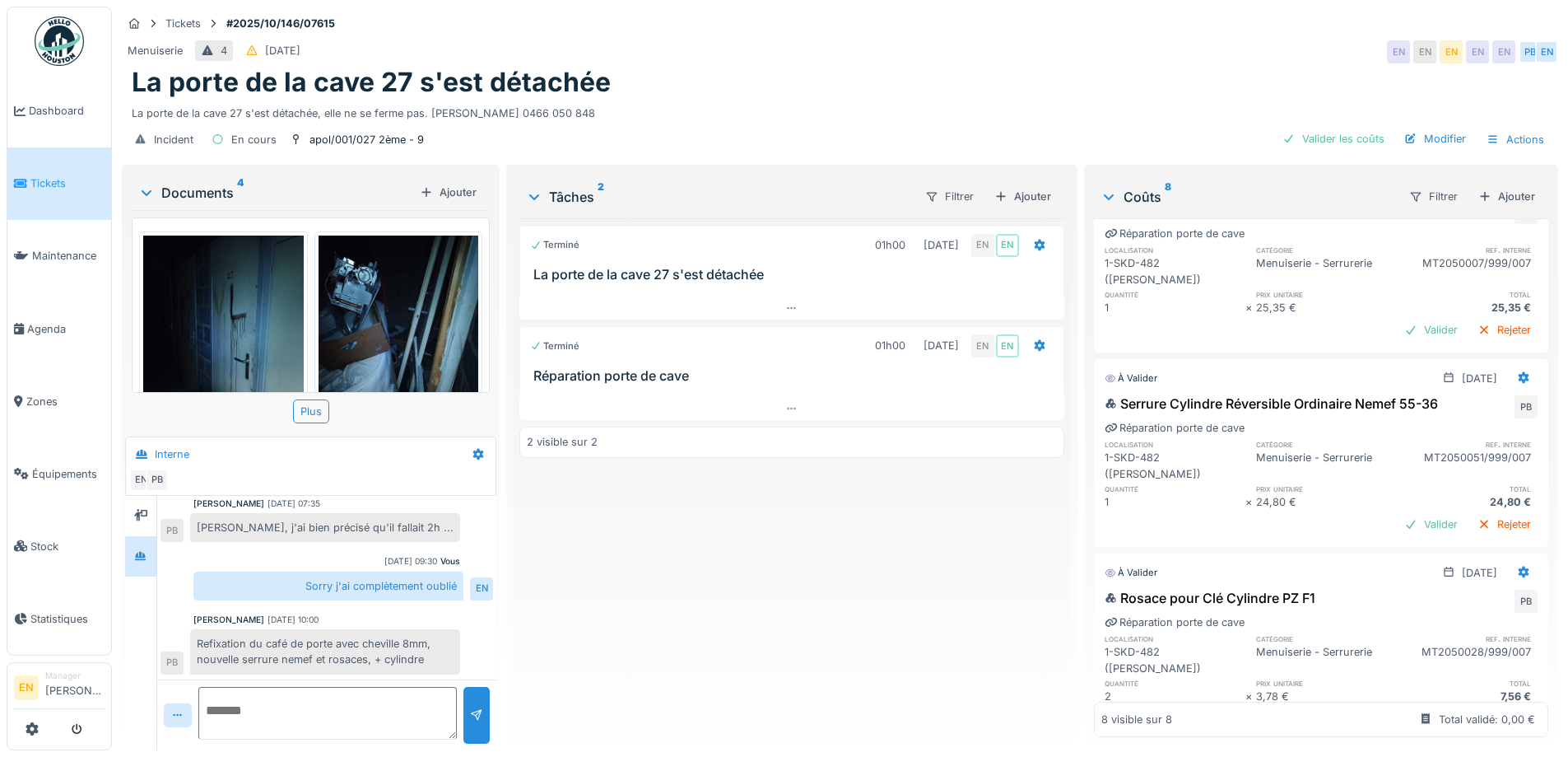
click at [964, 26] on div "Tickets #2025/10/146/07615" at bounding box center [840, 23] width 1436 height 20
click at [727, 675] on div "Terminé 01h00 [DATE] EN EN La porte de la cave 27 s'est détachée Terminé 01h00 …" at bounding box center [792, 478] width 544 height 519
drag, startPoint x: 803, startPoint y: 628, endPoint x: 805, endPoint y: 647, distance: 19.1
click at [803, 631] on div "Terminé 01h00 [DATE] EN EN La porte de la cave 27 s'est détachée Terminé 01h00 …" at bounding box center [792, 478] width 544 height 519
click at [1217, 68] on div "La porte de la cave 27 s'est détachée" at bounding box center [840, 81] width 1417 height 31
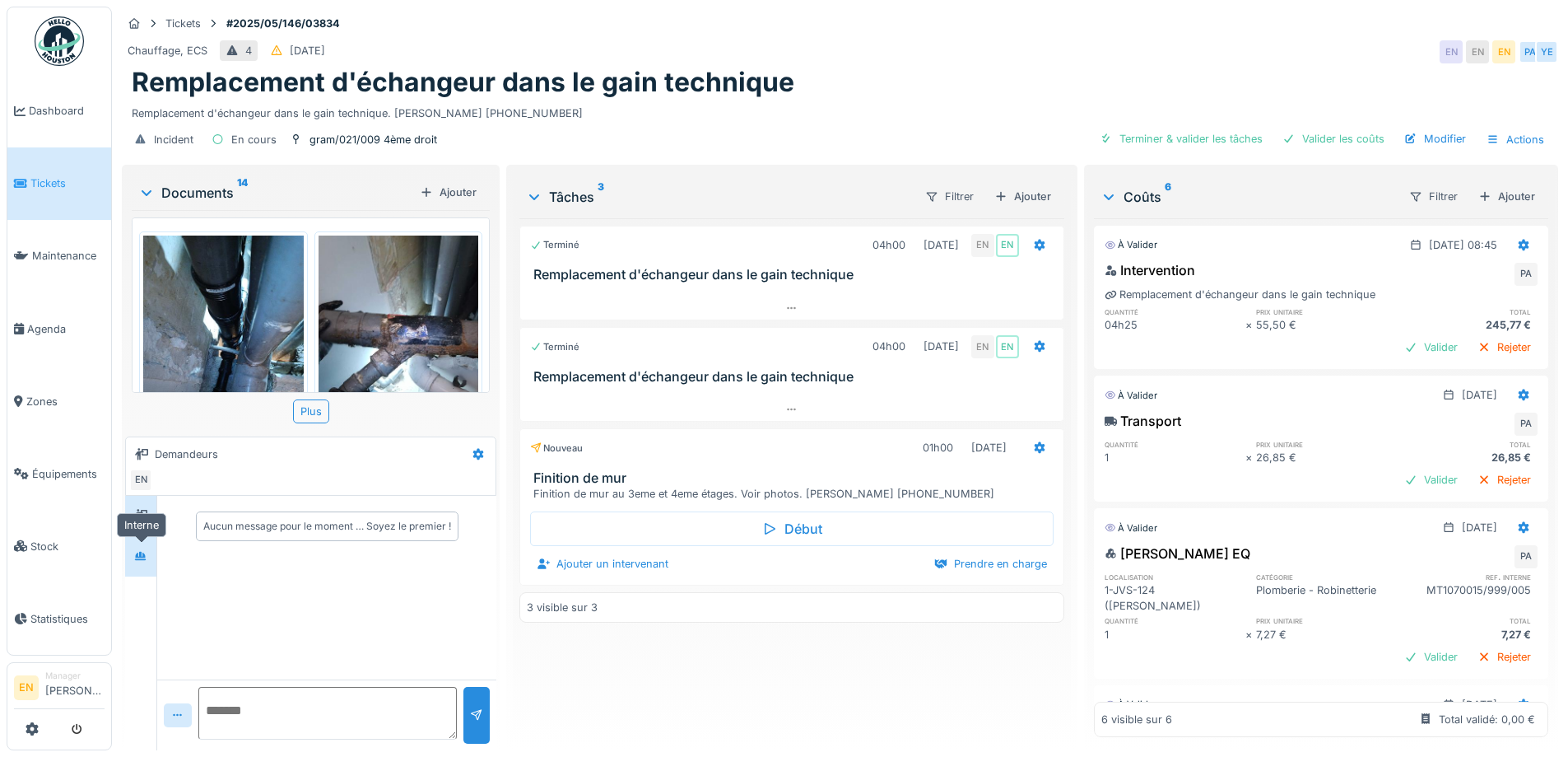
click at [140, 558] on icon at bounding box center [141, 555] width 11 height 9
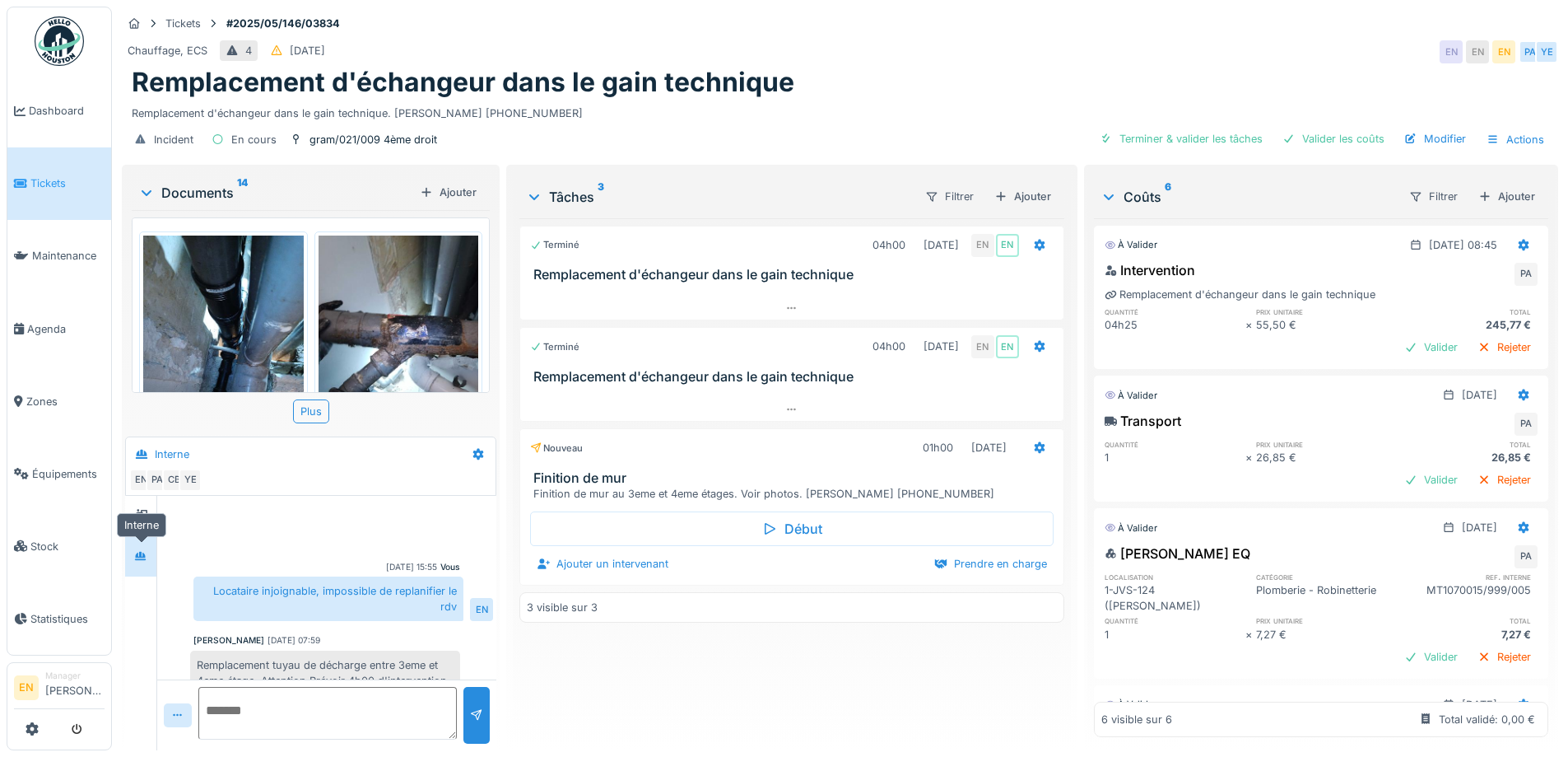
scroll to position [350, 0]
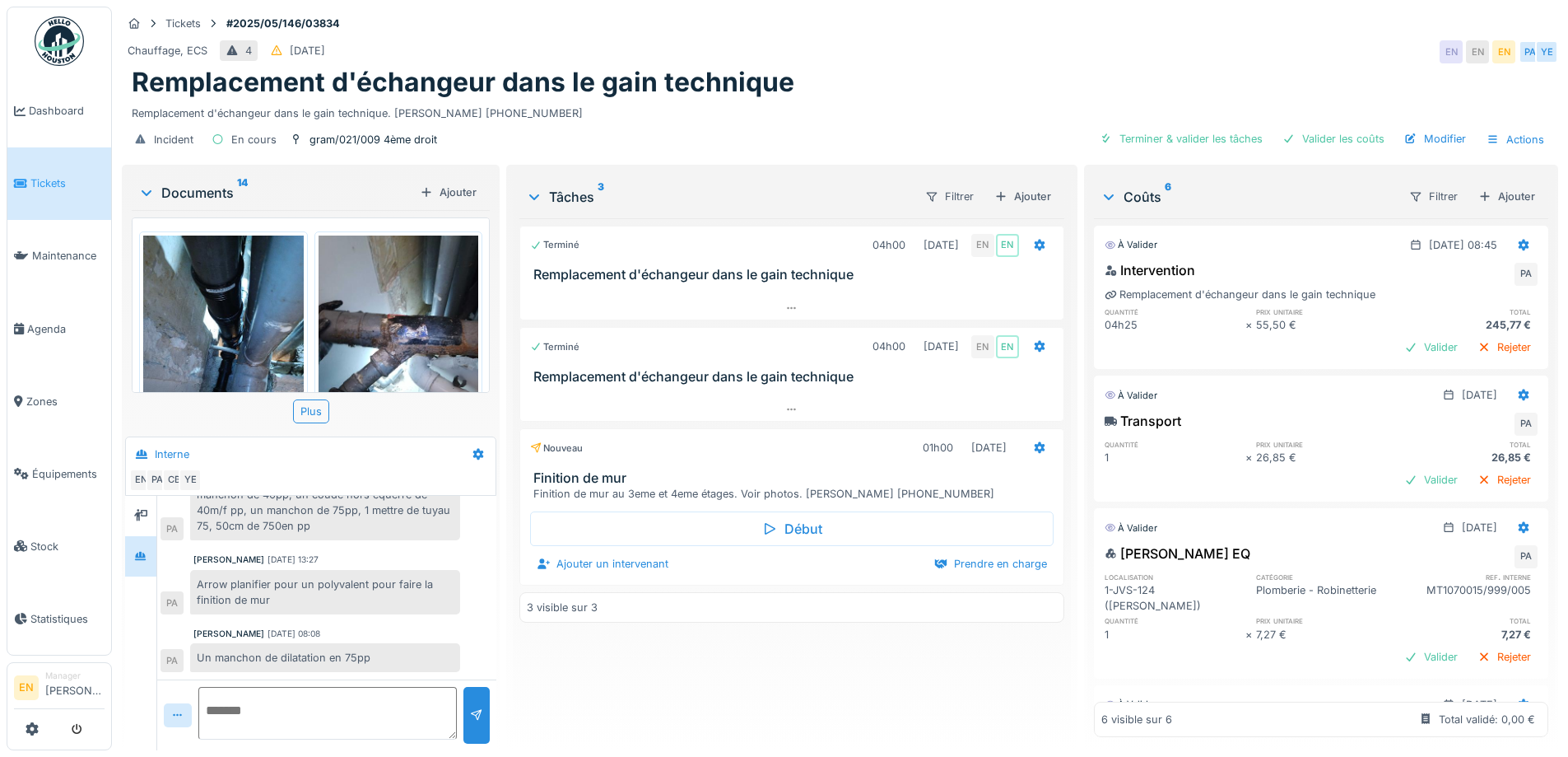
click at [372, 709] on textarea at bounding box center [327, 714] width 258 height 53
type textarea "**********"
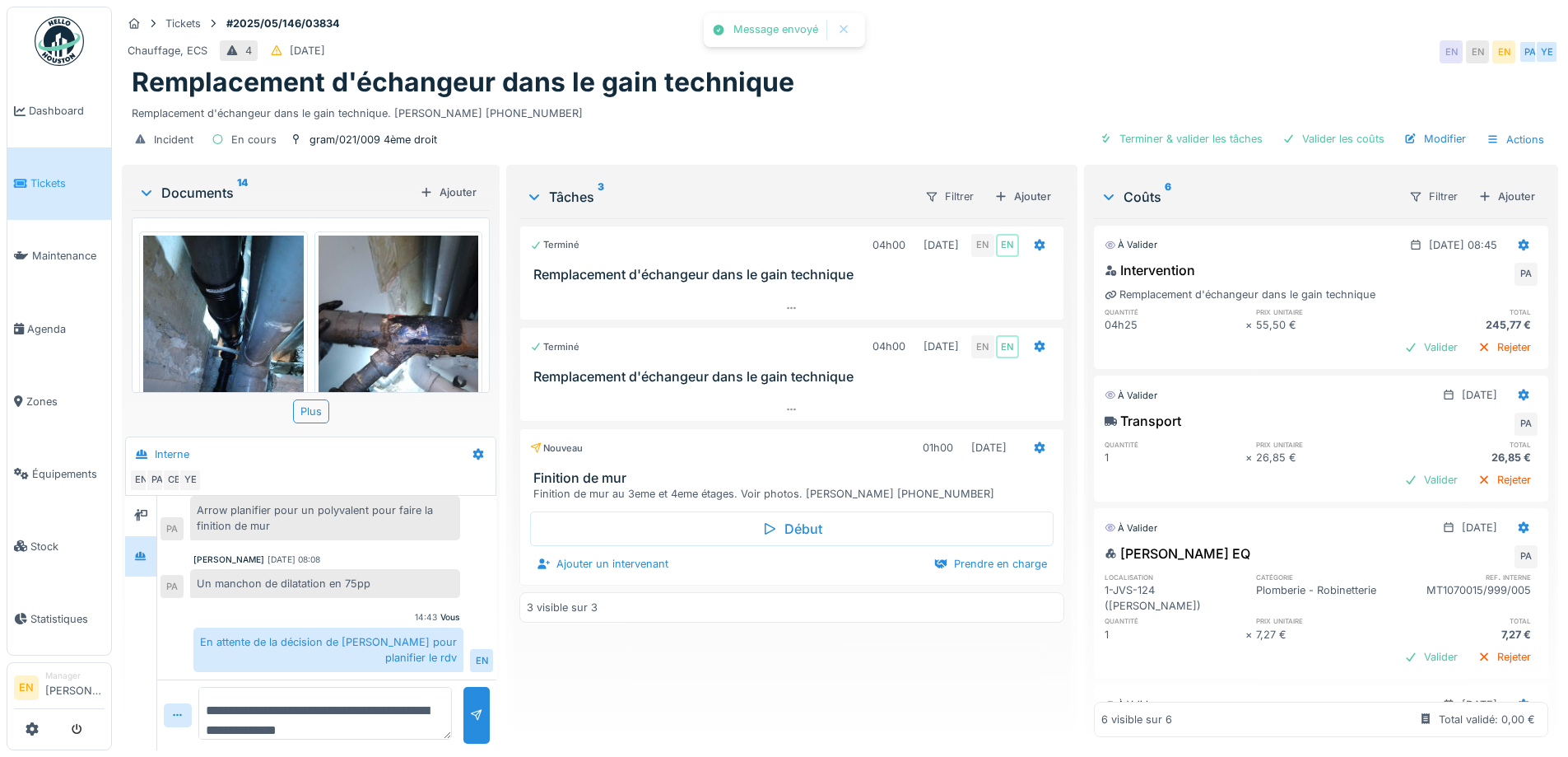
click at [889, 732] on div "Terminé 04h00 [DATE] EN EN Remplacement d'échangeur dans le gain technique Term…" at bounding box center [792, 478] width 544 height 519
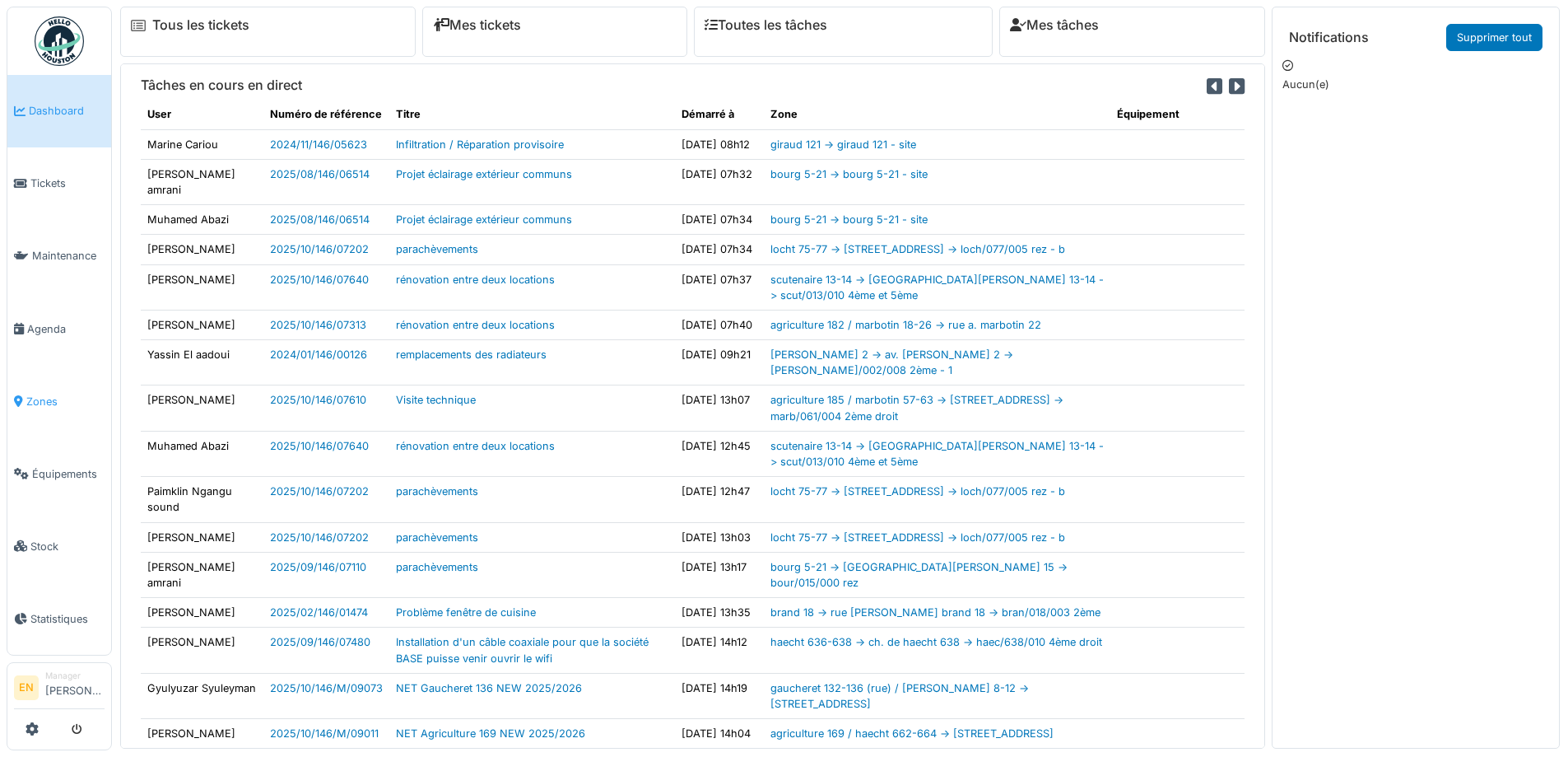
click at [37, 395] on span "Zones" at bounding box center [65, 401] width 78 height 16
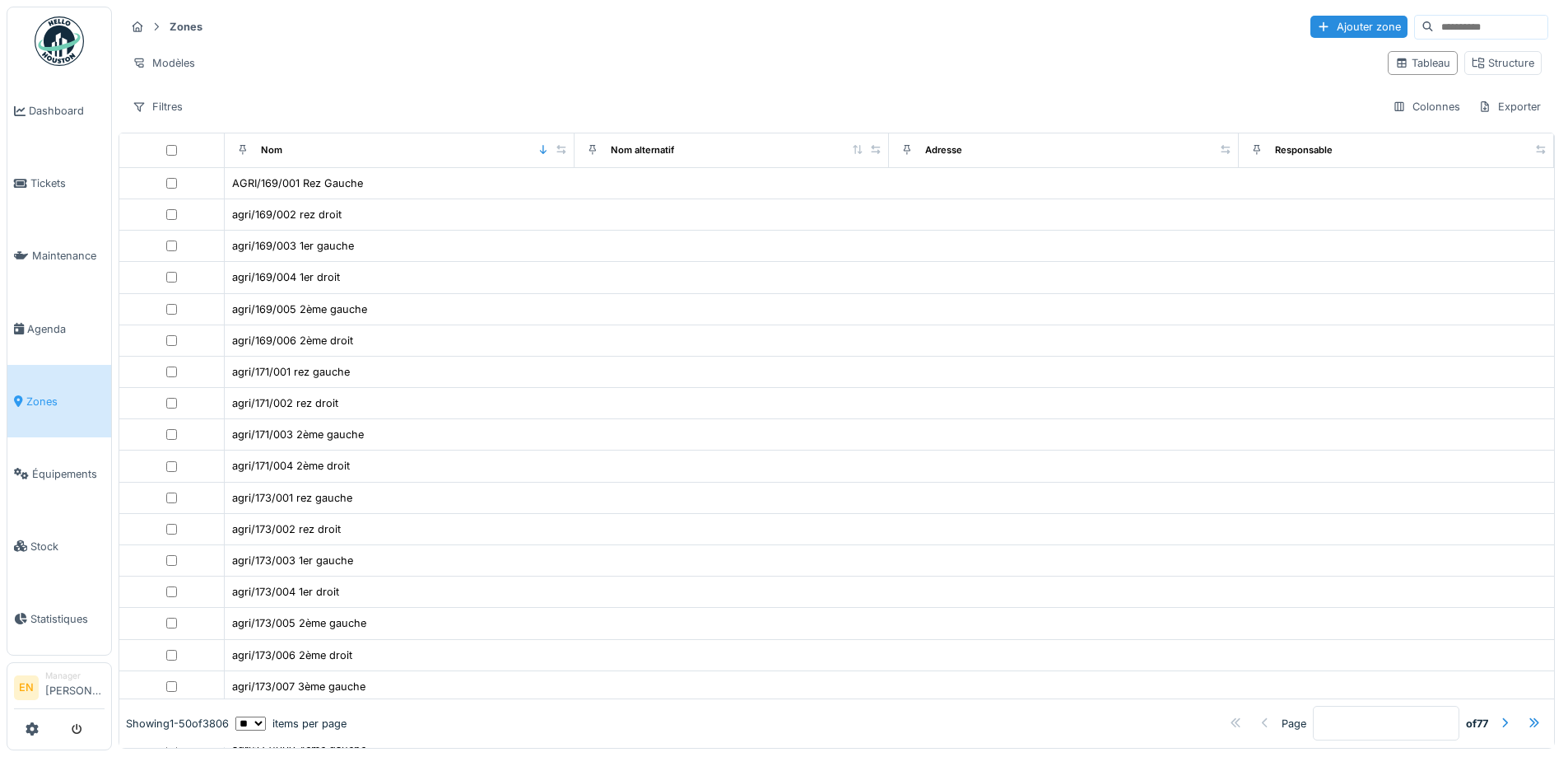
click at [1435, 25] on input at bounding box center [1491, 27] width 114 height 23
type input "*"
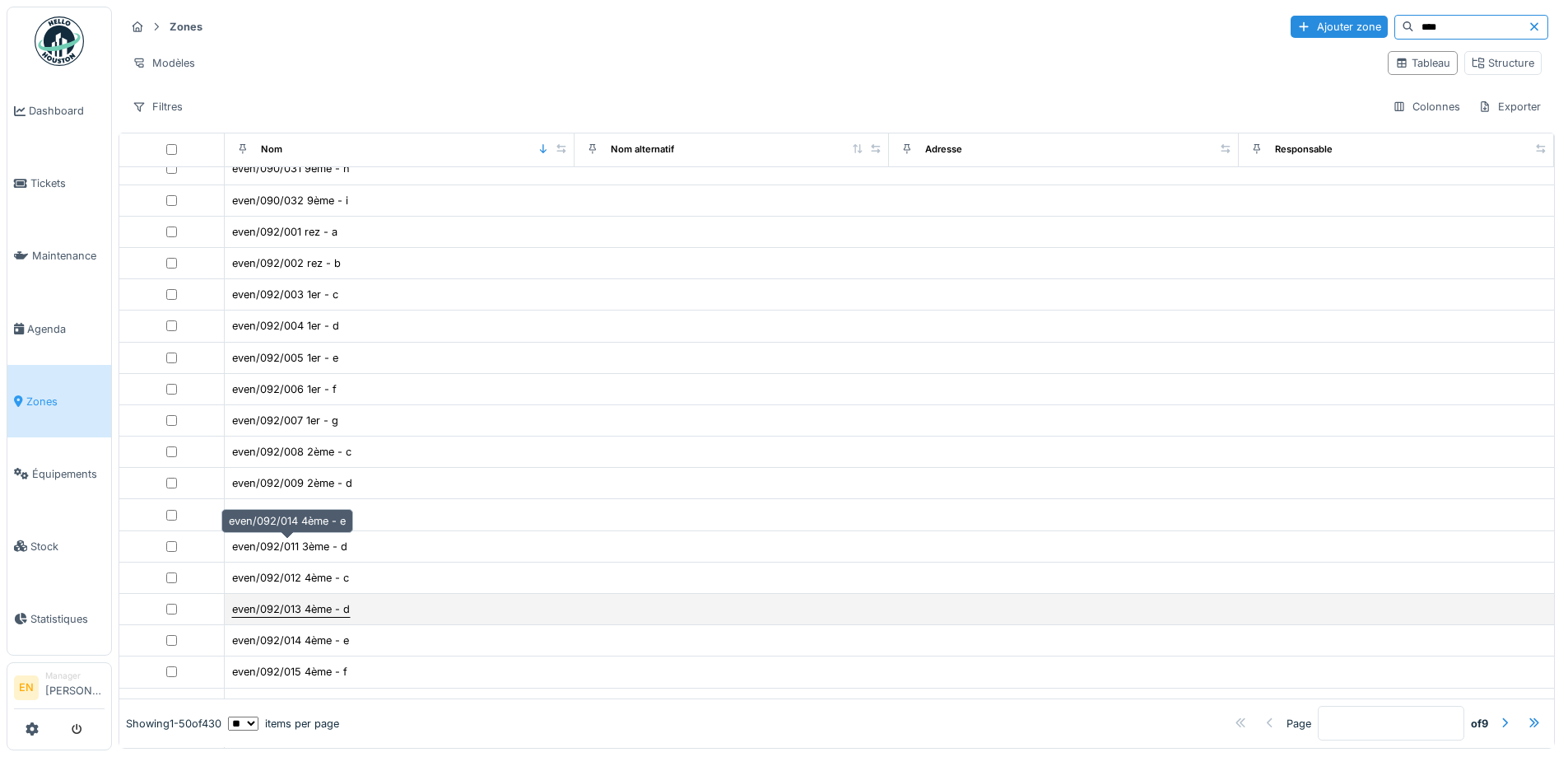
scroll to position [1066, 0]
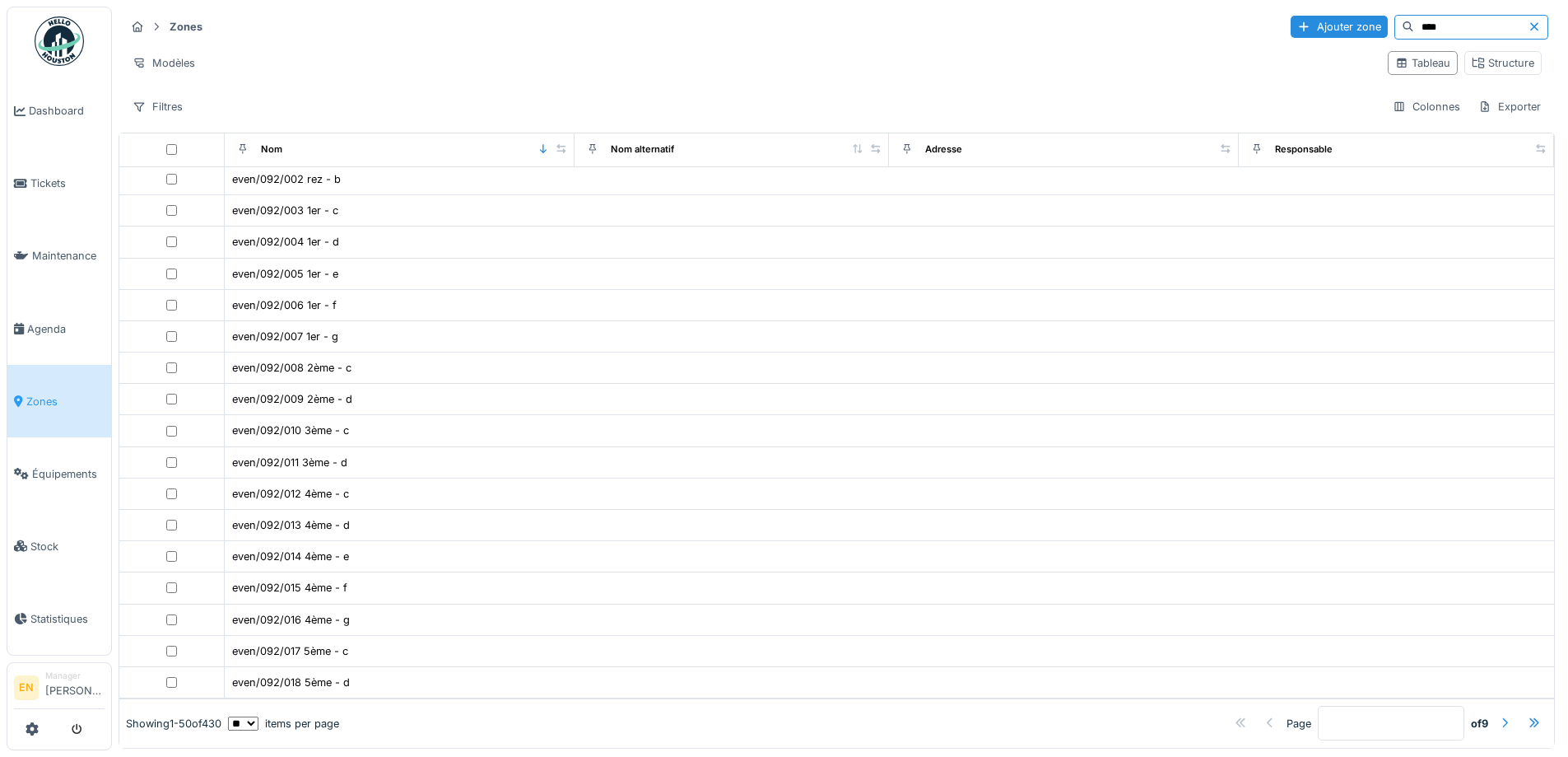
type input "****"
click at [1498, 715] on div at bounding box center [1504, 723] width 13 height 16
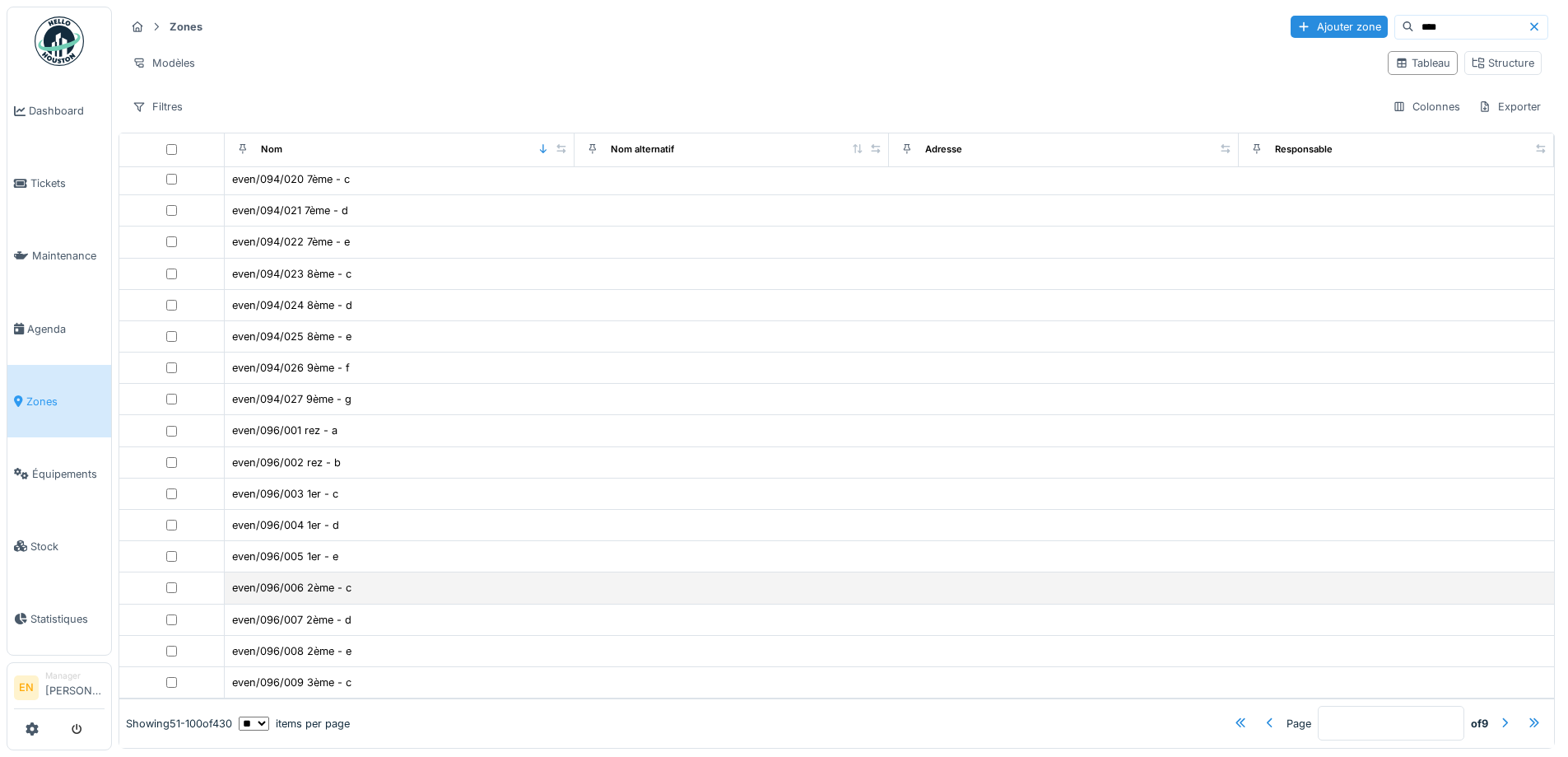
scroll to position [11, 0]
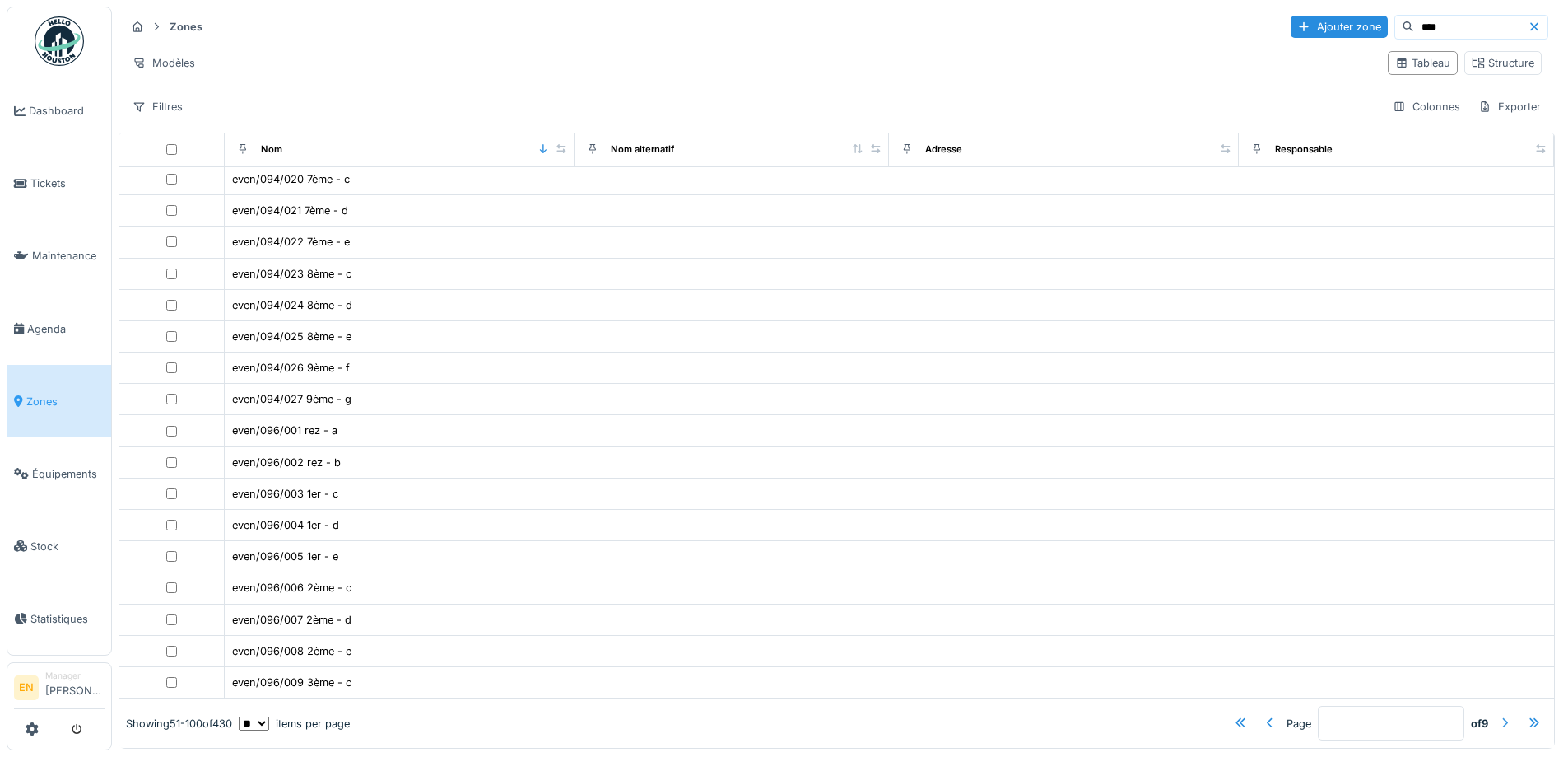
click at [1498, 715] on div at bounding box center [1504, 723] width 13 height 16
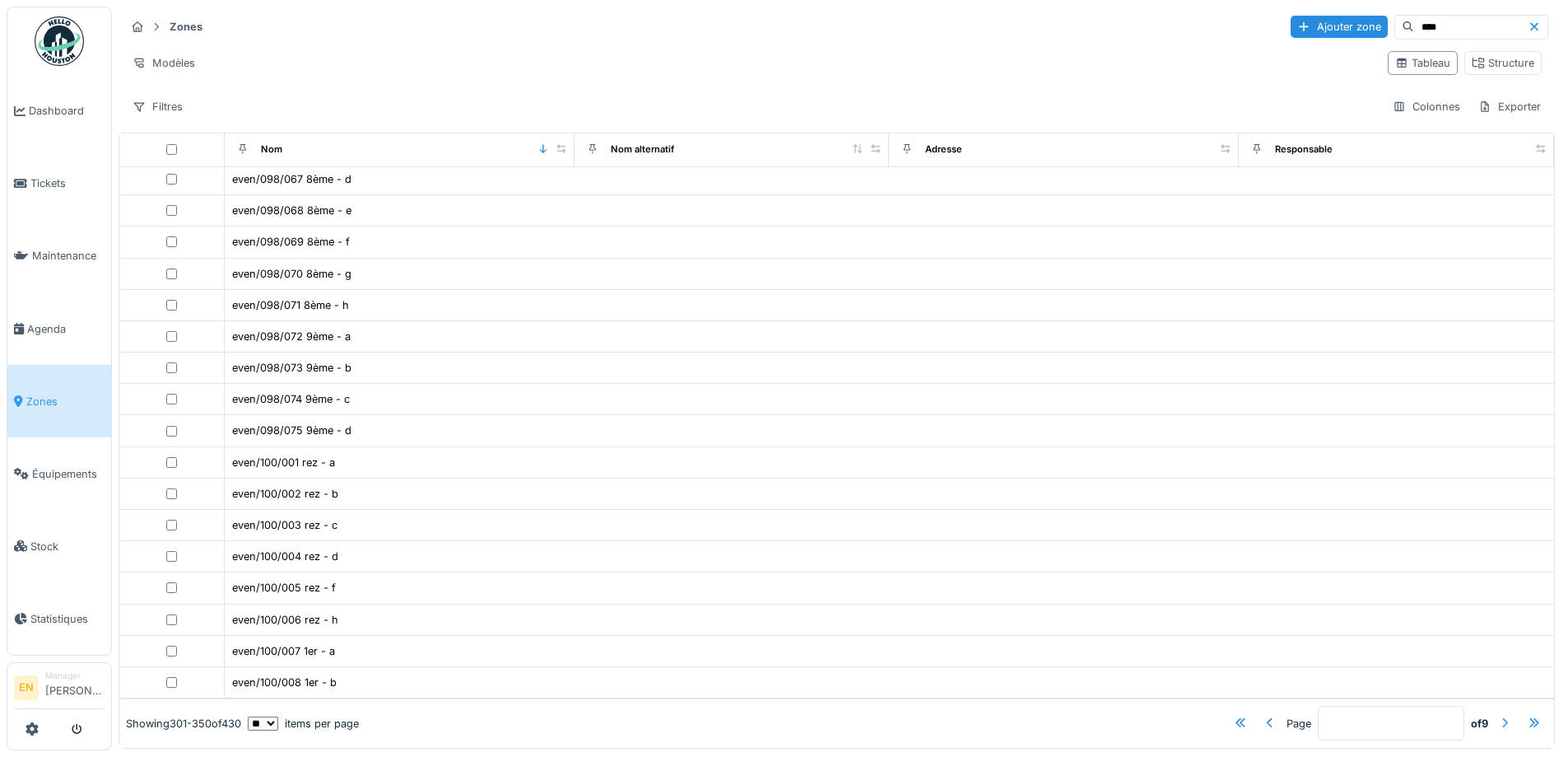
click at [1498, 715] on div at bounding box center [1504, 723] width 13 height 16
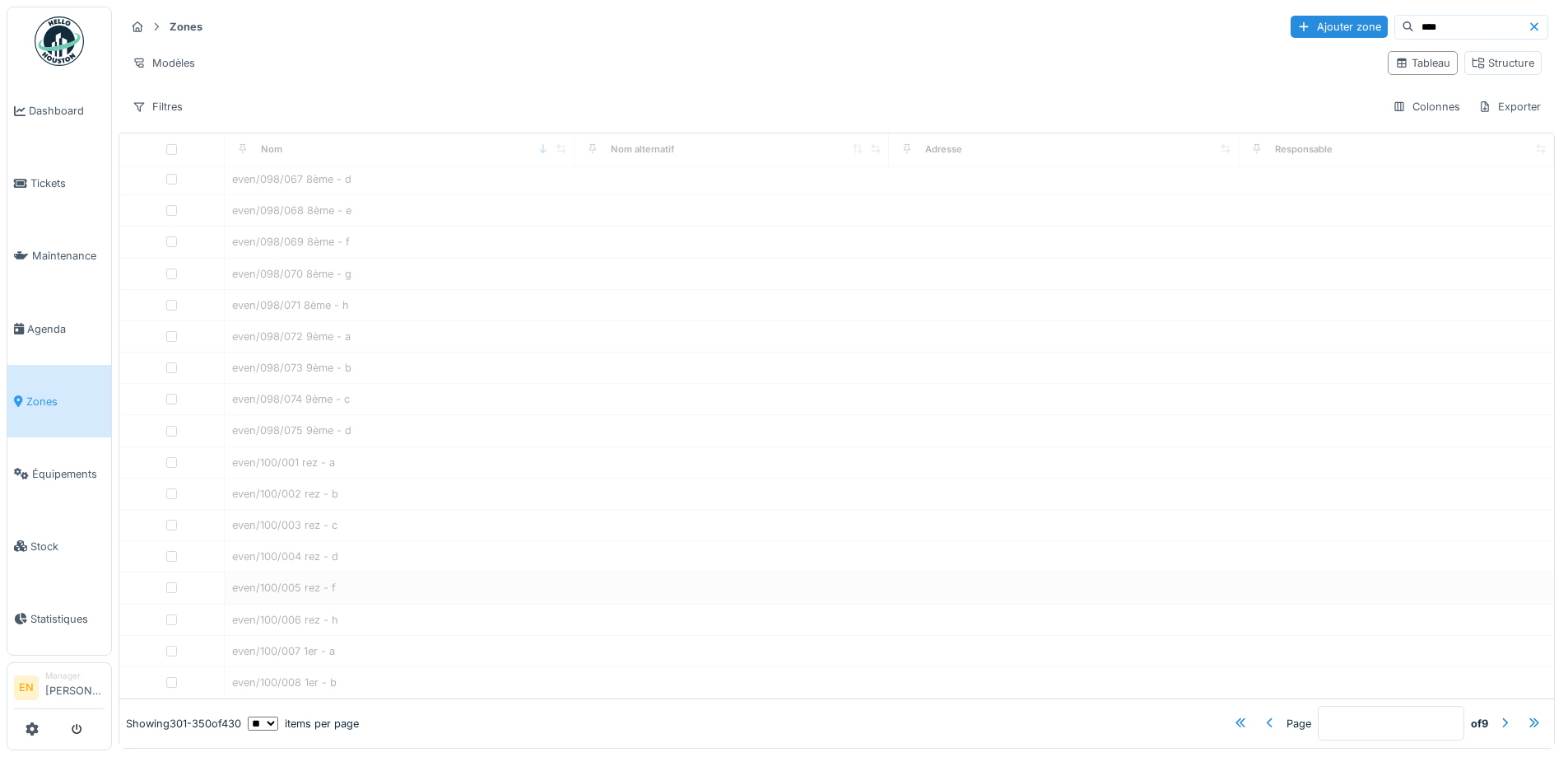
type input "*"
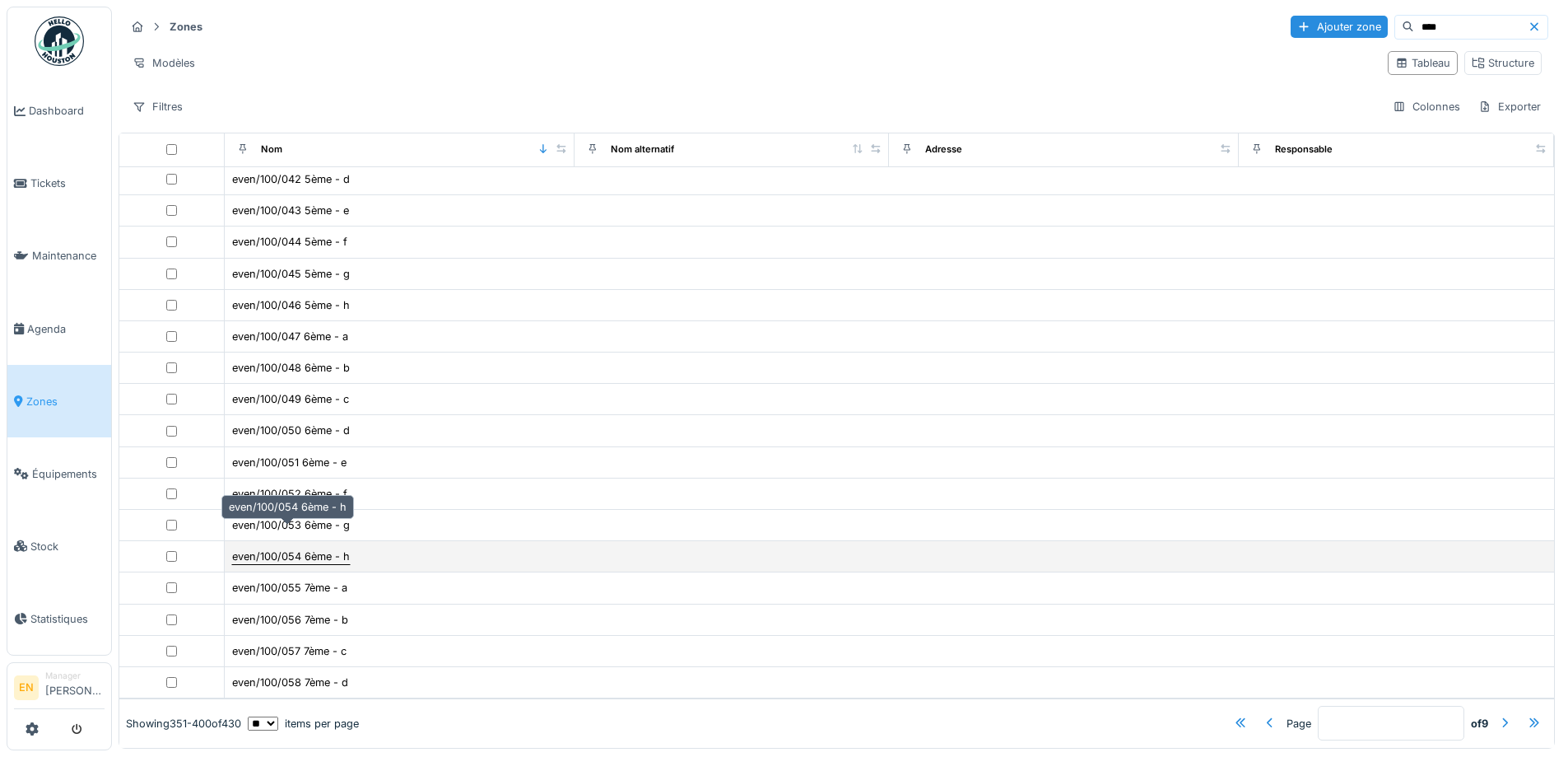
click at [297, 548] on div "even/100/054 6ème - h" at bounding box center [291, 556] width 118 height 16
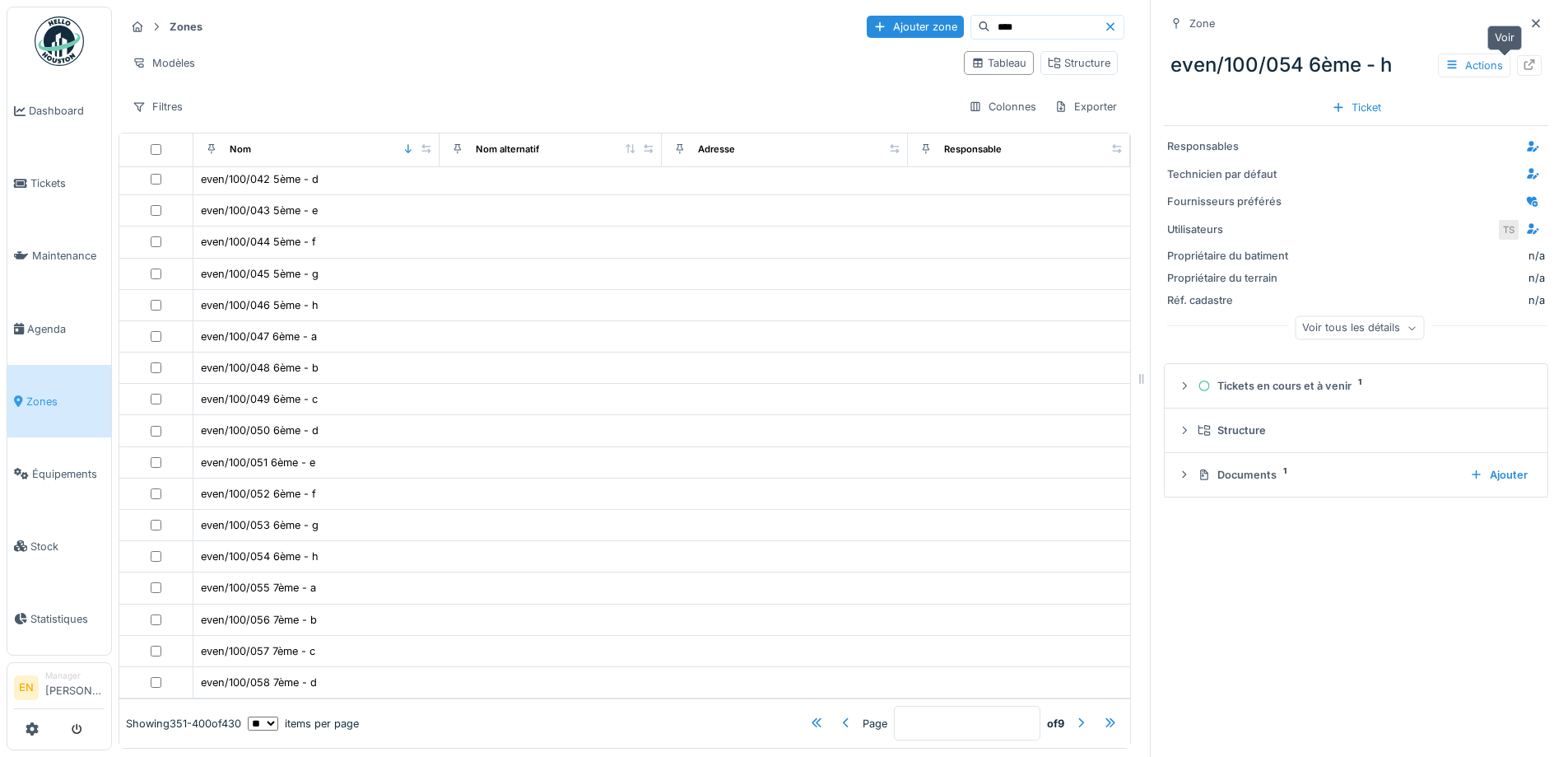
click at [1523, 59] on icon at bounding box center [1529, 65] width 13 height 11
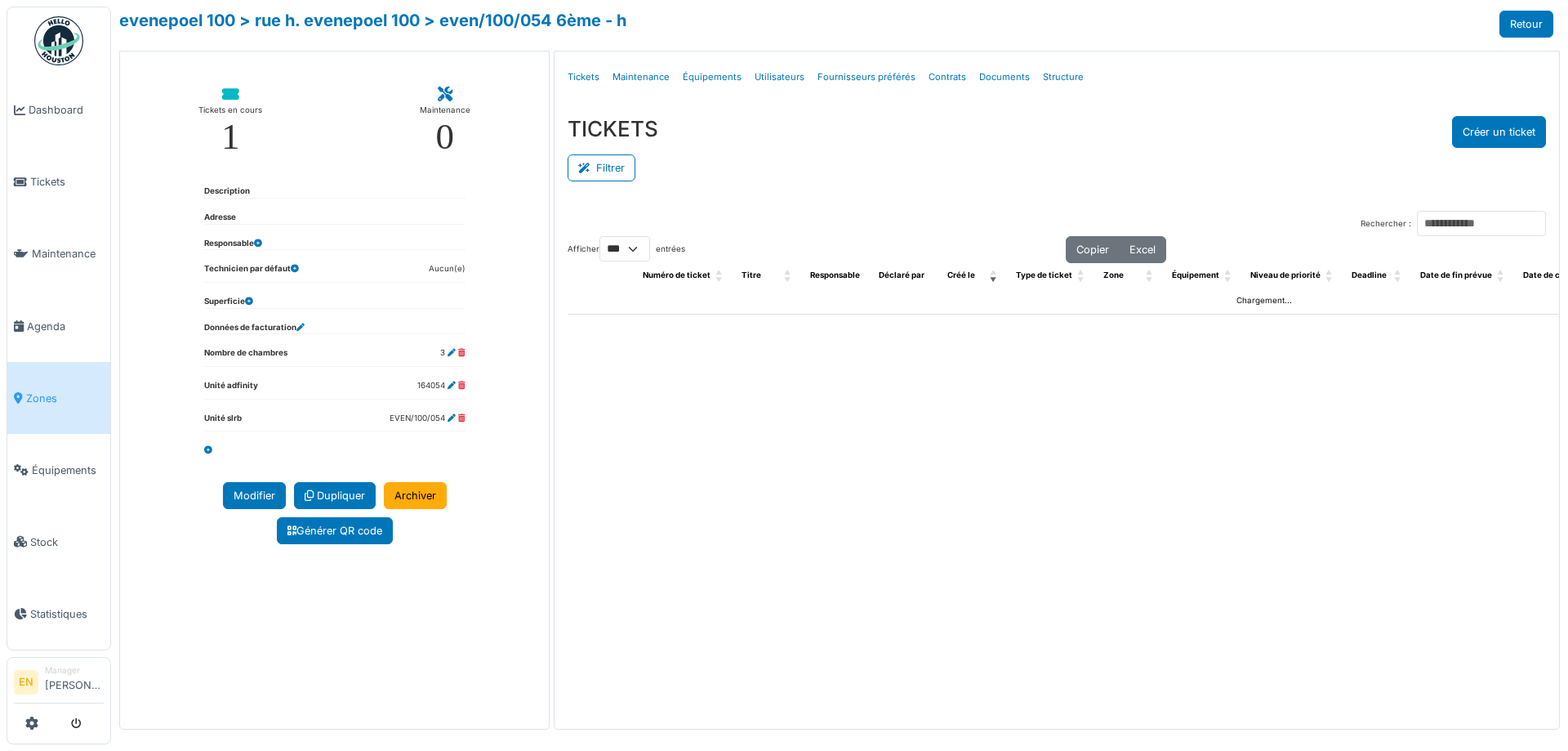
select select "***"
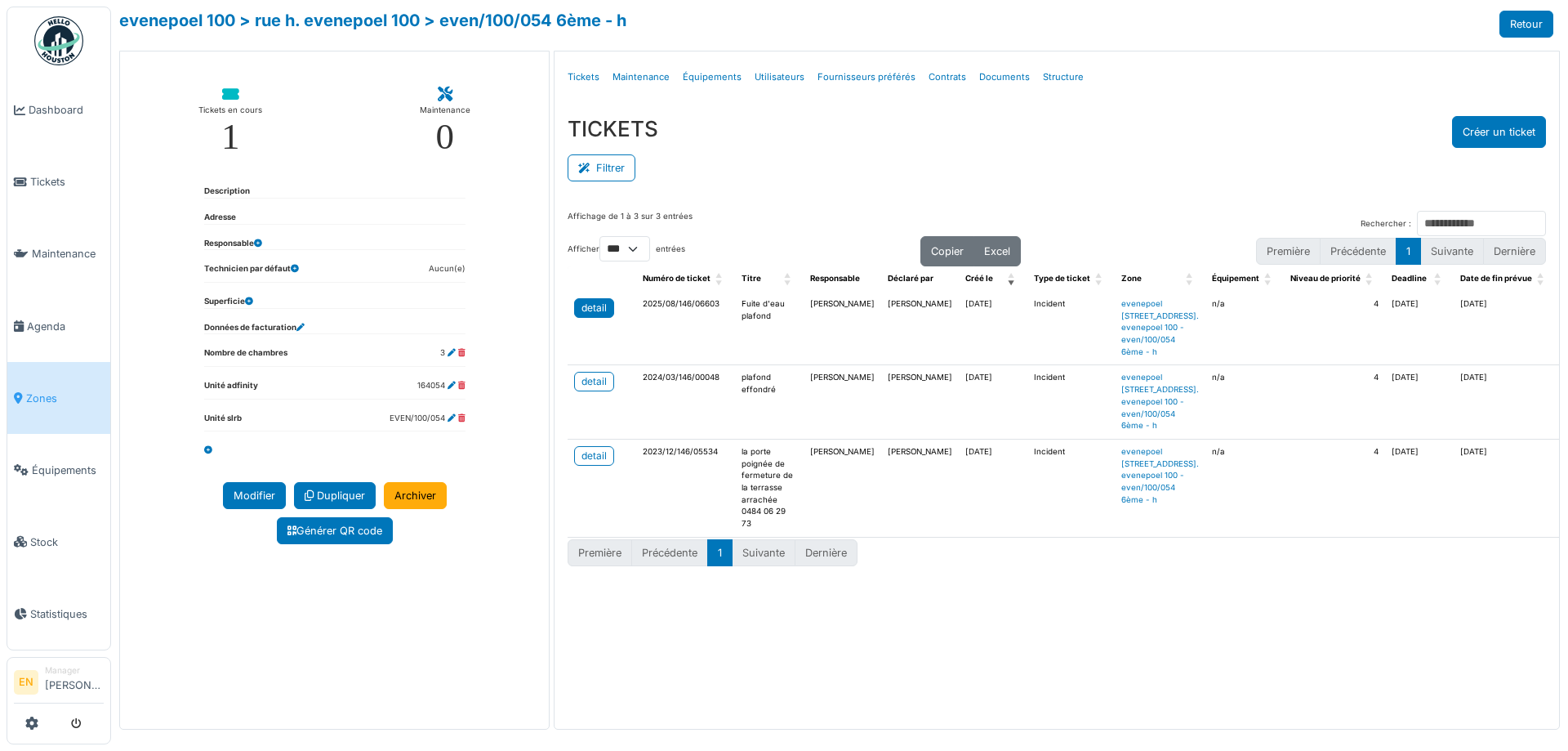
click at [588, 311] on div "detail" at bounding box center [594, 308] width 25 height 15
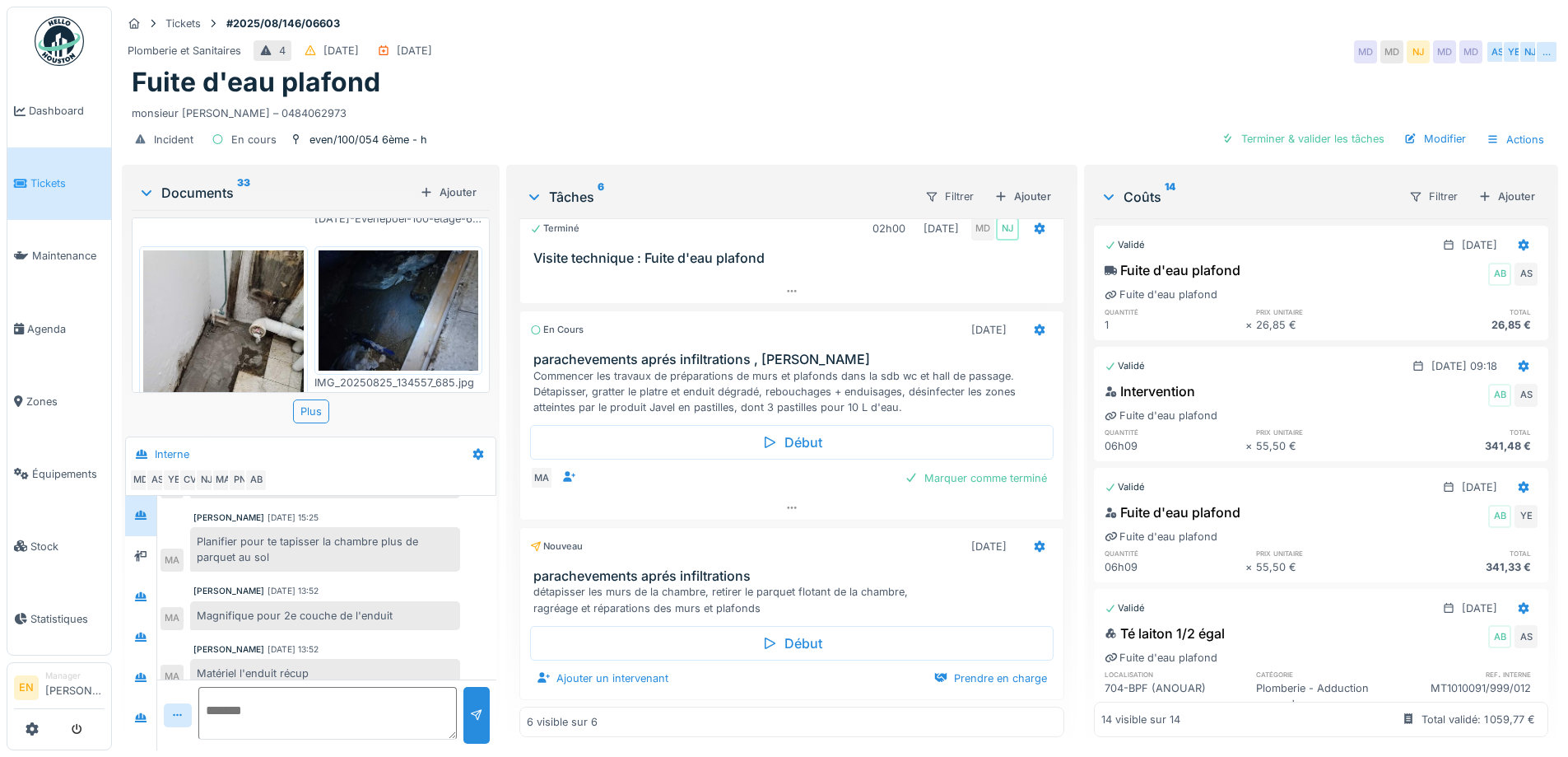
scroll to position [2060, 0]
click at [145, 607] on div at bounding box center [141, 596] width 25 height 27
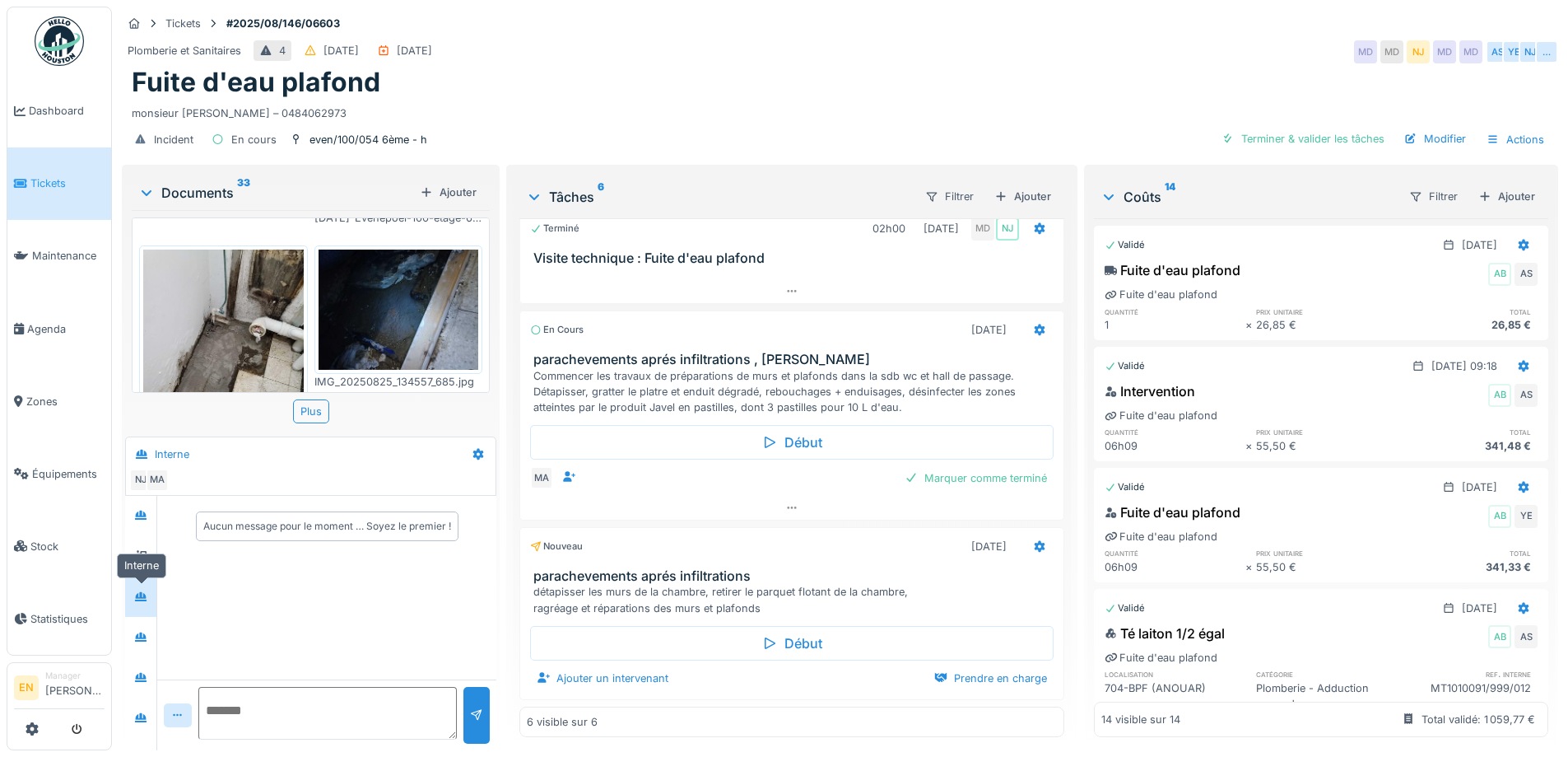
scroll to position [0, 0]
click at [153, 638] on div at bounding box center [141, 637] width 25 height 20
click at [141, 675] on icon at bounding box center [141, 677] width 11 height 9
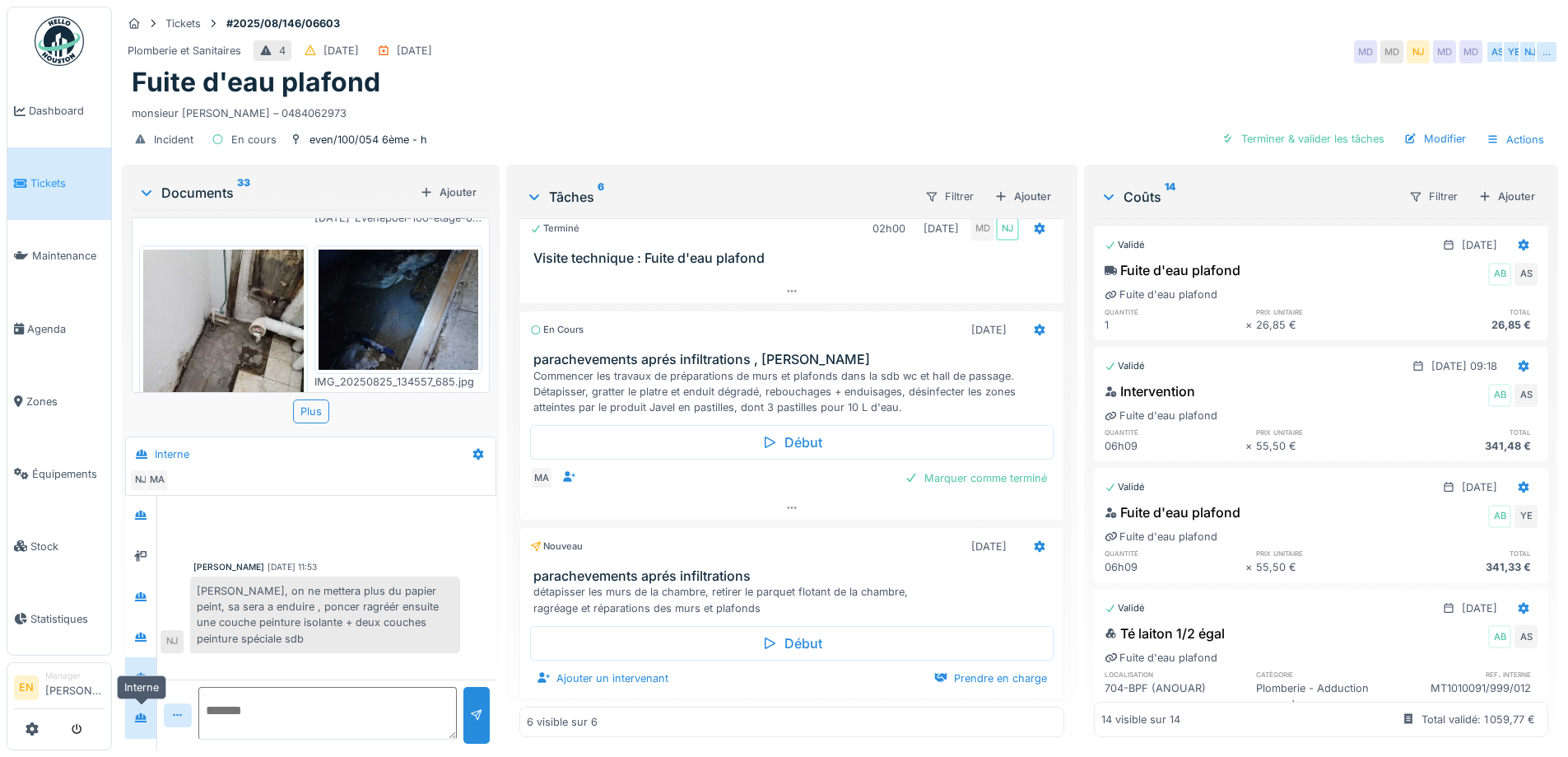
click at [147, 722] on icon at bounding box center [141, 718] width 11 height 9
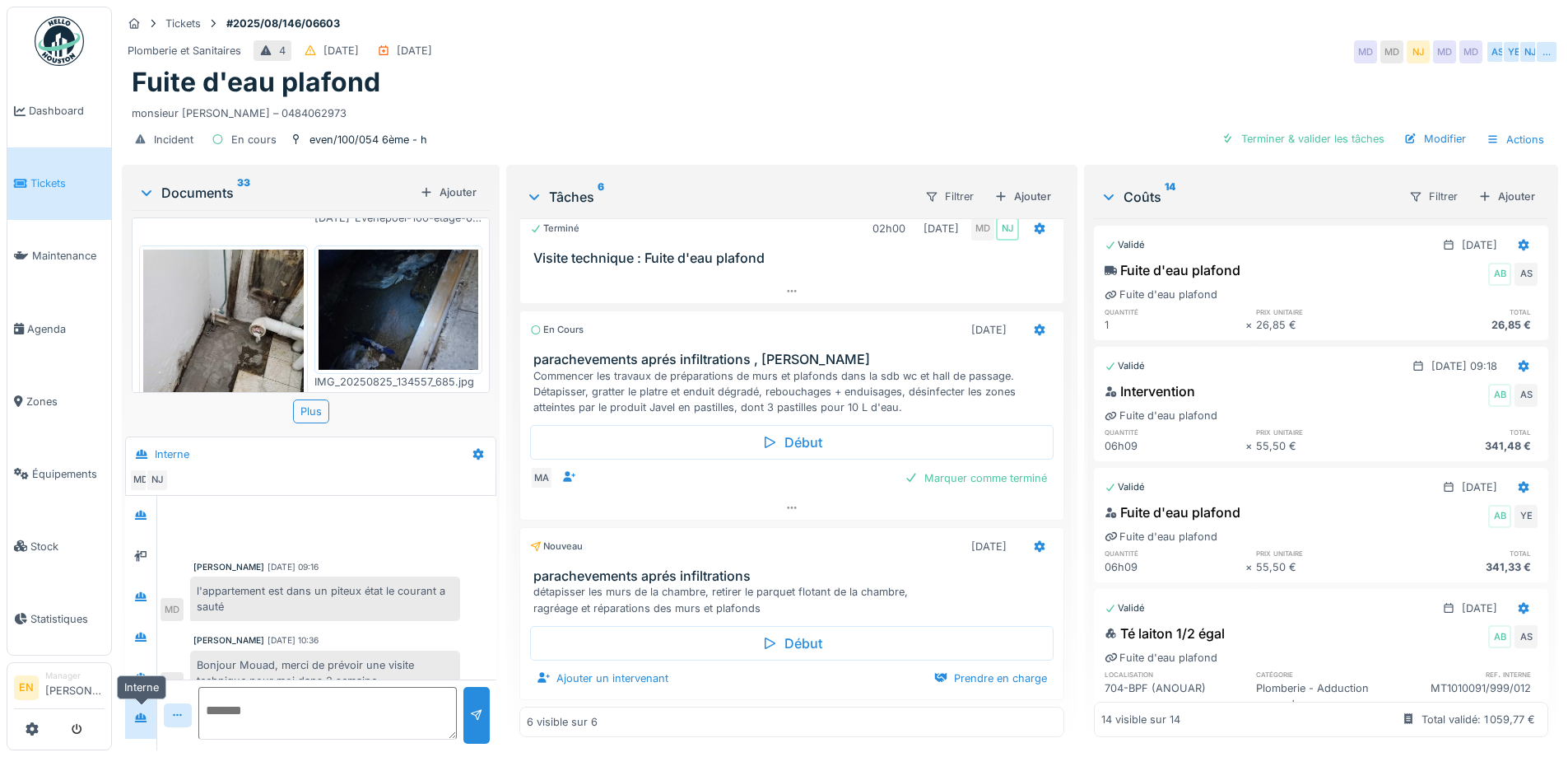
scroll to position [661, 0]
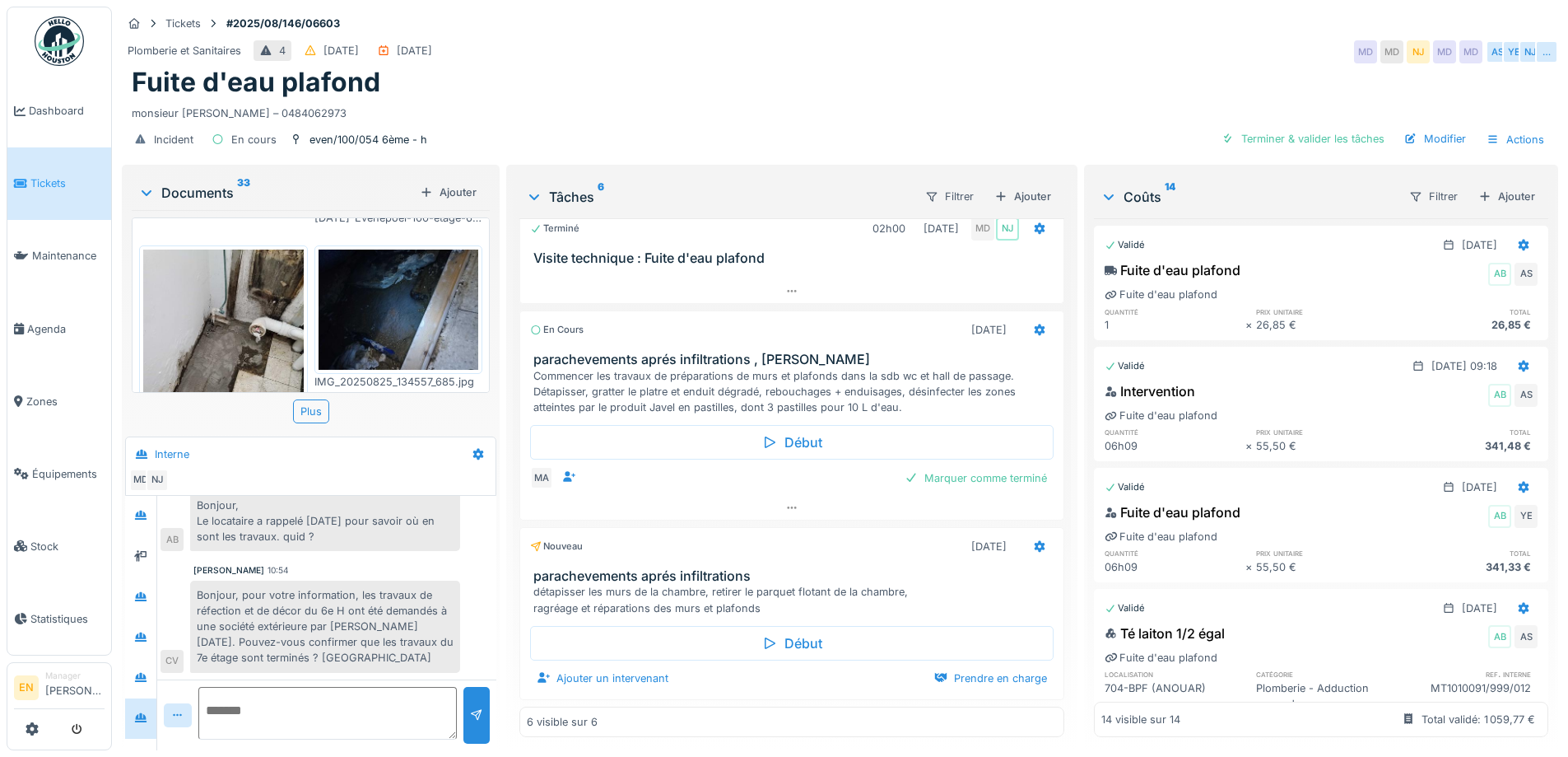
click at [270, 621] on div "Bonjour, pour votre information, les travaux de réfection et de décor du 6e H o…" at bounding box center [325, 627] width 270 height 92
click at [392, 607] on div "Bonjour, pour votre information, les travaux de réfection et de décor du 6e H o…" at bounding box center [325, 627] width 270 height 92
click at [331, 646] on div "Bonjour, pour votre information, les travaux de réfection et de décor du 6e H o…" at bounding box center [325, 627] width 270 height 92
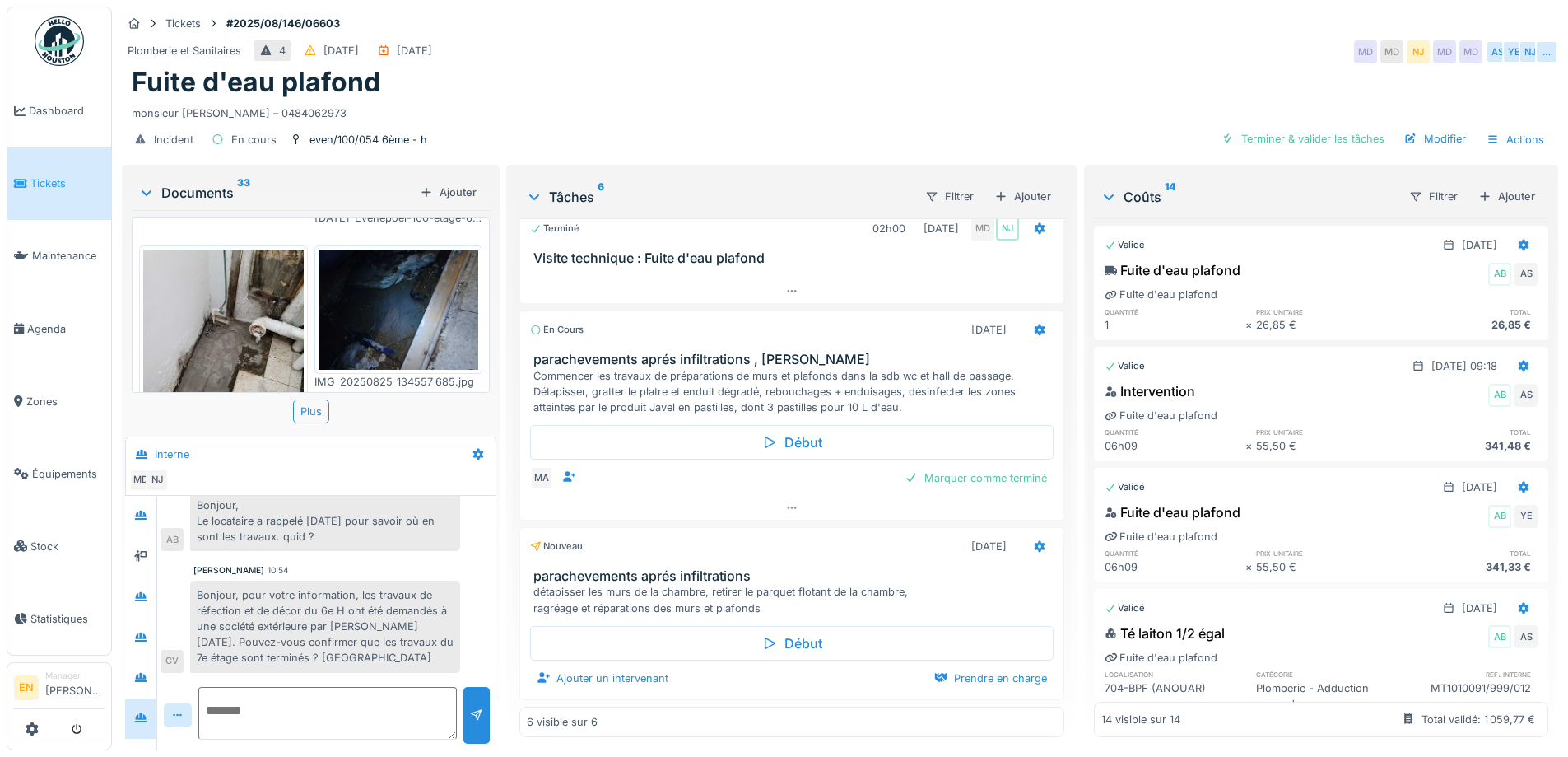
click at [578, 73] on div "Fuite d'eau plafond" at bounding box center [840, 81] width 1417 height 31
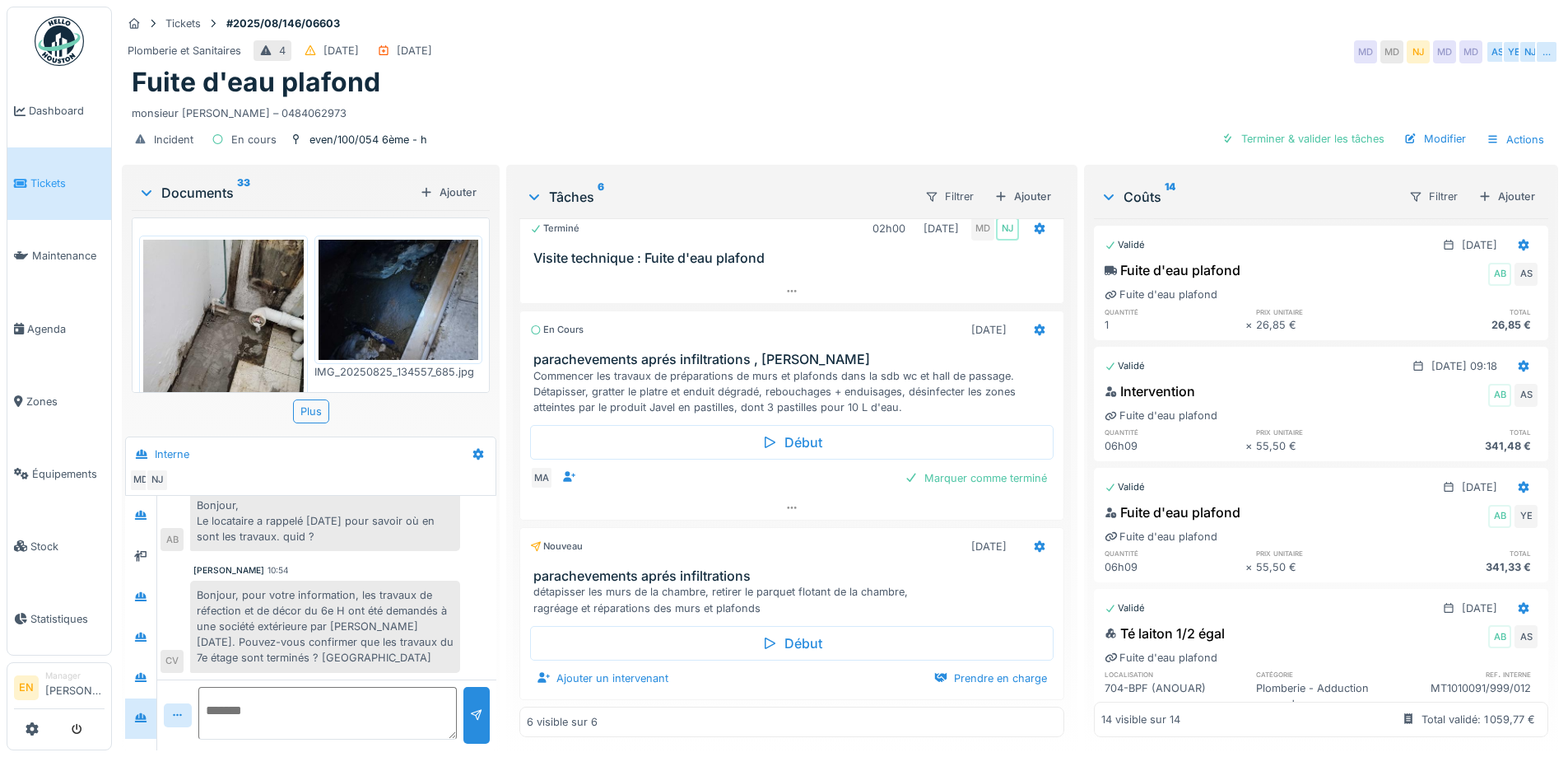
scroll to position [2316, 0]
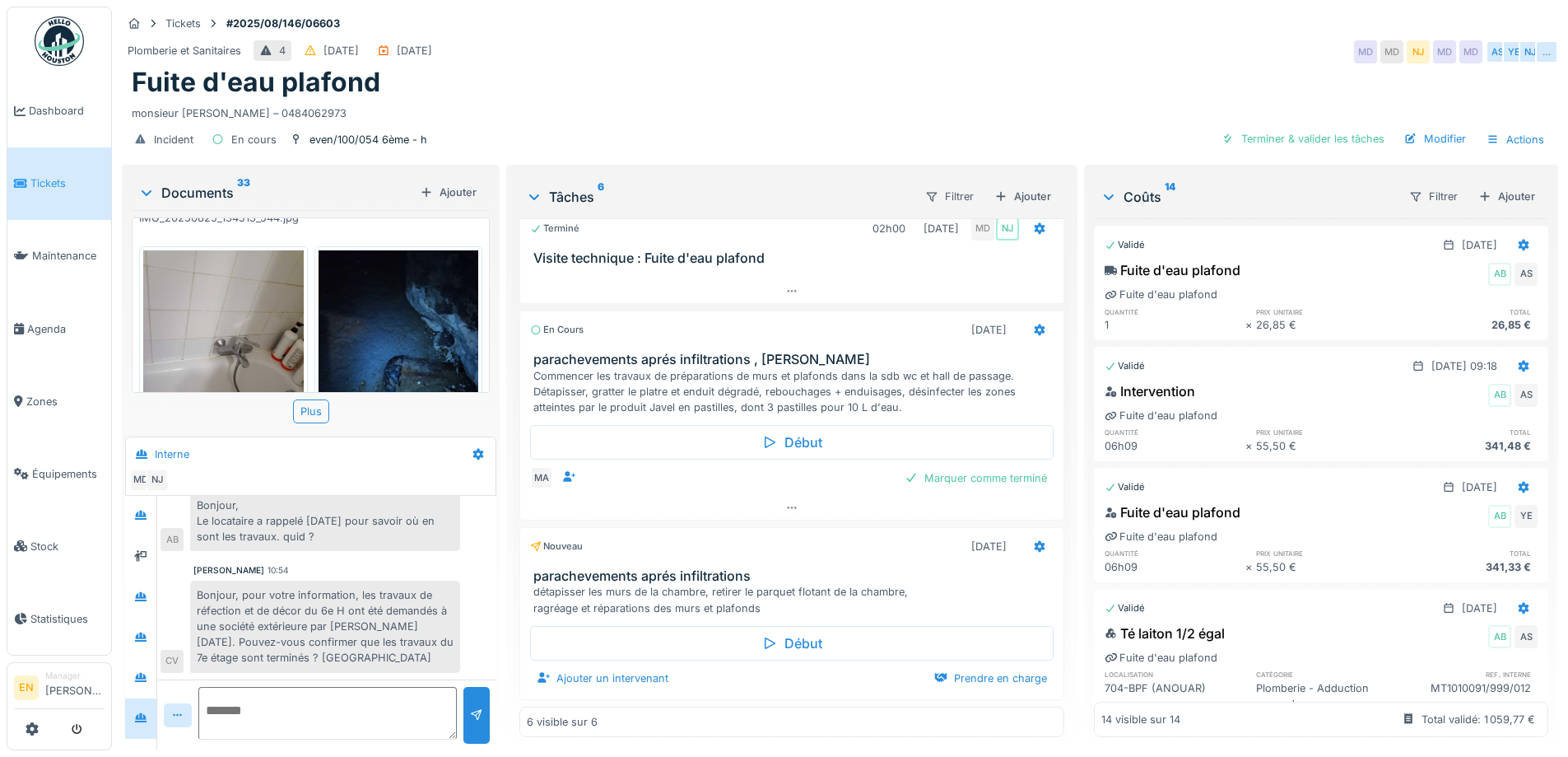
click at [324, 581] on div "Bonjour, pour votre information, les travaux de réfection et de décor du 6e H o…" at bounding box center [325, 627] width 270 height 92
drag, startPoint x: 315, startPoint y: 562, endPoint x: 239, endPoint y: 567, distance: 76.2
click at [240, 567] on div "Charlotte Verstappen 10:54 Bonjour, pour votre information, les travaux de réfe…" at bounding box center [327, 618] width 332 height 108
click at [351, 598] on div "Bonjour, pour votre information, les travaux de réfection et de décor du 6e H o…" at bounding box center [325, 627] width 270 height 92
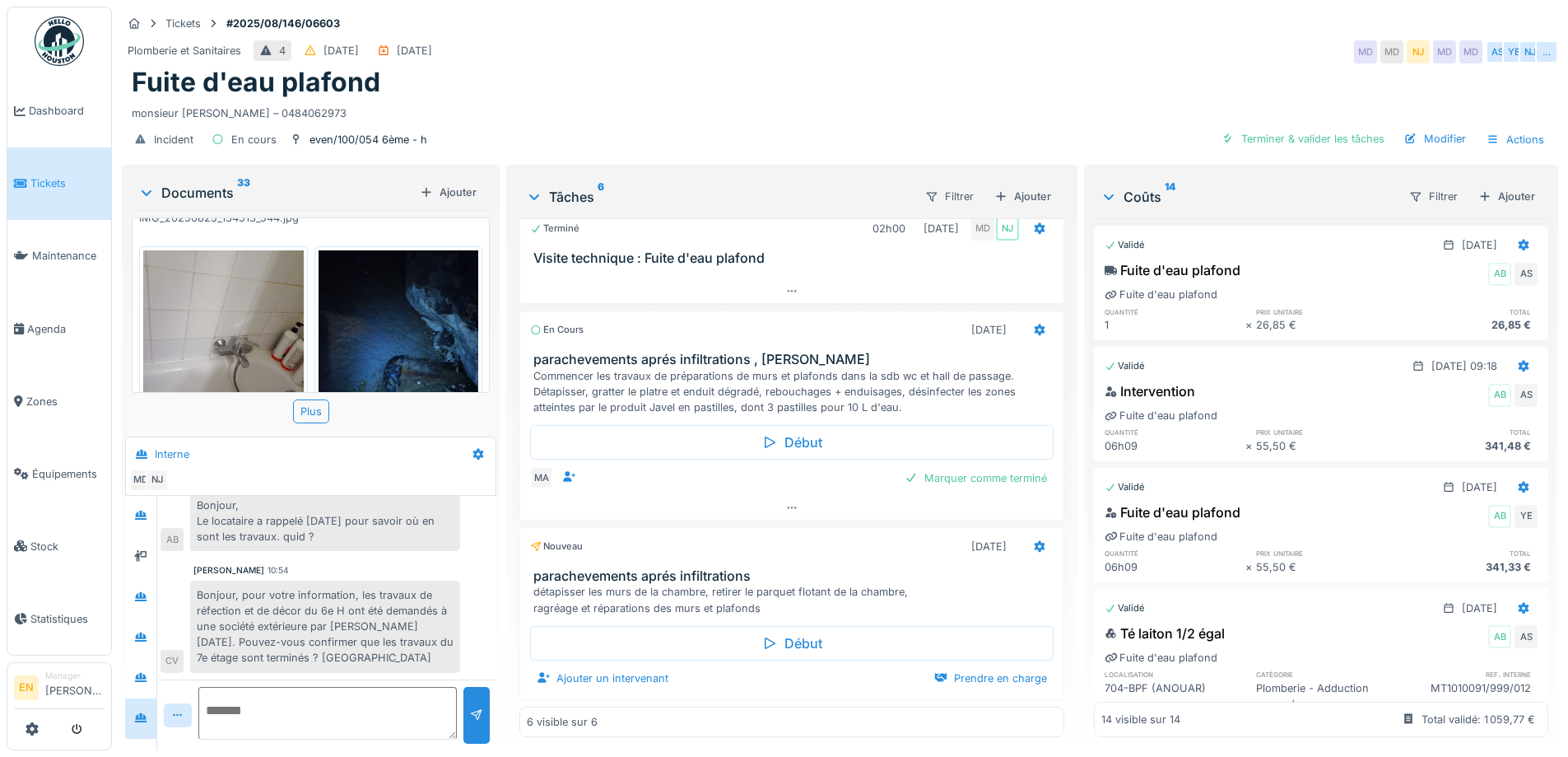
click at [780, 73] on div "Fuite d'eau plafond" at bounding box center [840, 81] width 1417 height 31
click at [1048, 102] on div "Tickets #2025/08/146/06603 Plomberie et Sanitaires 4 27/08/2025 22/08/2025 MD M…" at bounding box center [840, 83] width 1443 height 155
click at [955, 99] on div "monsieur SARAC – 0484062973" at bounding box center [840, 110] width 1417 height 22
click at [932, 104] on div "monsieur SARAC – 0484062973" at bounding box center [840, 110] width 1417 height 22
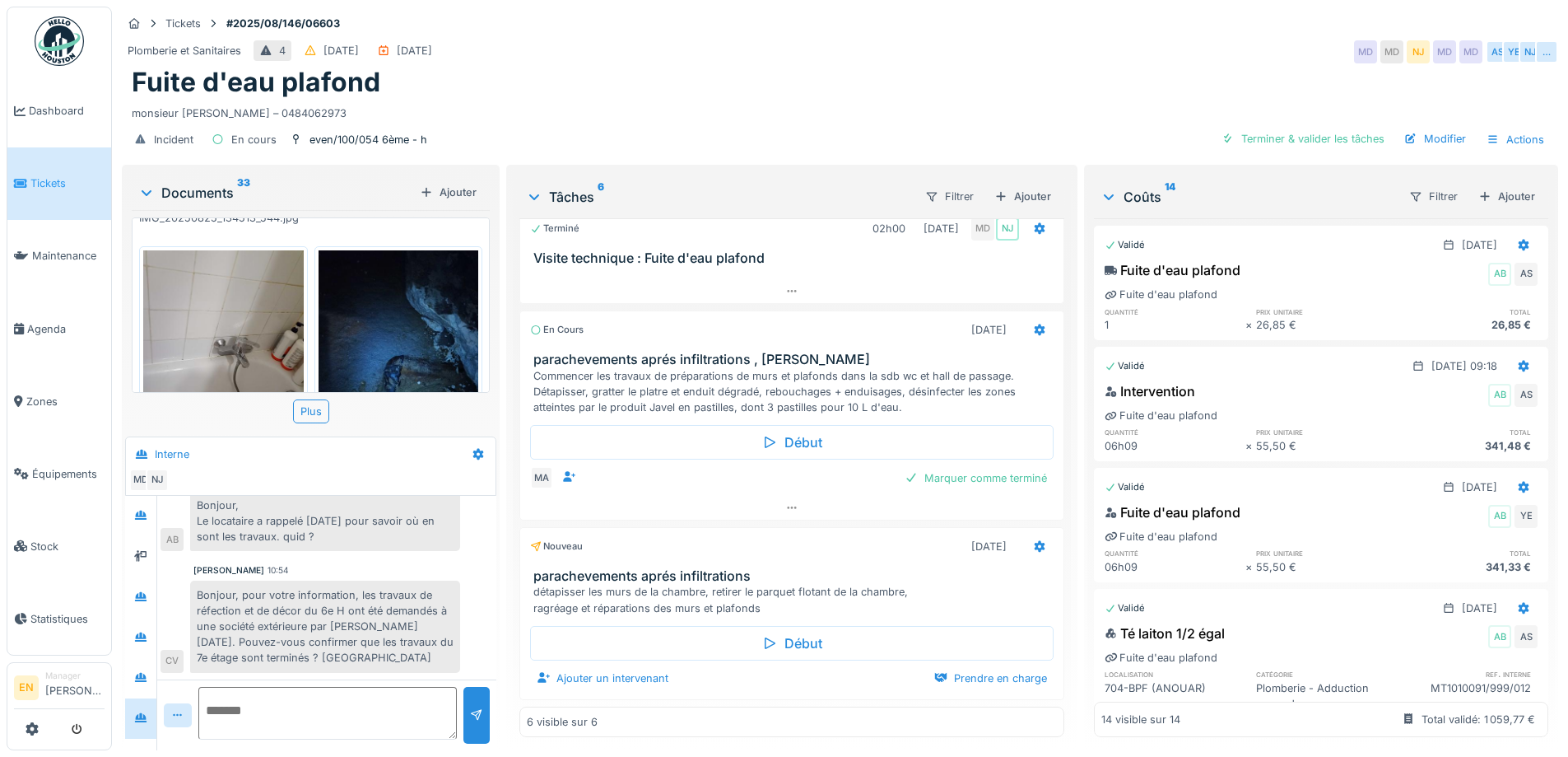
click at [1077, 37] on div "Plomberie et Sanitaires 4 27/08/2025 22/08/2025 MD MD NJ MD MD AS YE NJ …" at bounding box center [840, 52] width 1436 height 30
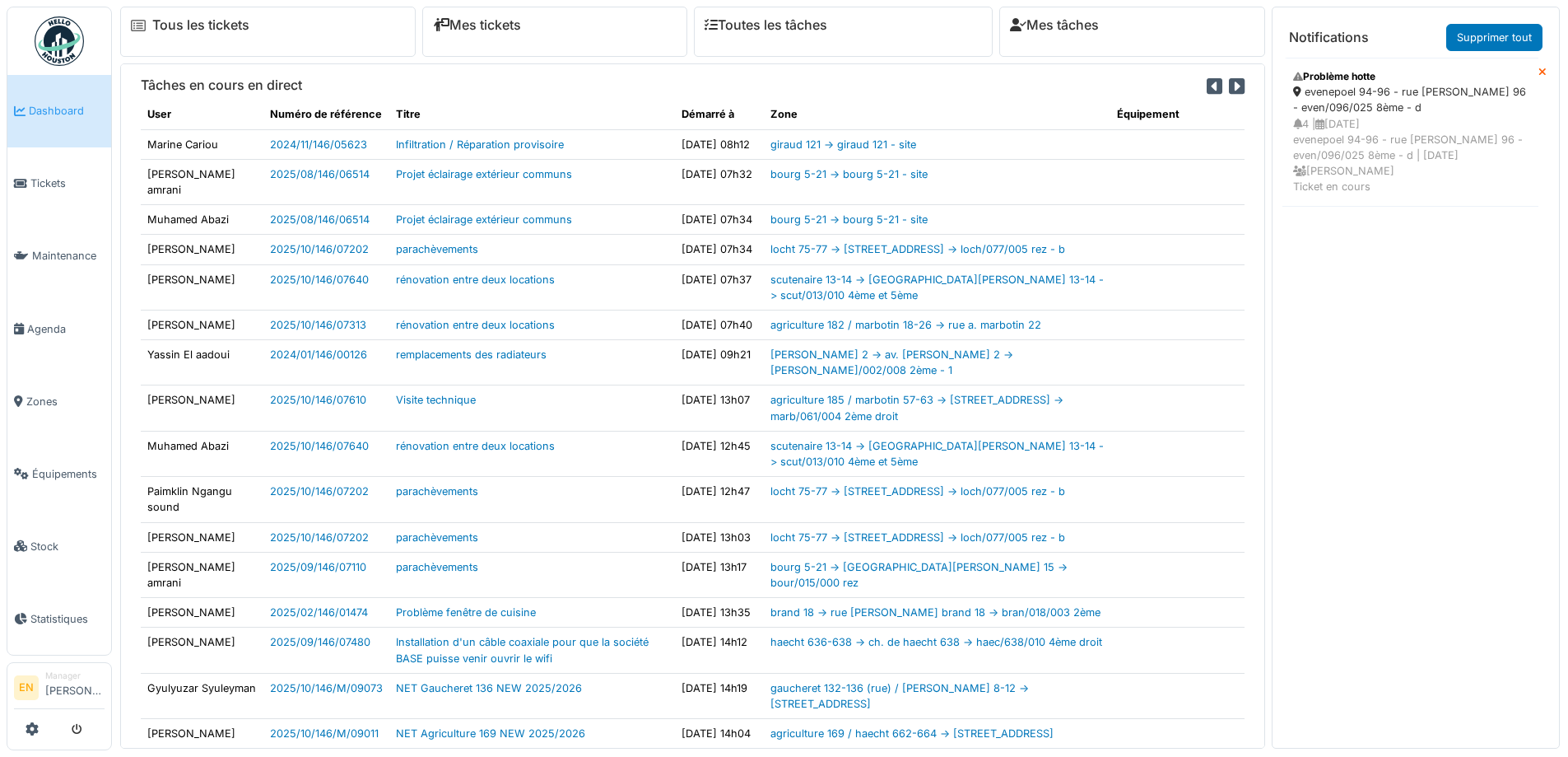
click at [1359, 114] on div "evenepoel 94-96 - rue [PERSON_NAME] 96 - even/096/025 8ème - d" at bounding box center [1410, 99] width 234 height 31
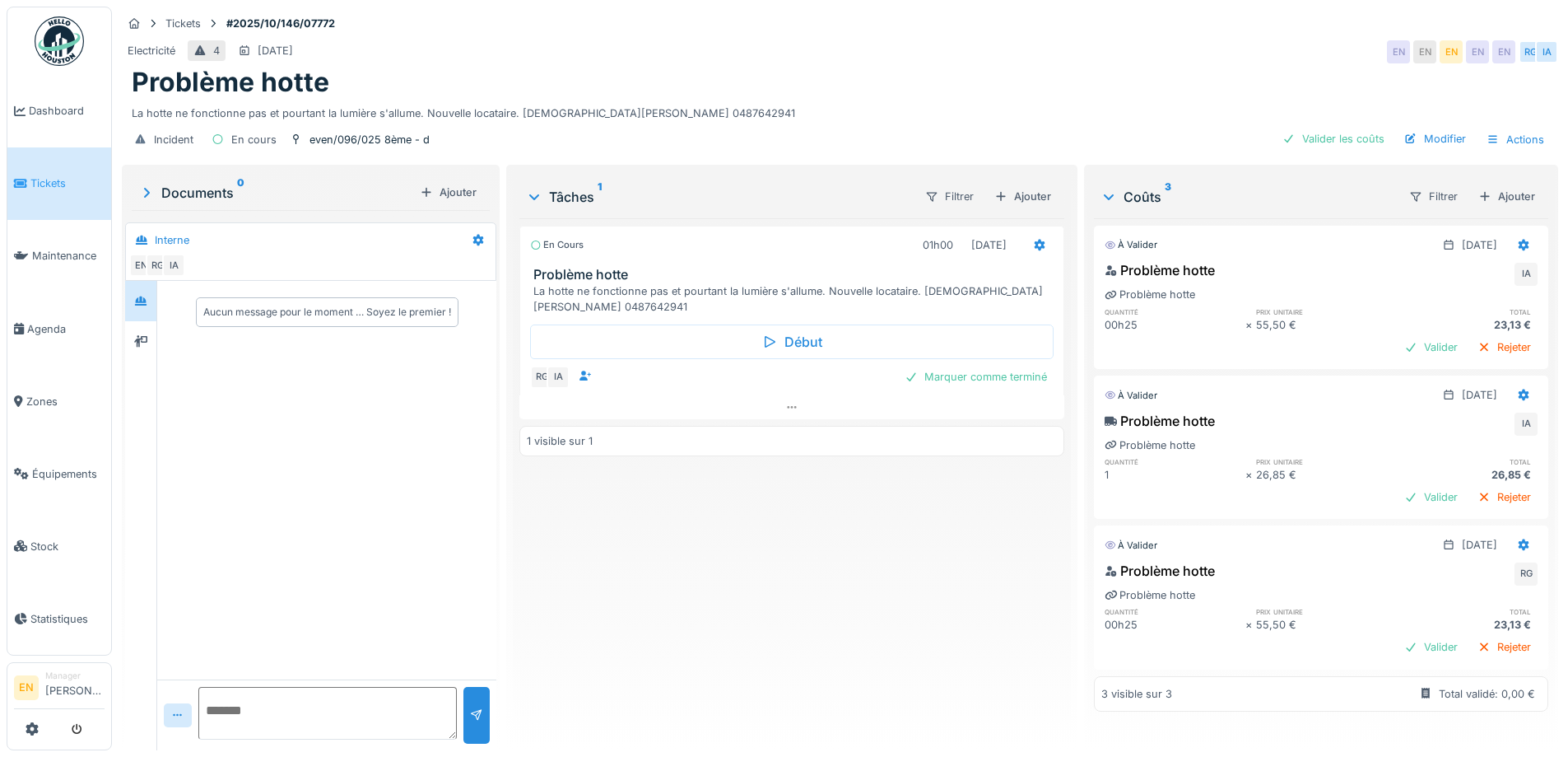
scroll to position [12, 0]
click at [801, 626] on div "En cours 01h00 [DATE] Problème hotte La hotte ne fonctionne pas et pourtant la …" at bounding box center [792, 478] width 544 height 519
click at [809, 589] on div "En cours 01h00 [DATE] Problème hotte La hotte ne fonctionne pas et pourtant la …" at bounding box center [792, 478] width 544 height 519
click at [809, 588] on div "En cours 01h00 [DATE] Problème hotte La hotte ne fonctionne pas et pourtant la …" at bounding box center [792, 478] width 544 height 519
click at [141, 296] on icon at bounding box center [141, 301] width 11 height 9
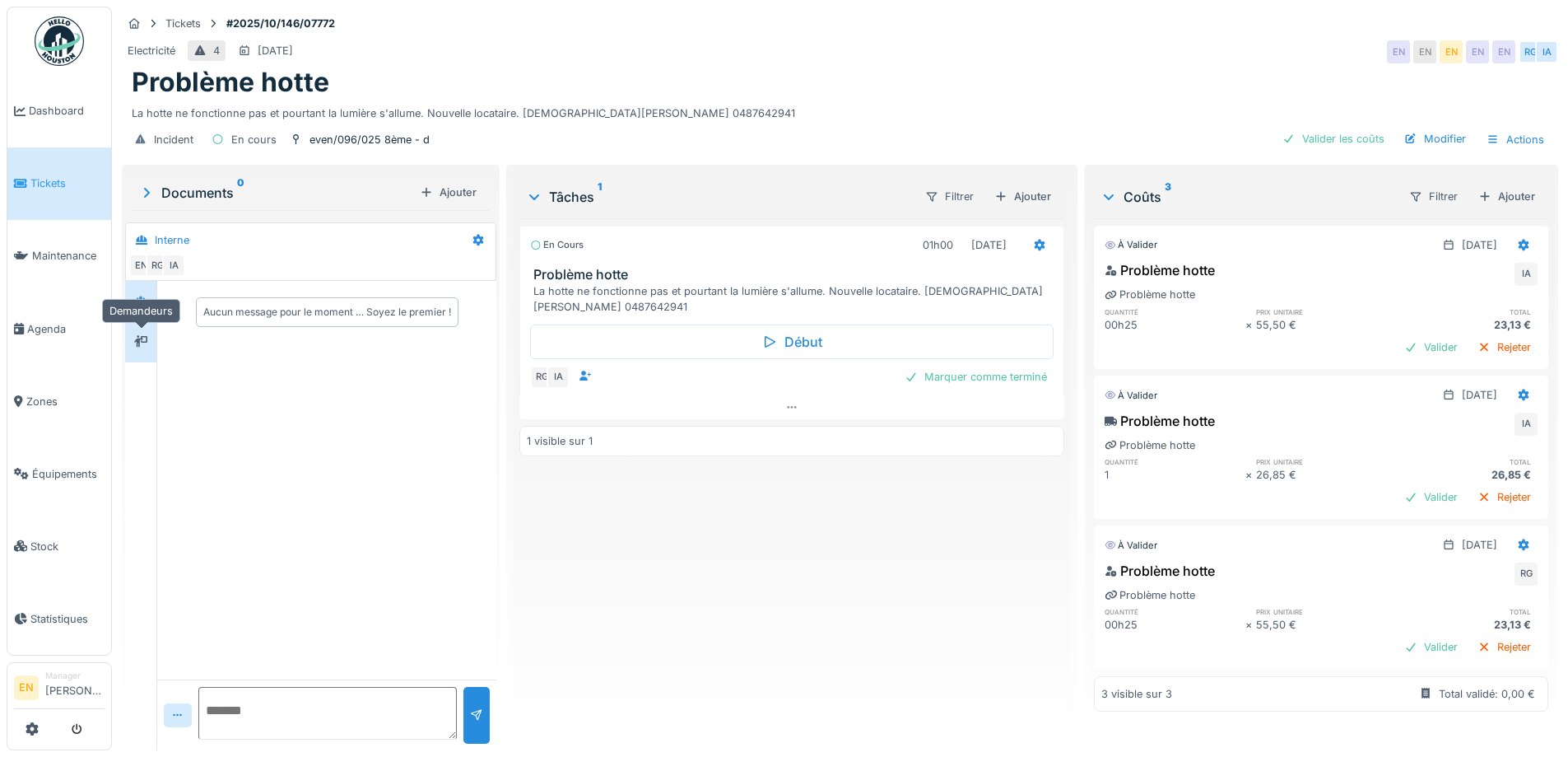
drag, startPoint x: 138, startPoint y: 317, endPoint x: 140, endPoint y: 325, distance: 8.2
click at [140, 328] on div at bounding box center [141, 341] width 25 height 27
click at [816, 631] on div "En cours 01h00 [DATE] Problème hotte La hotte ne fonctionne pas et pourtant la …" at bounding box center [792, 478] width 544 height 519
click at [717, 599] on div "En cours 01h00 [DATE] Problème hotte La hotte ne fonctionne pas et pourtant la …" at bounding box center [792, 478] width 544 height 519
click at [1192, 68] on div "Problème hotte" at bounding box center [840, 81] width 1417 height 31
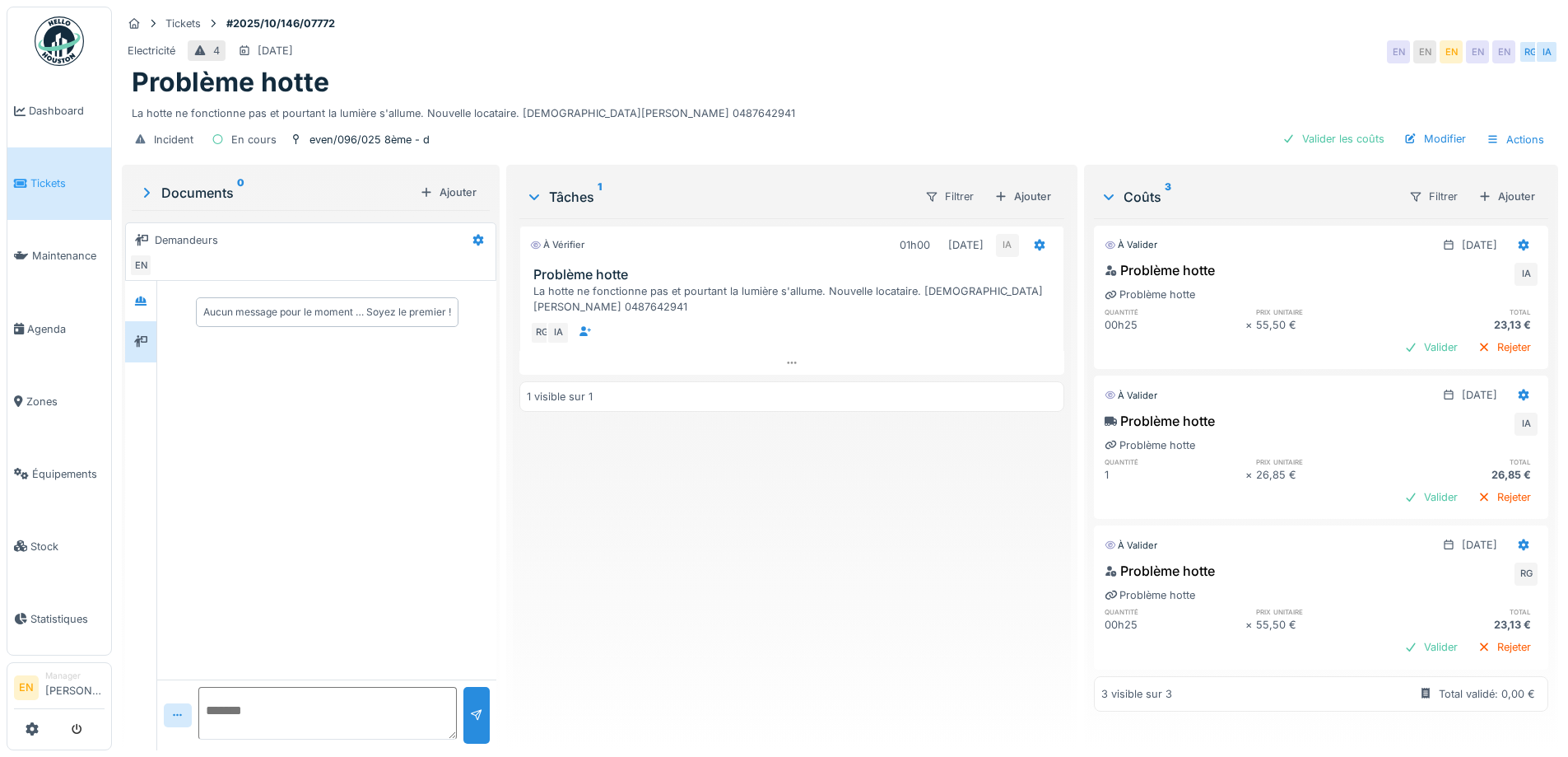
click at [795, 547] on div "À vérifier 01h00 [DATE] IA Problème hotte La hotte ne fonctionne pas et pourtan…" at bounding box center [792, 478] width 544 height 519
click at [787, 547] on div "À vérifier 01h00 [DATE] IA Problème hotte La hotte ne fonctionne pas et pourtan…" at bounding box center [792, 478] width 544 height 519
click at [141, 294] on div at bounding box center [141, 302] width 13 height 16
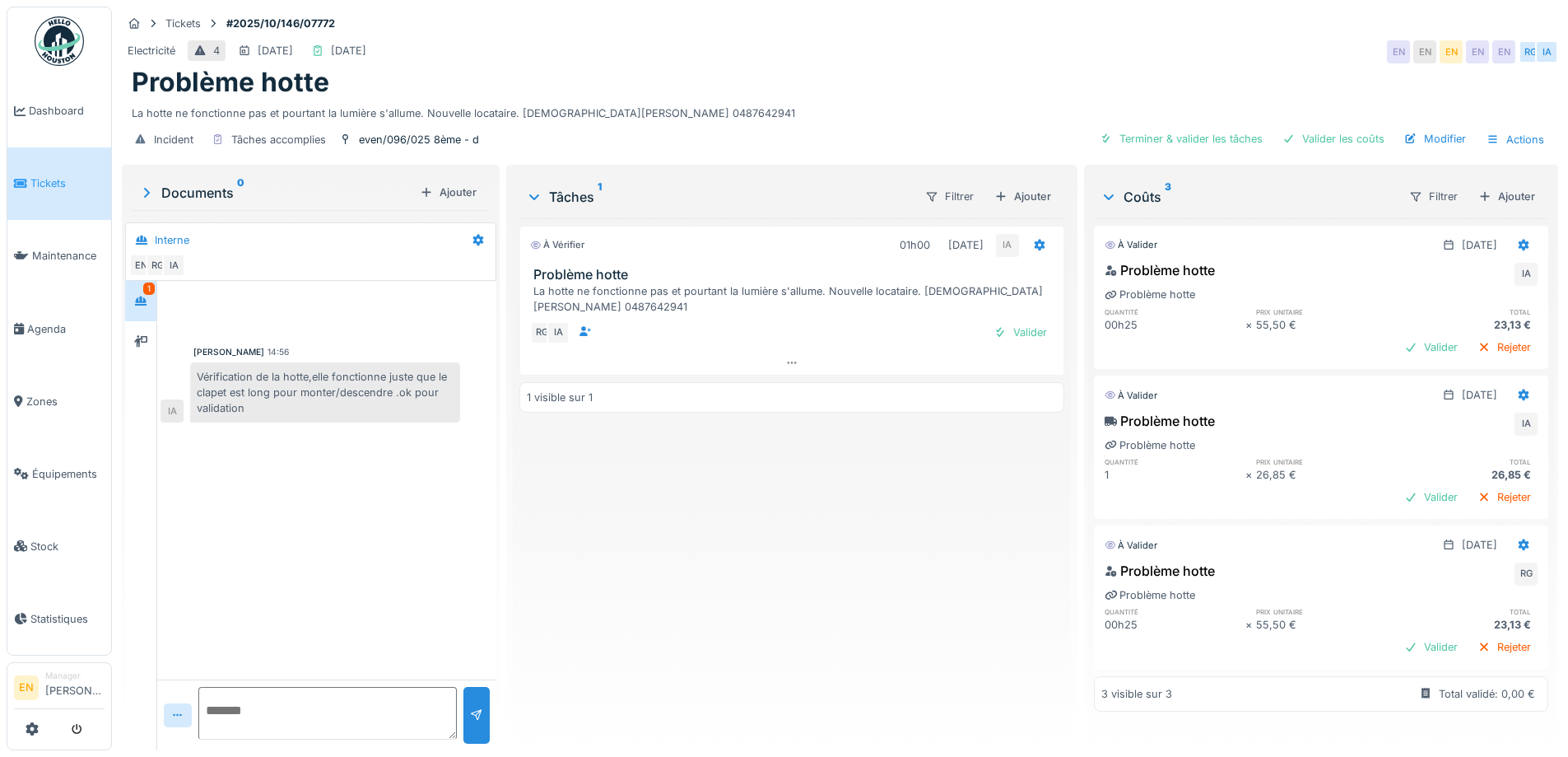
click at [232, 470] on div "[PERSON_NAME] 14:56 Vérification de la hotte,elle fonctionne juste que le clape…" at bounding box center [327, 480] width 339 height 399
click at [459, 516] on div "[PERSON_NAME] 14:56 Vérification de la hotte,elle fonctionne juste que le clape…" at bounding box center [327, 480] width 339 height 399
click at [919, 538] on div "À vérifier 01h00 [DATE] IA Problème hotte La hotte ne fonctionne pas et pourtan…" at bounding box center [792, 478] width 544 height 519
click at [1332, 139] on div "Valider les coûts" at bounding box center [1334, 138] width 115 height 22
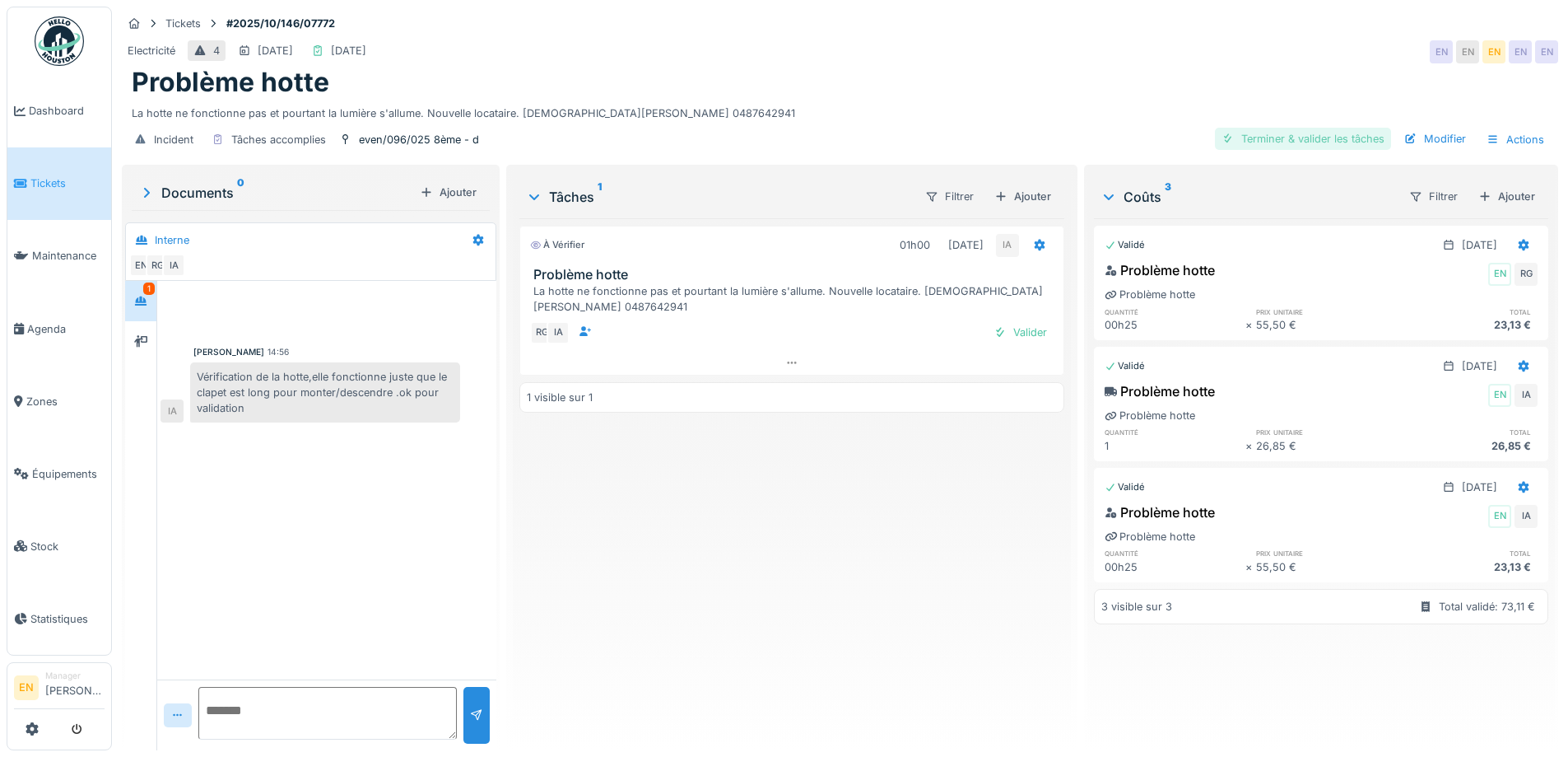
click at [1297, 138] on div "Terminer & valider les tâches" at bounding box center [1303, 138] width 176 height 22
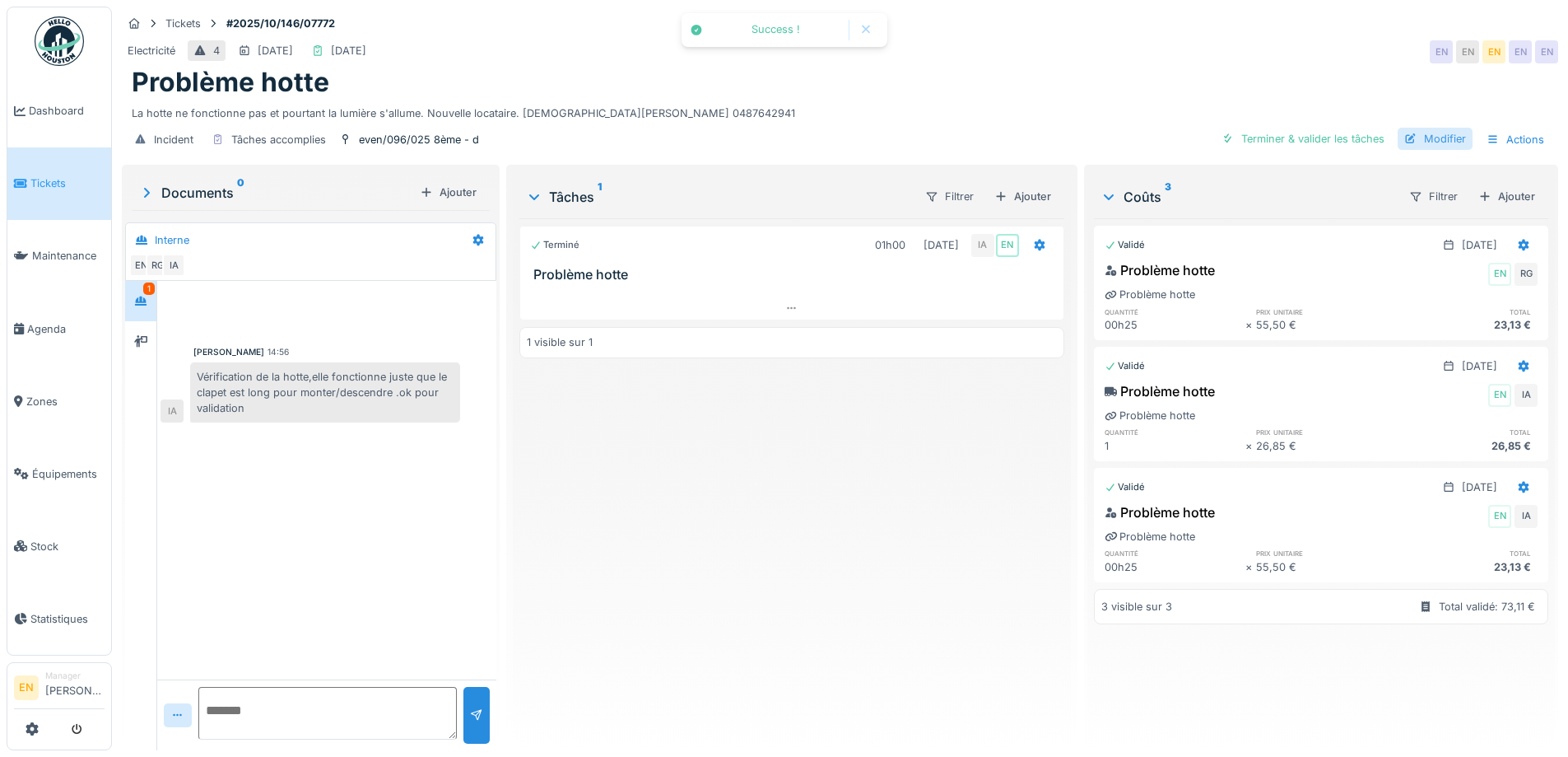
click at [1422, 145] on div "Modifier" at bounding box center [1435, 138] width 75 height 22
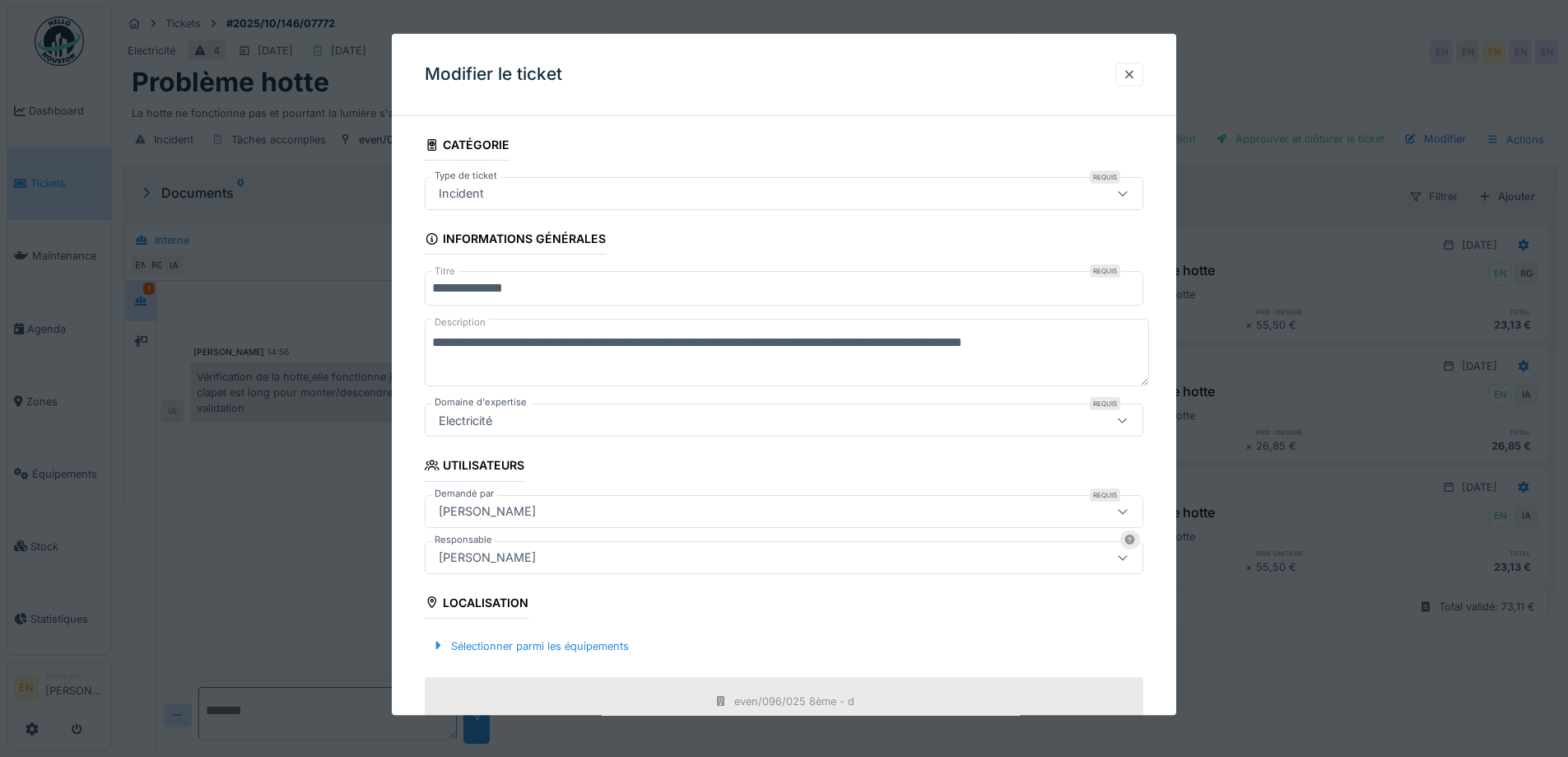
click at [543, 559] on div "[PERSON_NAME]" at bounding box center [487, 557] width 110 height 18
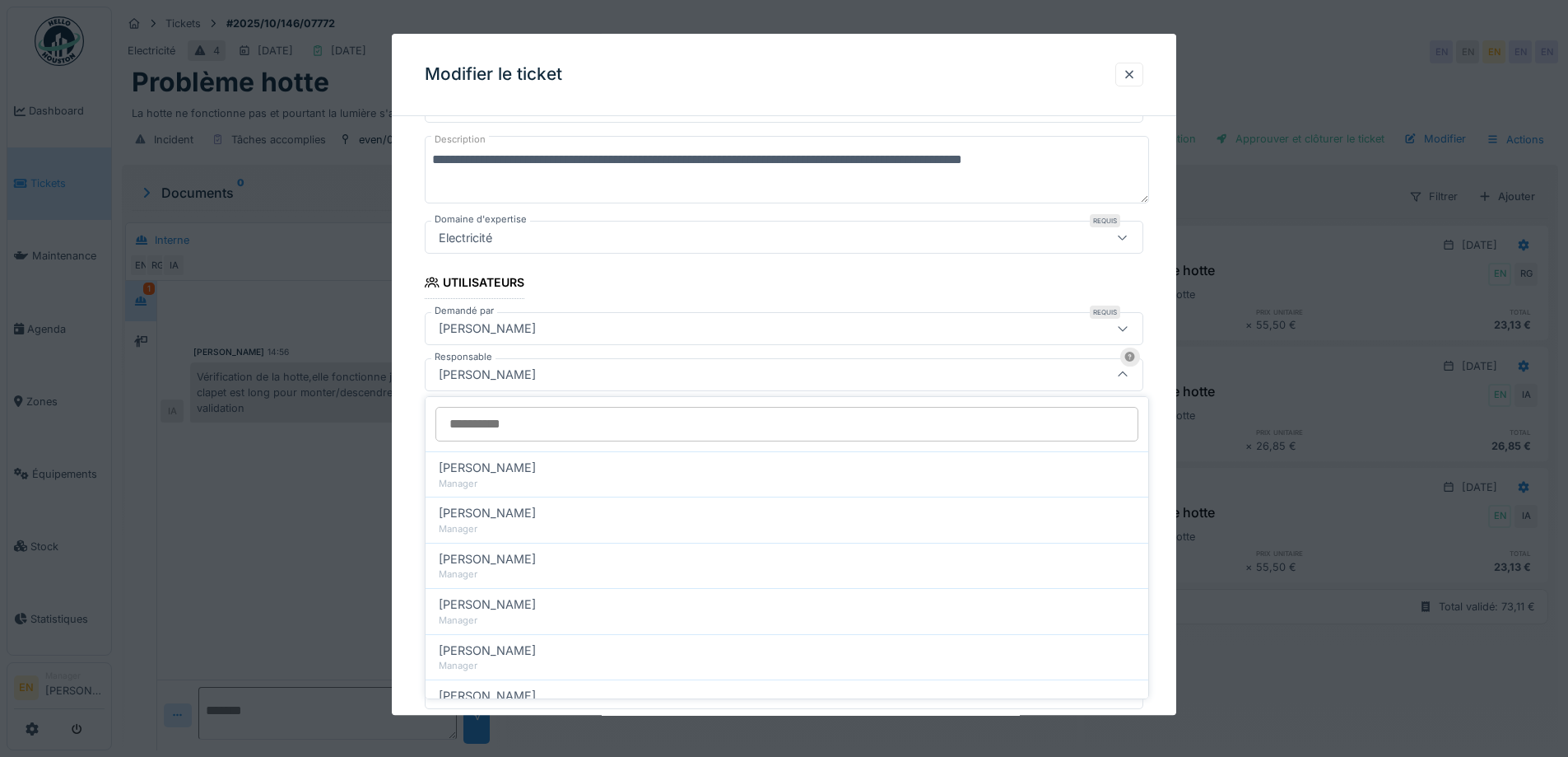
click at [613, 424] on input "Responsable" at bounding box center [787, 424] width 703 height 34
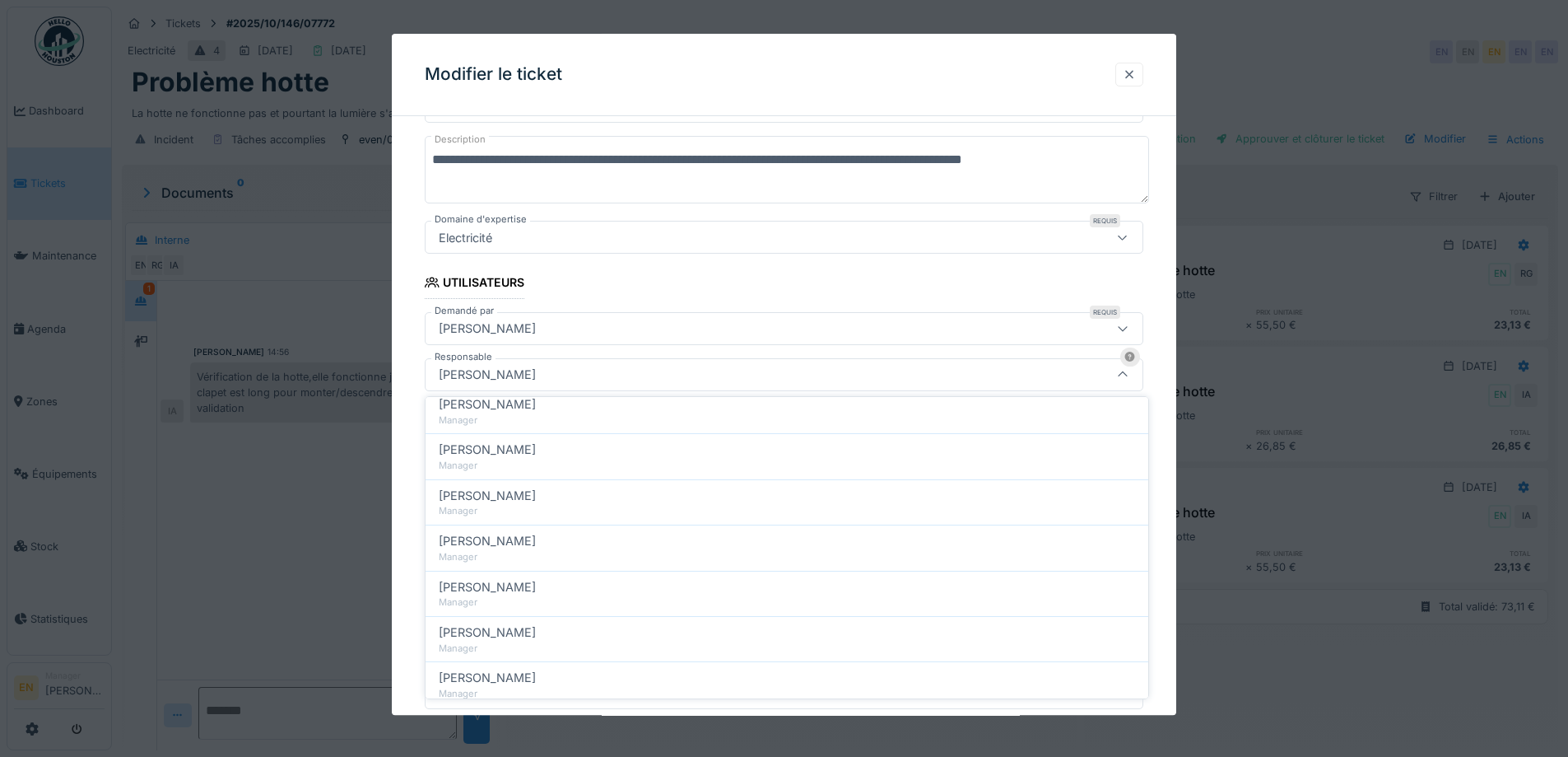
click at [1136, 73] on div at bounding box center [1130, 74] width 13 height 16
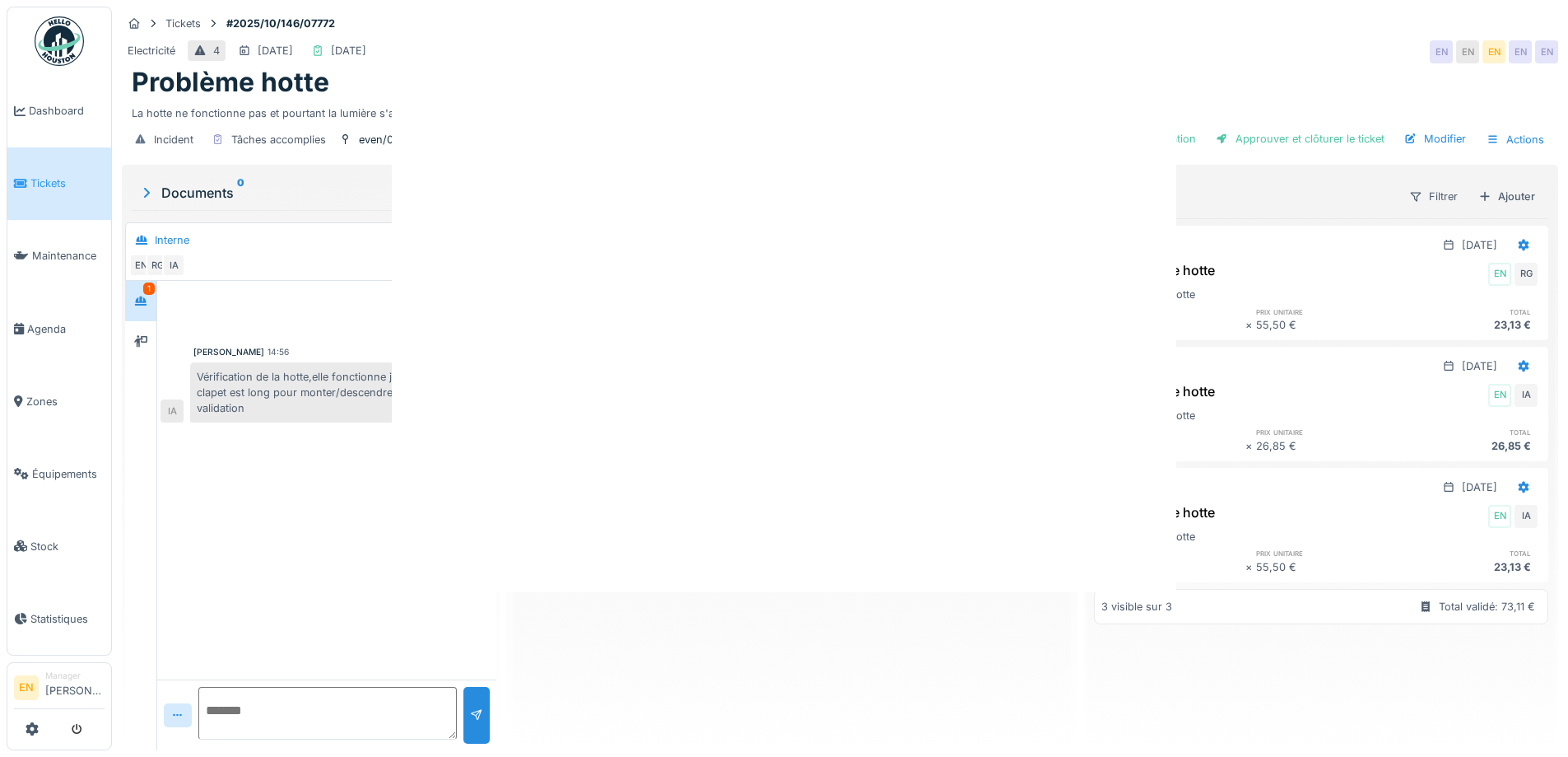
scroll to position [0, 0]
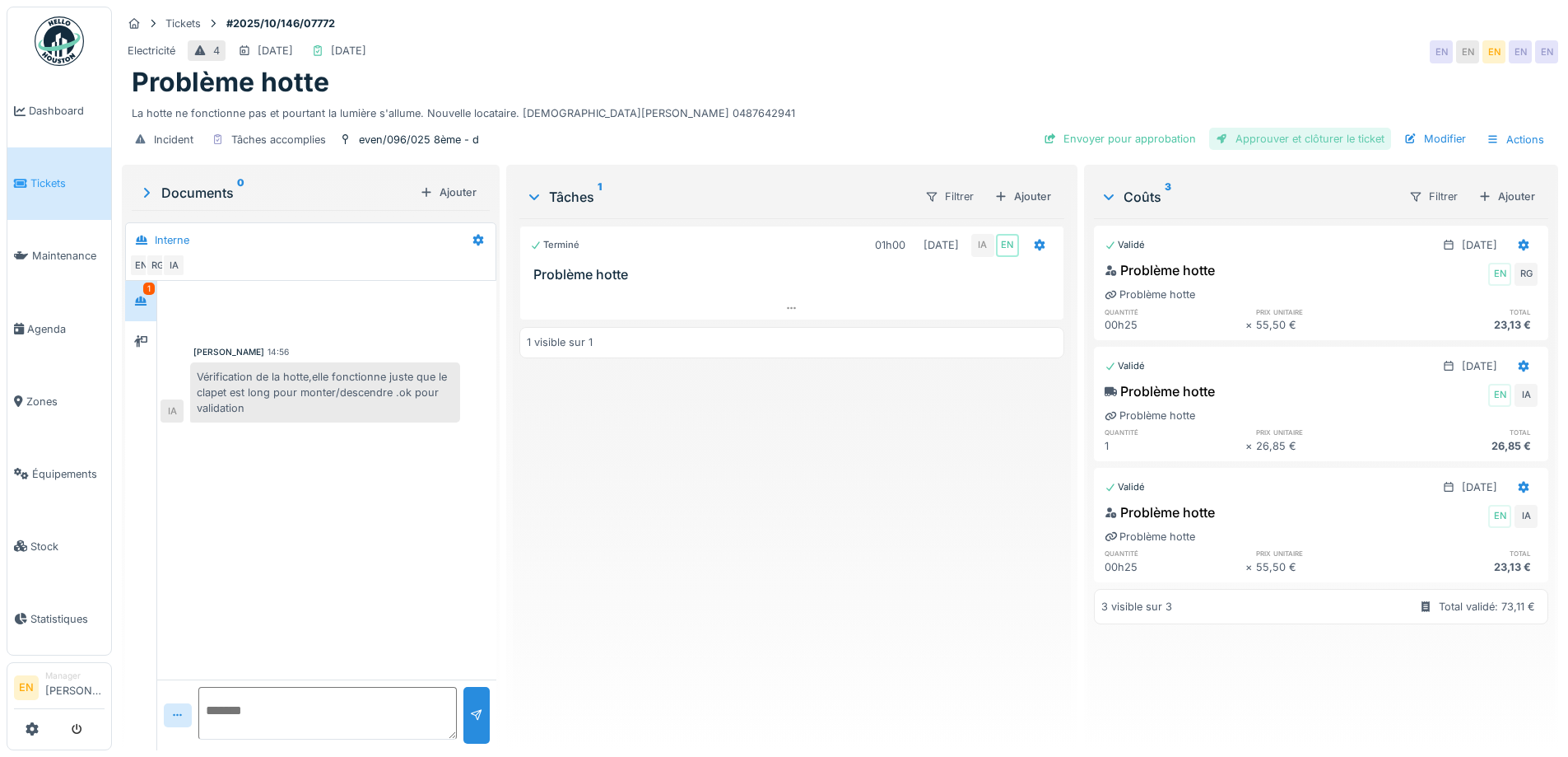
click at [1305, 140] on div "Approuver et clôturer le ticket" at bounding box center [1300, 138] width 182 height 22
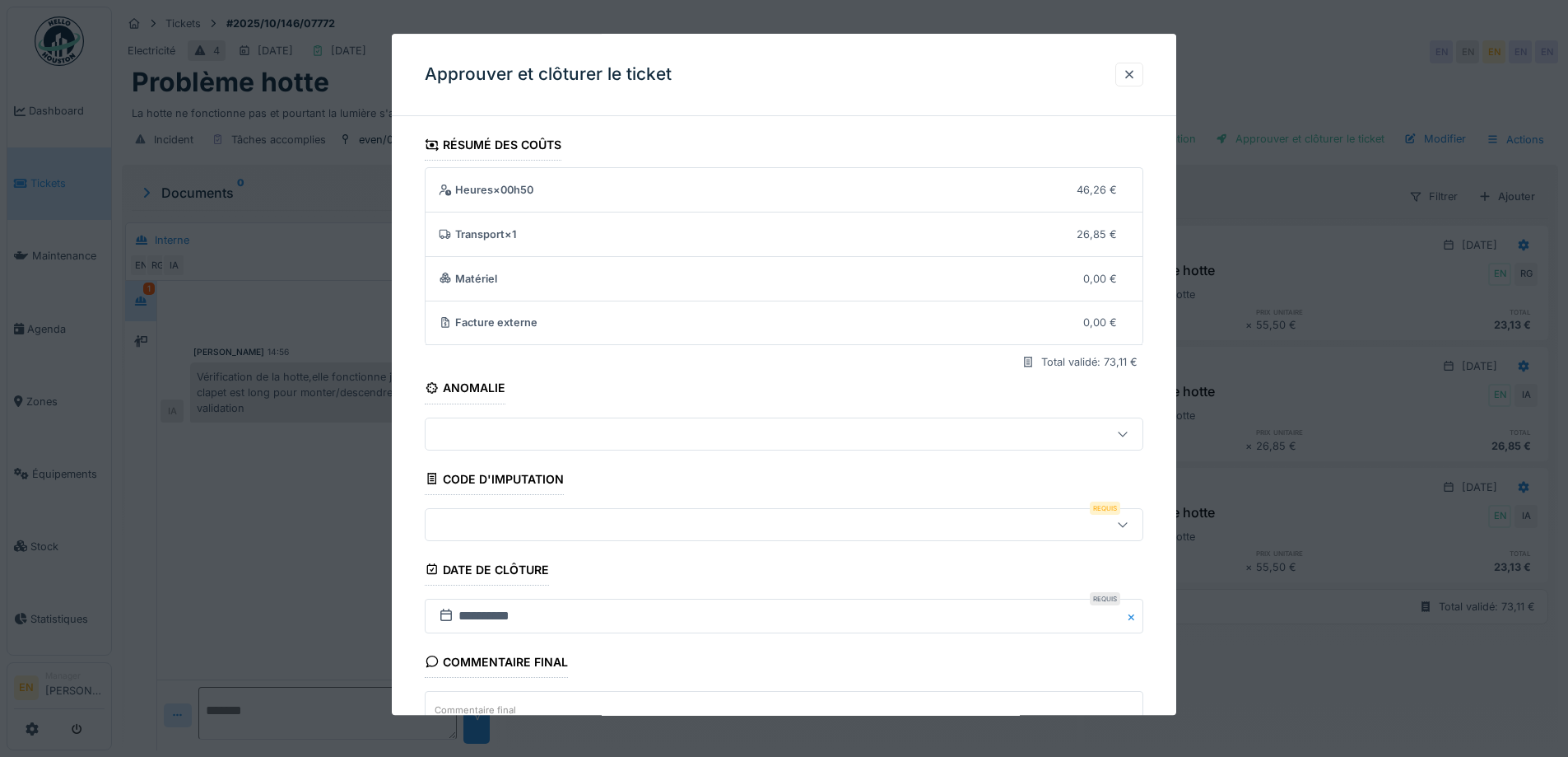
click at [1130, 529] on icon at bounding box center [1123, 524] width 13 height 11
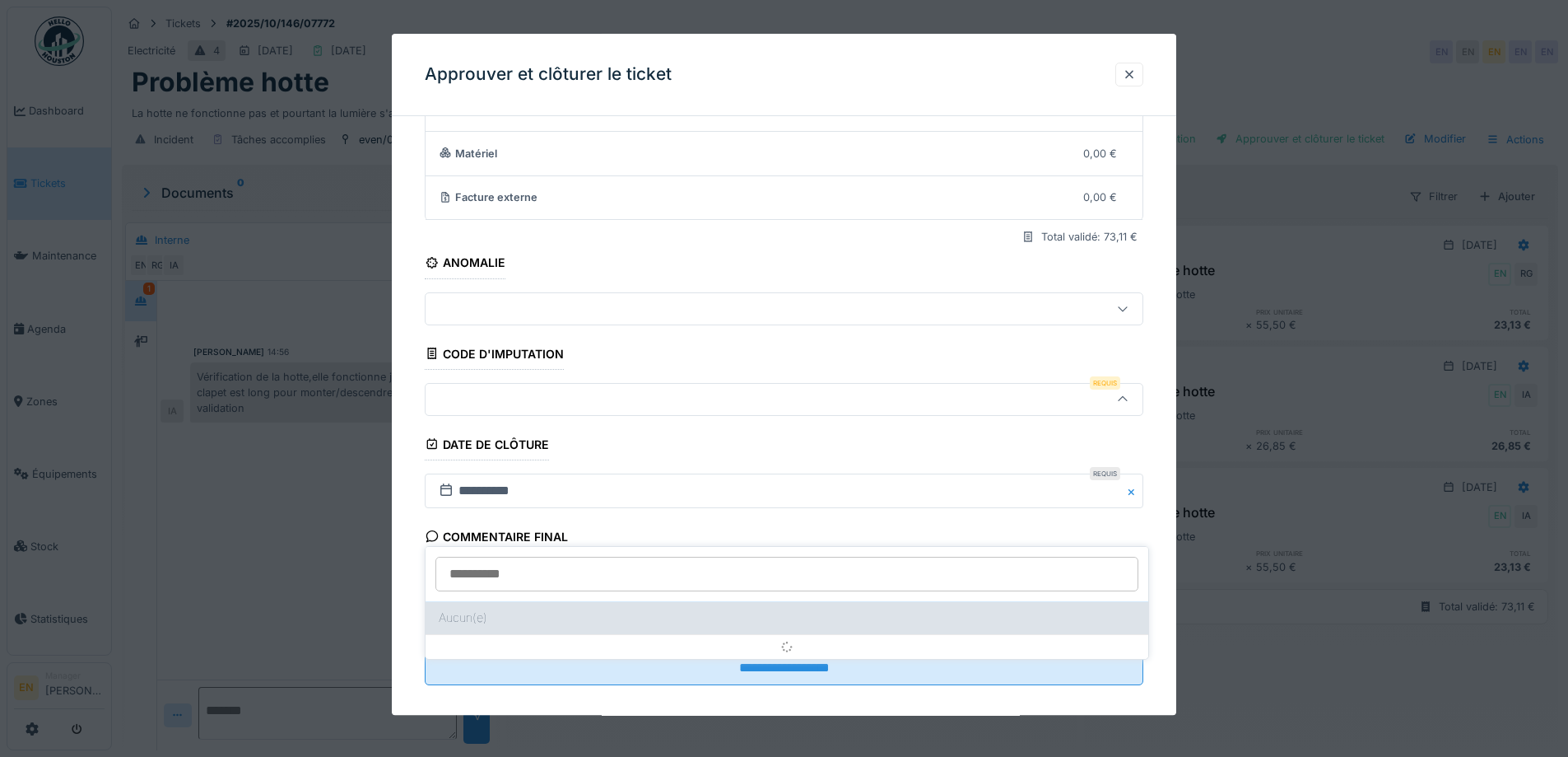
scroll to position [141, 0]
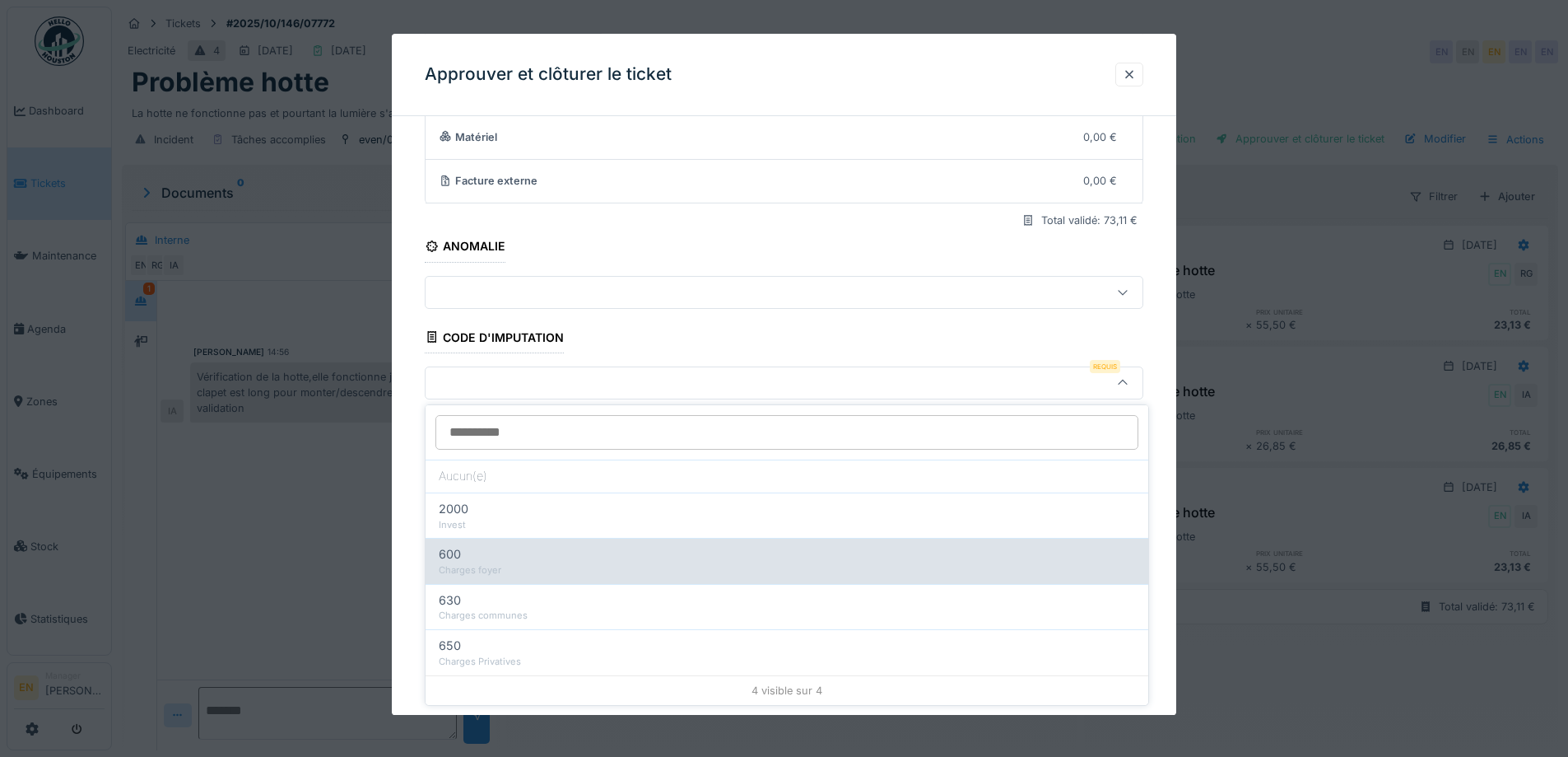
click at [503, 568] on div "Charges foyer" at bounding box center [787, 570] width 696 height 14
type input "***"
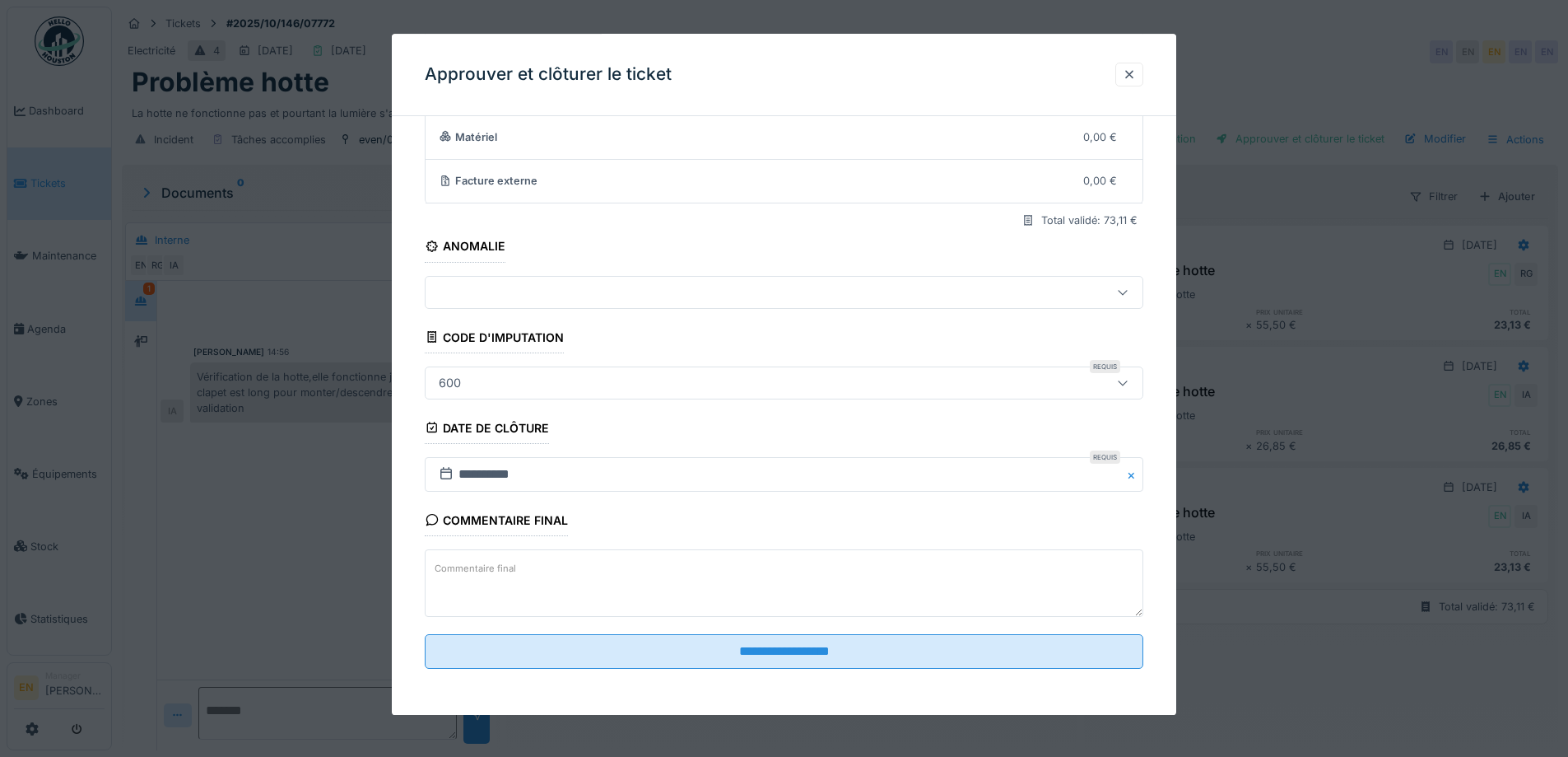
scroll to position [12, 0]
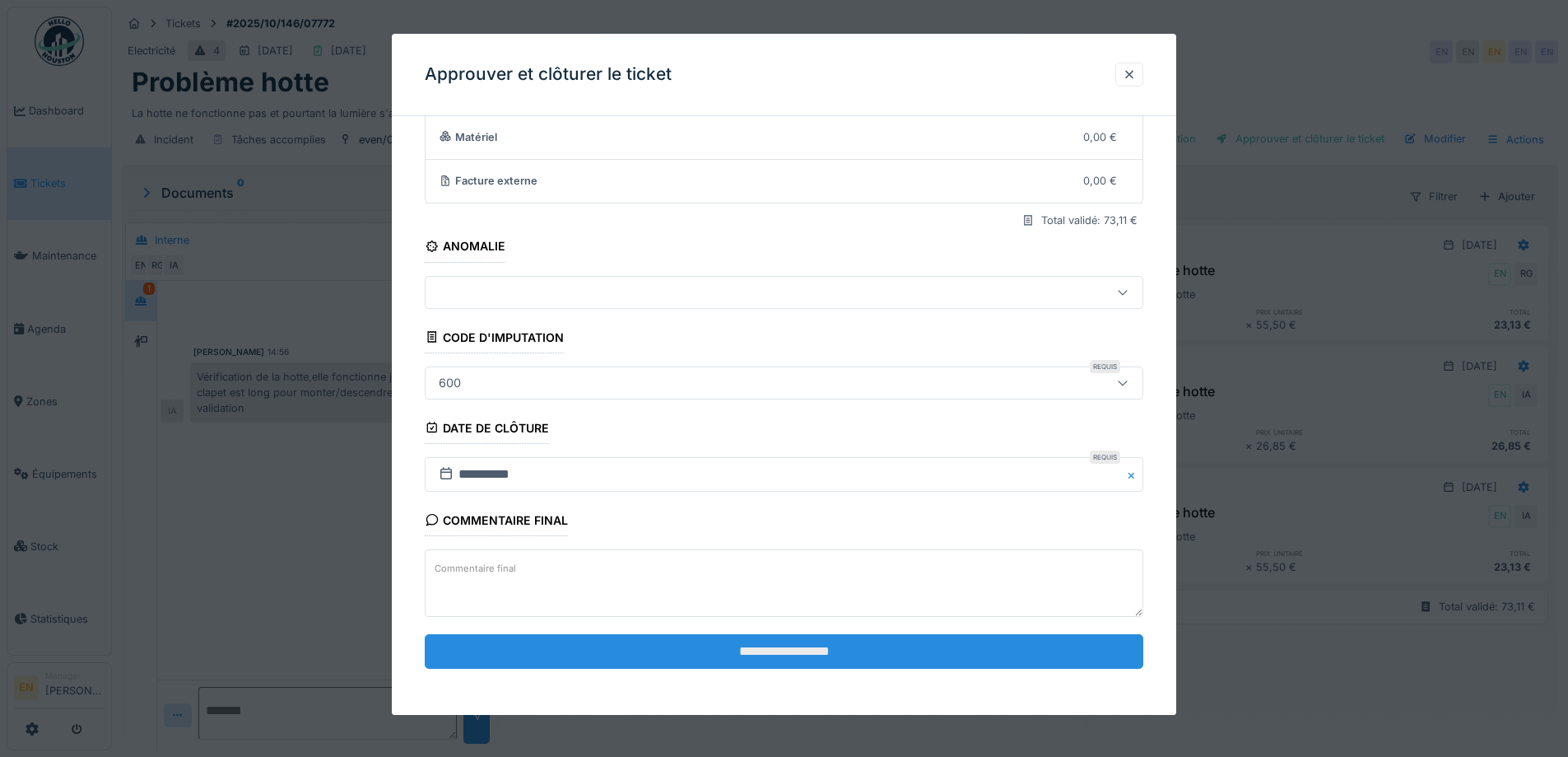
click at [826, 655] on input "**********" at bounding box center [784, 651] width 719 height 34
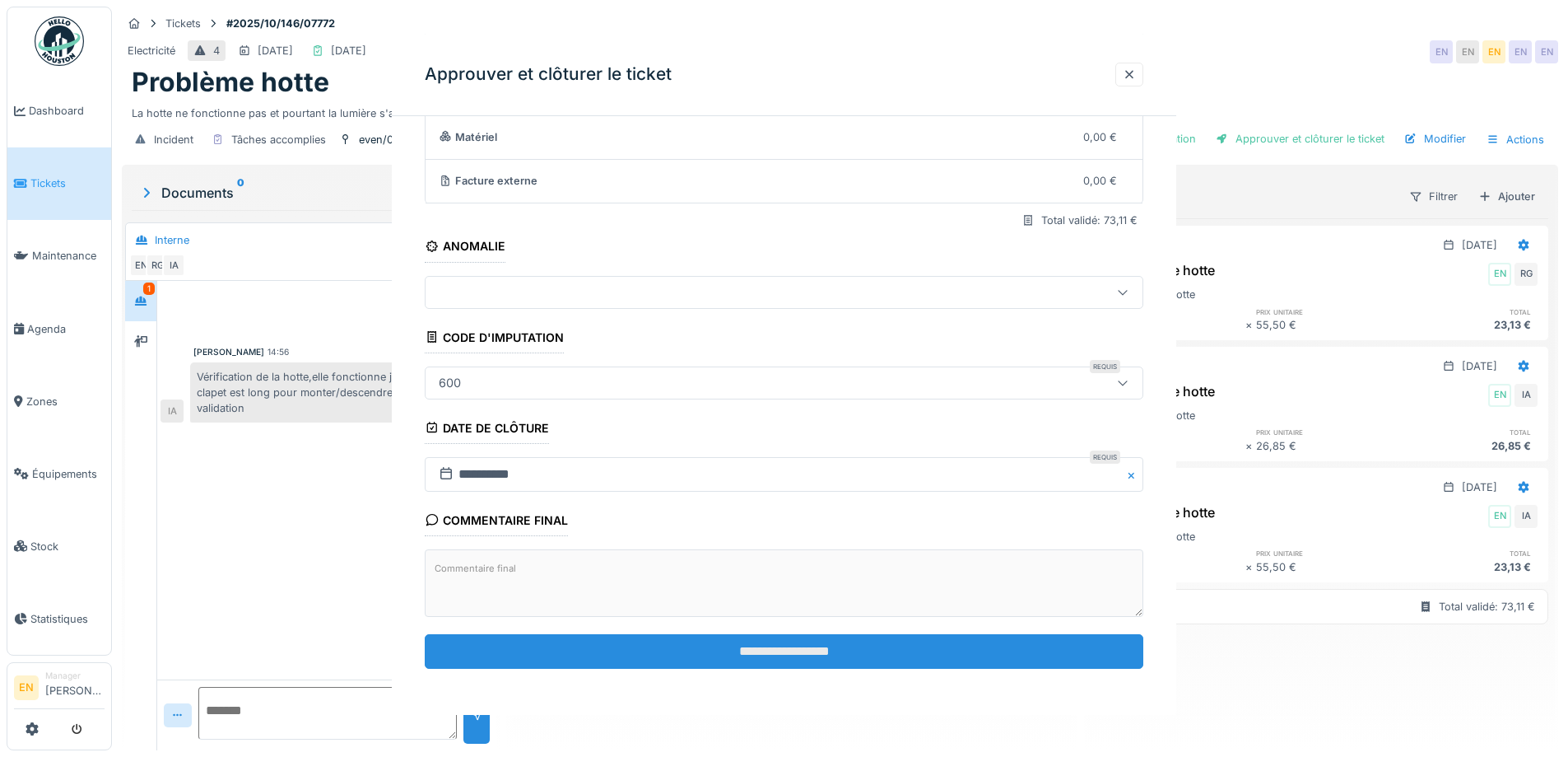
scroll to position [0, 0]
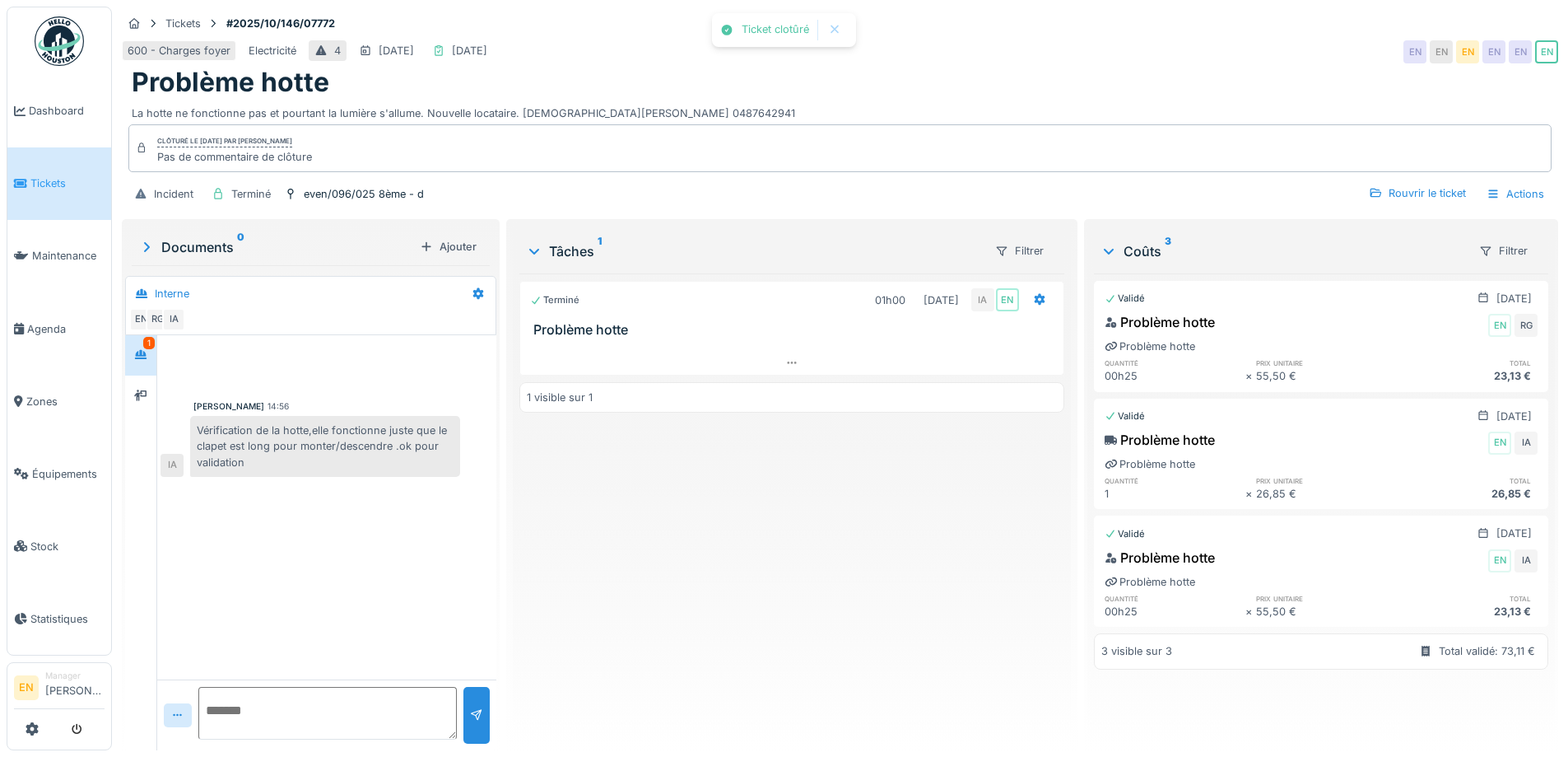
click at [841, 600] on div "Terminé 01h00 [DATE] IA EN Problème hotte 1 visible sur 1" at bounding box center [792, 505] width 544 height 463
click at [49, 46] on img at bounding box center [59, 42] width 49 height 50
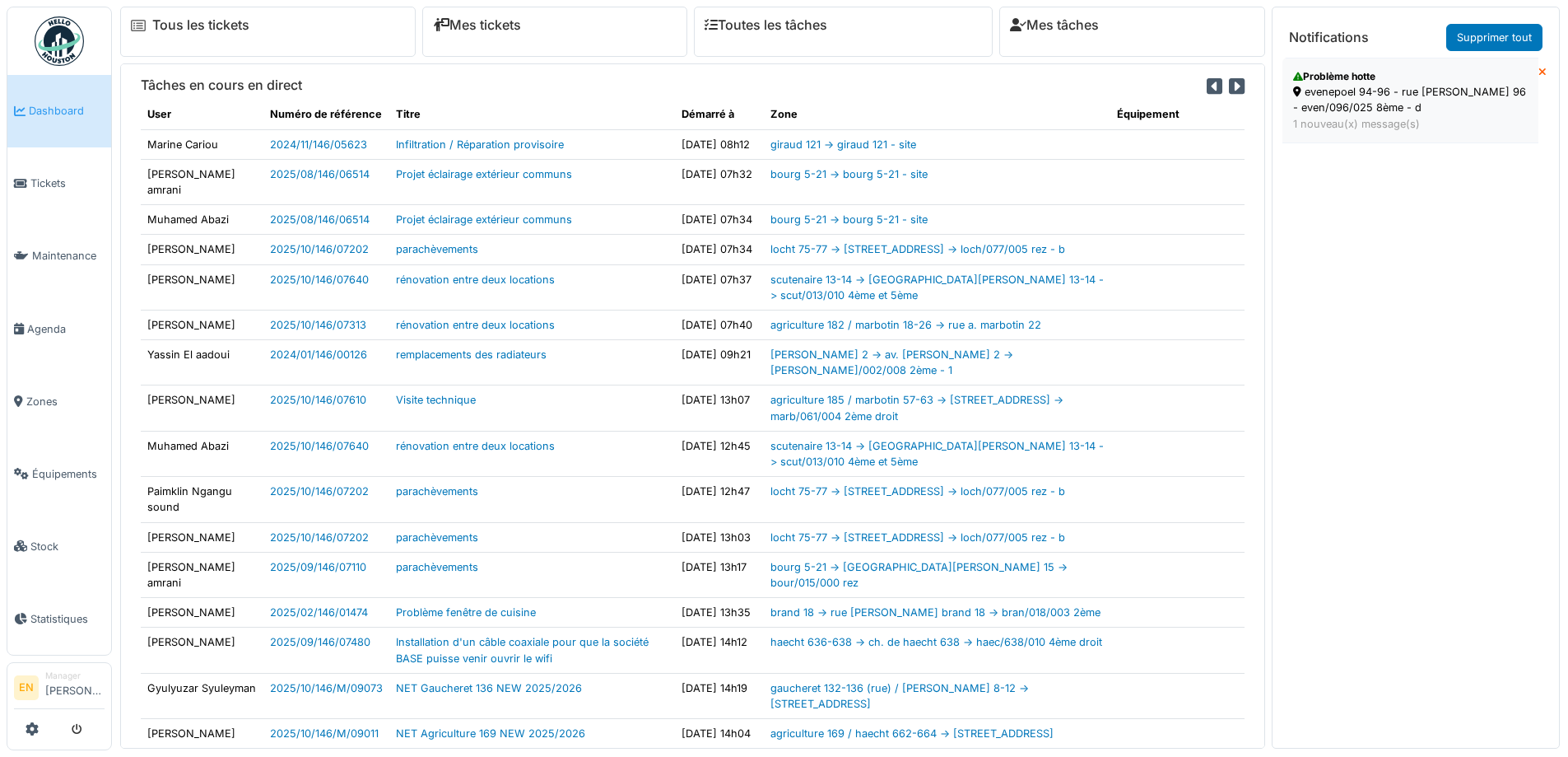
click at [1347, 103] on div "evenepoel 94-96 - rue [PERSON_NAME] 96 - even/096/025 8ème - d" at bounding box center [1410, 99] width 234 height 31
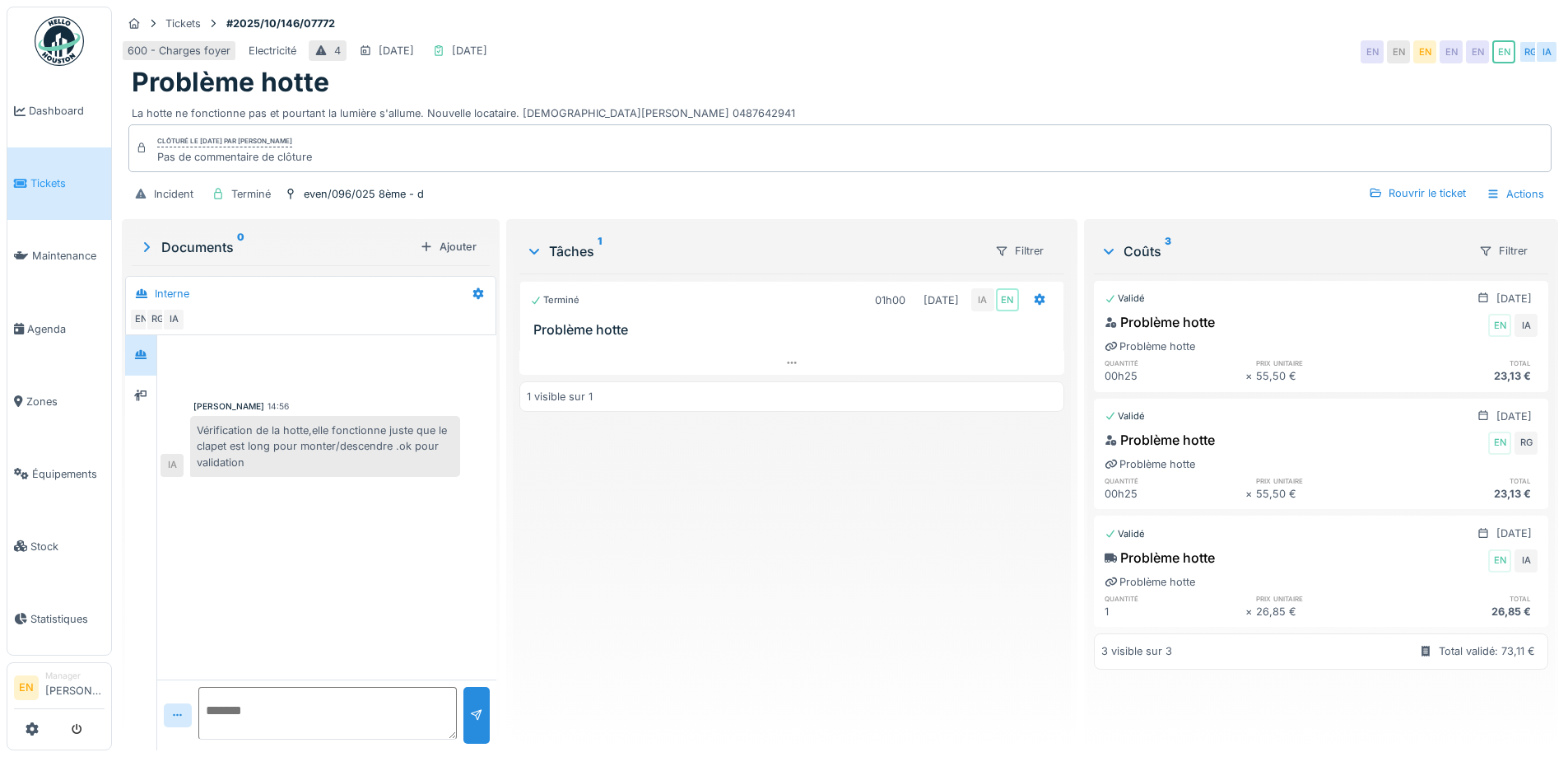
click at [738, 631] on div "Terminé 01h00 [DATE] IA EN Problème hotte 1 visible sur 1" at bounding box center [792, 505] width 544 height 463
click at [1123, 37] on div "600 - Charges foyer Electricité 4 [DATE] [DATE] EN EN EN EN EN EN RG IA" at bounding box center [840, 52] width 1436 height 30
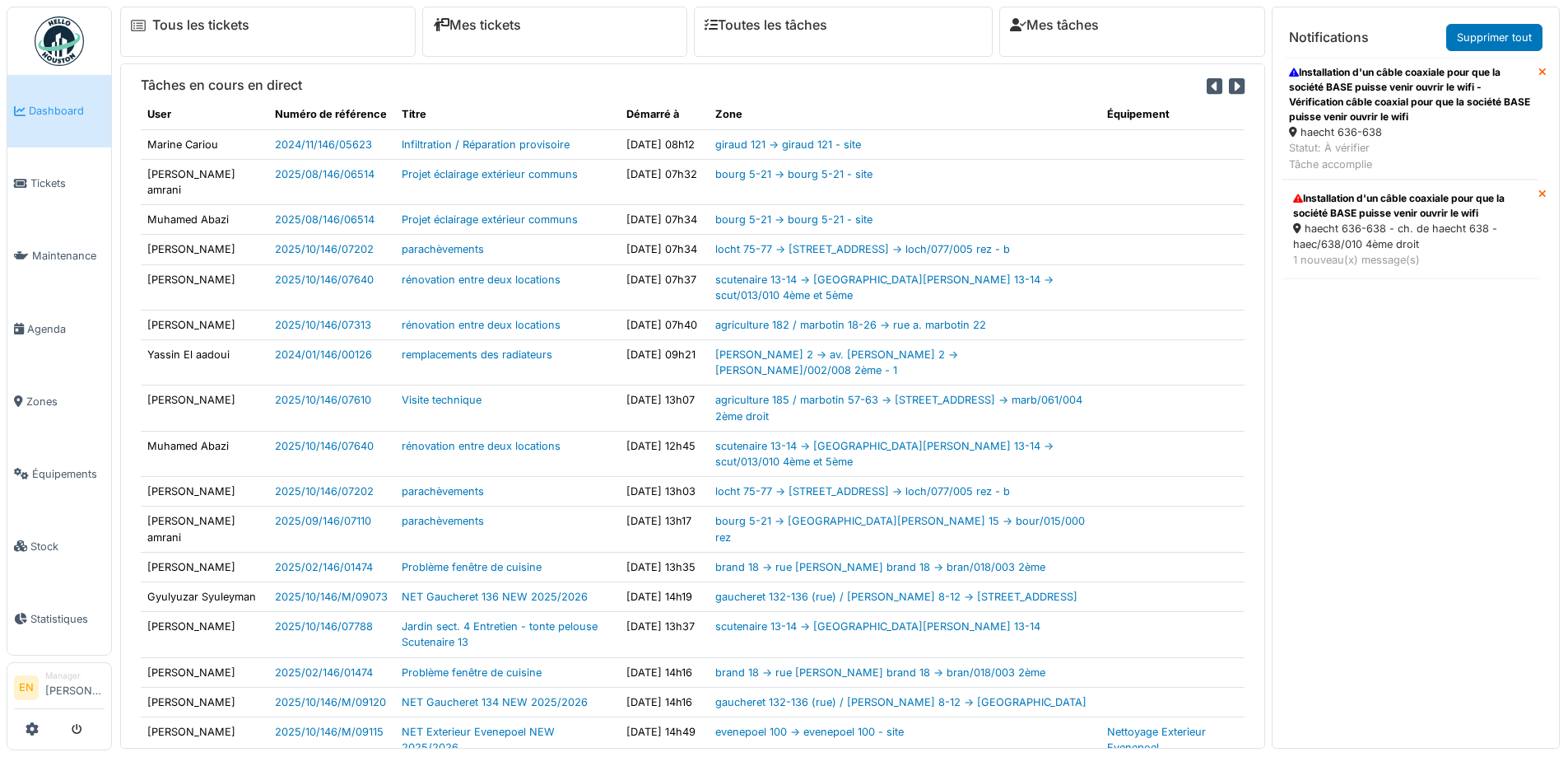
click at [1360, 111] on div "Installation d'un câble coaxiale pour que la société BASE puisse venir ouvrir l…" at bounding box center [1411, 95] width 243 height 59
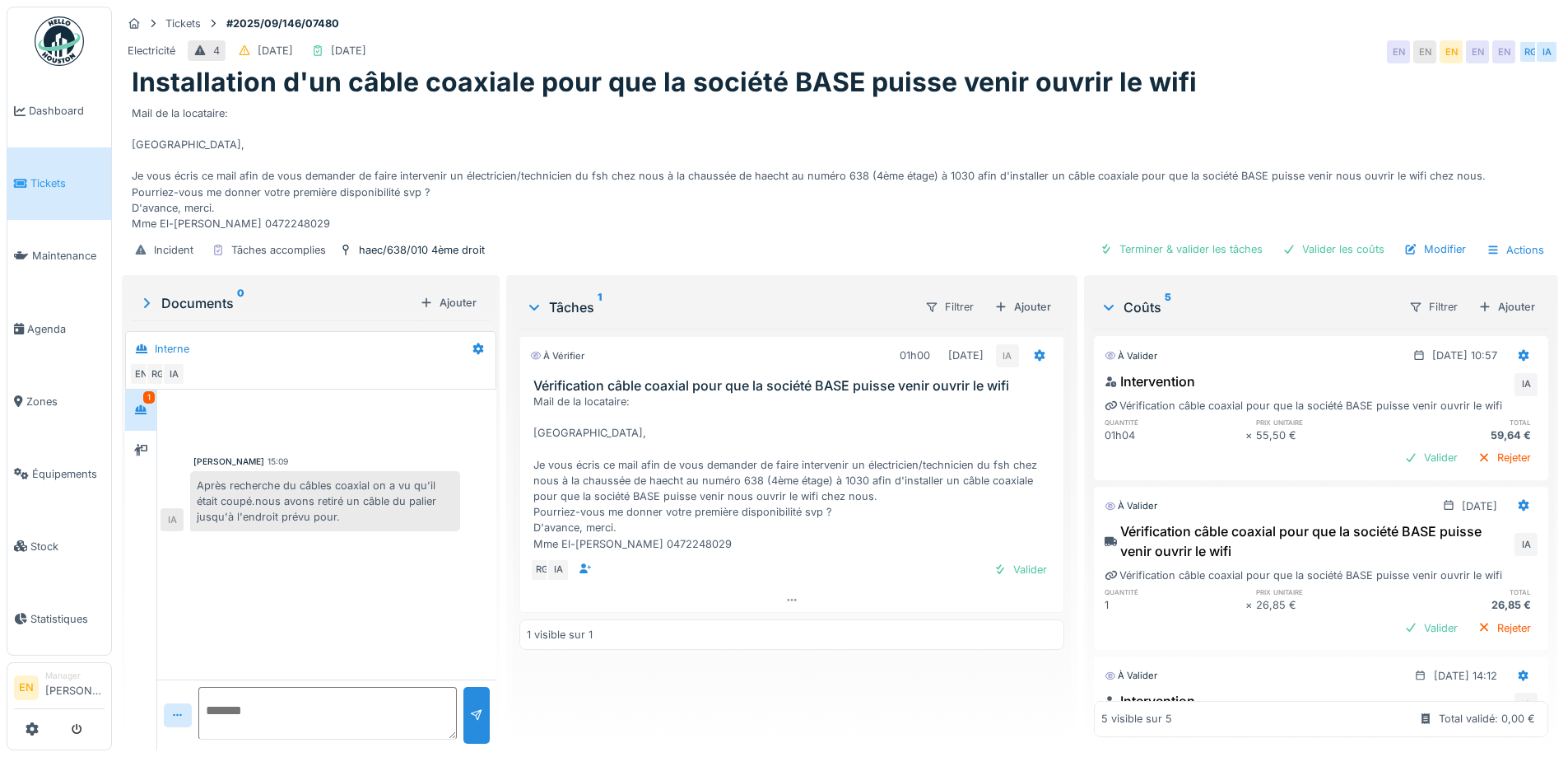
click at [328, 618] on div "[PERSON_NAME] 15:09 Après recherche du câbles coaxial on a vu qu'il était coupé…" at bounding box center [327, 534] width 339 height 289
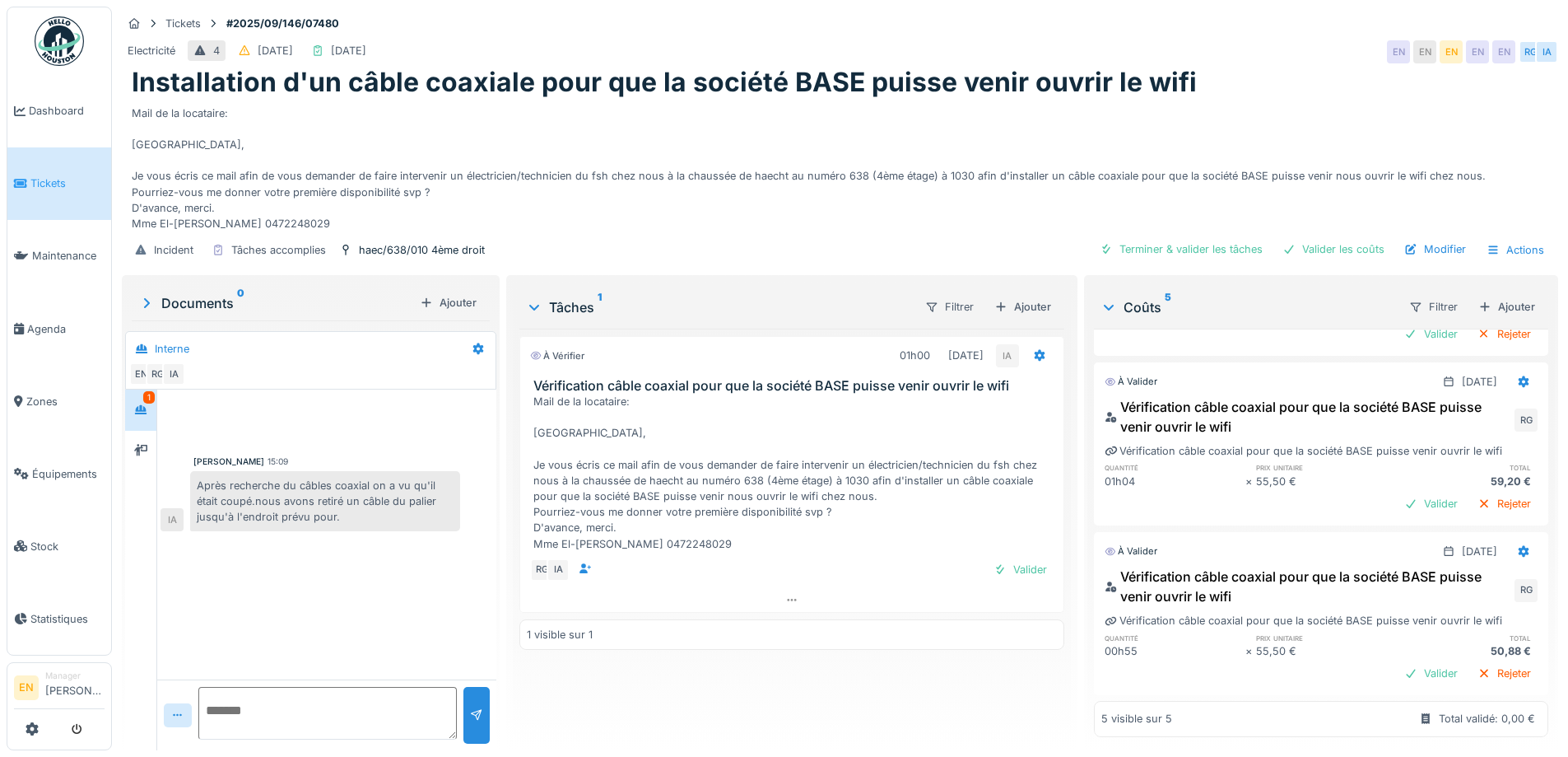
scroll to position [469, 0]
click at [910, 679] on div "À vérifier 01h00 [DATE] IA Vérification câble coaxial pour que la société BASE …" at bounding box center [792, 533] width 544 height 409
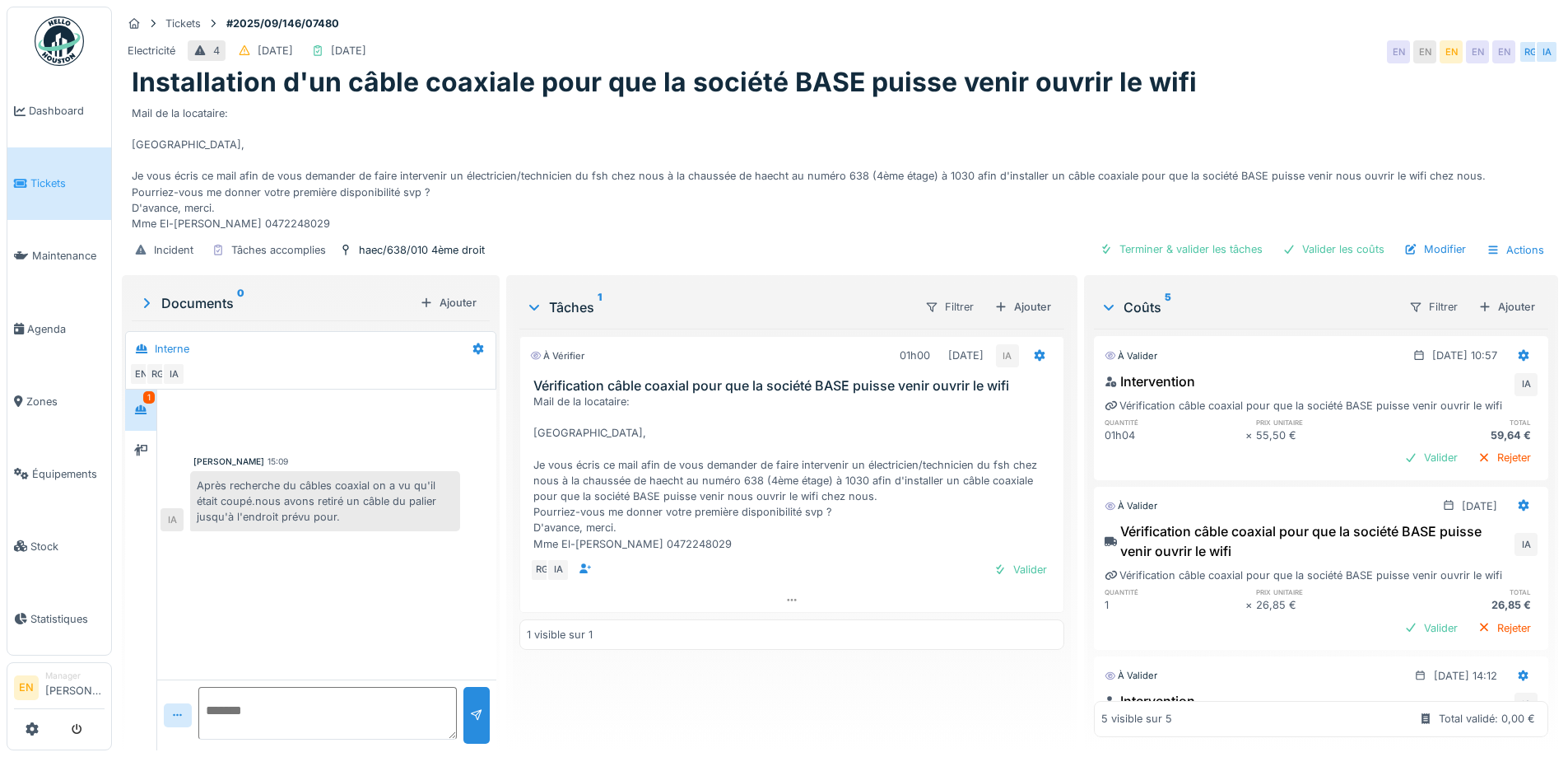
click at [731, 666] on div "À vérifier 01h00 [DATE] IA Vérification câble coaxial pour que la société BASE …" at bounding box center [792, 533] width 544 height 409
click at [903, 107] on div "Mail de la locataire: [GEOGRAPHIC_DATA], Je vous écris ce mail afin de vous dem…" at bounding box center [840, 165] width 1417 height 134
click at [341, 585] on div "[PERSON_NAME] 15:09 Après recherche du câbles coaxial on a vu qu'il était coupé…" at bounding box center [327, 534] width 339 height 289
click at [143, 404] on icon at bounding box center [141, 409] width 13 height 11
click at [341, 597] on div "[PERSON_NAME] 15:09 Après recherche du câbles coaxial on a vu qu'il était coupé…" at bounding box center [327, 534] width 339 height 289
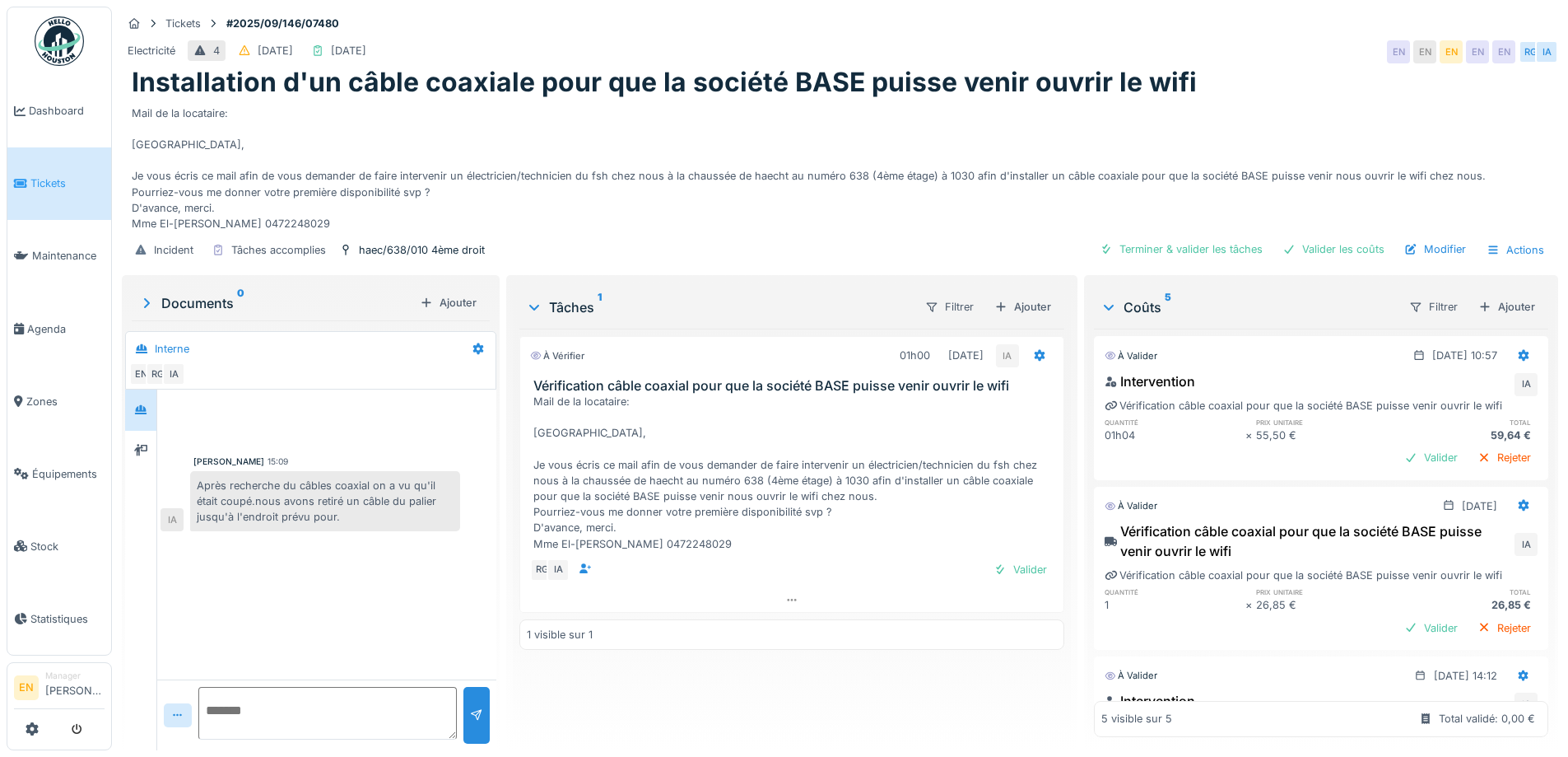
click at [665, 707] on div "À vérifier 01h00 [DATE] IA Vérification câble coaxial pour que la société BASE …" at bounding box center [792, 533] width 544 height 409
click at [852, 701] on div "À vérifier 01h00 [DATE] IA Vérification câble coaxial pour que la société BASE …" at bounding box center [792, 533] width 544 height 409
click at [1245, 99] on div "Mail de la locataire: [GEOGRAPHIC_DATA], Je vous écris ce mail afin de vous dem…" at bounding box center [840, 165] width 1417 height 134
click at [983, 676] on div "À vérifier 01h00 [DATE] IA Vérification câble coaxial pour que la société BASE …" at bounding box center [792, 533] width 544 height 409
click at [1136, 87] on div "Installation d'un câble coaxiale pour que la société BASE puisse venir ouvrir l…" at bounding box center [840, 149] width 1436 height 164
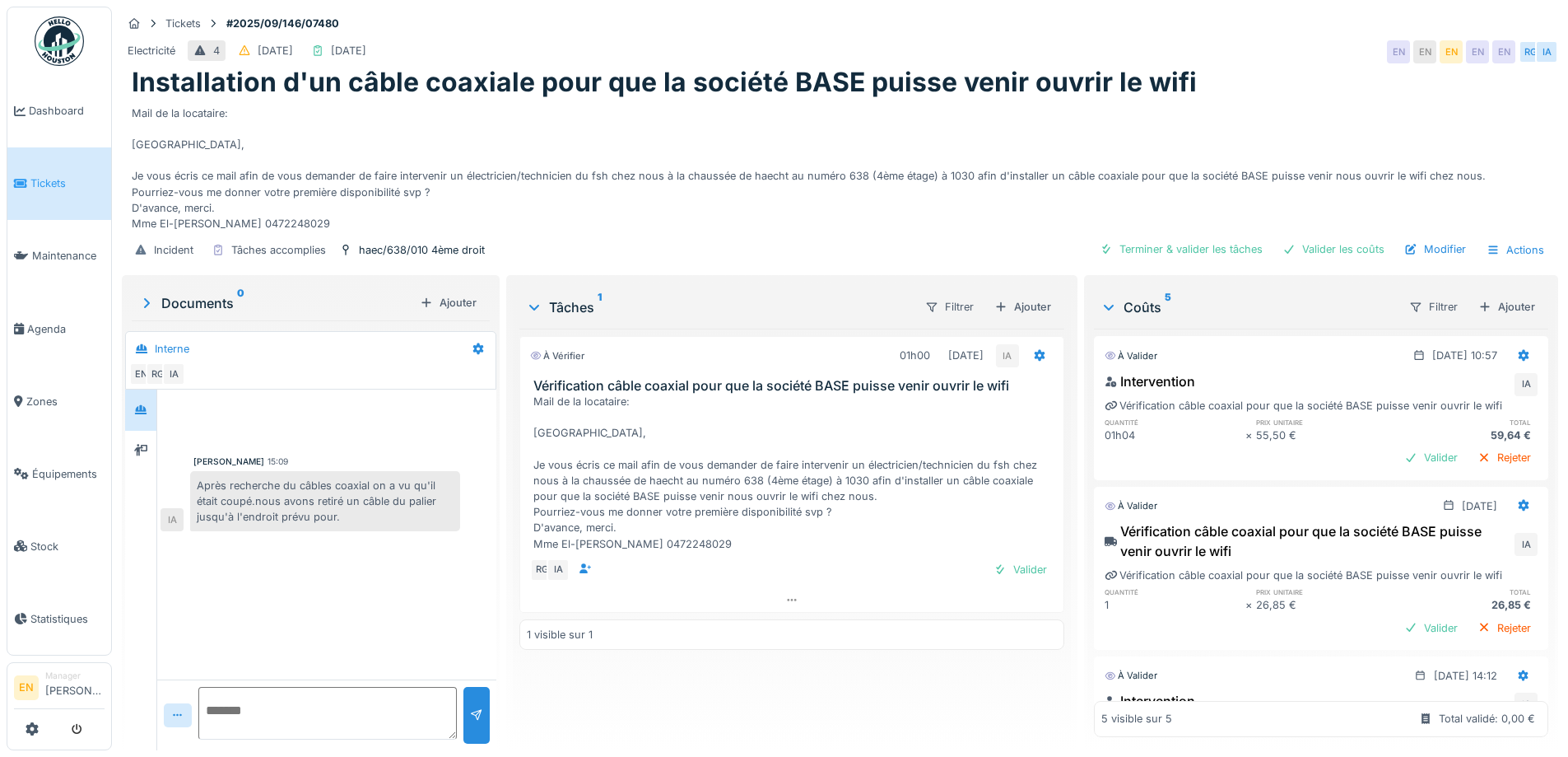
click at [1105, 119] on div "Mail de la locataire: [GEOGRAPHIC_DATA], Je vous écris ce mail afin de vous dem…" at bounding box center [840, 165] width 1417 height 134
click at [832, 691] on div "À vérifier 01h00 [DATE] IA Vérification câble coaxial pour que la société BASE …" at bounding box center [792, 533] width 544 height 409
click at [831, 698] on div "À vérifier 01h00 [DATE] IA Vérification câble coaxial pour que la société BASE …" at bounding box center [792, 533] width 544 height 409
click at [871, 660] on div "À vérifier 01h00 [DATE] IA Vérification câble coaxial pour que la société BASE …" at bounding box center [792, 533] width 544 height 409
click at [835, 232] on div "Incident Tâches accomplies haec/638/010 4ème droit Terminer & valider les tâche…" at bounding box center [840, 250] width 1436 height 37
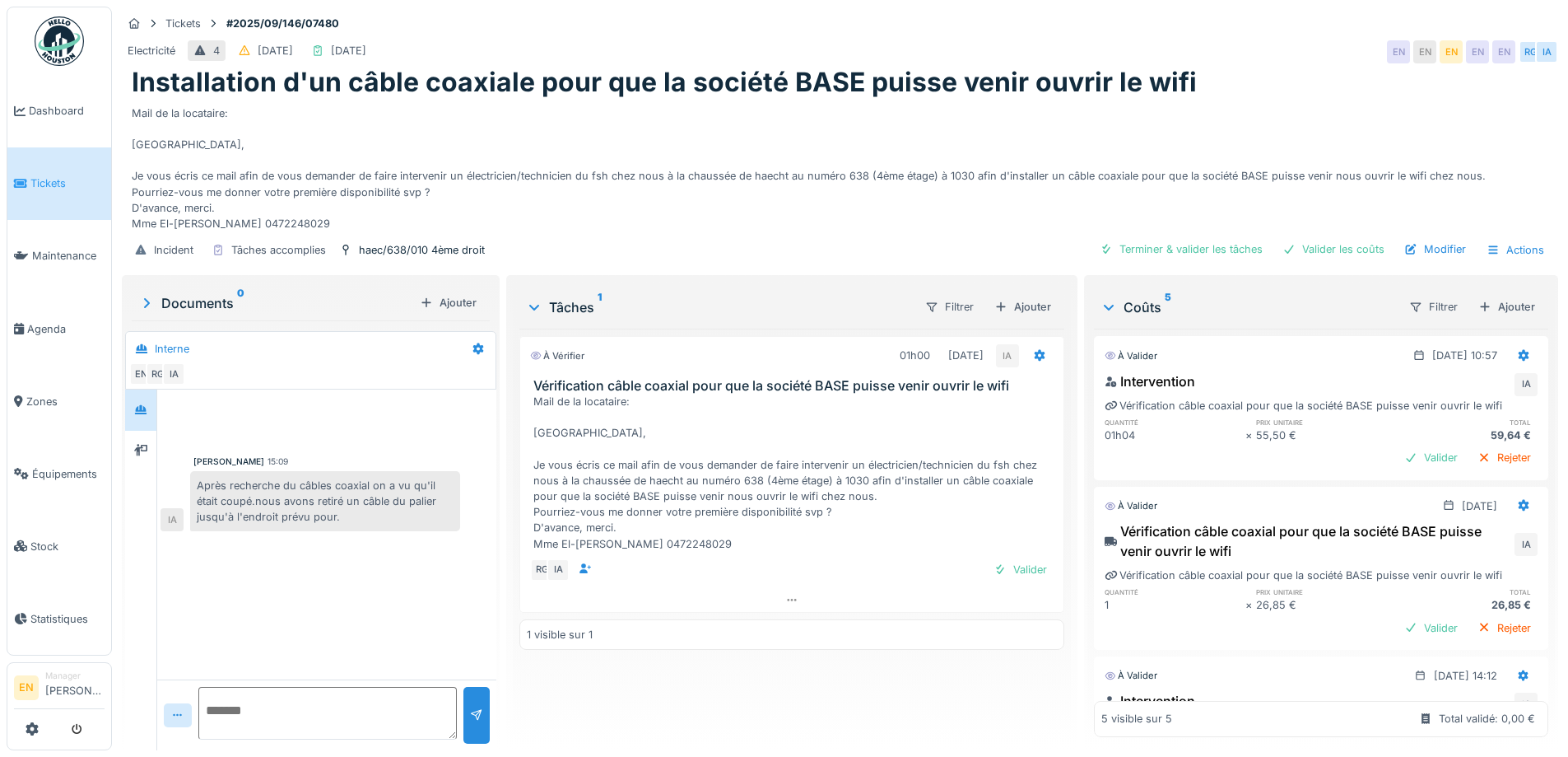
click at [854, 218] on div "Mail de la locataire: Bonjour, Je vous écris ce mail afin de vous demander de f…" at bounding box center [840, 165] width 1417 height 134
click at [899, 244] on div "Incident Tâches accomplies haec/638/010 4ème droit Terminer & valider les tâche…" at bounding box center [840, 250] width 1436 height 37
drag, startPoint x: 1288, startPoint y: 93, endPoint x: 1397, endPoint y: 1, distance: 142.6
click at [1294, 99] on div "Mail de la locataire: Bonjour, Je vous écris ce mail afin de vous demander de f…" at bounding box center [840, 165] width 1417 height 134
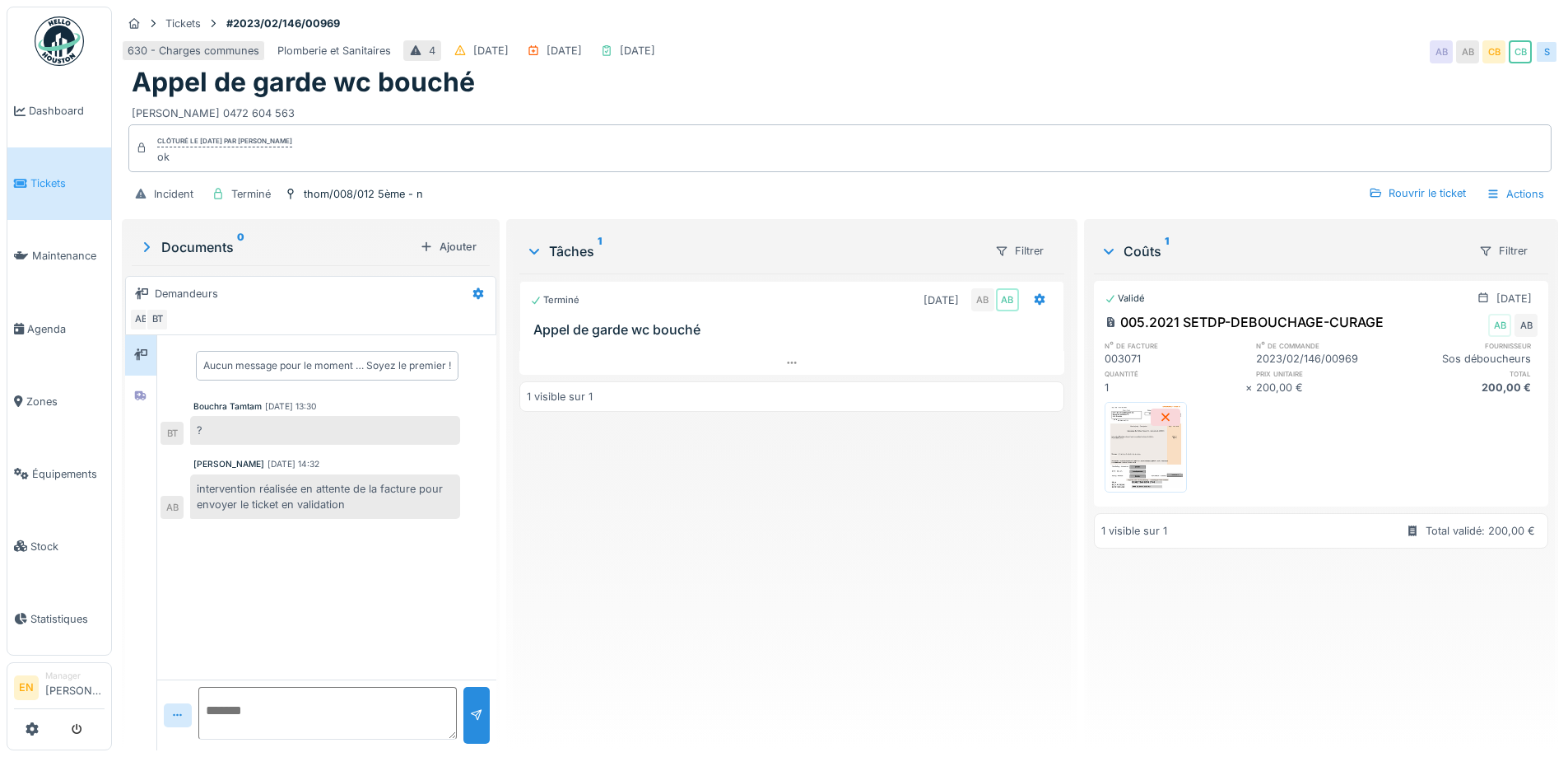
scroll to position [12, 0]
click at [713, 562] on div "Terminé [DATE] AB AB Appel de garde wc bouché 1 visible sur 1" at bounding box center [792, 505] width 544 height 463
